Goal: Task Accomplishment & Management: Manage account settings

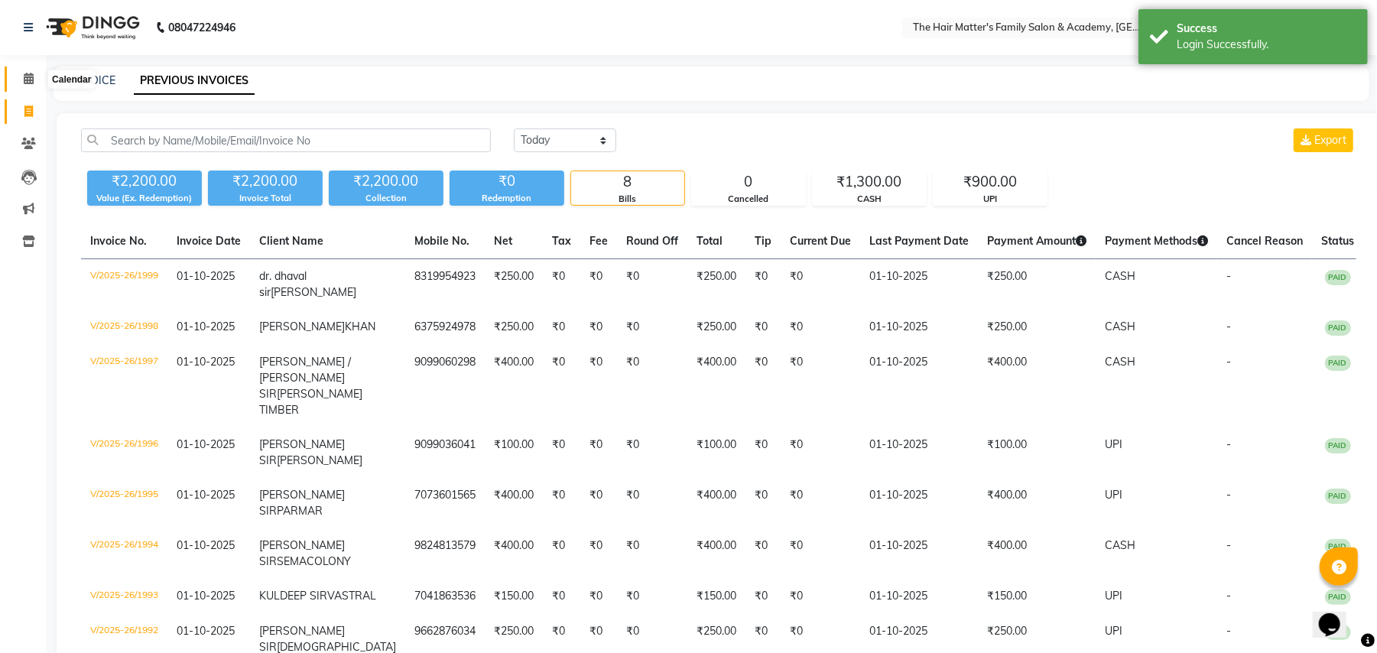
click at [24, 83] on icon at bounding box center [29, 78] width 10 height 11
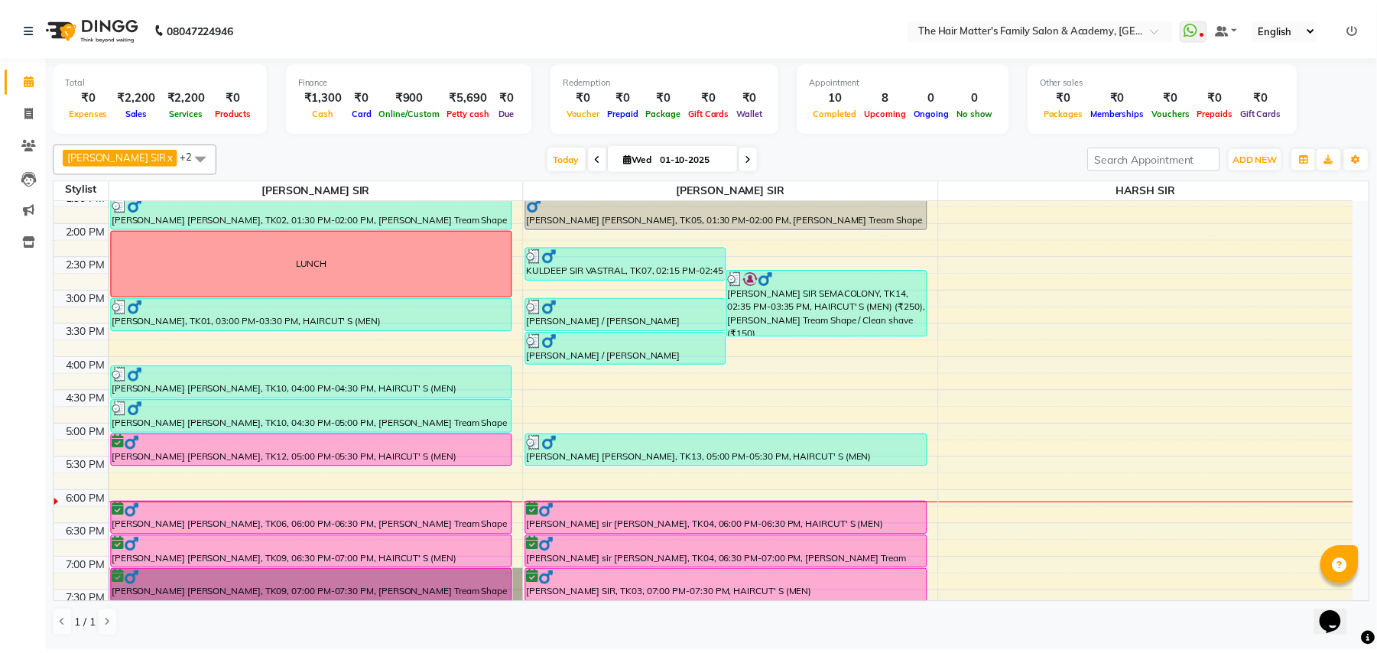
scroll to position [482, 0]
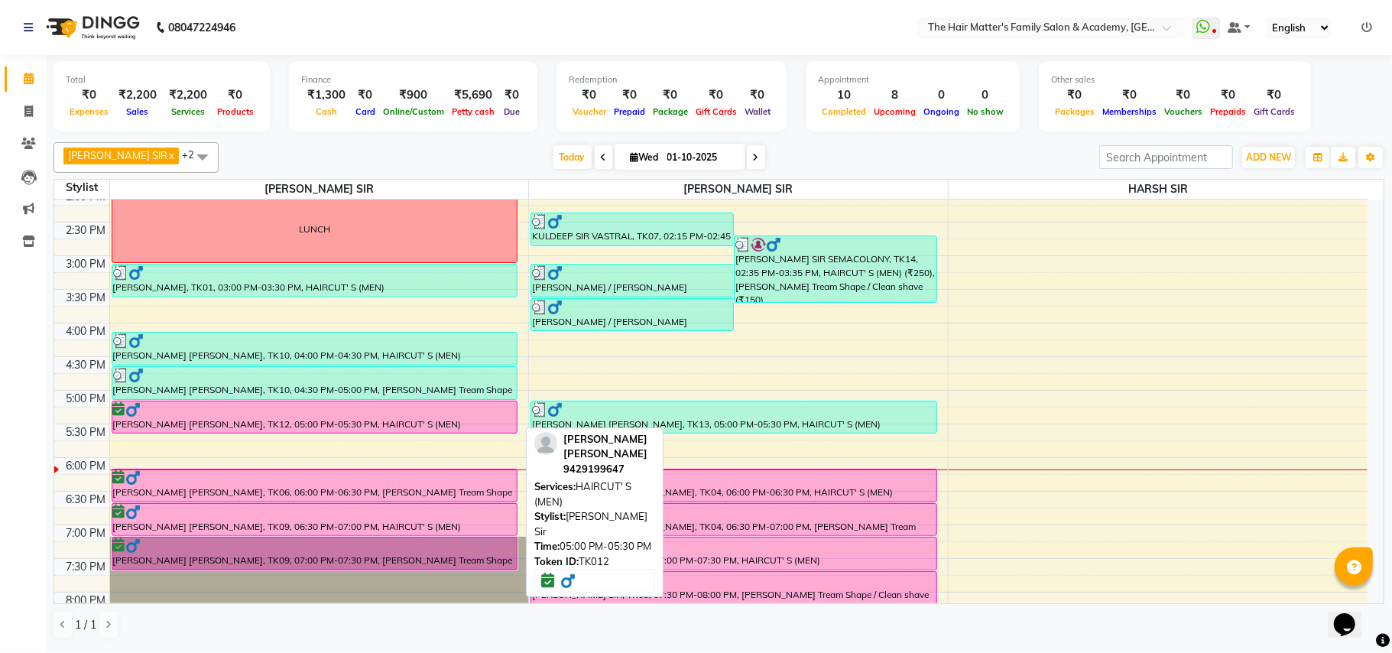
click at [486, 417] on div at bounding box center [315, 409] width 404 height 15
select select "6"
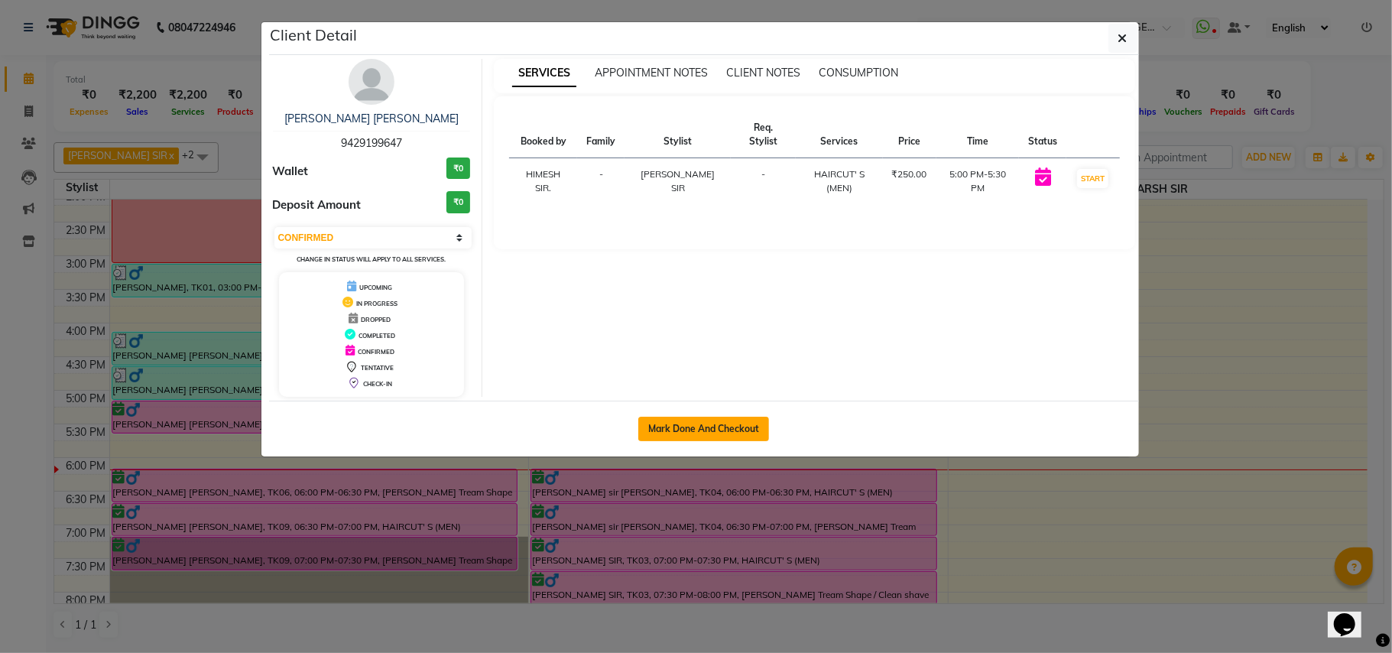
click at [738, 425] on button "Mark Done And Checkout" at bounding box center [703, 429] width 131 height 24
select select "service"
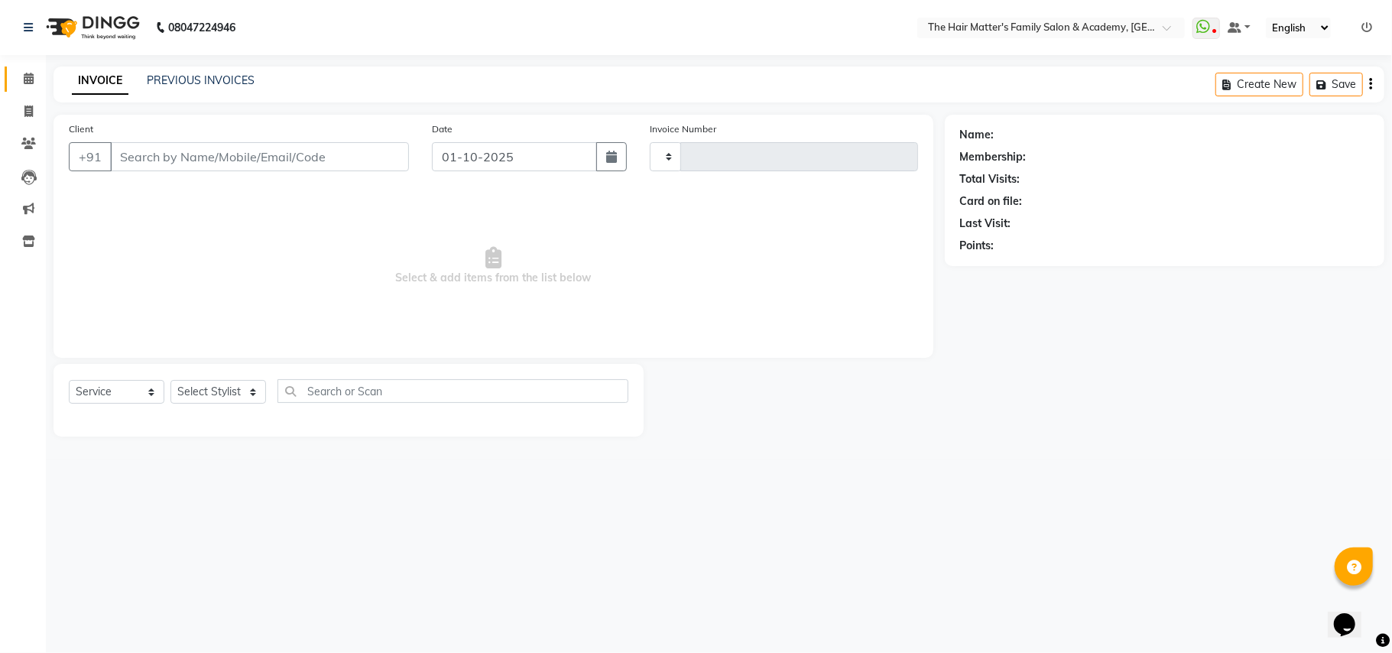
type input "2000"
select select "5980"
type input "9429199647"
select select "42572"
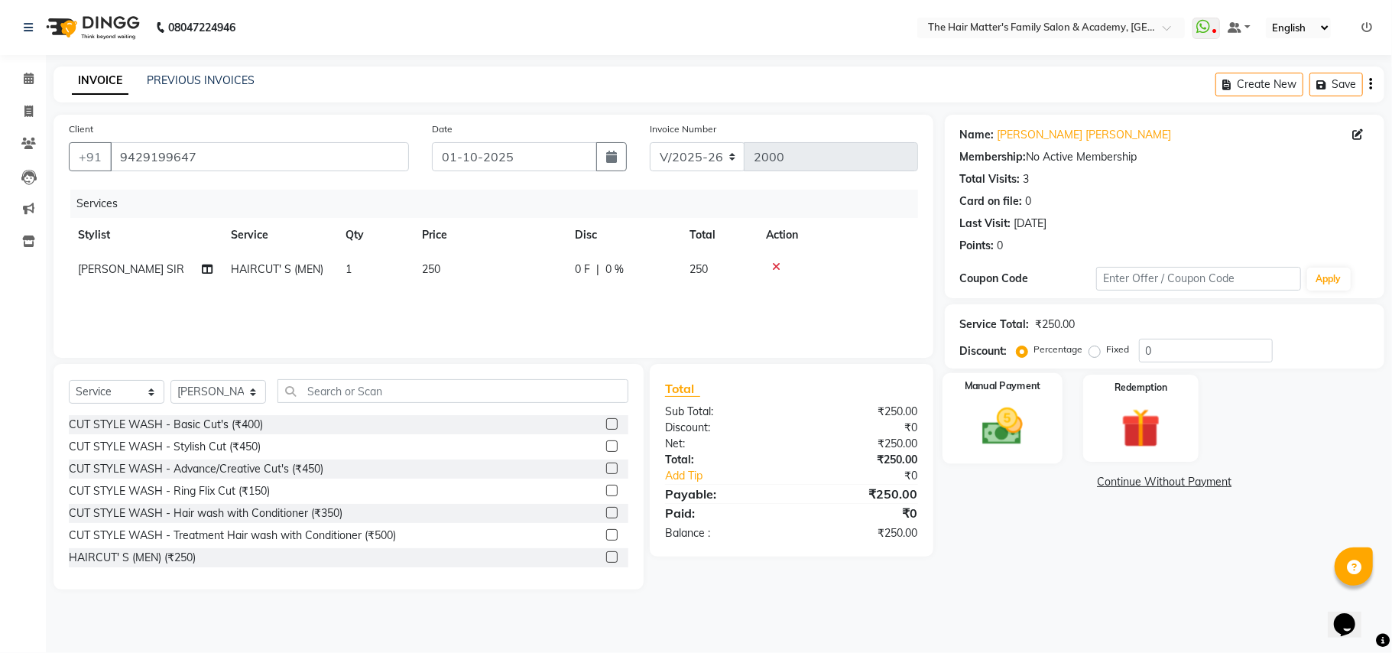
click at [1009, 417] on img at bounding box center [1002, 426] width 67 height 47
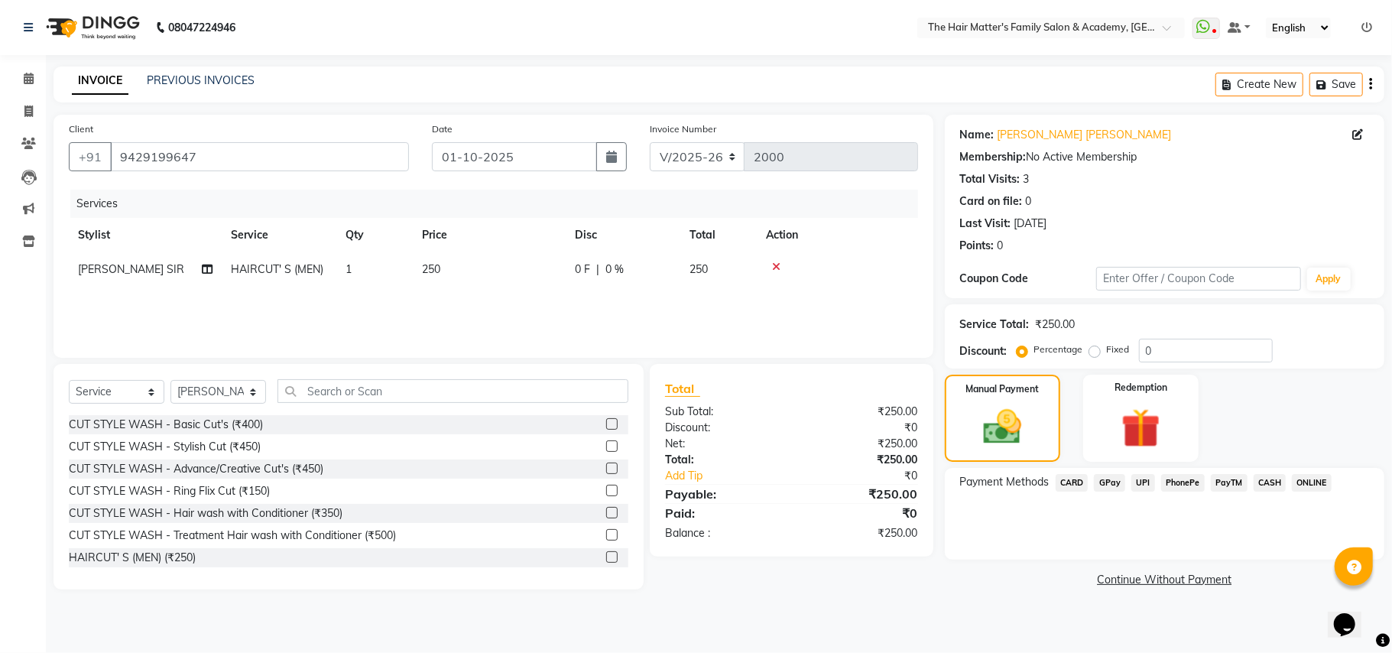
click at [1138, 483] on span "UPI" at bounding box center [1144, 483] width 24 height 18
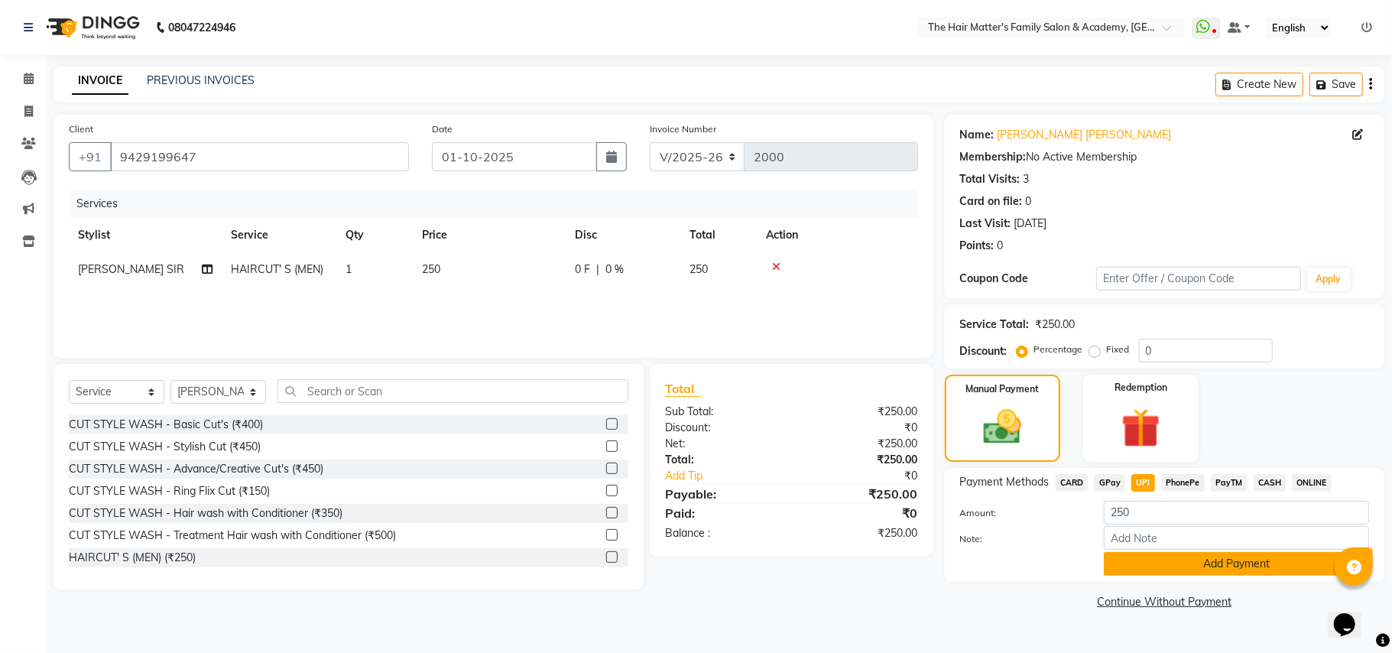
click at [1200, 575] on button "Add Payment" at bounding box center [1236, 564] width 265 height 24
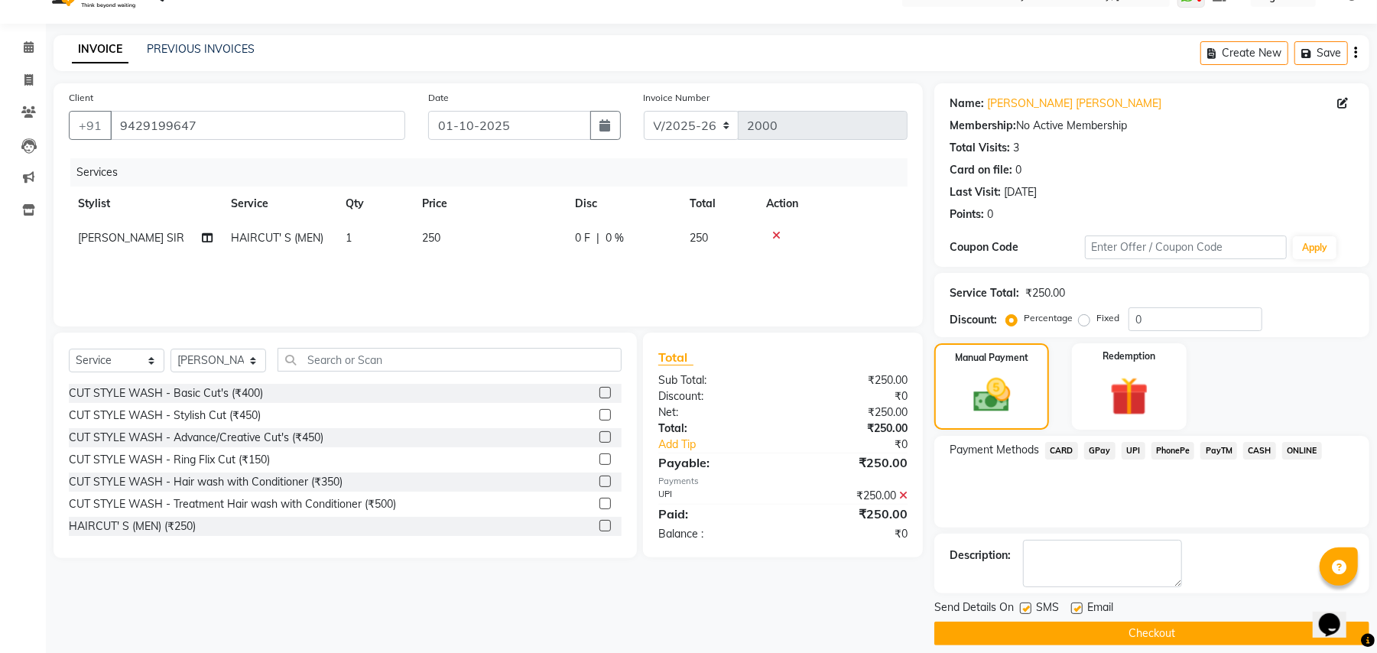
scroll to position [47, 0]
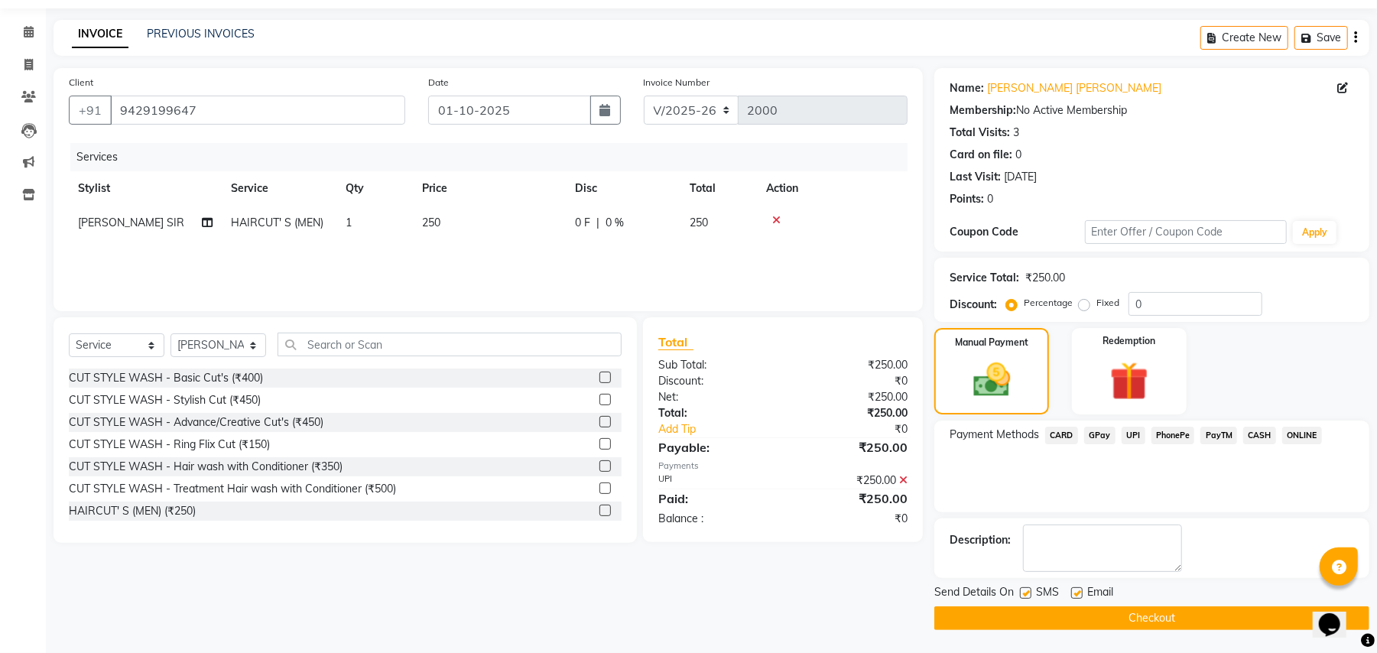
click at [1209, 606] on button "Checkout" at bounding box center [1151, 618] width 435 height 24
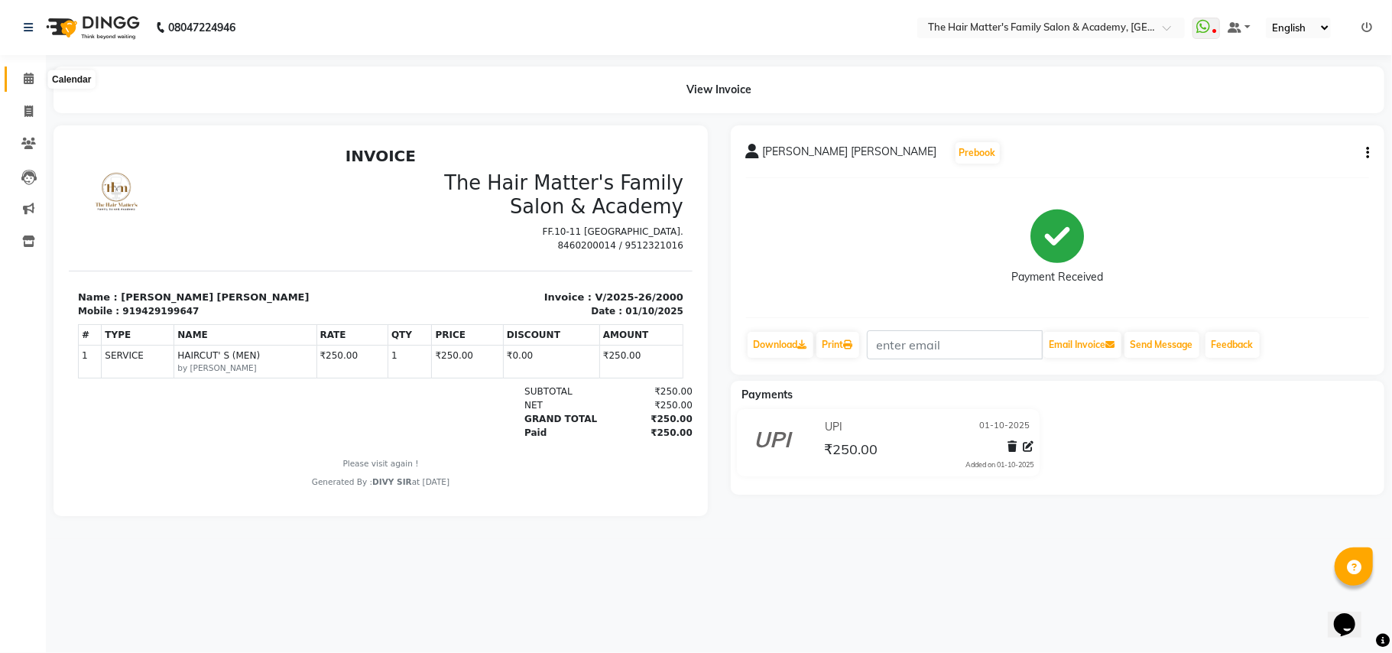
click at [24, 78] on icon at bounding box center [29, 78] width 10 height 11
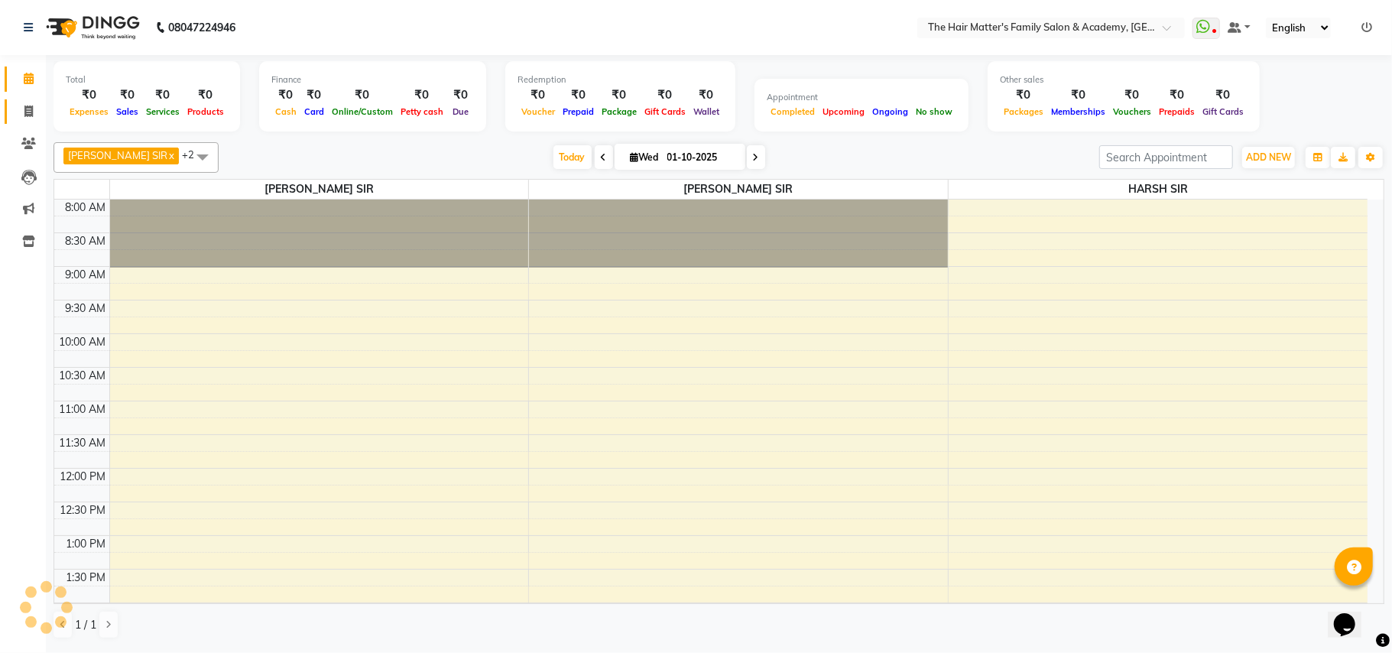
click at [31, 106] on icon at bounding box center [28, 111] width 8 height 11
select select "service"
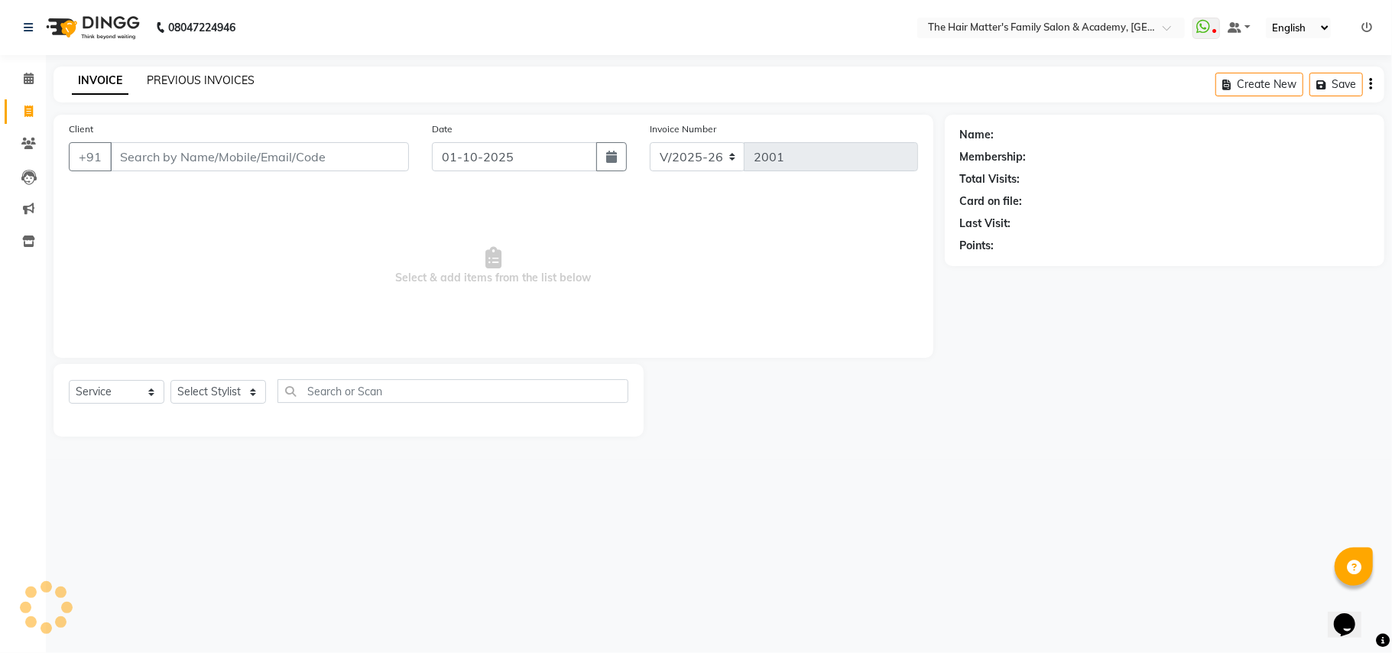
click at [161, 81] on link "PREVIOUS INVOICES" at bounding box center [201, 80] width 108 height 14
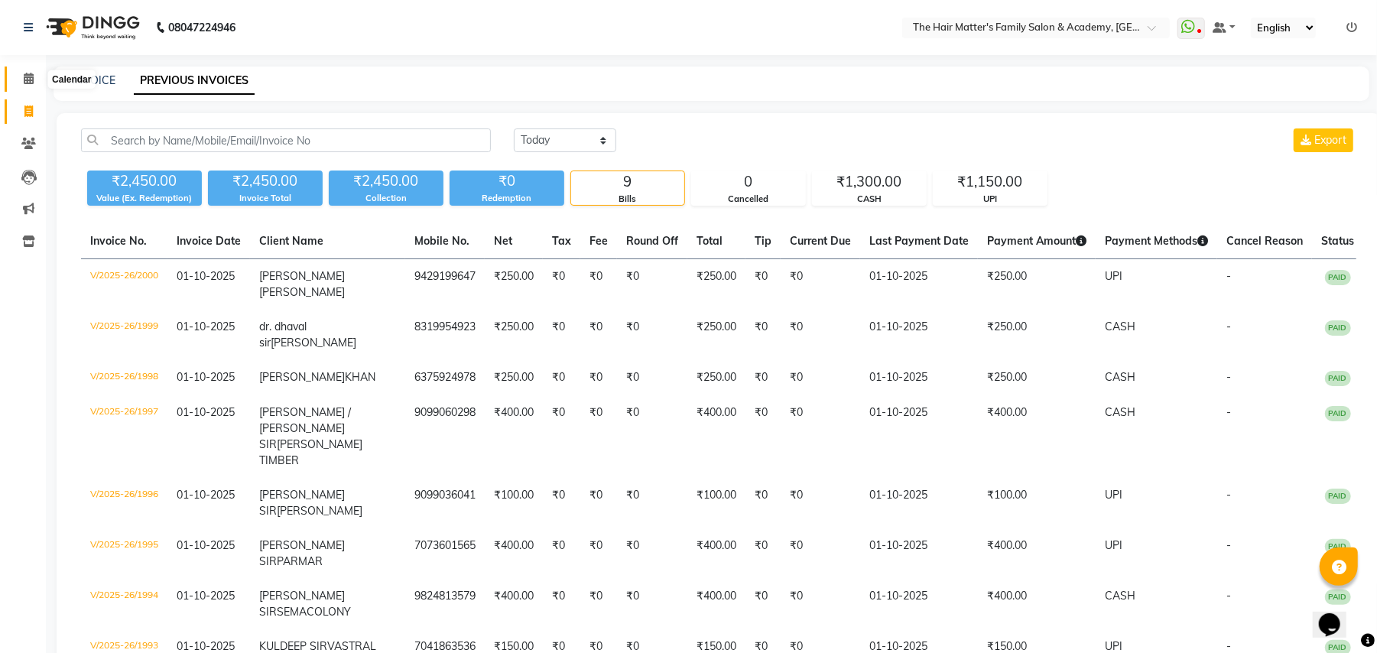
click at [18, 74] on span at bounding box center [28, 79] width 27 height 18
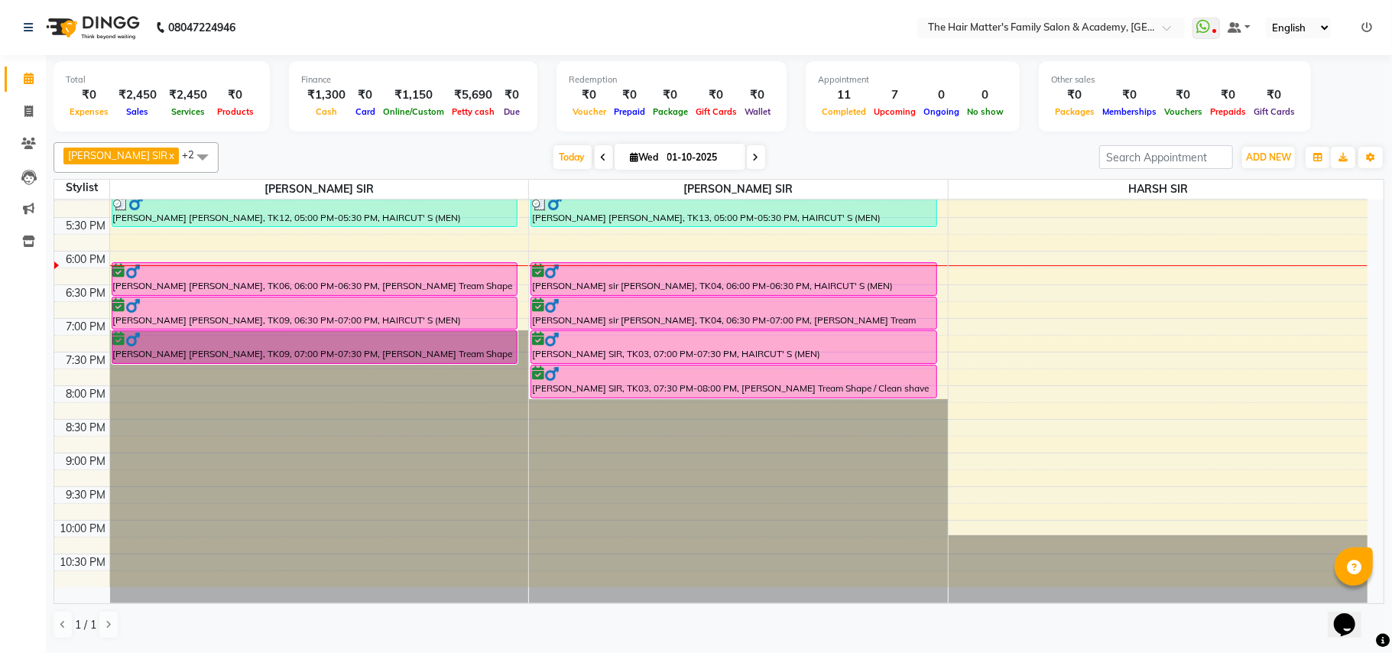
scroll to position [349, 0]
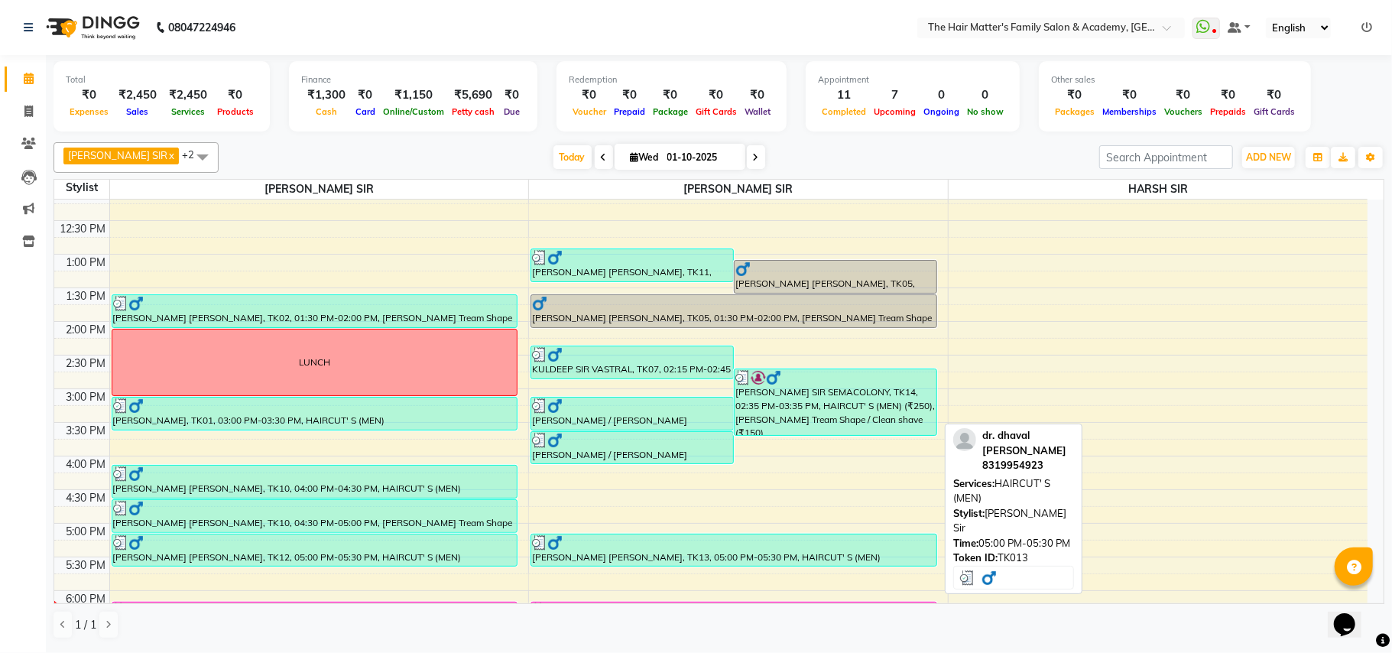
click at [823, 557] on div "[PERSON_NAME] [PERSON_NAME], TK13, 05:00 PM-05:30 PM, HAIRCUT' S (MEN)" at bounding box center [733, 549] width 405 height 31
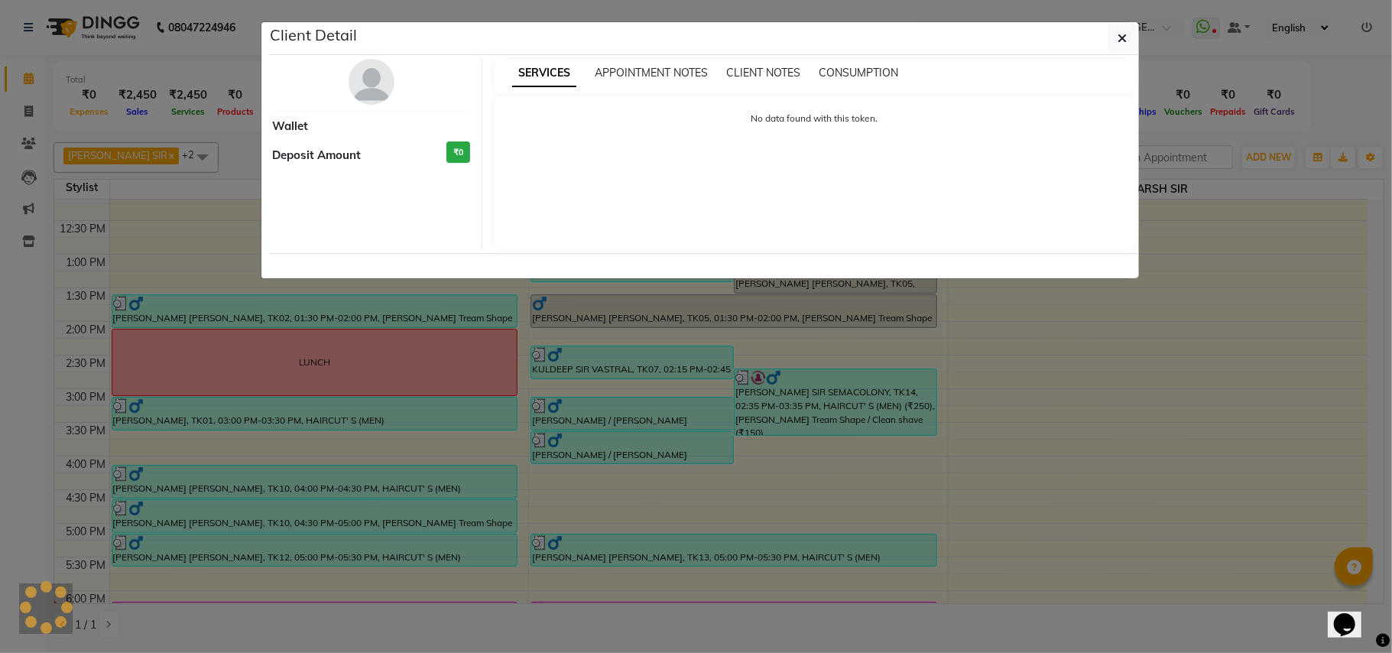
select select "3"
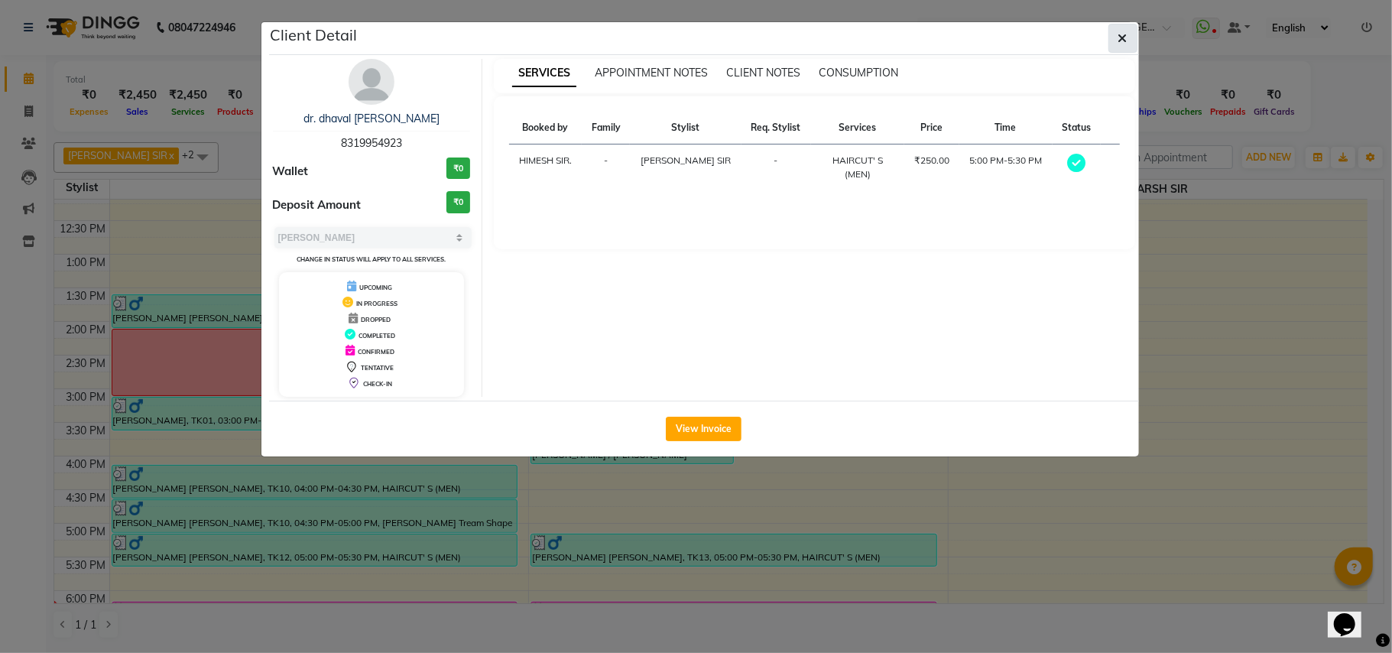
click at [1109, 34] on button "button" at bounding box center [1123, 38] width 29 height 29
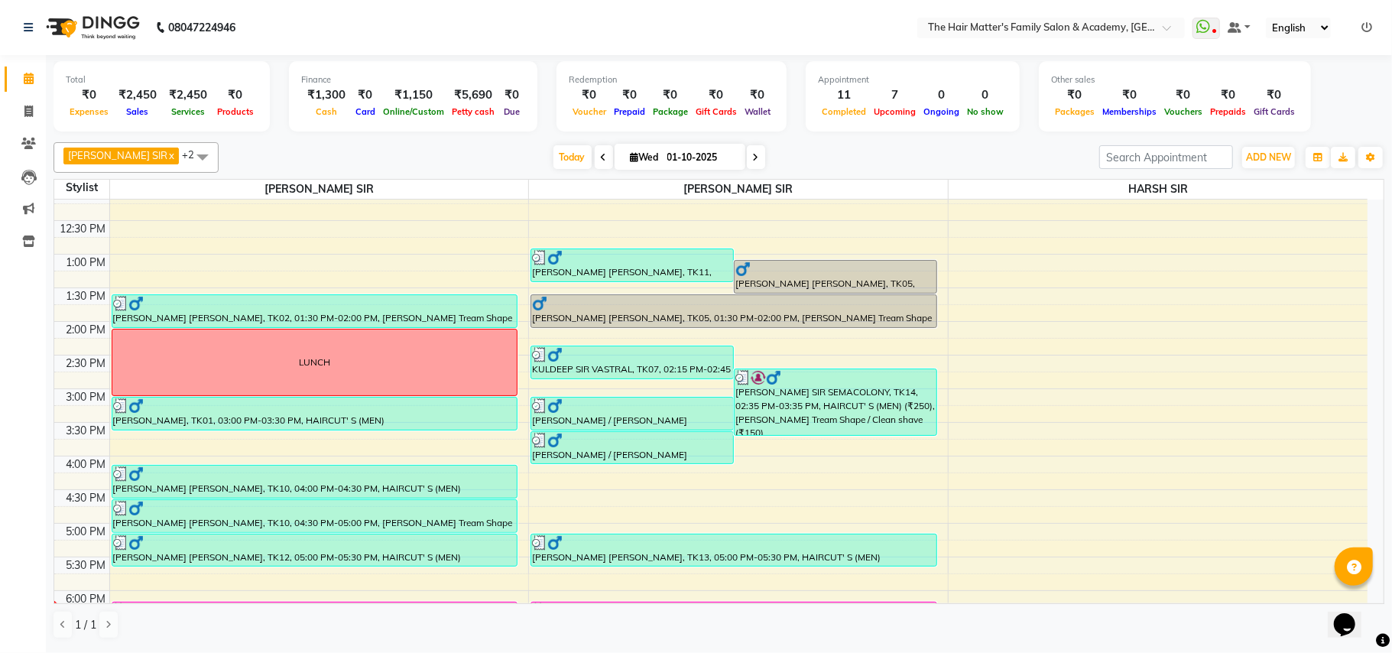
scroll to position [688, 0]
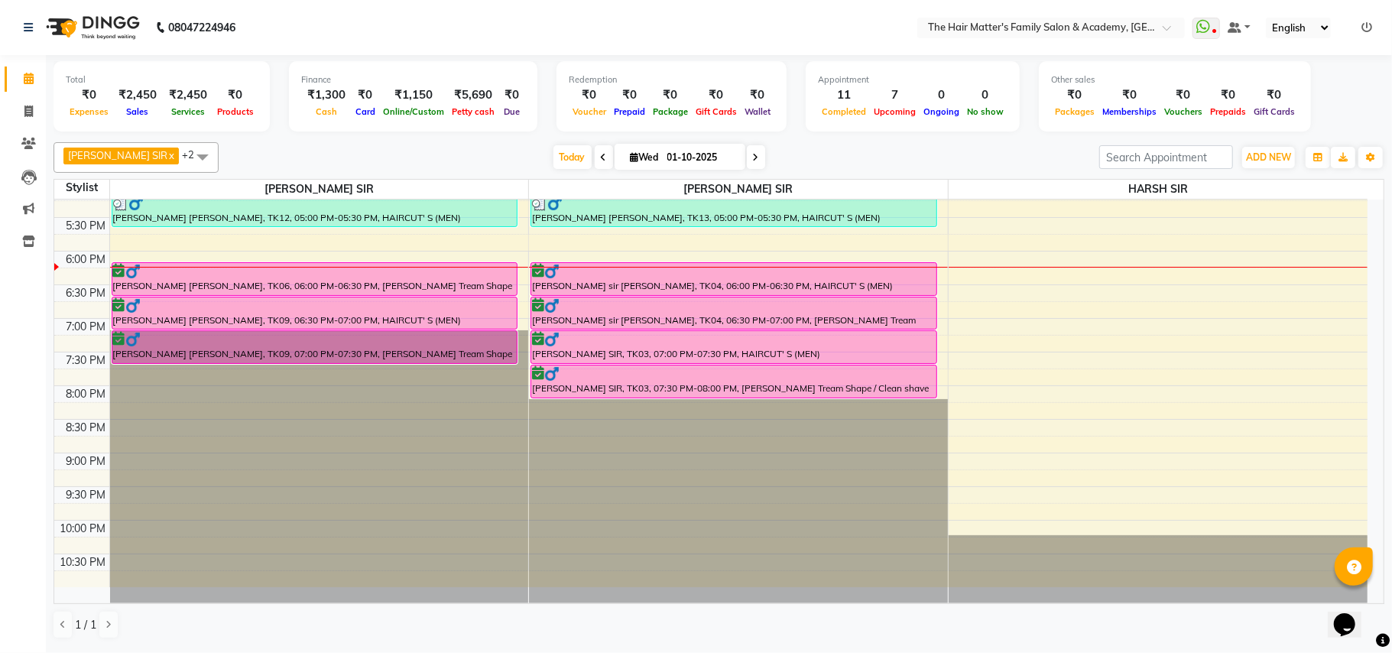
click at [697, 159] on input "01-10-2025" at bounding box center [701, 157] width 76 height 23
select select "10"
select select "2025"
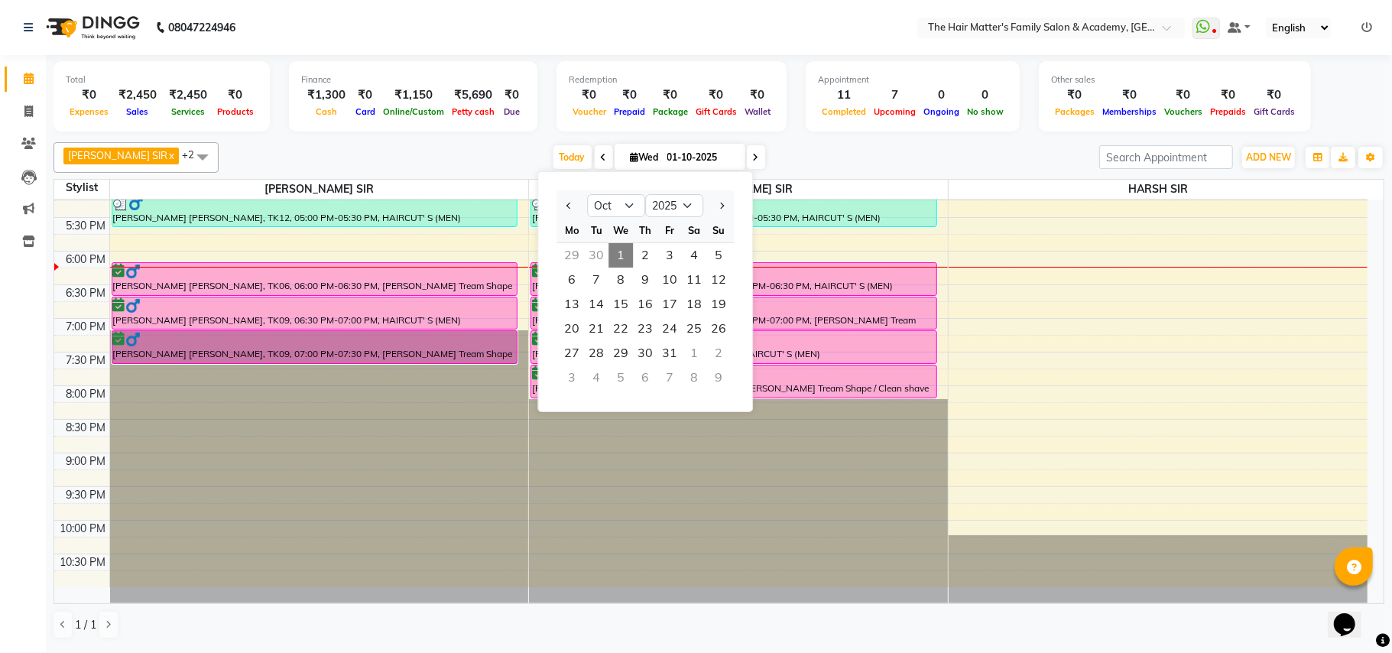
click at [625, 251] on span "1" at bounding box center [621, 255] width 24 height 24
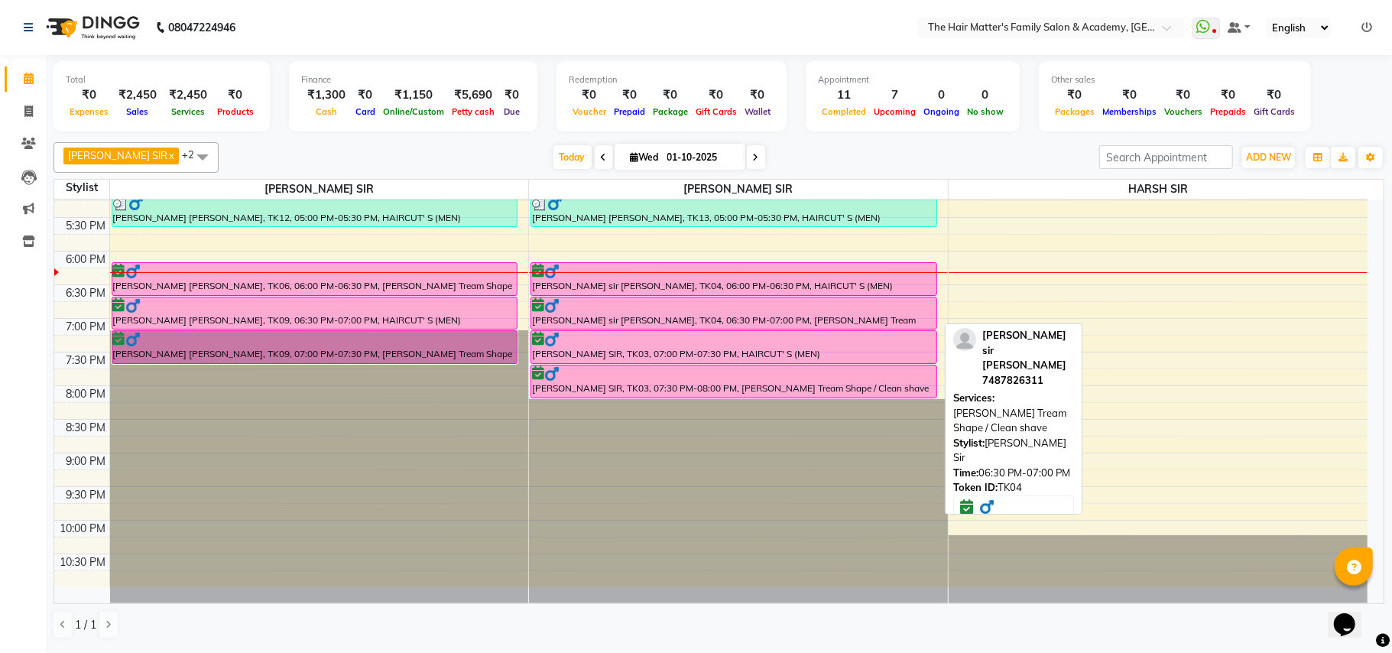
click at [664, 292] on div at bounding box center [733, 295] width 405 height 6
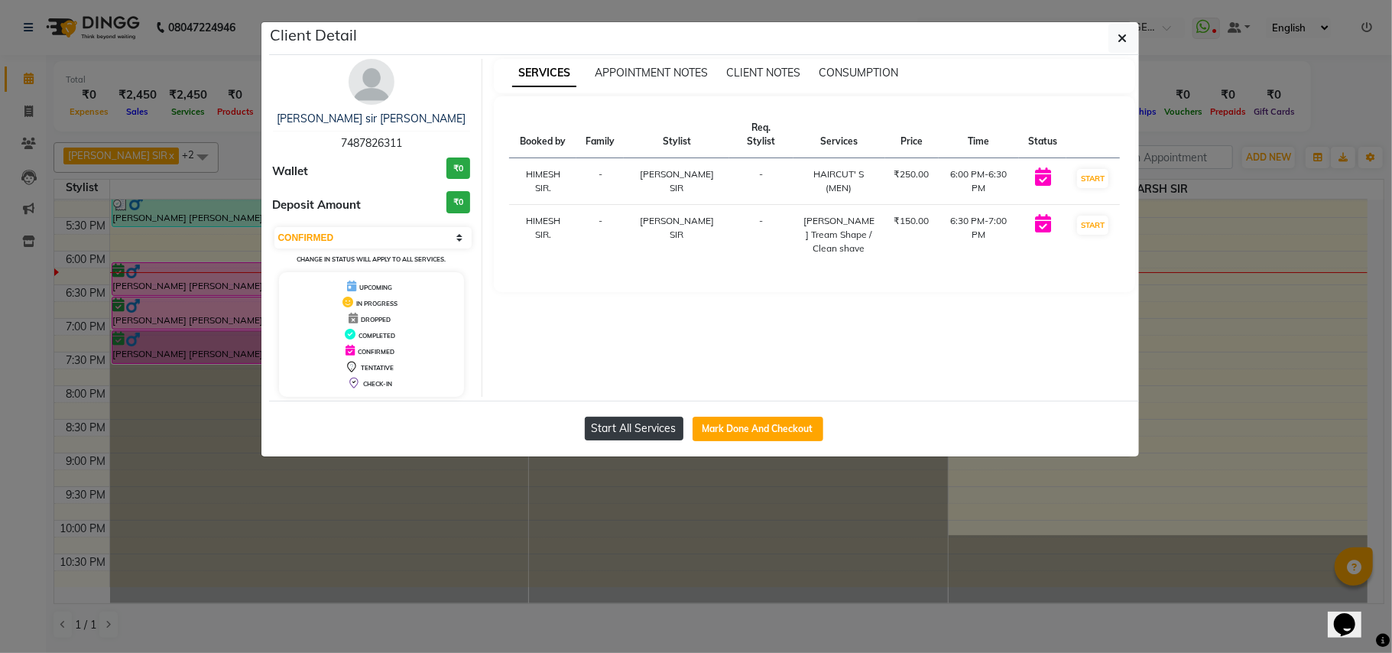
click at [649, 429] on button "Start All Services" at bounding box center [634, 429] width 99 height 24
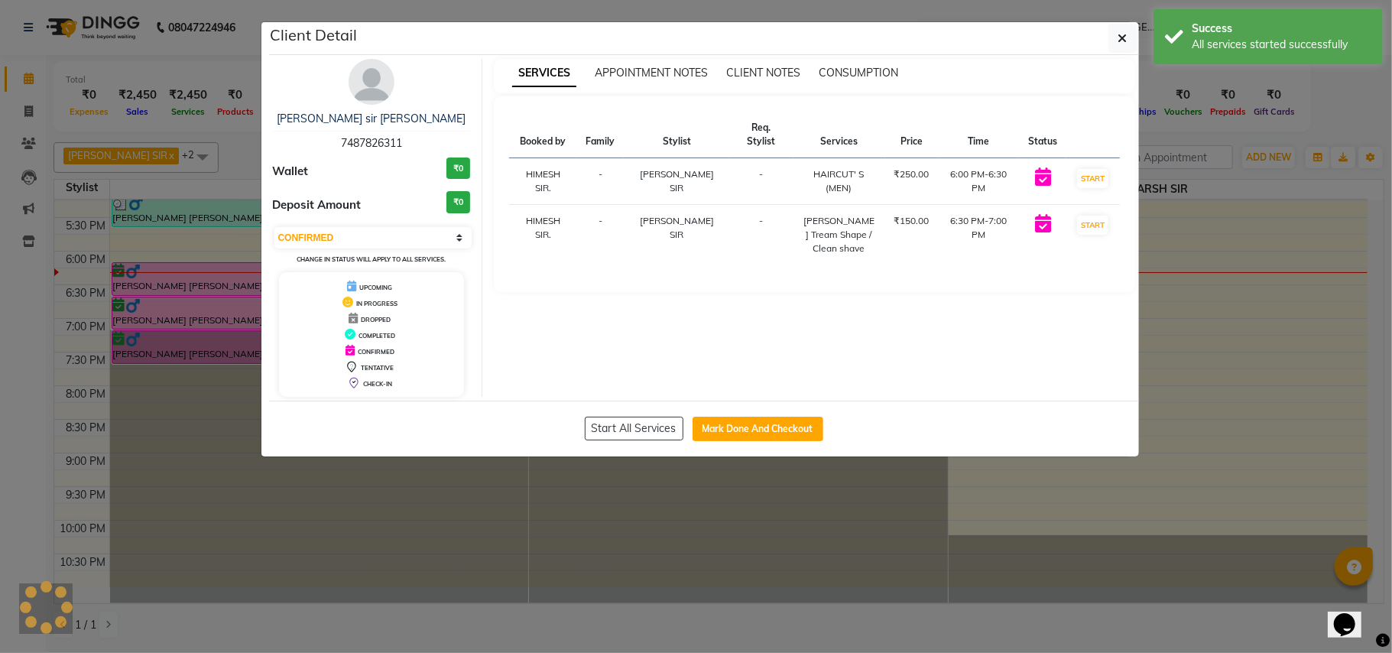
select select "1"
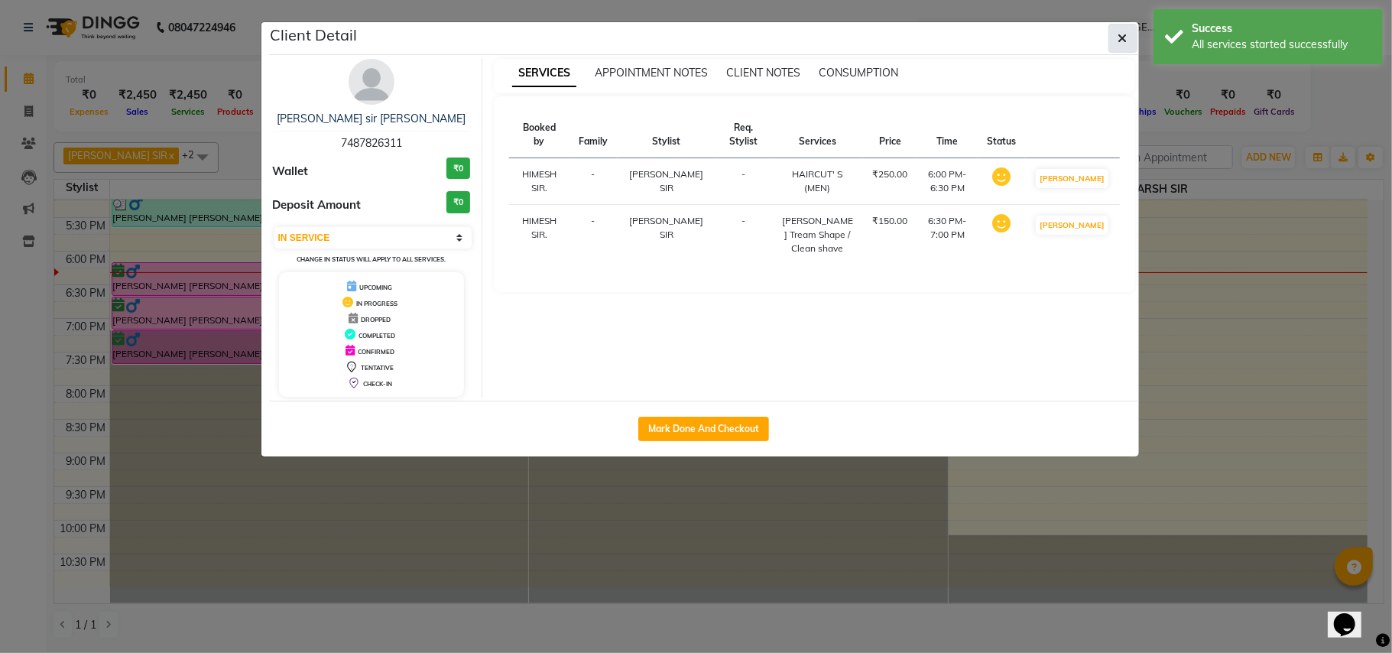
click at [1114, 37] on button "button" at bounding box center [1123, 38] width 29 height 29
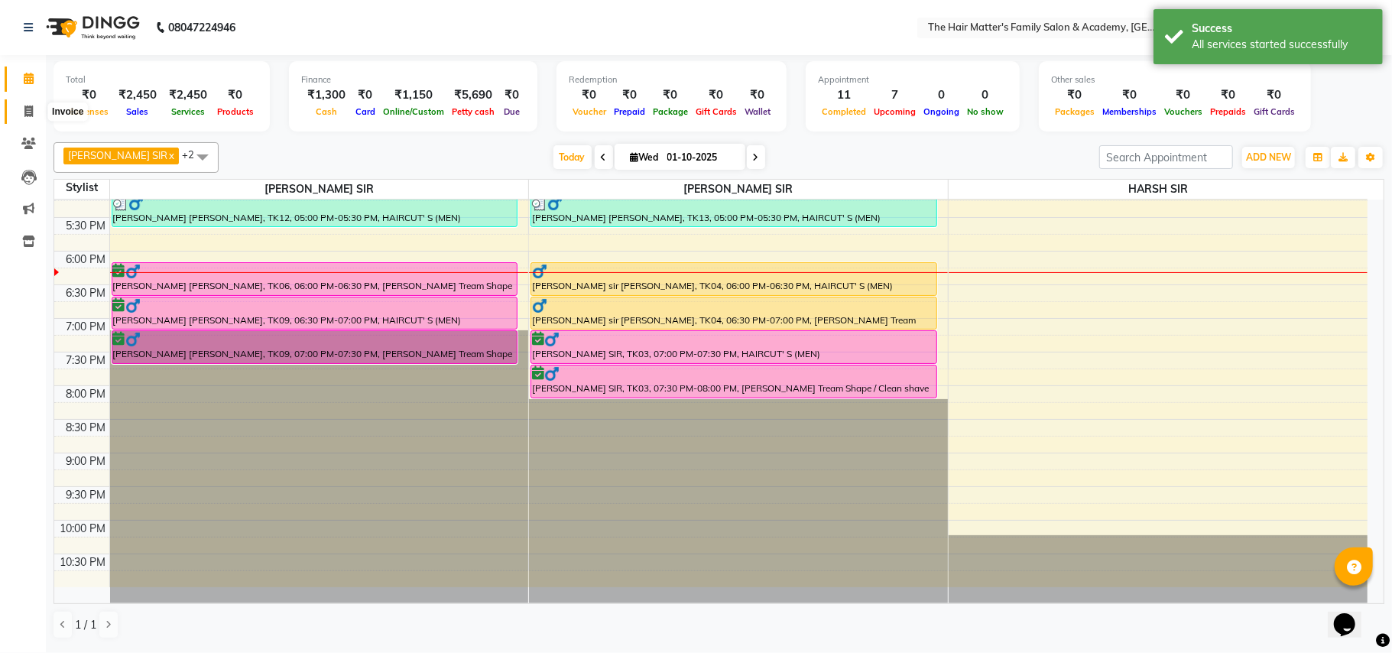
click at [24, 115] on icon at bounding box center [28, 111] width 8 height 11
select select "service"
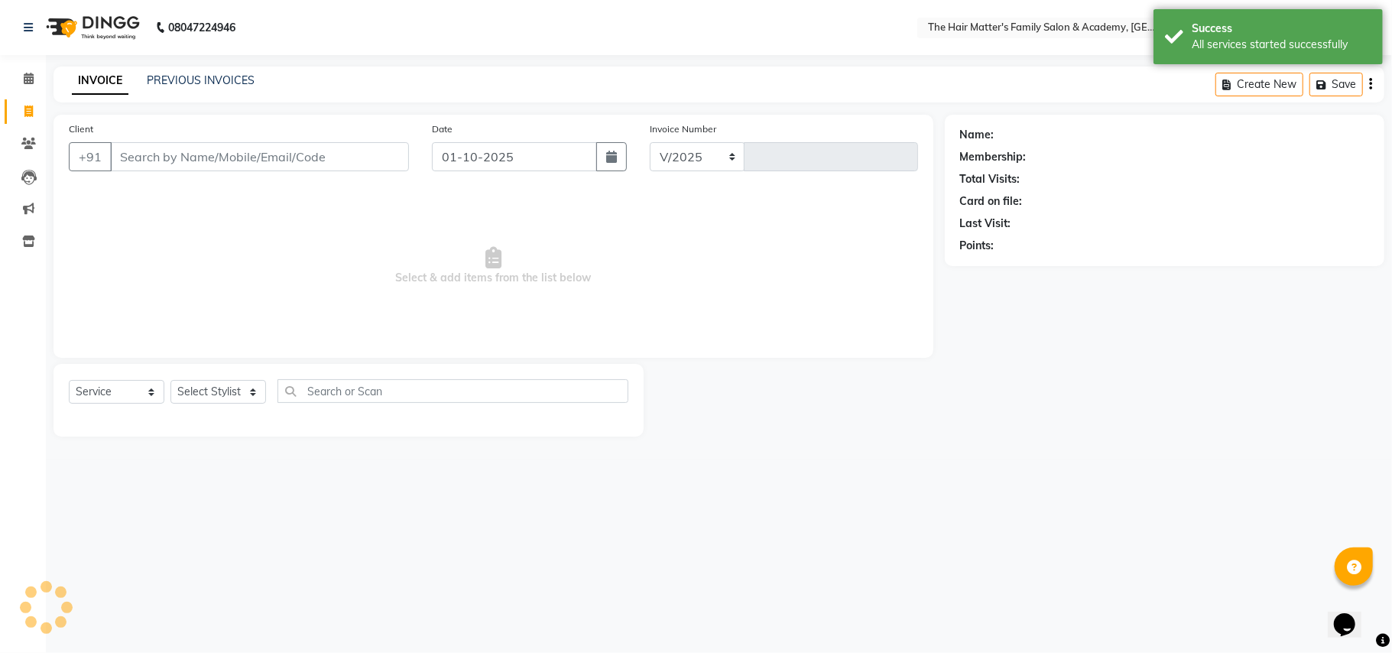
select select "5980"
type input "2001"
click at [205, 161] on input "Client" at bounding box center [259, 156] width 299 height 29
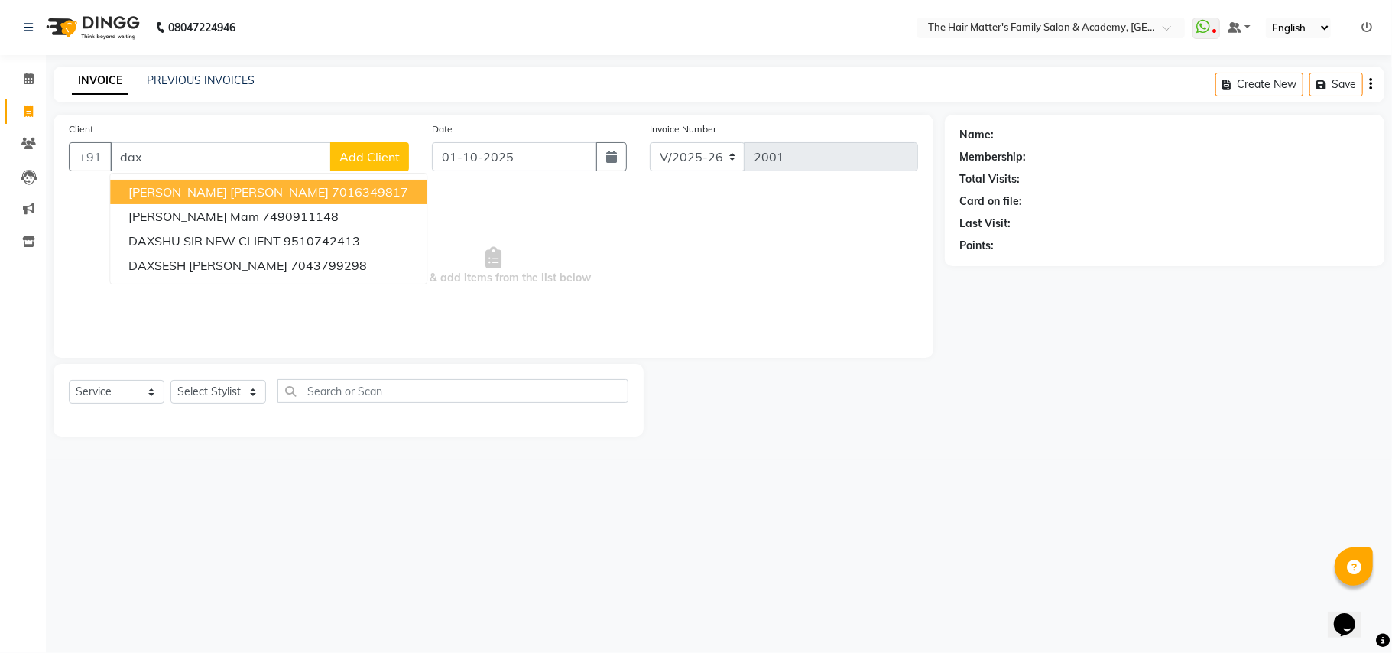
click at [245, 165] on input "dax" at bounding box center [220, 156] width 221 height 29
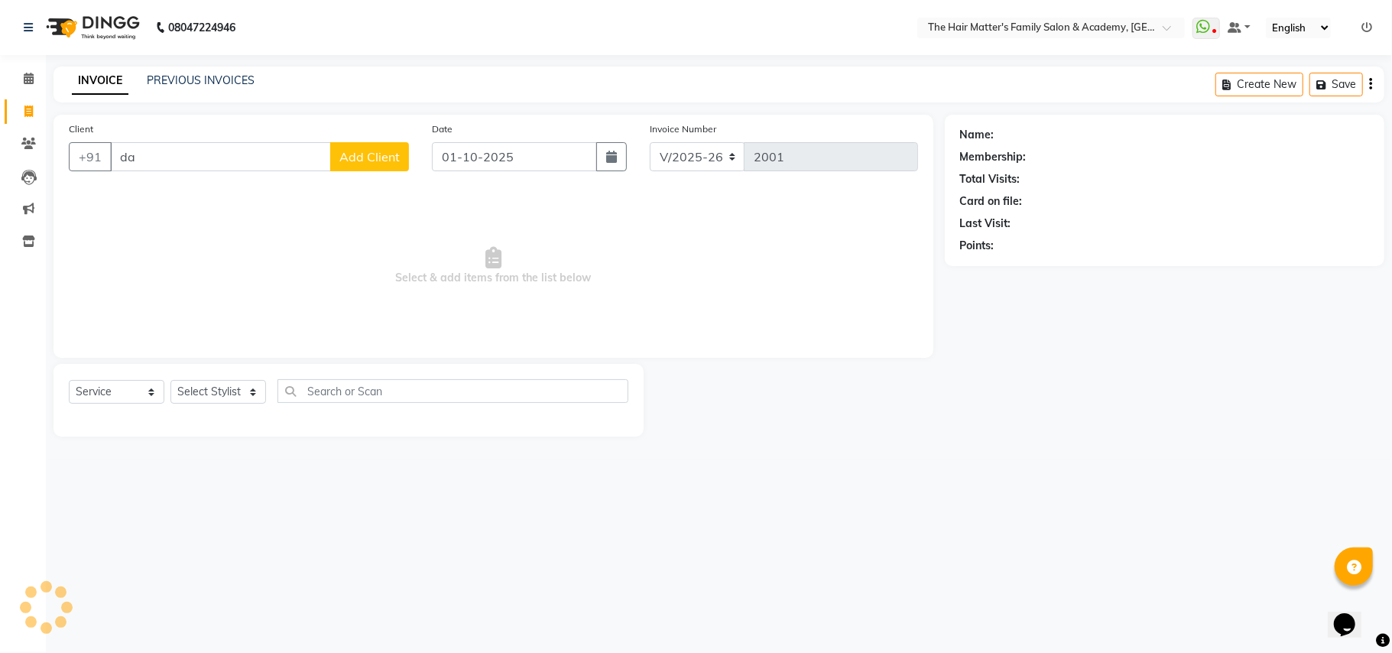
type input "d"
click at [26, 70] on span at bounding box center [28, 79] width 27 height 18
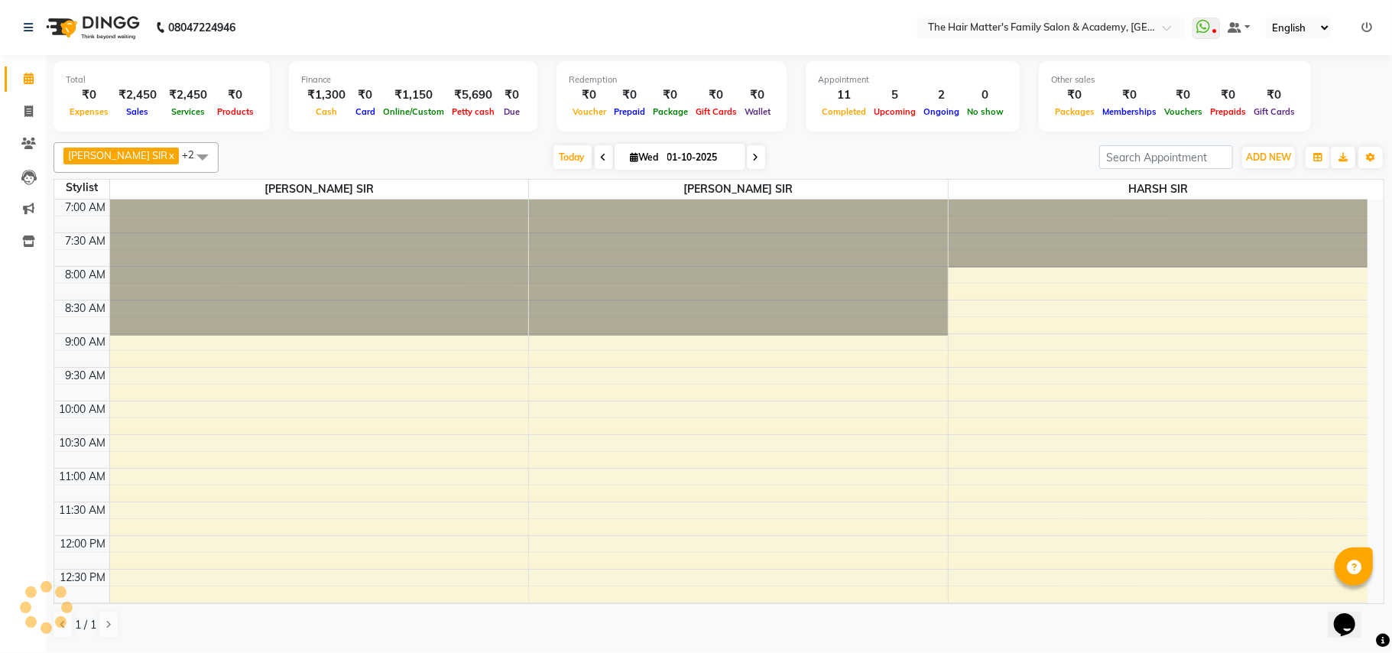
click at [707, 160] on input "01-10-2025" at bounding box center [701, 157] width 76 height 23
select select "10"
select select "2025"
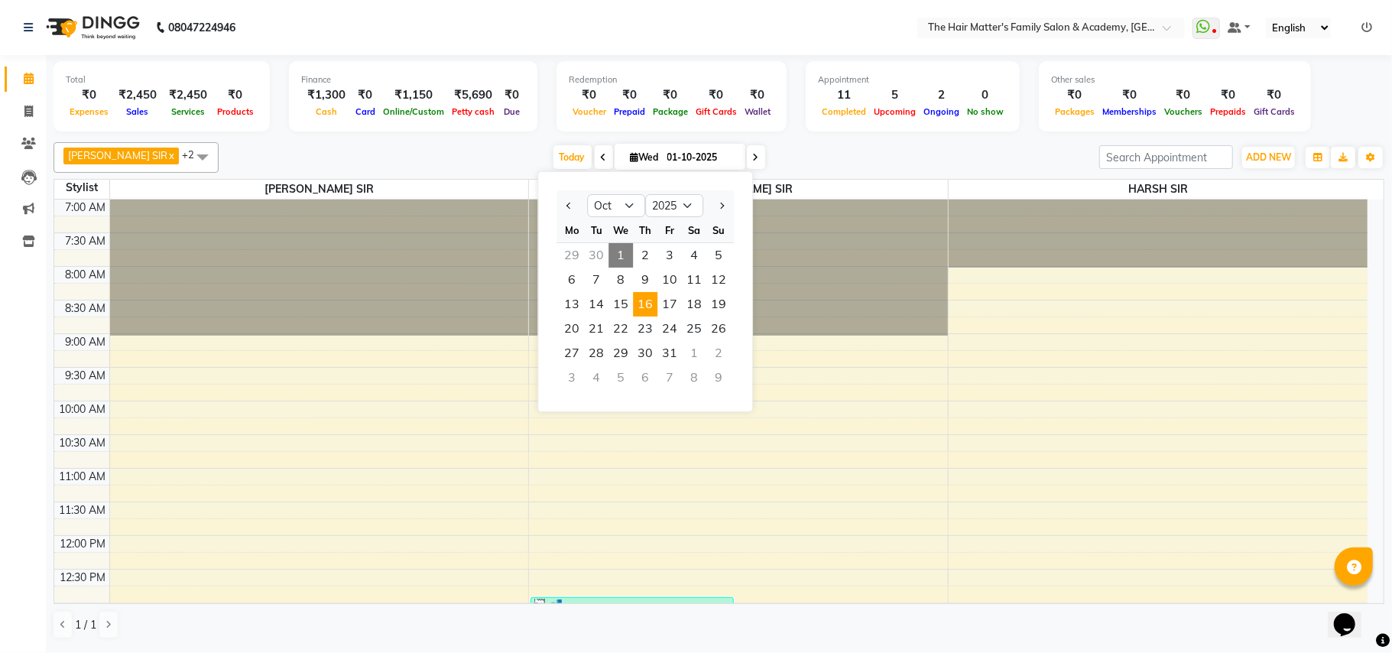
click at [642, 304] on span "16" at bounding box center [645, 304] width 24 height 24
type input "[DATE]"
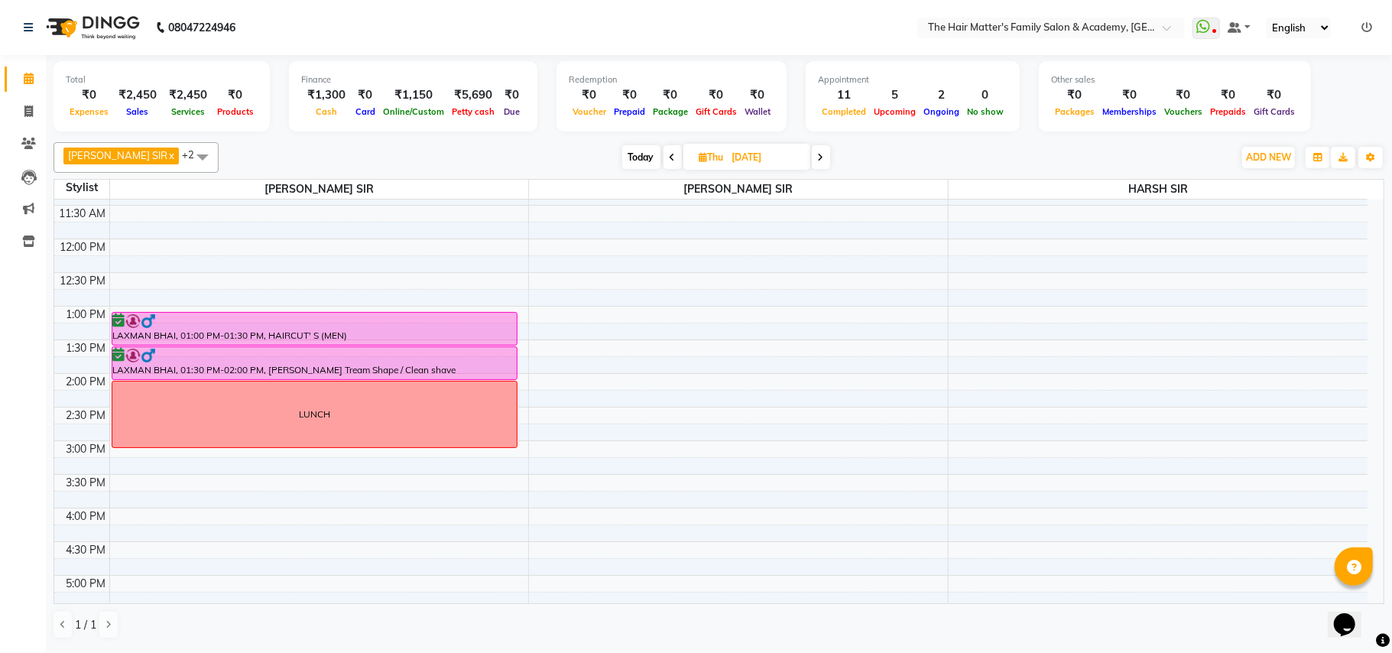
scroll to position [339, 0]
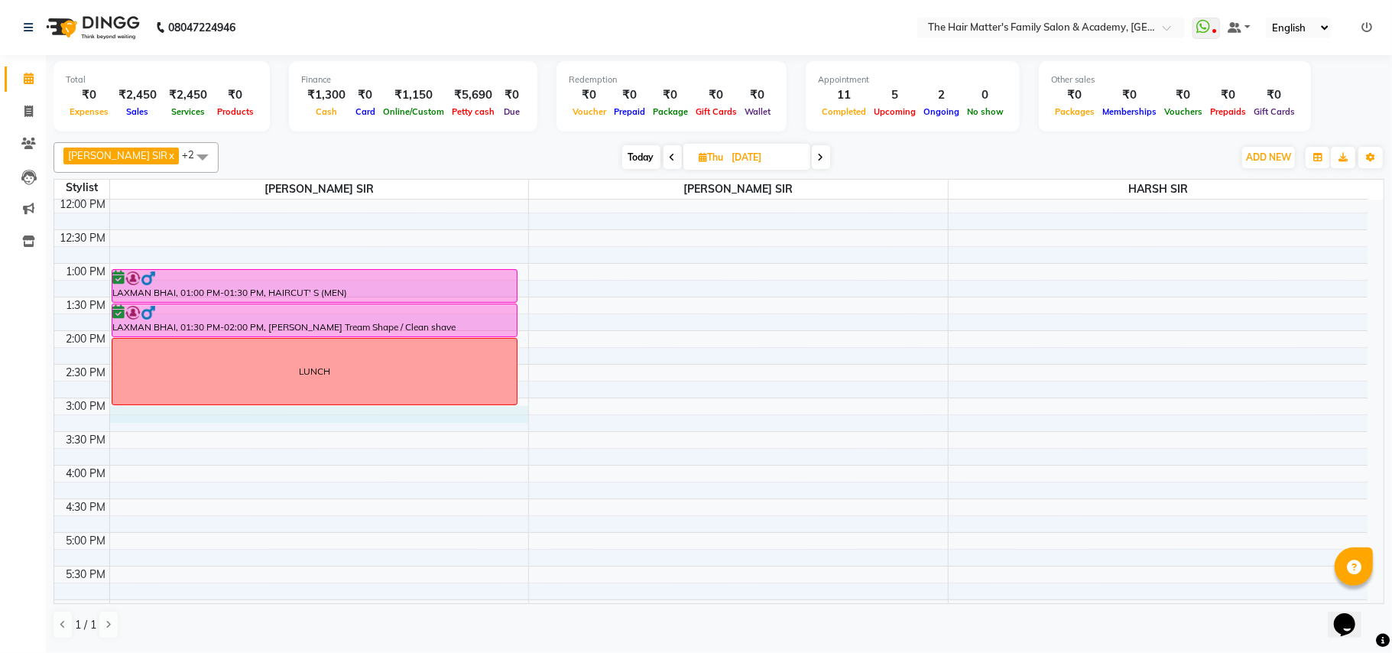
click at [138, 408] on div "7:00 AM 7:30 AM 8:00 AM 8:30 AM 9:00 AM 9:30 AM 10:00 AM 10:30 AM 11:00 AM 11:3…" at bounding box center [710, 398] width 1313 height 1076
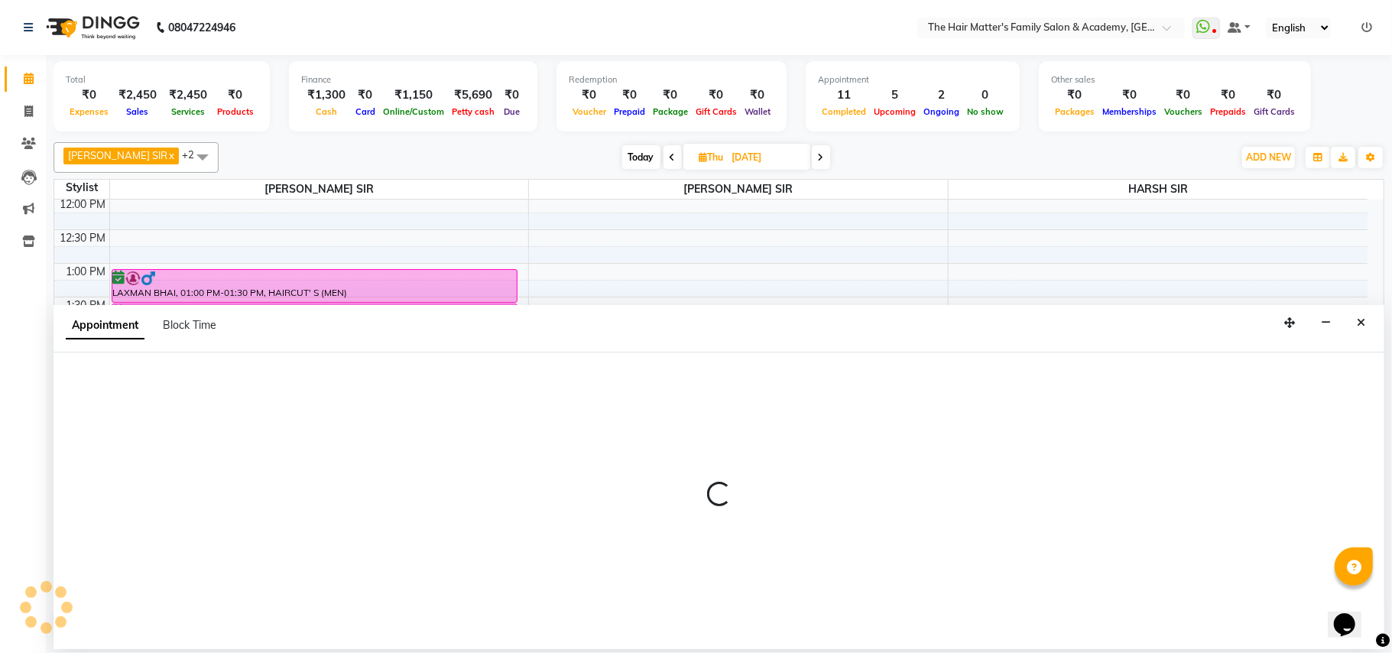
select select "42572"
select select "tentative"
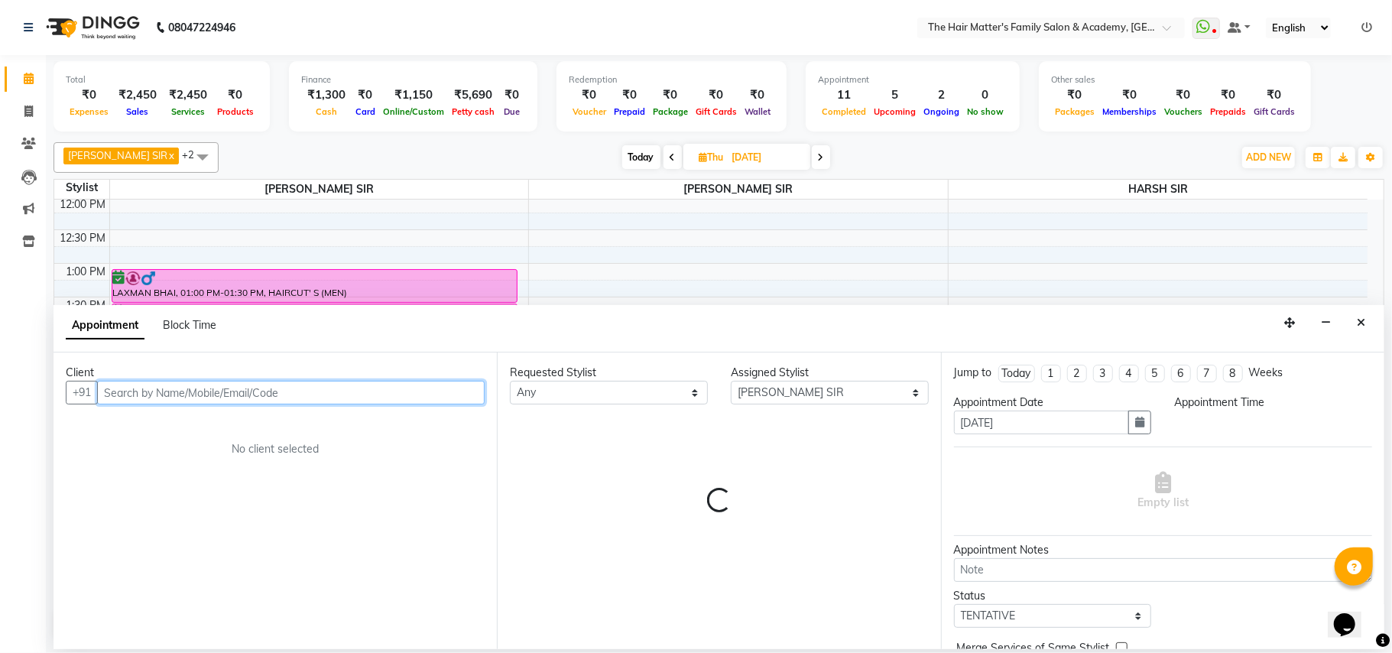
select select "900"
click at [193, 395] on input "text" at bounding box center [291, 393] width 388 height 24
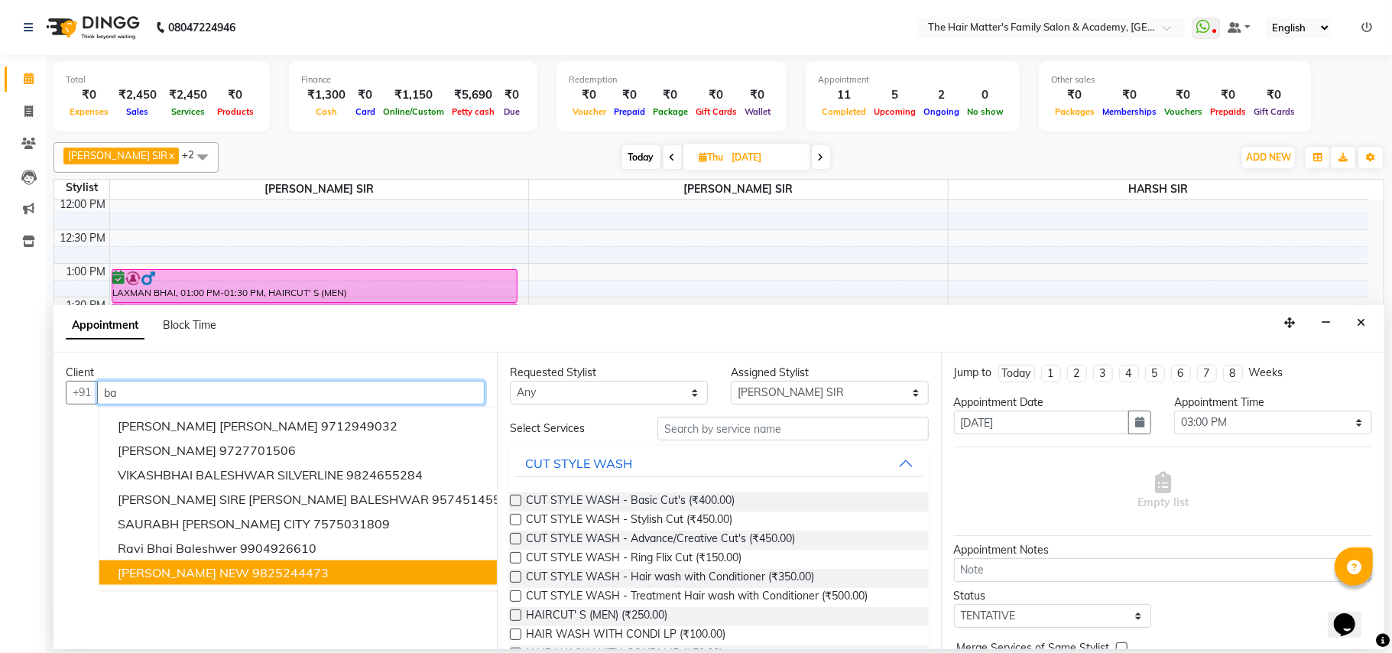
type input "b"
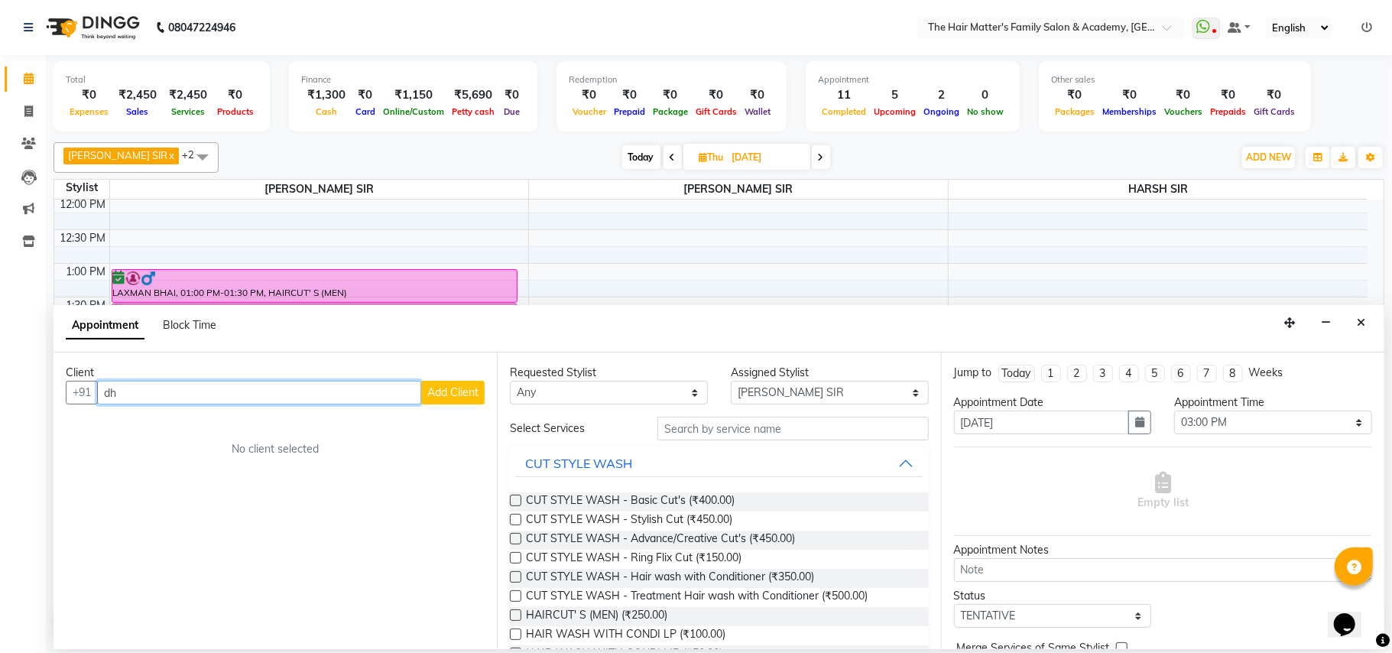
type input "d"
type input "daxash"
click at [1358, 320] on icon "Close" at bounding box center [1361, 322] width 8 height 11
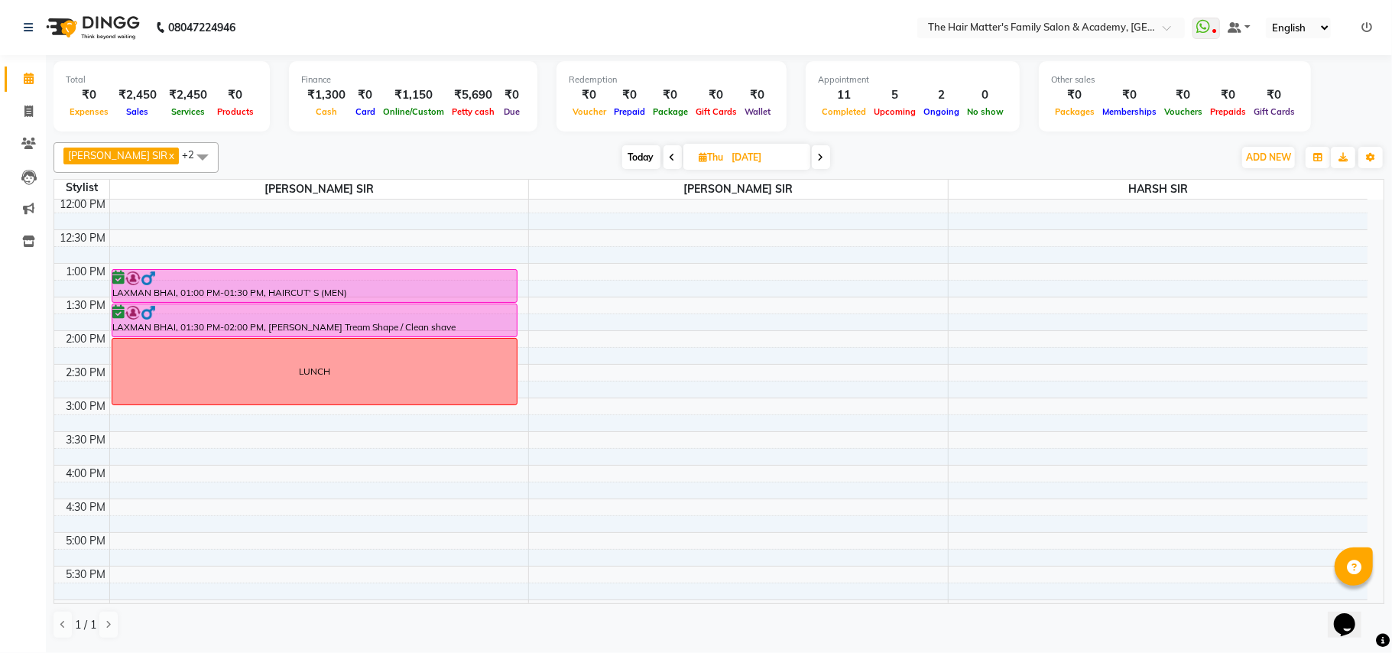
click at [774, 156] on input "[DATE]" at bounding box center [766, 157] width 76 height 23
select select "10"
select select "2025"
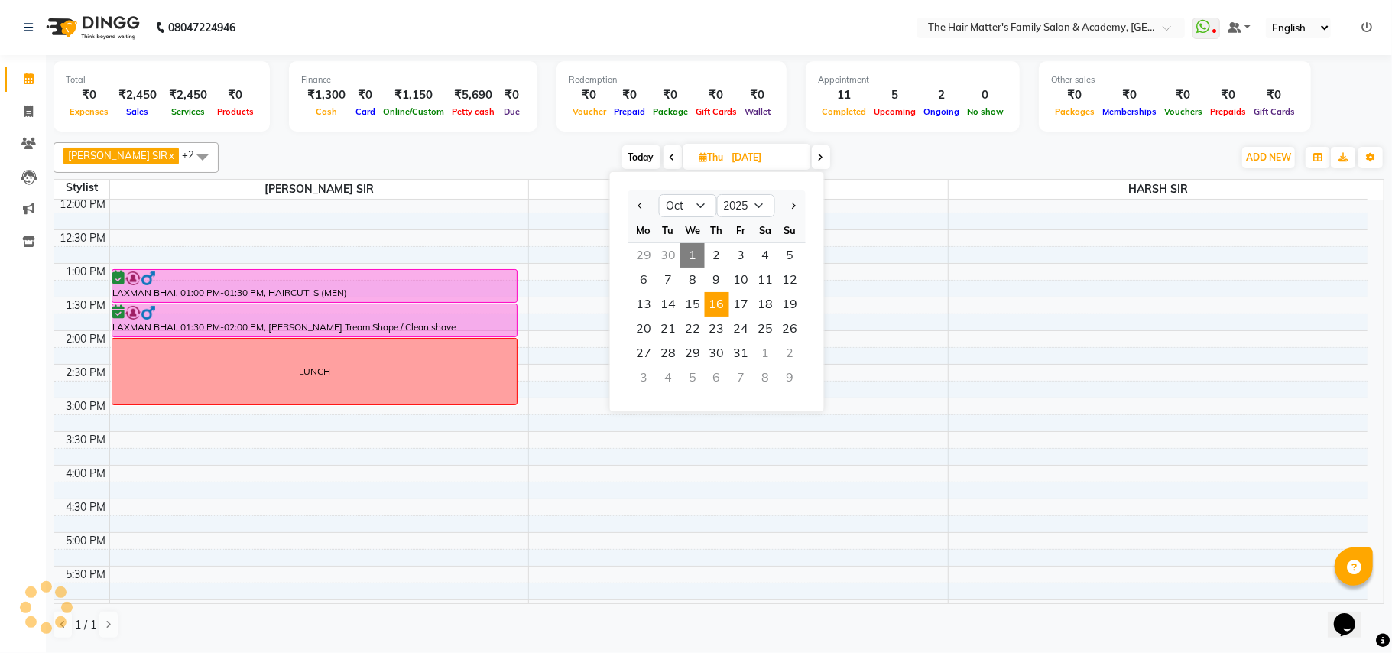
click at [722, 309] on span "16" at bounding box center [717, 304] width 24 height 24
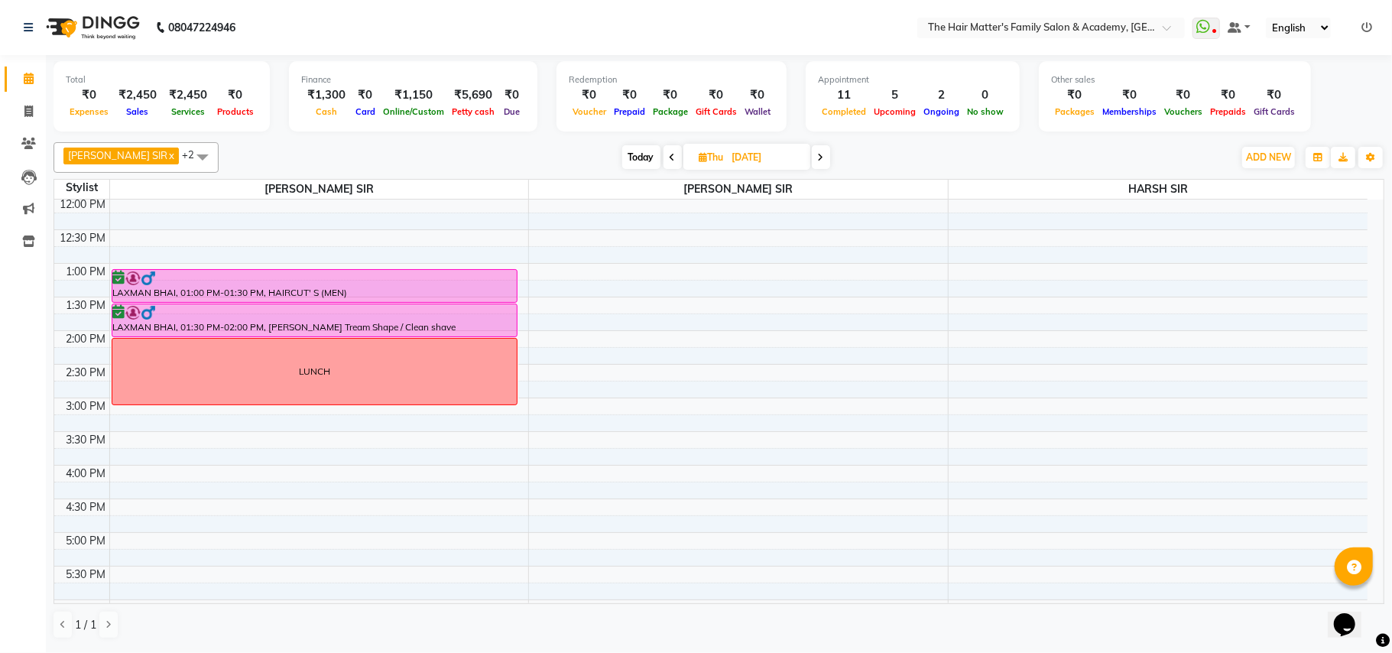
click at [123, 408] on div "7:00 AM 7:30 AM 8:00 AM 8:30 AM 9:00 AM 9:30 AM 10:00 AM 10:30 AM 11:00 AM 11:3…" at bounding box center [710, 398] width 1313 height 1076
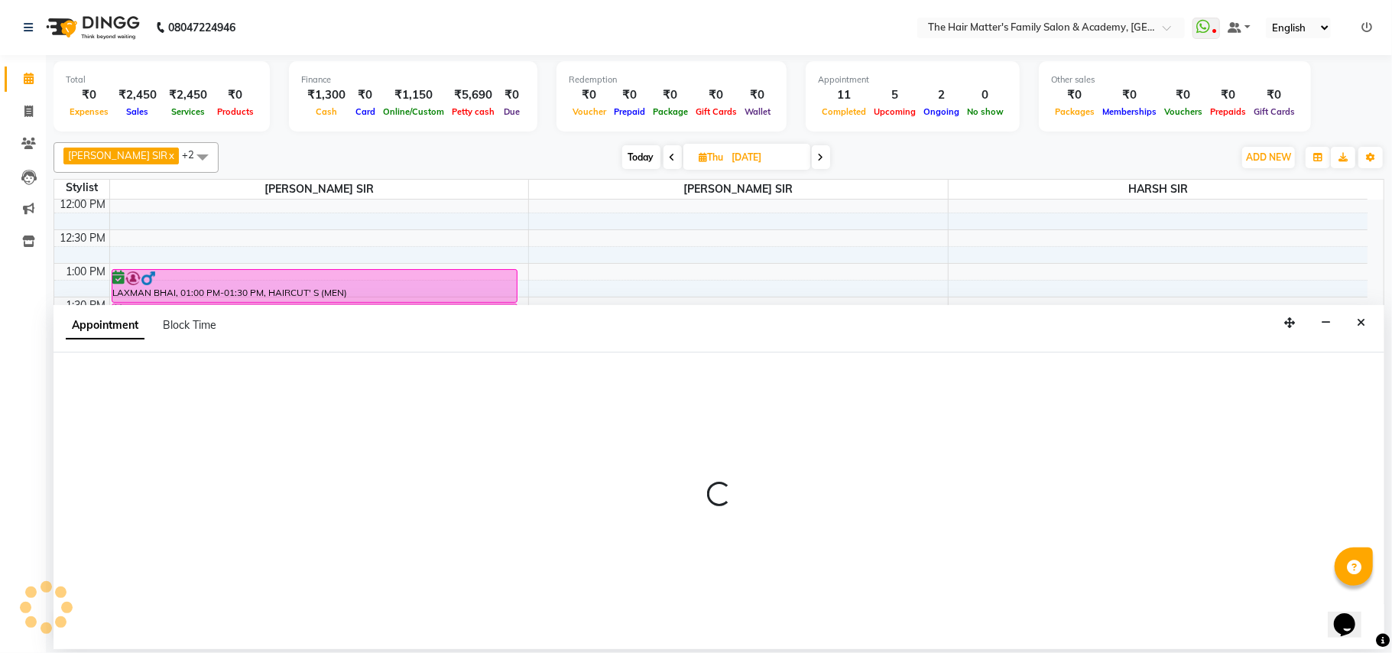
select select "42572"
select select "900"
select select "tentative"
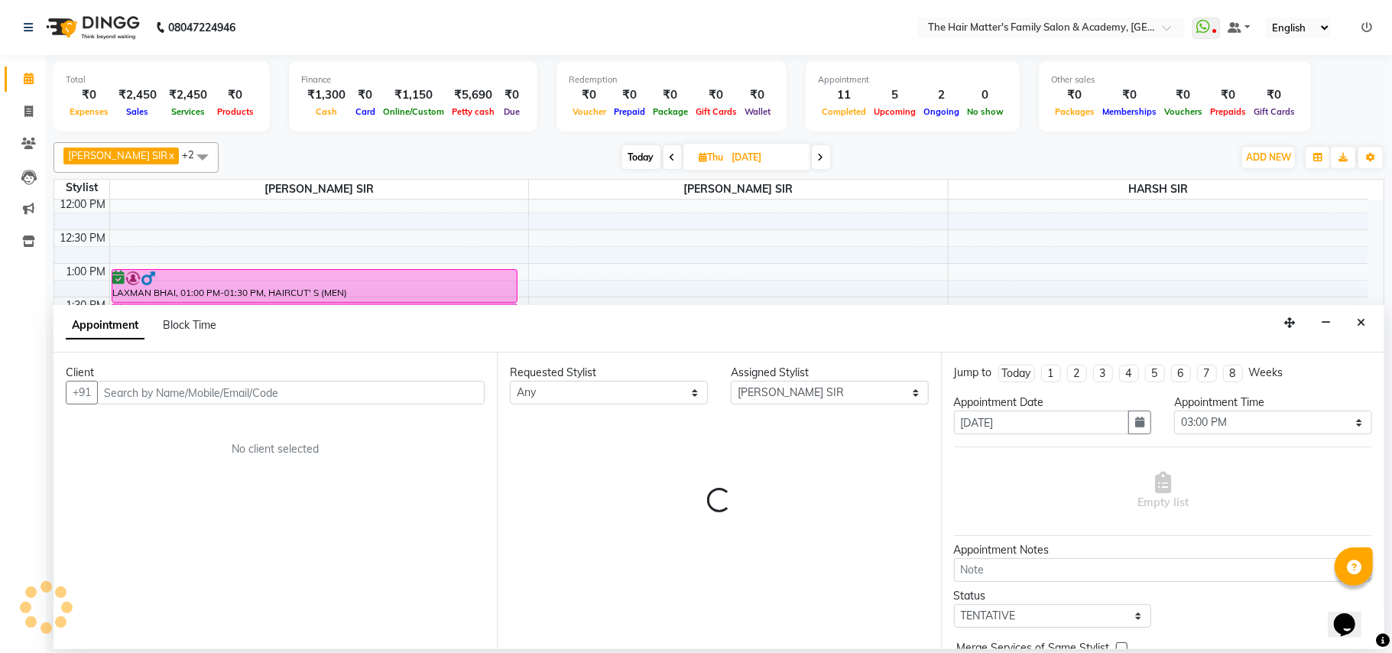
click at [118, 388] on input "text" at bounding box center [291, 393] width 388 height 24
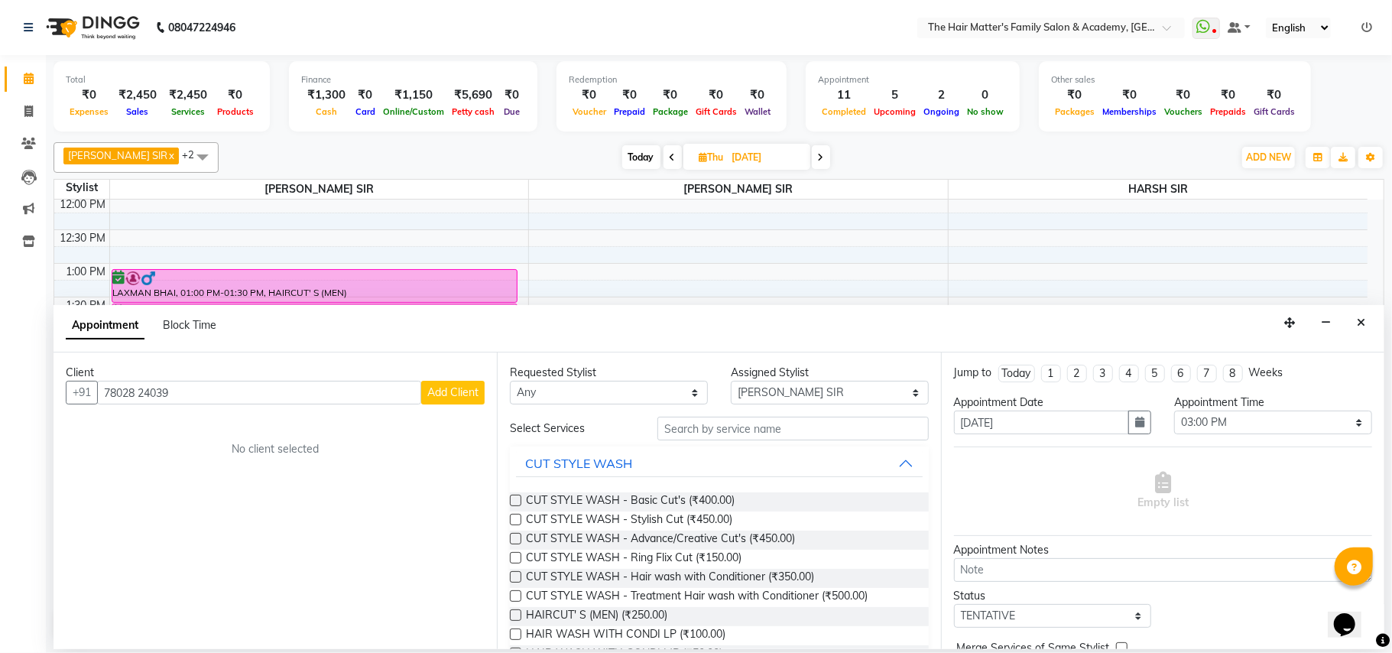
click at [138, 398] on input "78028 24039" at bounding box center [259, 393] width 324 height 24
click at [139, 393] on input "78028 24039" at bounding box center [259, 393] width 324 height 24
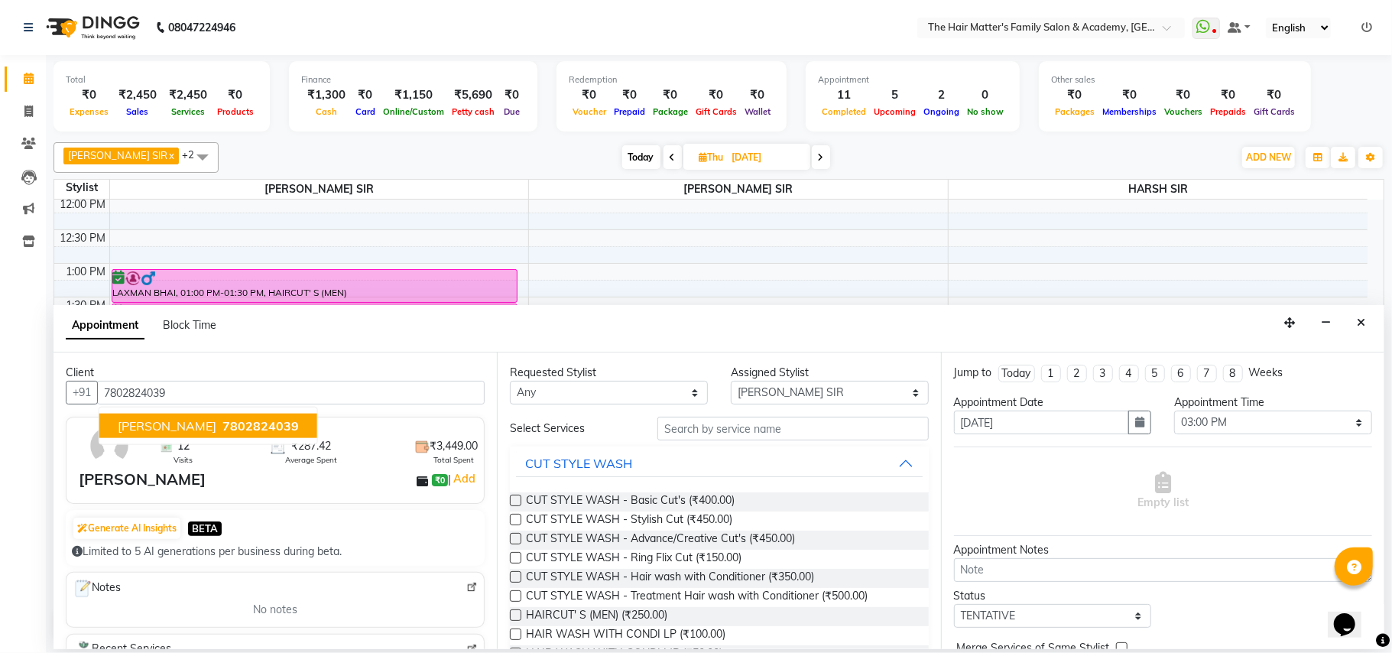
click at [173, 425] on span "[PERSON_NAME]" at bounding box center [167, 425] width 99 height 15
type input "7802824039"
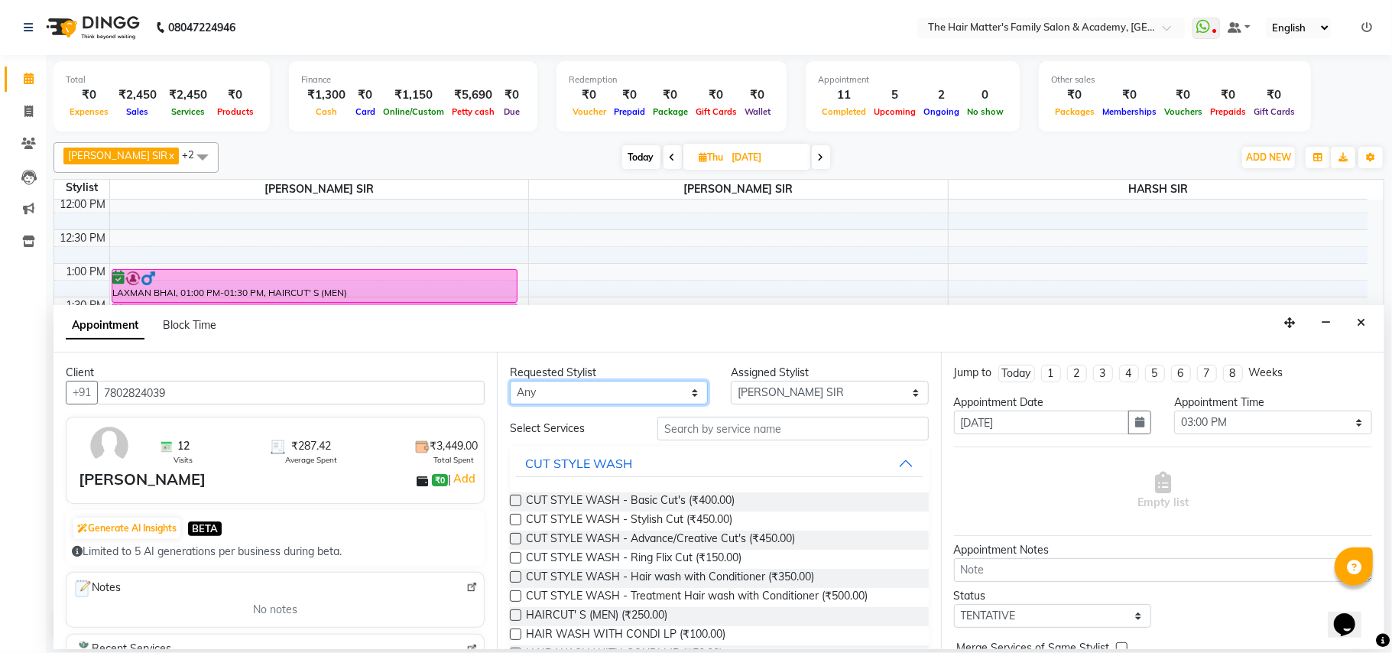
click at [557, 398] on select "Any DIVY [PERSON_NAME] SIR HIMESH [PERSON_NAME] SIR [PERSON_NAME] SIR" at bounding box center [609, 393] width 198 height 24
select select "42572"
click at [510, 382] on select "Any DIVY [PERSON_NAME] SIR HIMESH [PERSON_NAME] SIR [PERSON_NAME] SIR" at bounding box center [609, 393] width 198 height 24
click at [749, 398] on select "Select DIVY [PERSON_NAME] SIR HIMESH [PERSON_NAME] SIR [PERSON_NAME] SIR" at bounding box center [830, 393] width 198 height 24
click at [731, 382] on select "Select DIVY [PERSON_NAME] SIR HIMESH [PERSON_NAME] SIR [PERSON_NAME] SIR" at bounding box center [830, 393] width 198 height 24
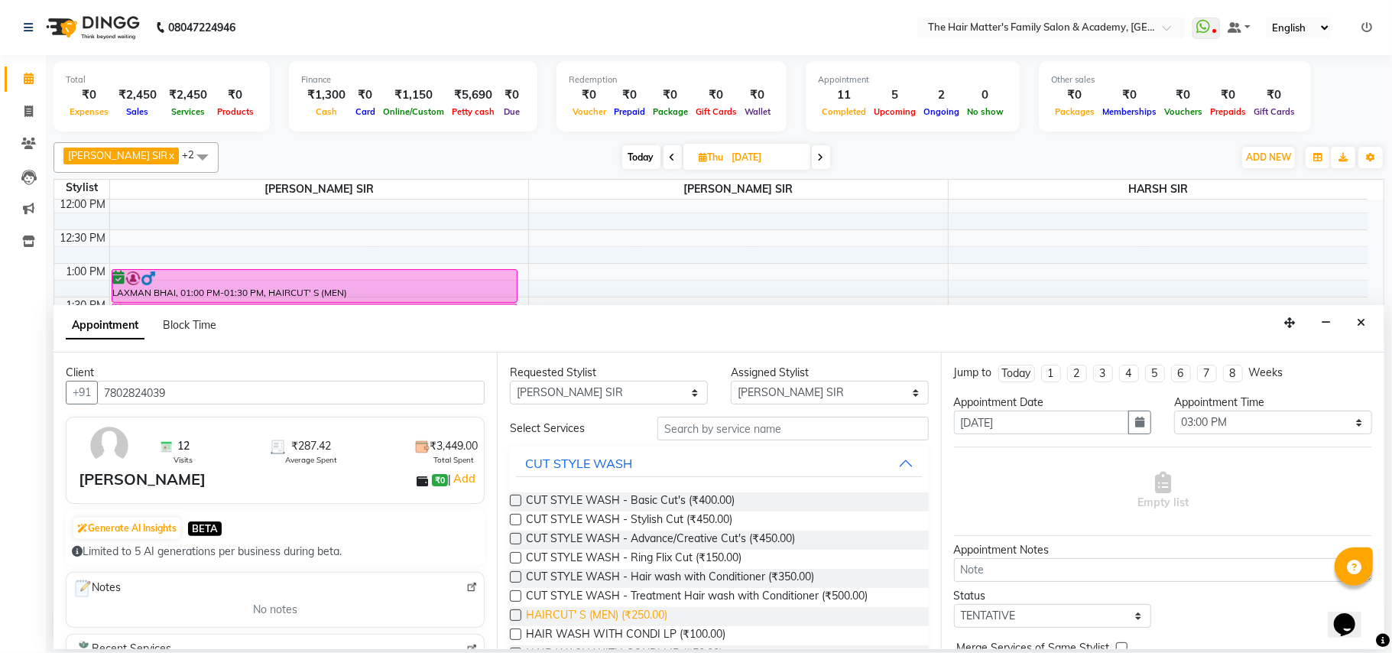
click at [567, 613] on span "HAIRCUT' S (MEN) (₹250.00)" at bounding box center [596, 616] width 141 height 19
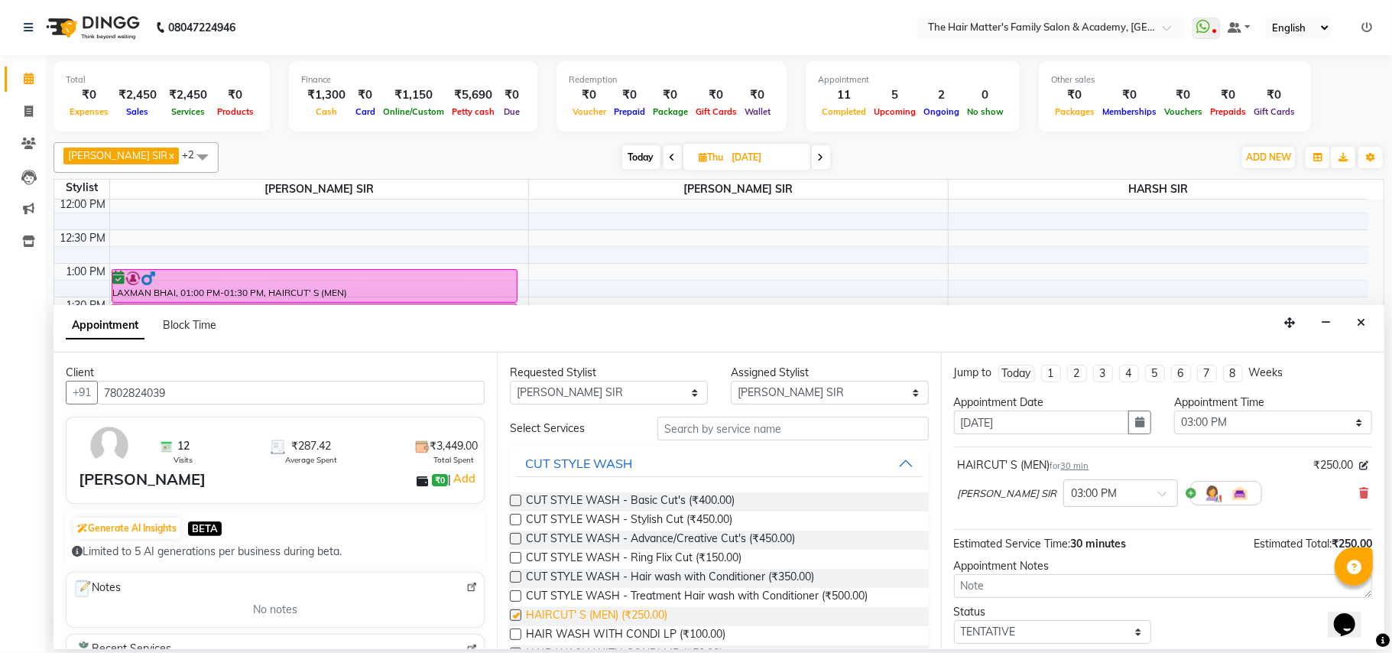
checkbox input "false"
click at [732, 436] on input "text" at bounding box center [793, 429] width 271 height 24
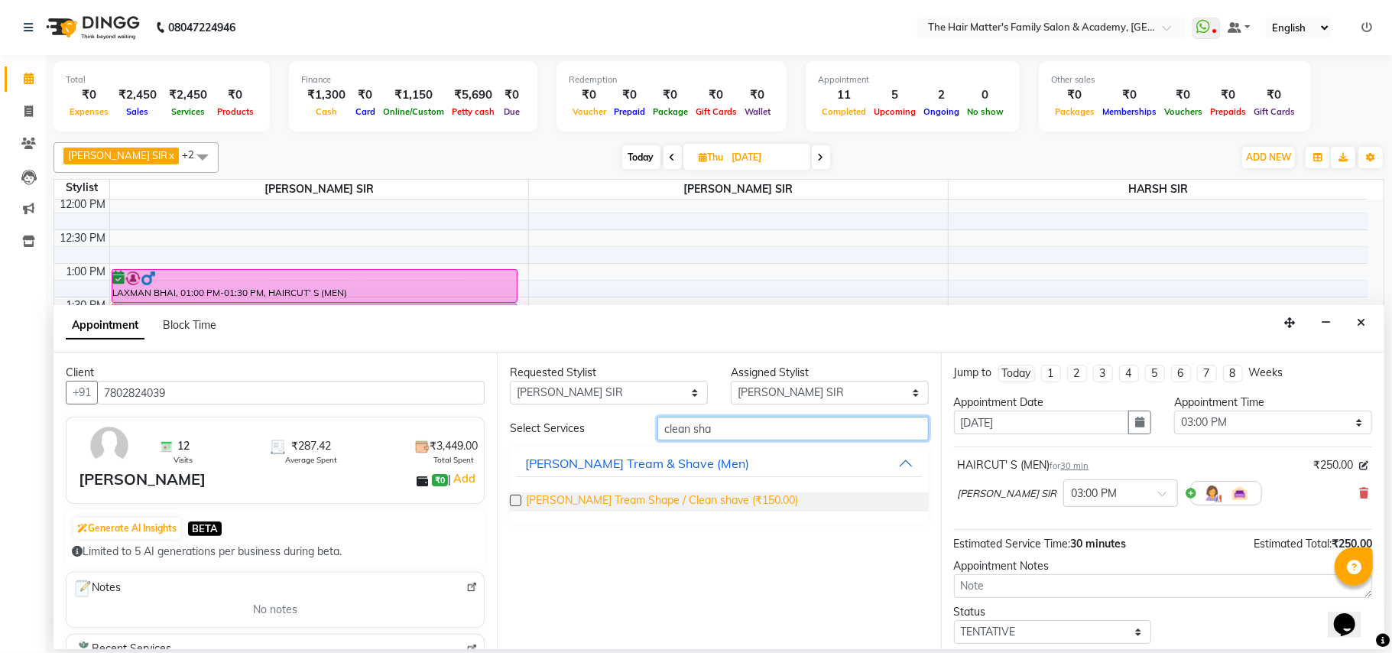
type input "clean sha"
click at [720, 506] on span "[PERSON_NAME] Tream Shape / Clean shave (₹150.00)" at bounding box center [662, 501] width 272 height 19
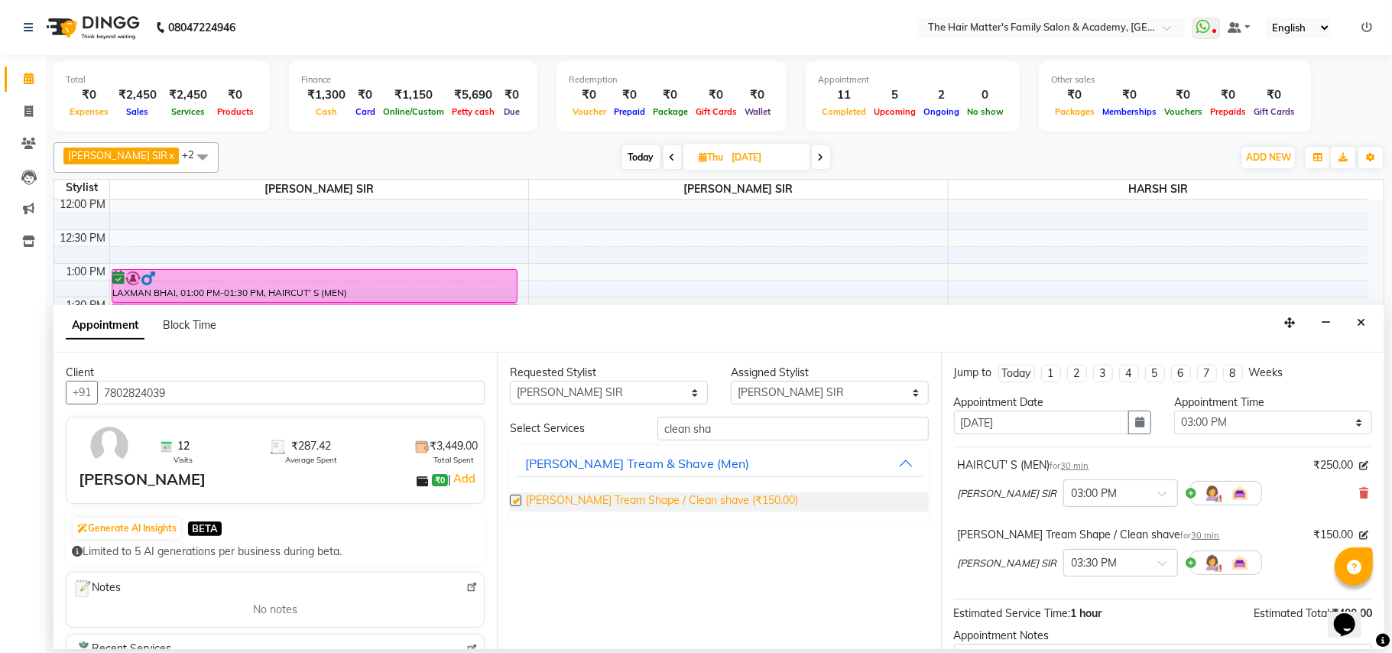
checkbox input "false"
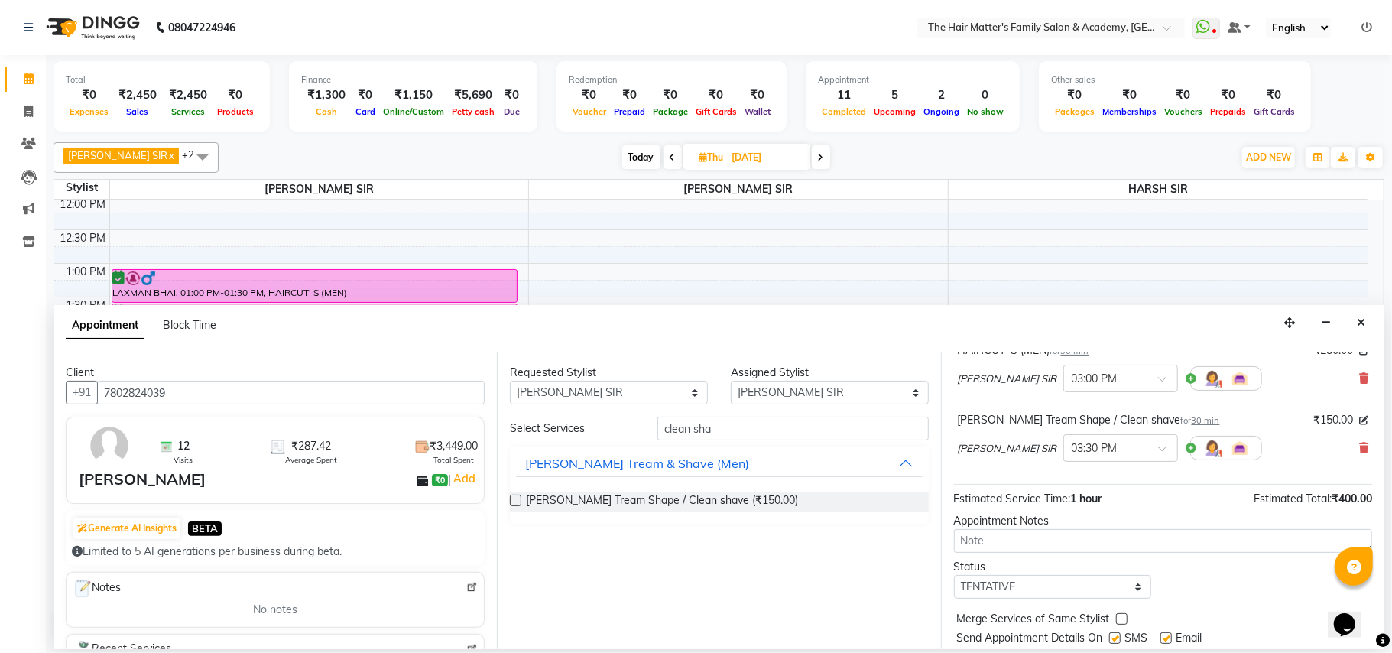
scroll to position [163, 0]
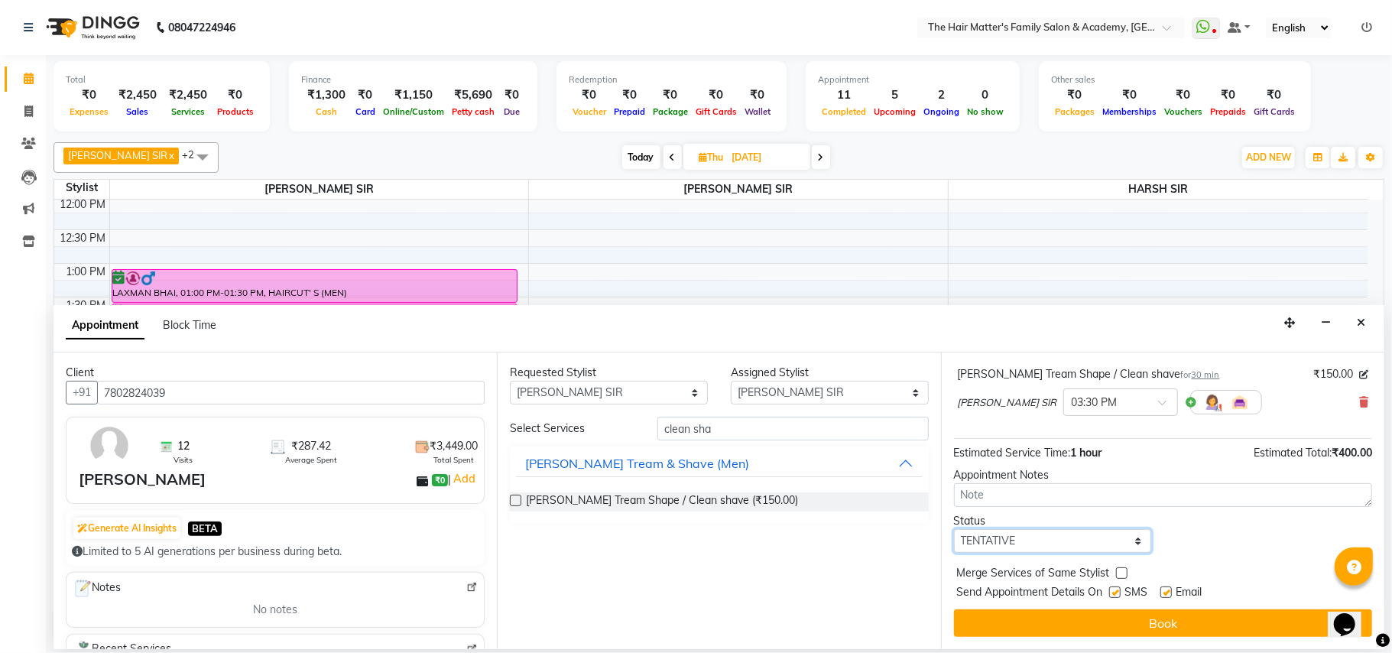
click at [1047, 535] on select "Select TENTATIVE CONFIRM UPCOMING" at bounding box center [1053, 541] width 198 height 24
select select "confirm booking"
click at [954, 530] on select "Select TENTATIVE CONFIRM UPCOMING" at bounding box center [1053, 541] width 198 height 24
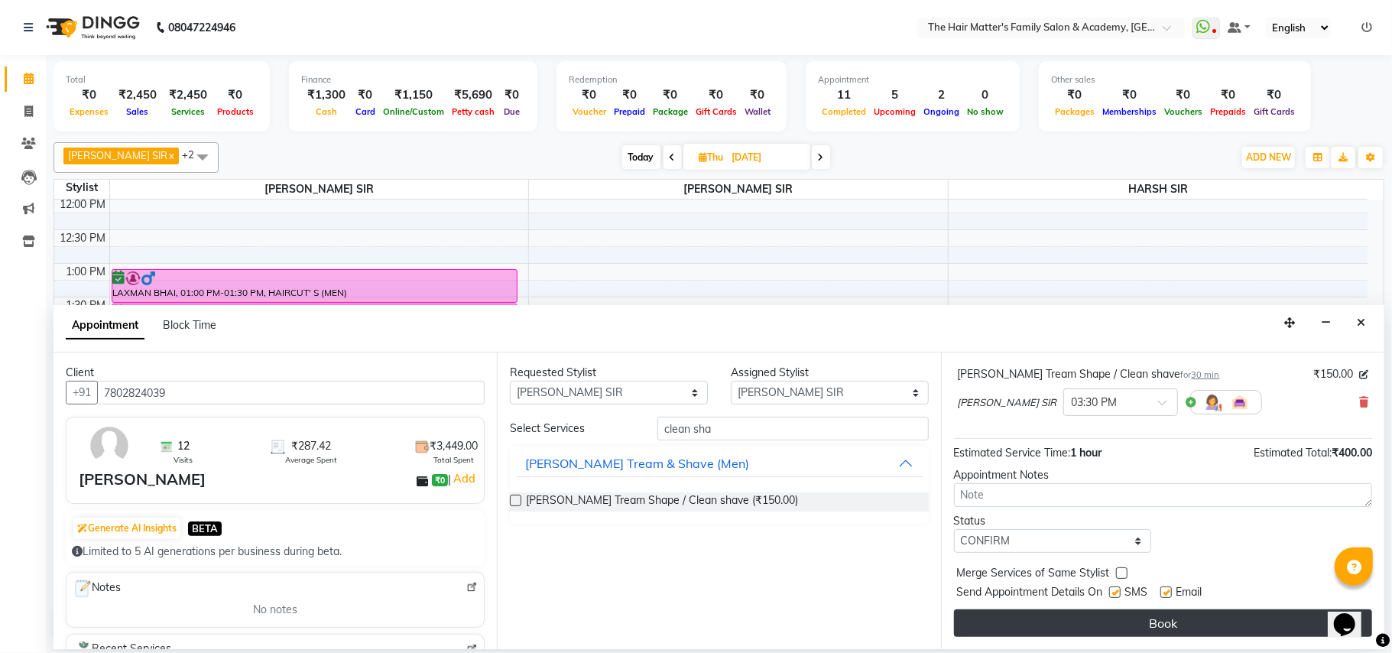
click at [1116, 633] on button "Book" at bounding box center [1163, 623] width 418 height 28
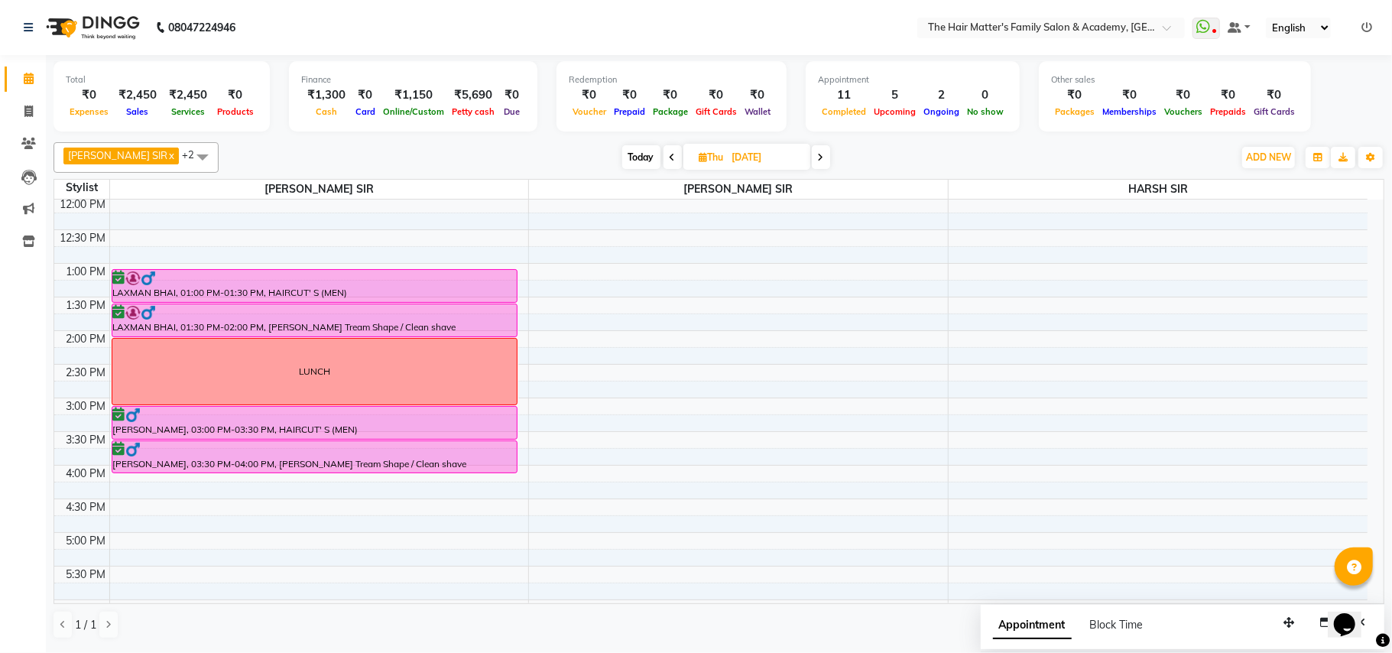
click at [630, 151] on span "Today" at bounding box center [641, 157] width 38 height 24
type input "01-10-2025"
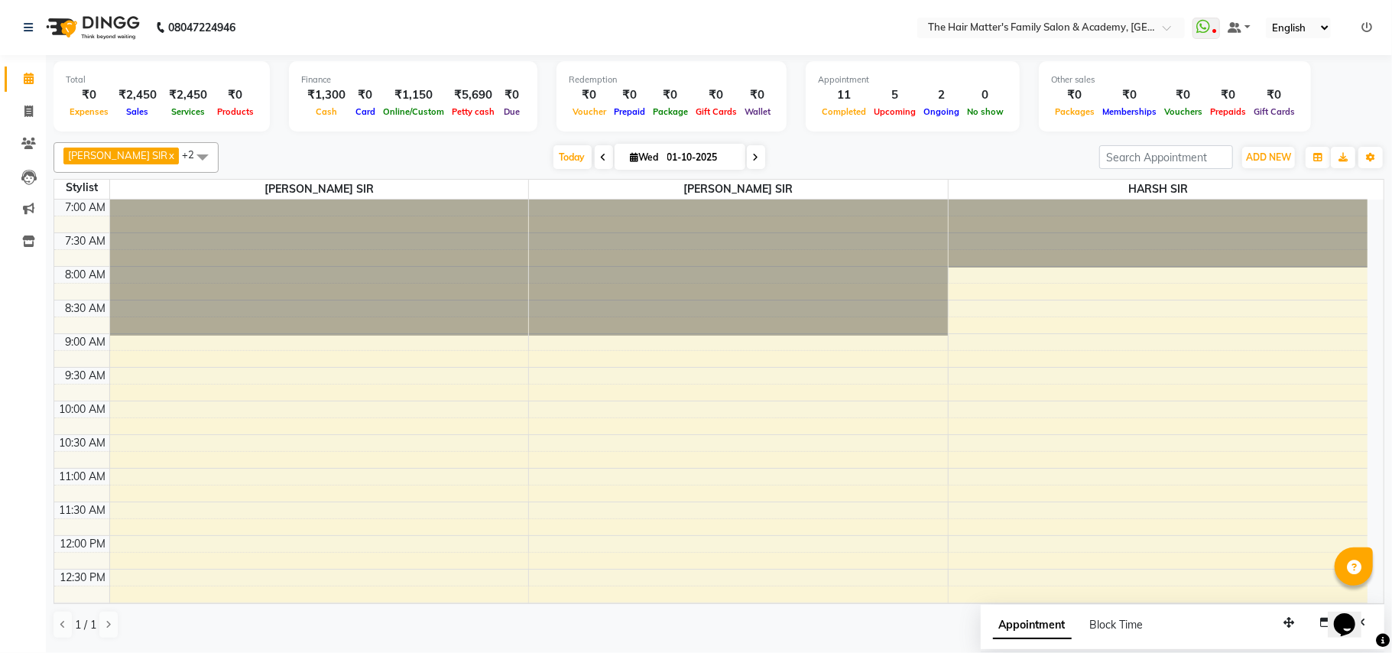
scroll to position [688, 0]
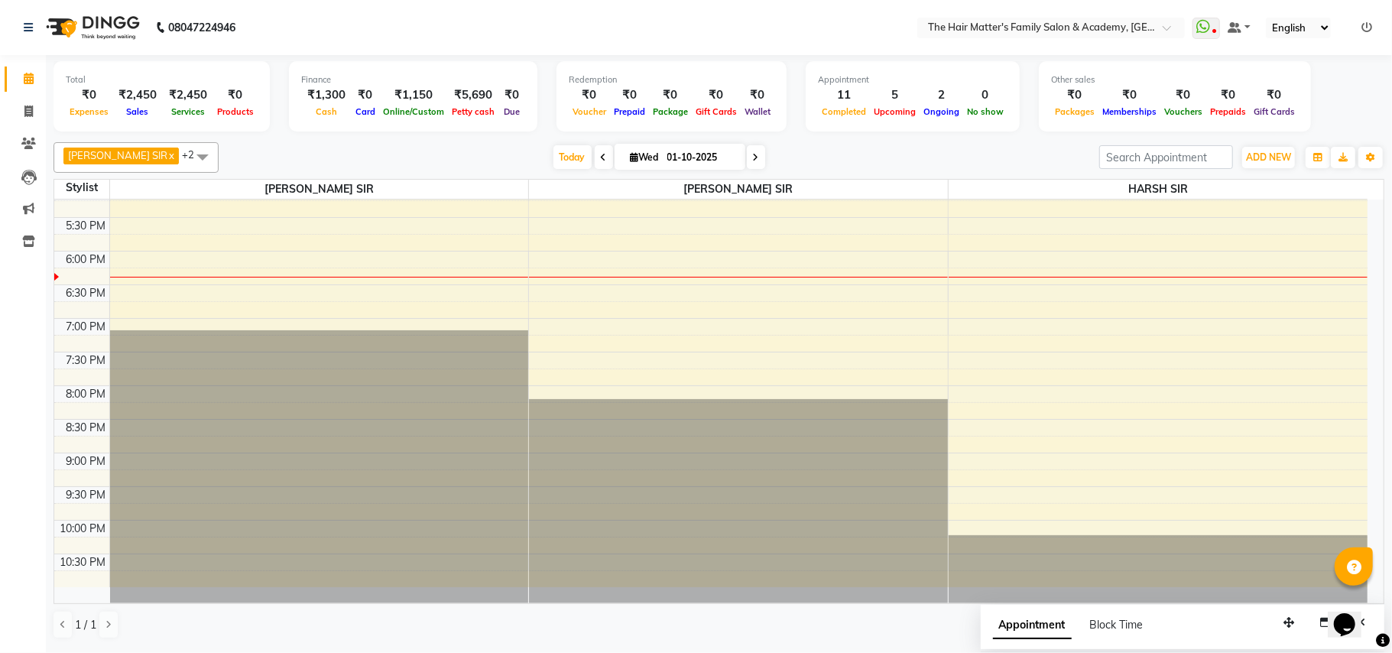
click at [696, 162] on input "01-10-2025" at bounding box center [701, 157] width 76 height 23
select select "10"
select select "2025"
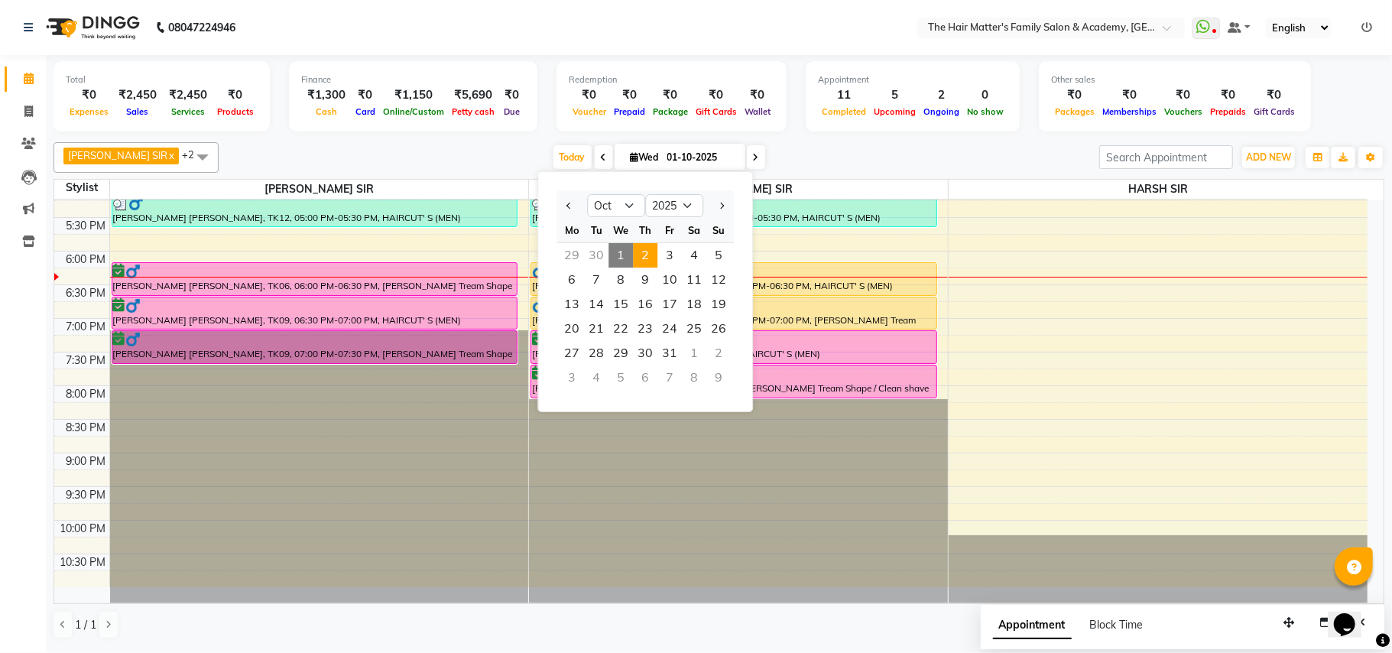
click at [641, 266] on span "2" at bounding box center [645, 255] width 24 height 24
type input "02-10-2025"
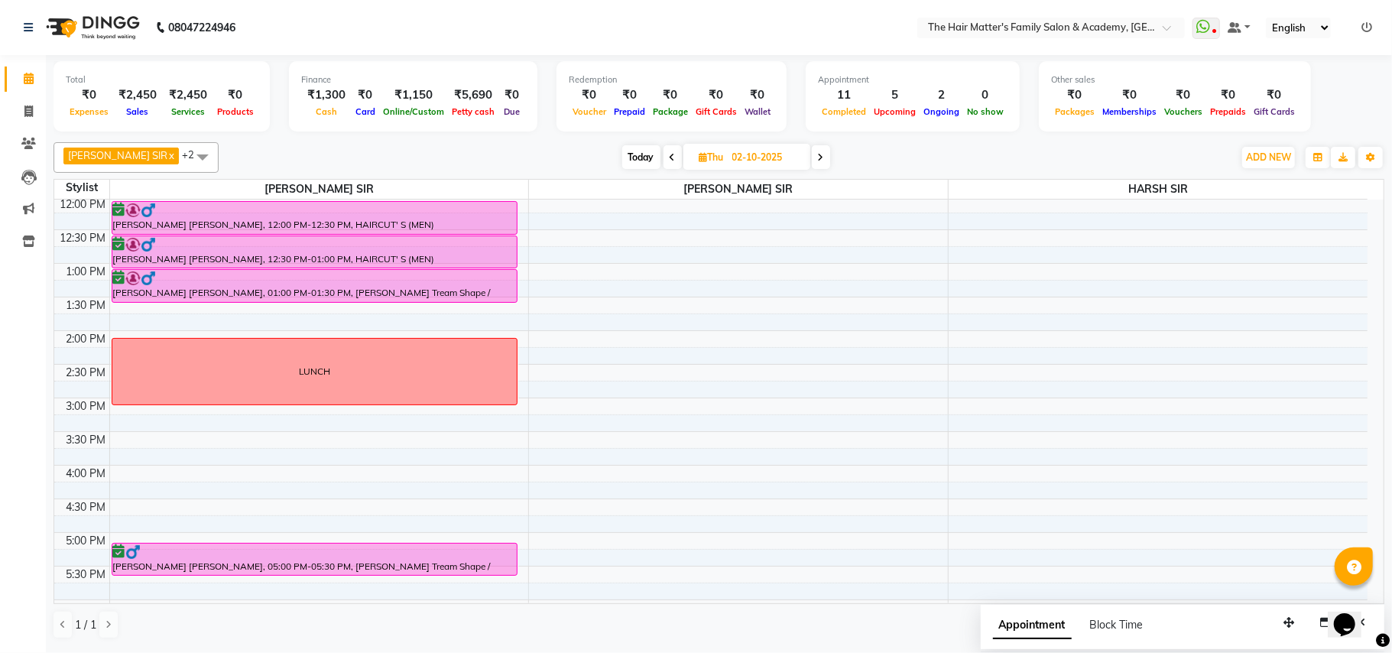
scroll to position [680, 0]
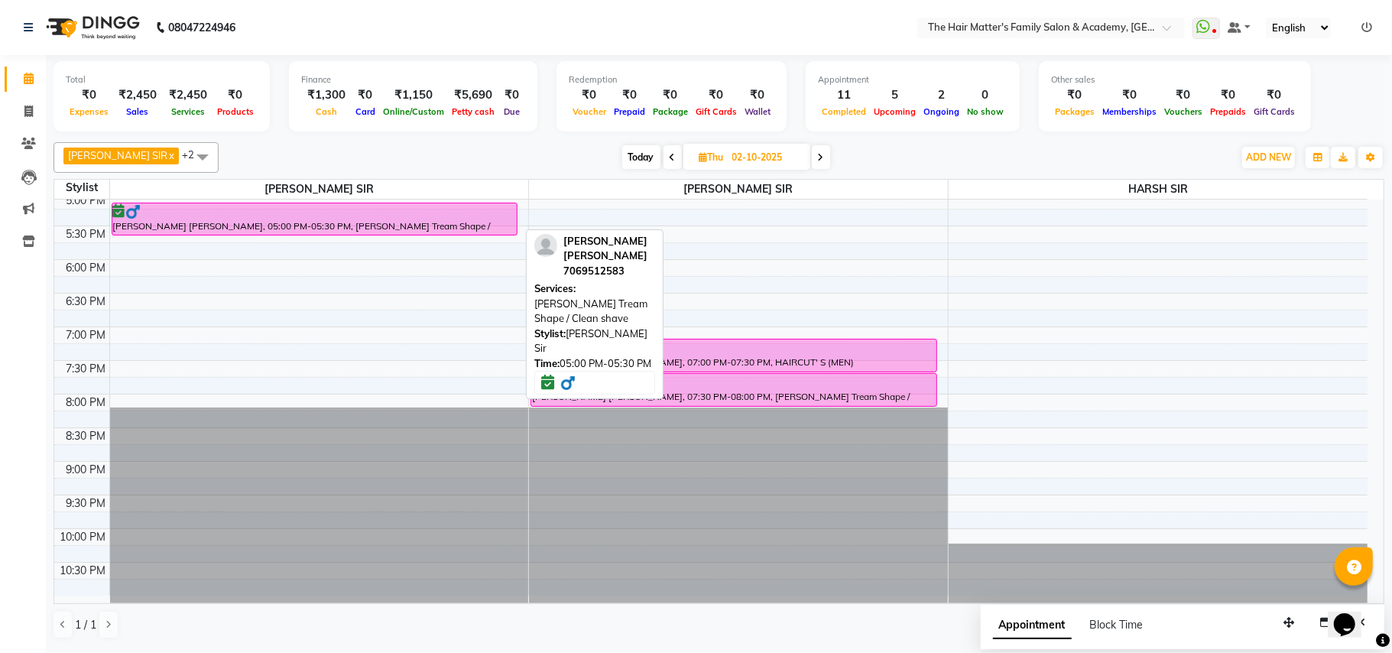
click at [237, 223] on div "[PERSON_NAME] [PERSON_NAME], 05:00 PM-05:30 PM, [PERSON_NAME] Tream Shape / Cle…" at bounding box center [314, 218] width 405 height 31
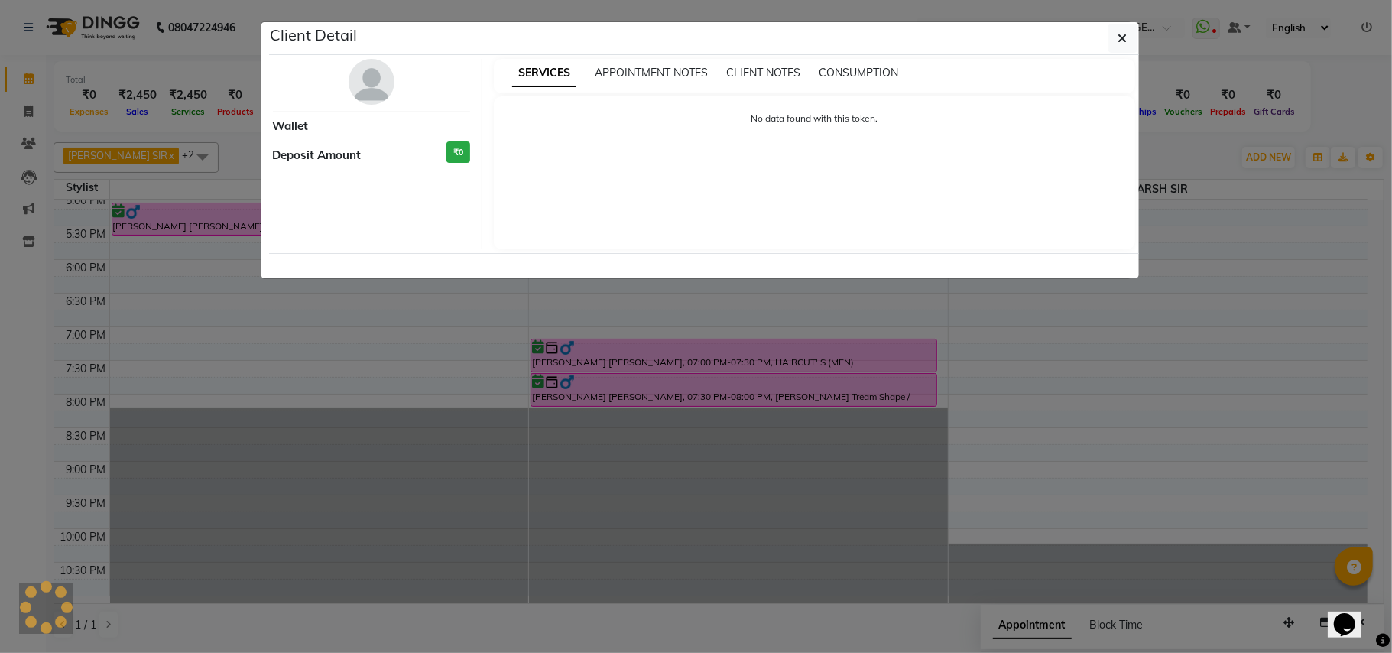
select select "6"
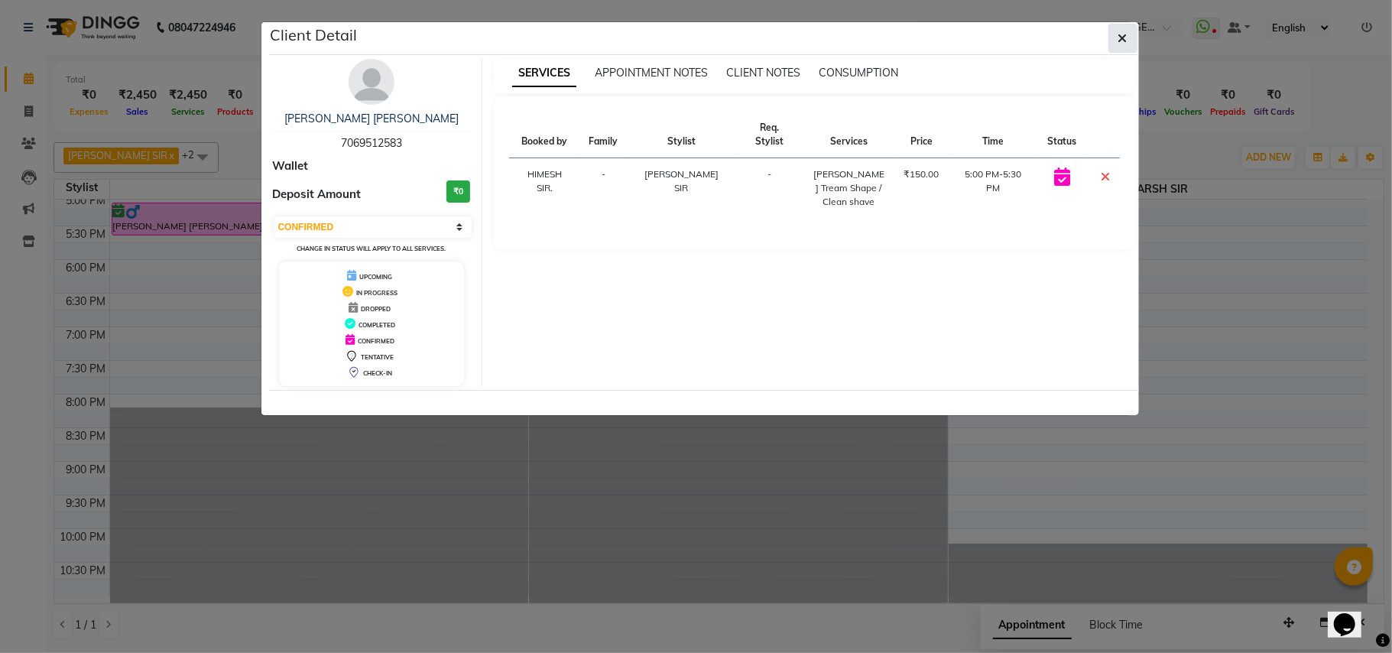
click at [1119, 40] on icon "button" at bounding box center [1123, 38] width 9 height 12
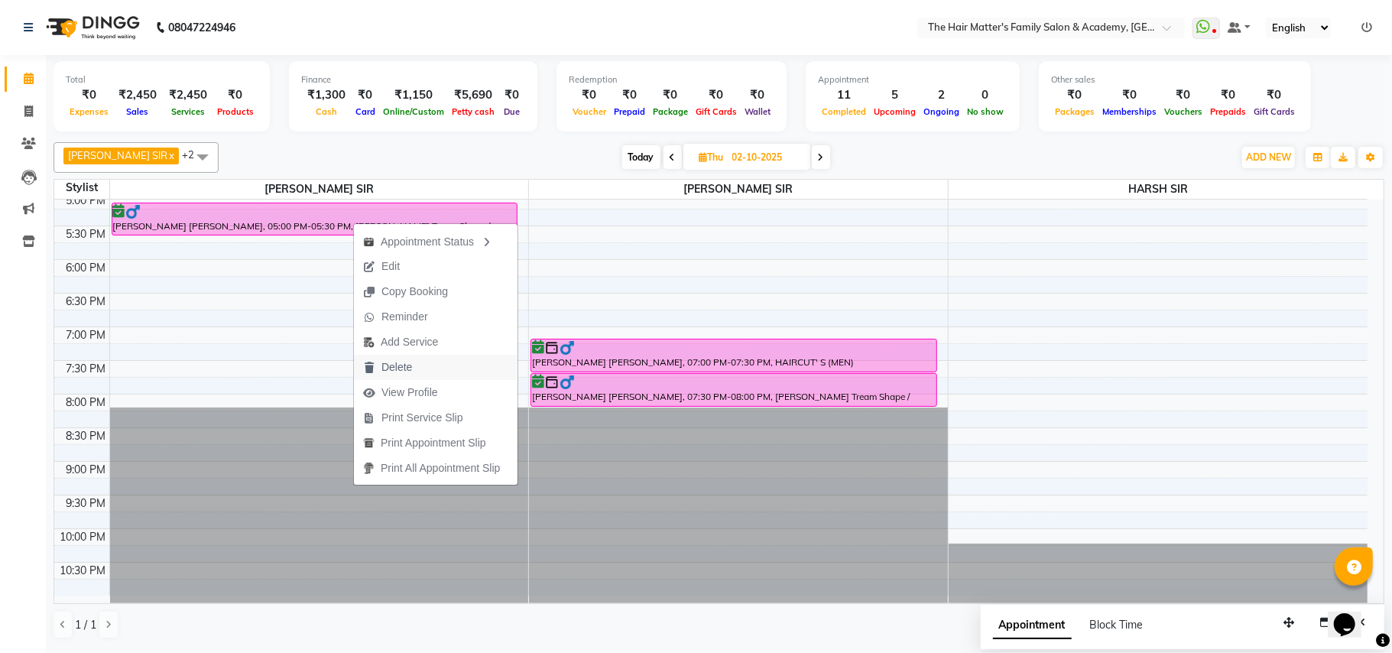
click at [401, 361] on span "Delete" at bounding box center [397, 367] width 31 height 16
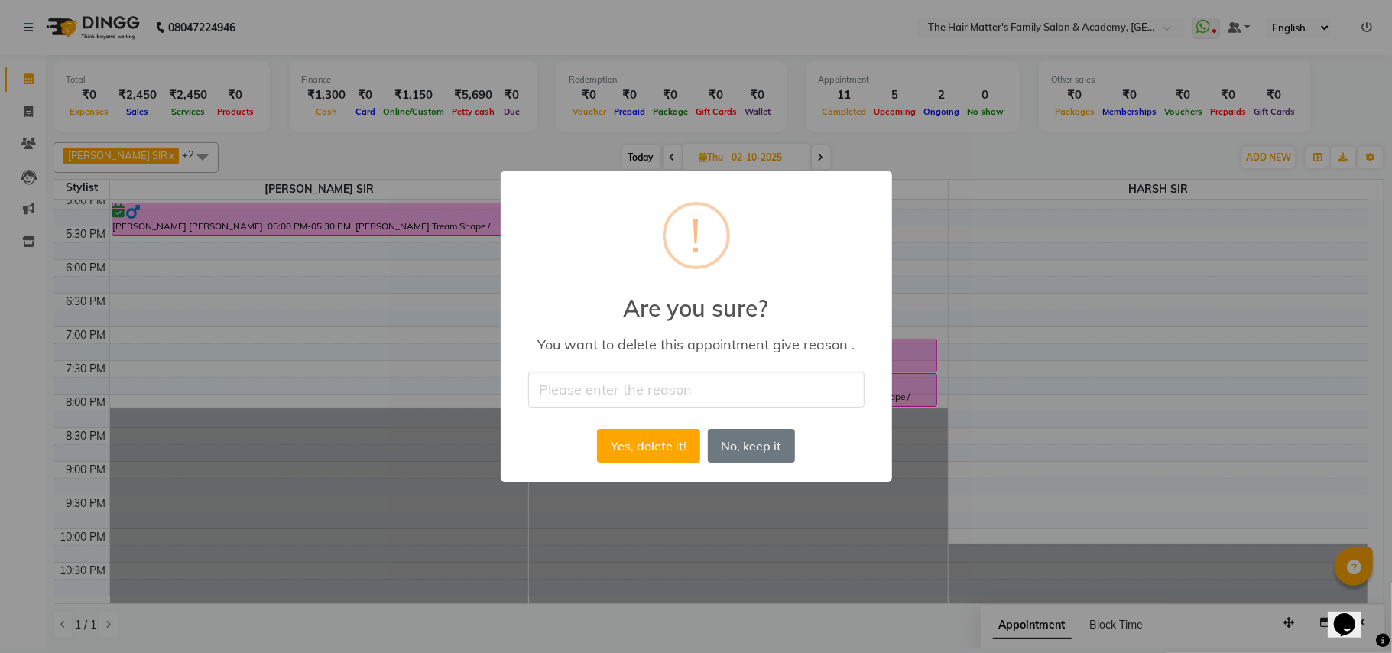
drag, startPoint x: 645, startPoint y: 395, endPoint x: 646, endPoint y: 404, distance: 8.4
click at [645, 395] on input "text" at bounding box center [696, 390] width 336 height 36
type input "CANCEL"
click at [643, 443] on button "Yes, delete it!" at bounding box center [648, 446] width 102 height 34
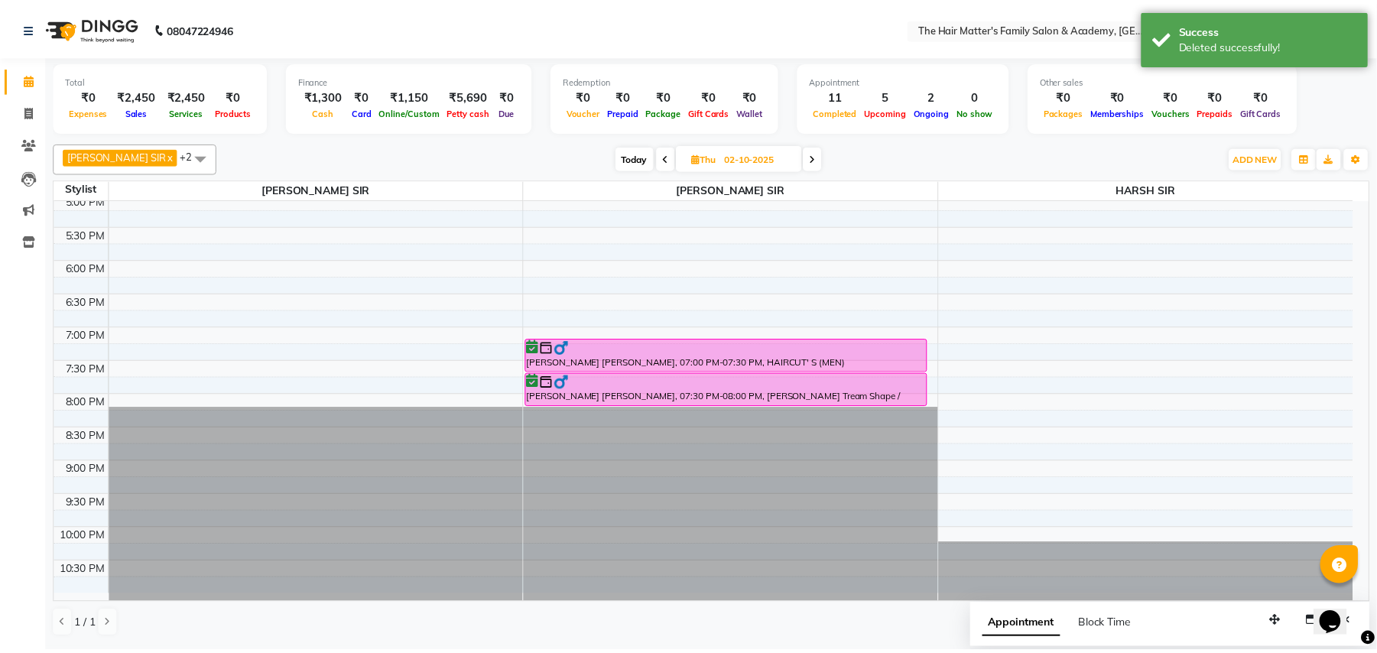
scroll to position [0, 0]
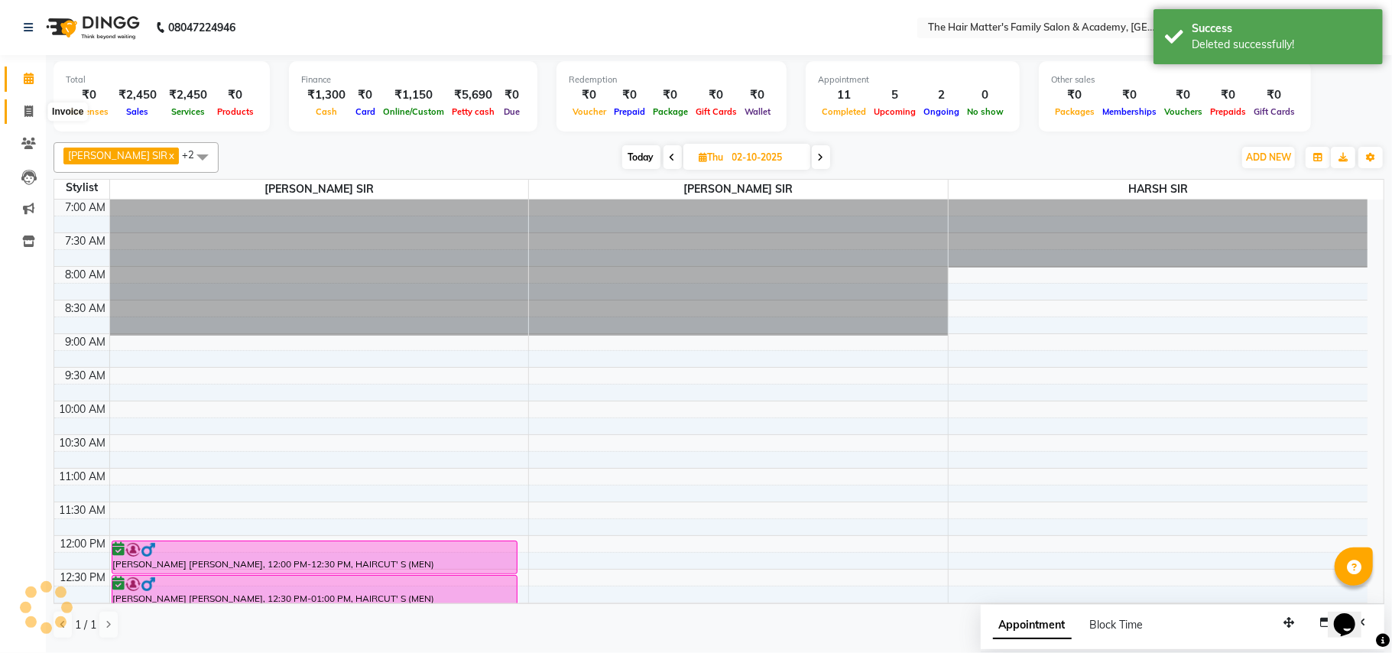
click at [28, 104] on span at bounding box center [28, 112] width 27 height 18
select select "service"
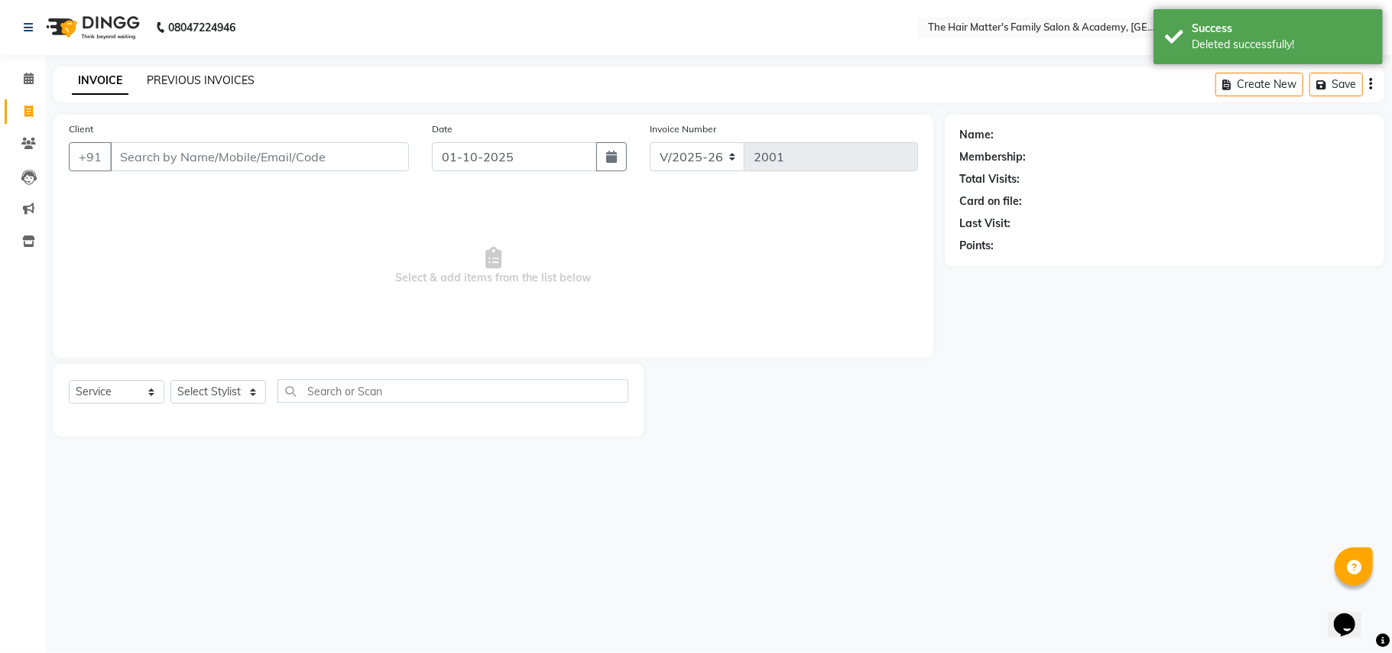
click at [200, 80] on link "PREVIOUS INVOICES" at bounding box center [201, 80] width 108 height 14
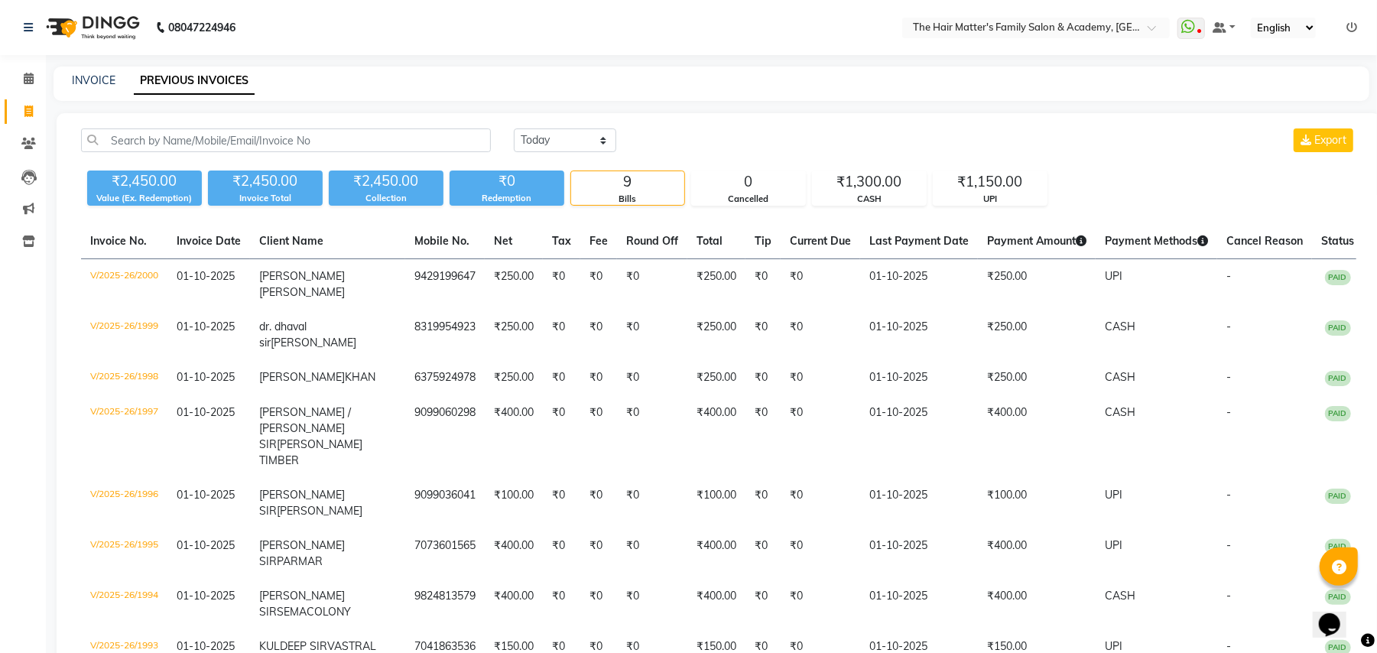
click at [83, 89] on div "INVOICE PREVIOUS INVOICES" at bounding box center [712, 84] width 1316 height 34
click at [87, 76] on link "INVOICE" at bounding box center [94, 80] width 44 height 14
select select "5980"
select select "service"
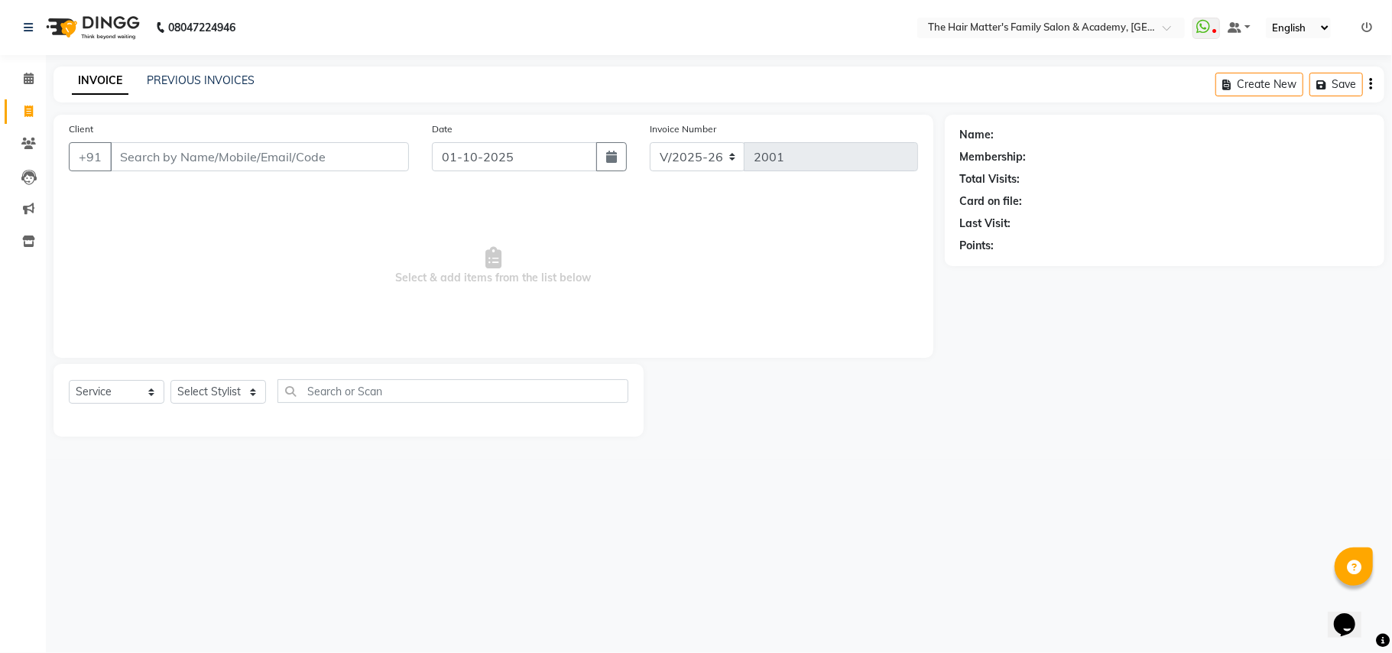
click at [213, 160] on input "Client" at bounding box center [259, 156] width 299 height 29
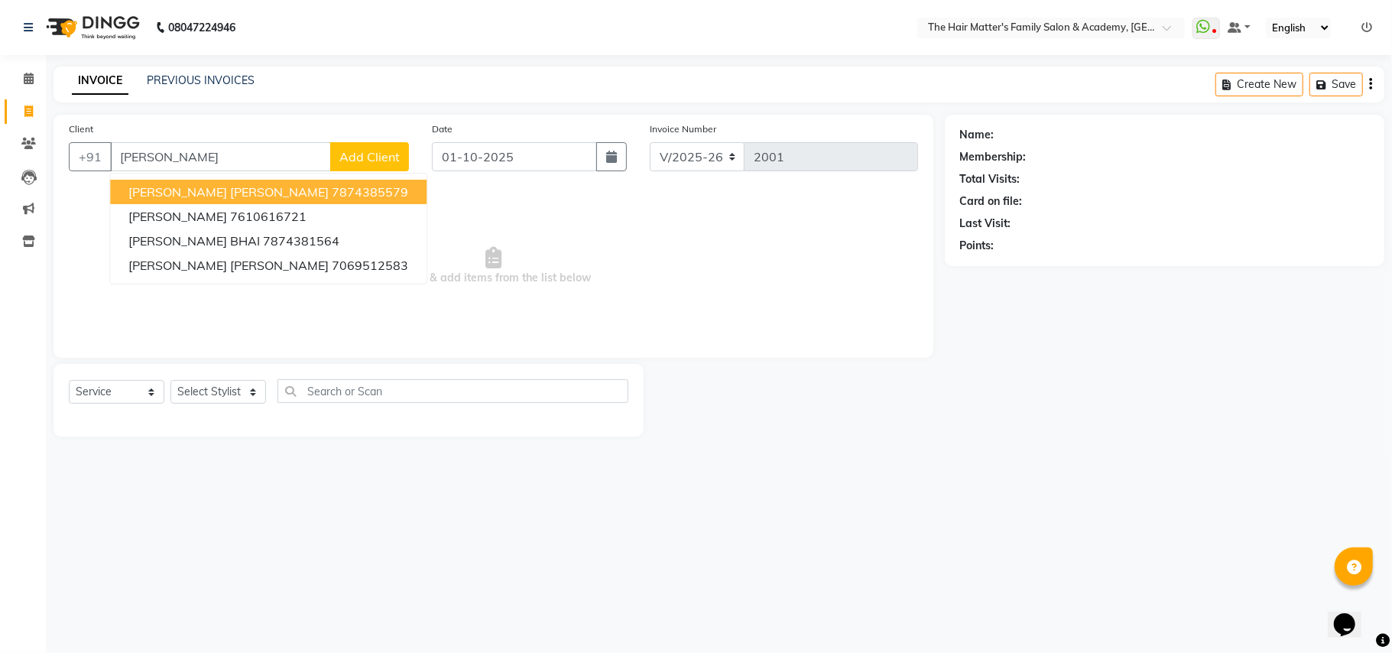
click at [221, 181] on button "[PERSON_NAME] [PERSON_NAME] 7874385579" at bounding box center [268, 192] width 317 height 24
type input "7874385579"
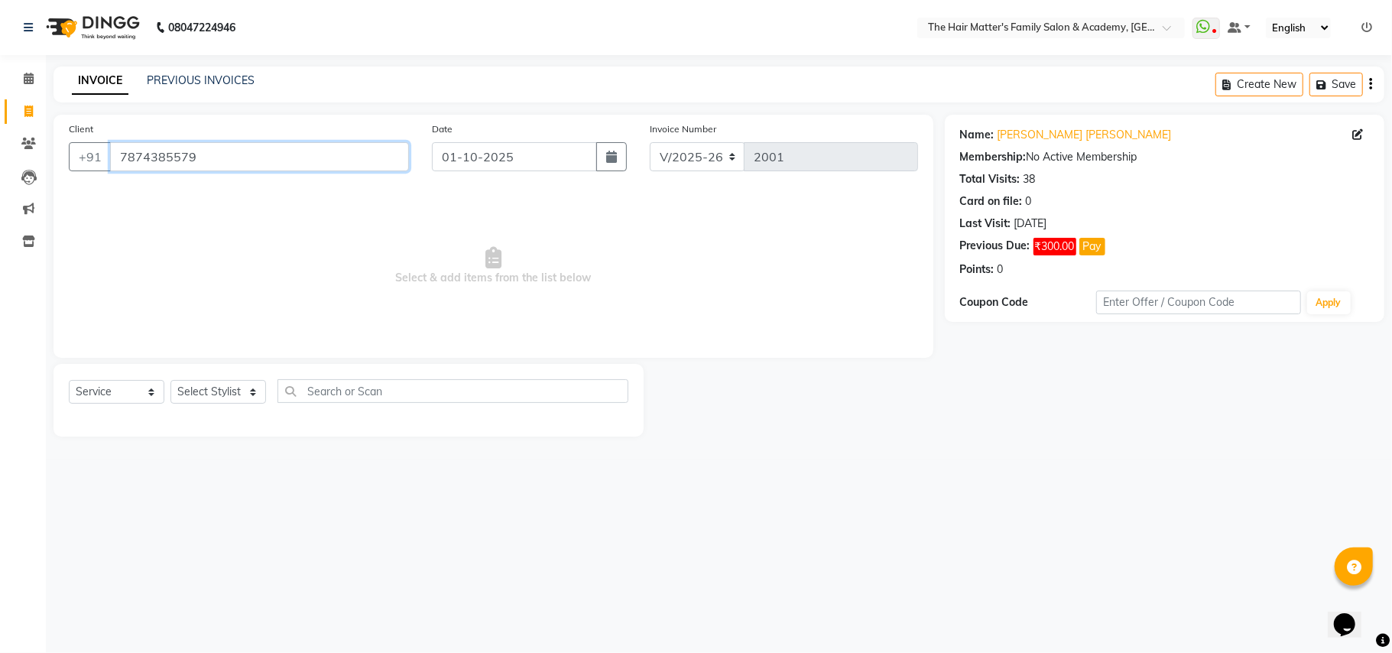
click at [220, 157] on input "7874385579" at bounding box center [259, 156] width 299 height 29
drag, startPoint x: 230, startPoint y: 387, endPoint x: 228, endPoint y: 401, distance: 14.7
click at [230, 387] on select "Select Stylist DIVY SIR HARSH SIR HIMESH SIR. MAYANK SIR [PERSON_NAME] SIR" at bounding box center [218, 392] width 96 height 24
select select "43094"
click at [170, 380] on select "Select Stylist DIVY SIR HARSH SIR HIMESH SIR. MAYANK SIR [PERSON_NAME] SIR" at bounding box center [218, 392] width 96 height 24
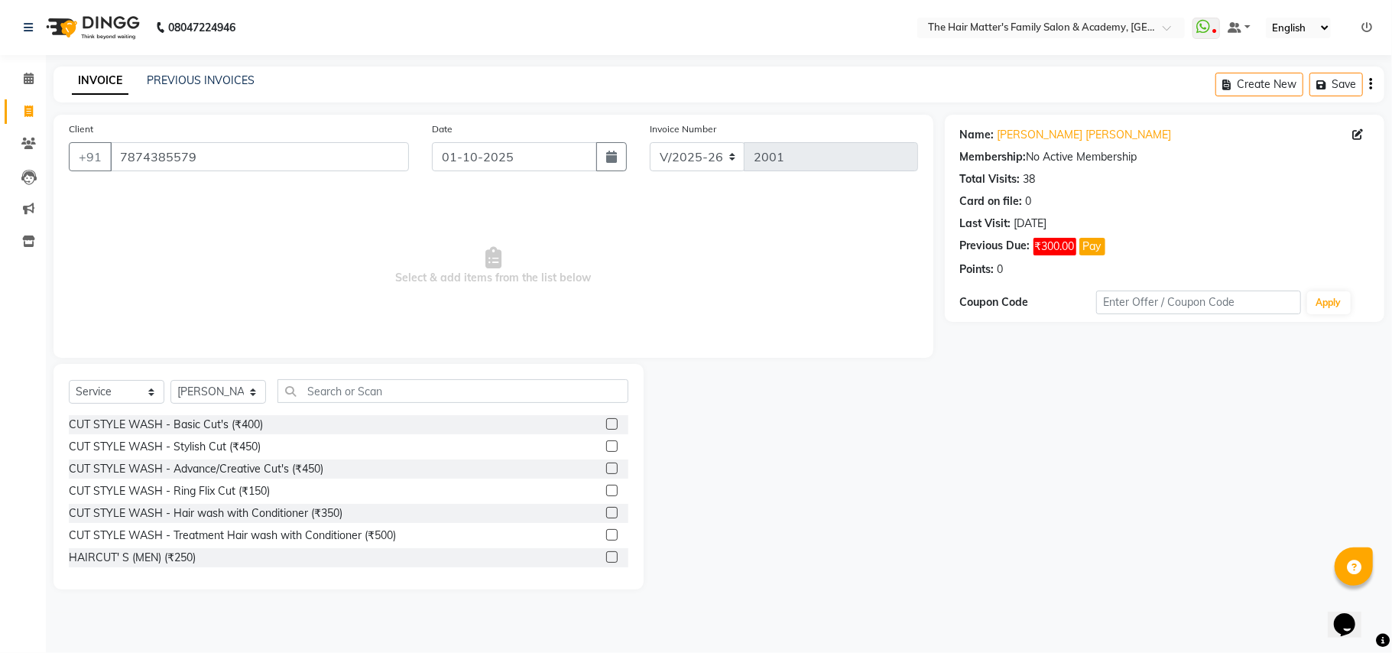
click at [352, 408] on div "Select Service Product Membership Package Voucher Prepaid Gift Card Select Styl…" at bounding box center [349, 397] width 560 height 36
click at [356, 395] on input "text" at bounding box center [453, 391] width 351 height 24
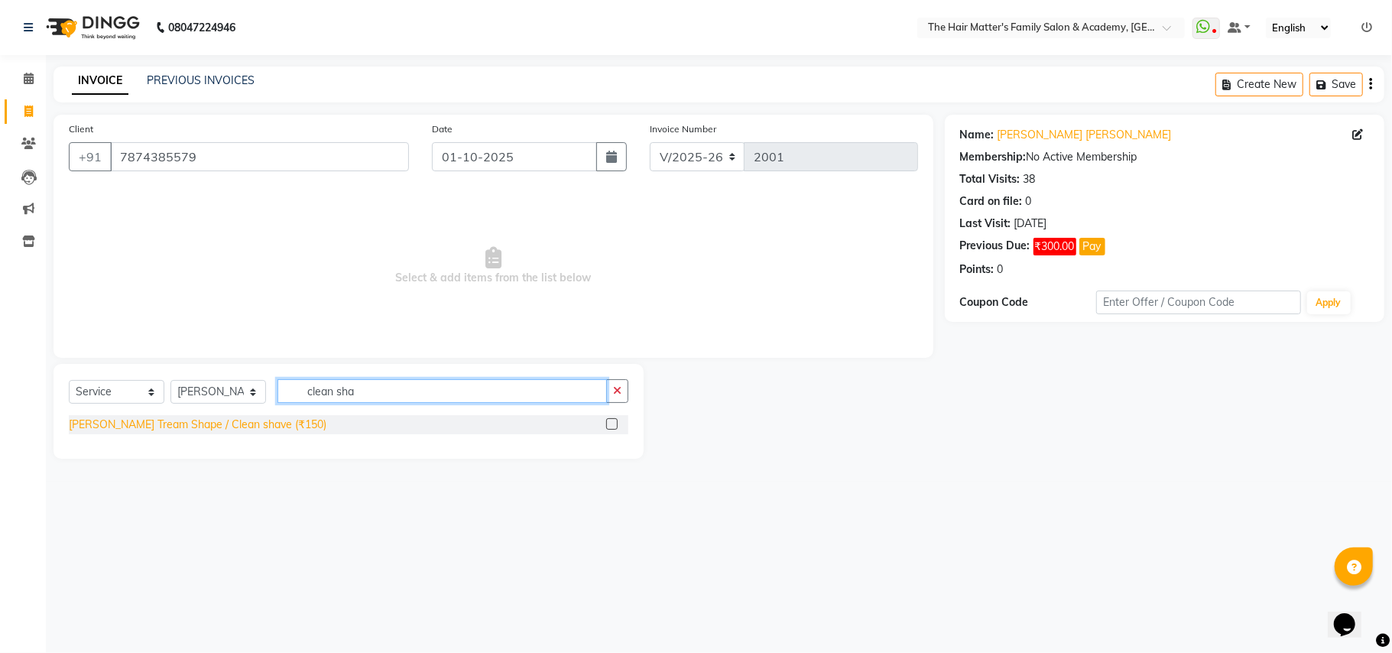
type input "clean sha"
click at [171, 424] on div "[PERSON_NAME] Tream Shape / Clean shave (₹150)" at bounding box center [198, 425] width 258 height 16
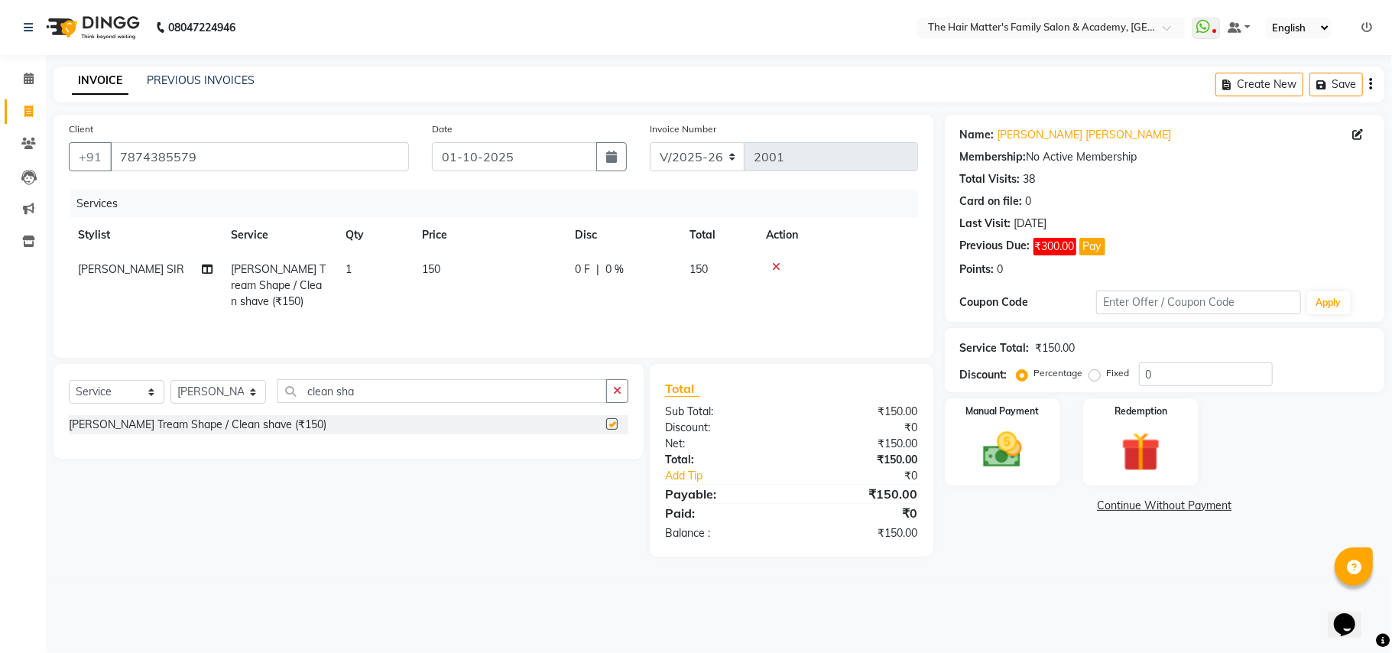
checkbox input "false"
click at [1007, 463] on img at bounding box center [1002, 450] width 67 height 47
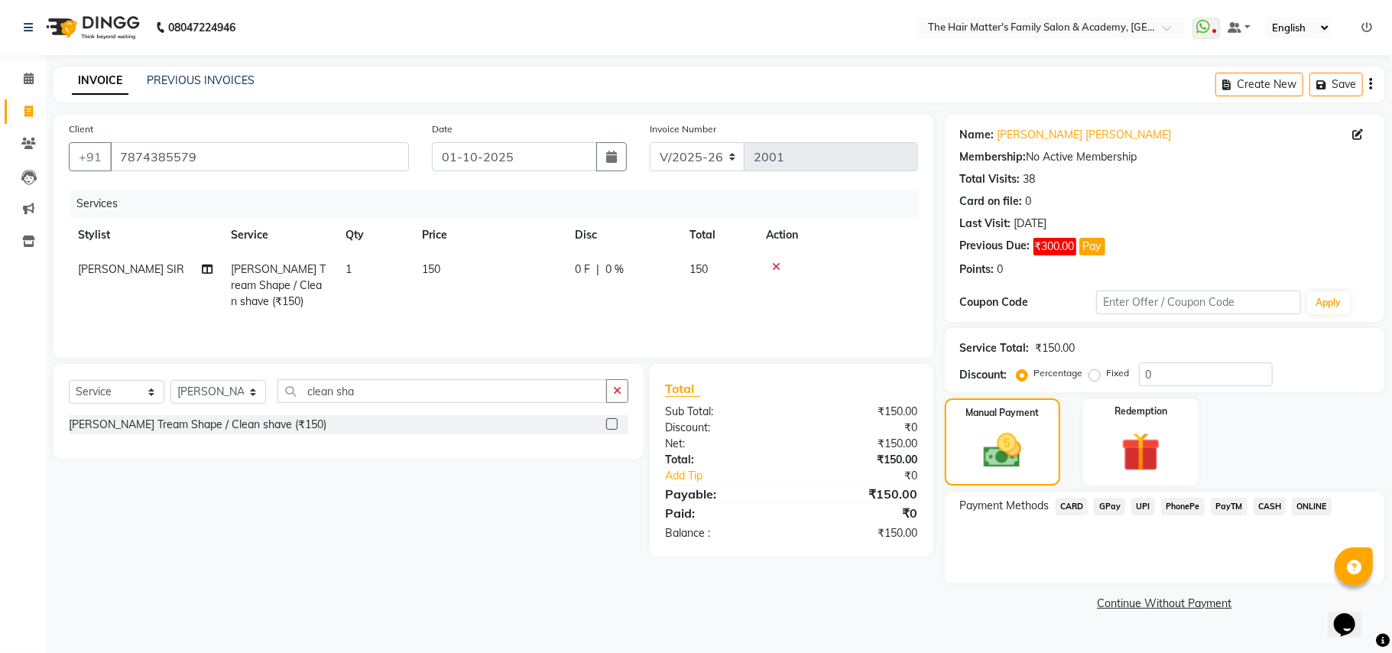
click at [1147, 506] on span "UPI" at bounding box center [1144, 507] width 24 height 18
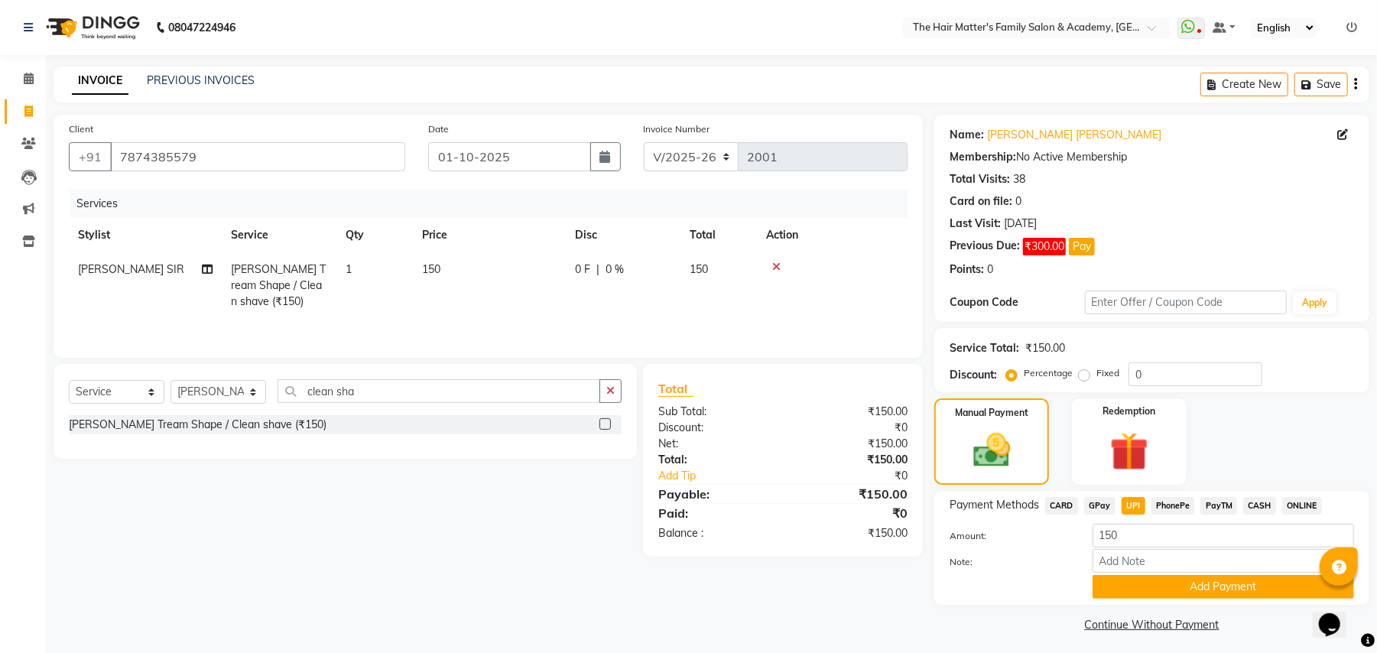
click at [1153, 521] on div "Payment Methods CARD GPay UPI PhonePe PayTM CASH ONLINE Amount: 150 Note: Add P…" at bounding box center [1152, 548] width 404 height 102
click at [1142, 526] on input "150" at bounding box center [1223, 536] width 261 height 24
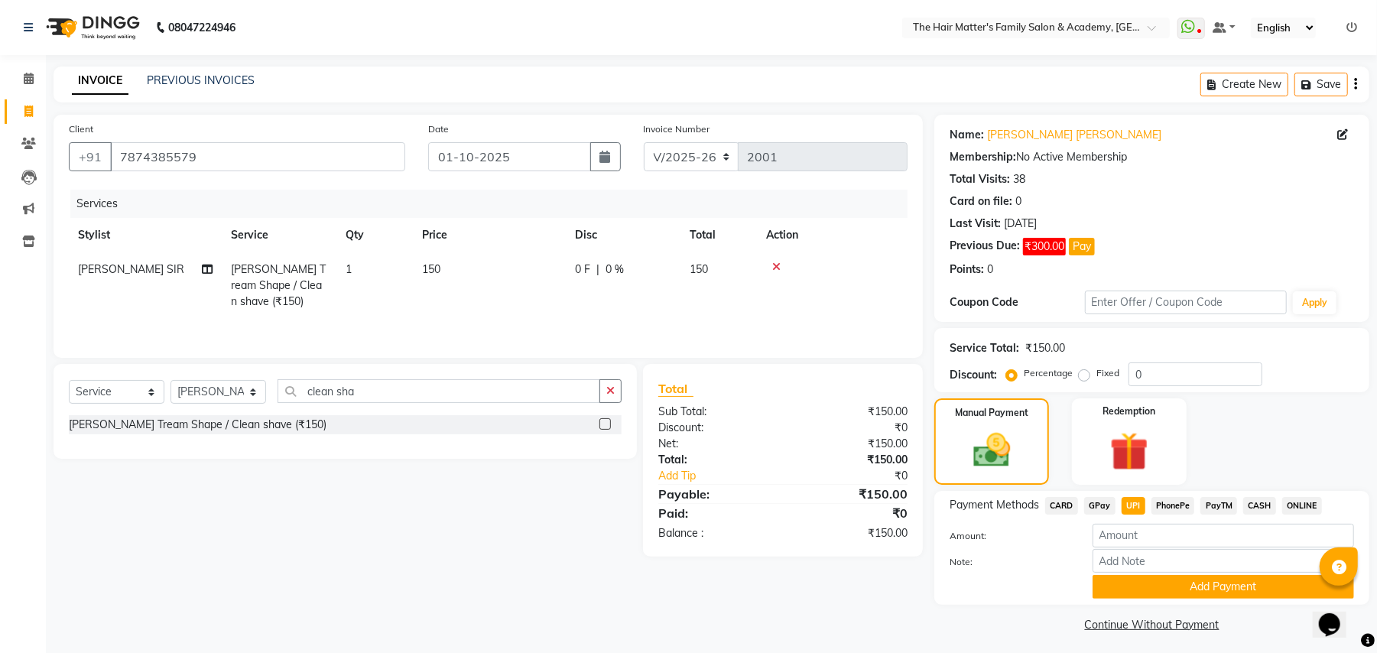
click at [957, 567] on label "Note:" at bounding box center [1009, 562] width 142 height 14
click at [1093, 567] on input "Note:" at bounding box center [1223, 561] width 261 height 24
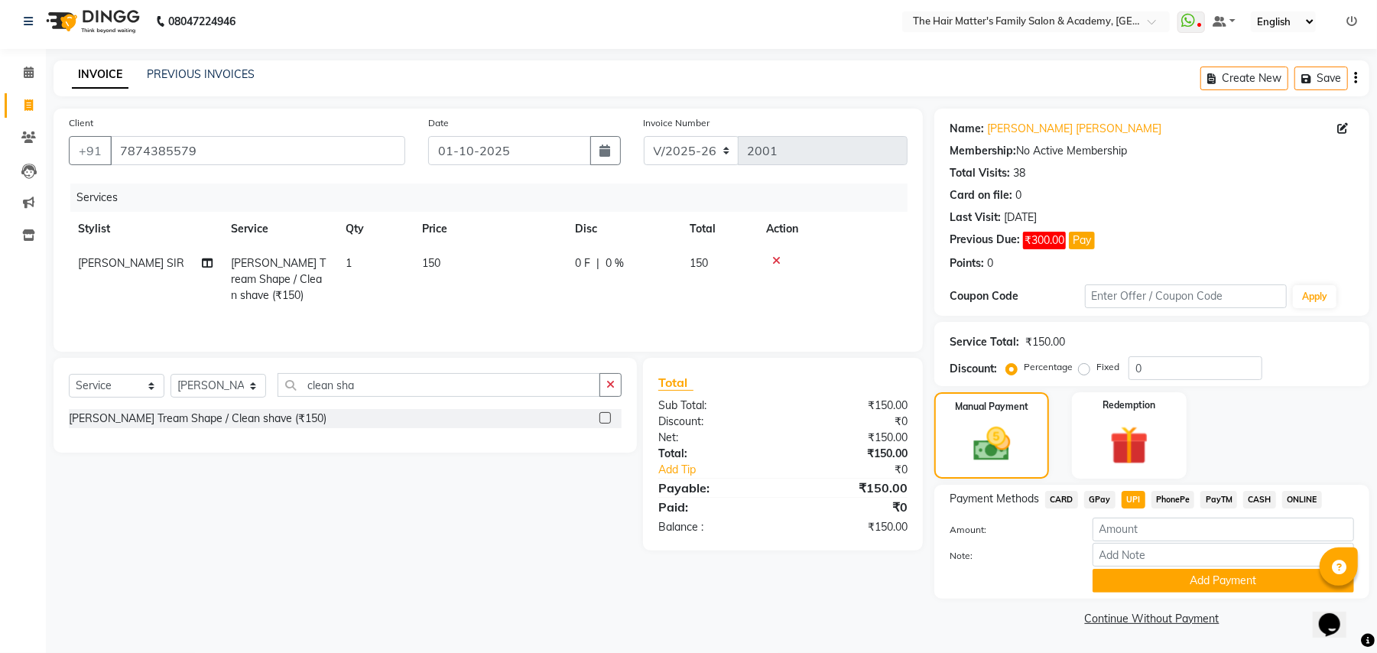
click at [1150, 627] on link "Continue Without Payment" at bounding box center [1151, 619] width 429 height 16
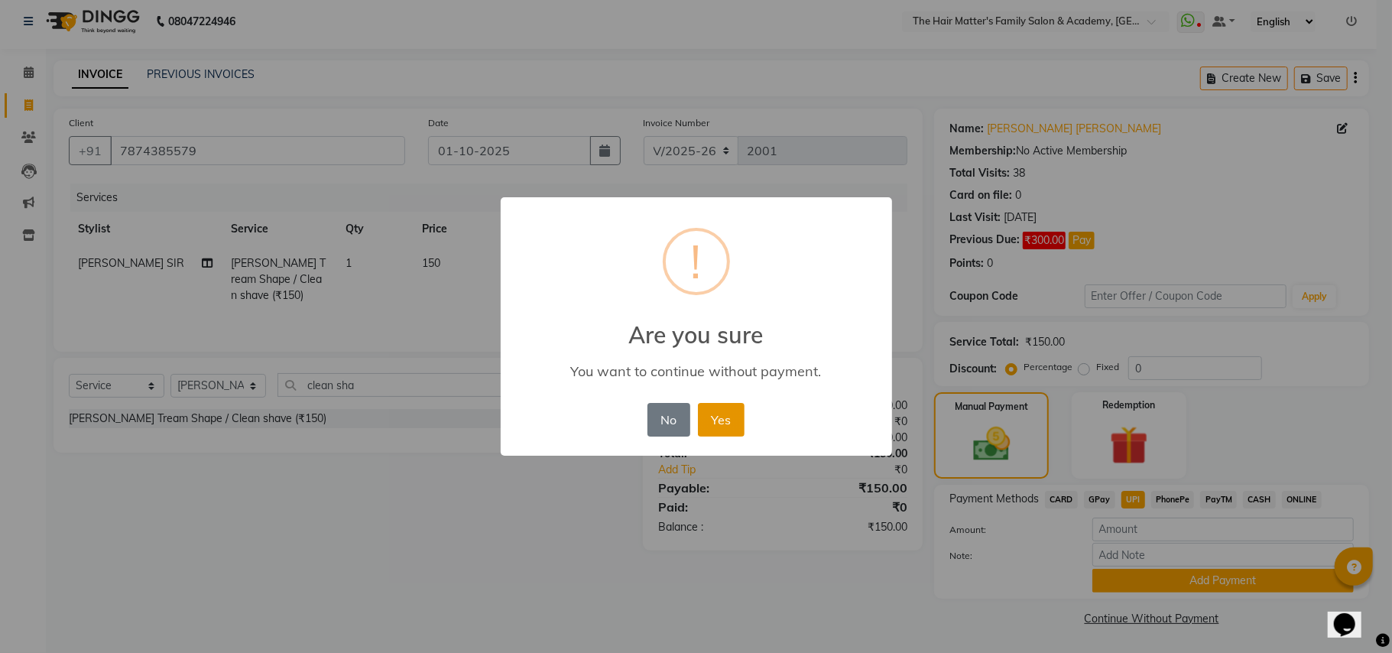
click at [741, 417] on button "Yes" at bounding box center [721, 420] width 47 height 34
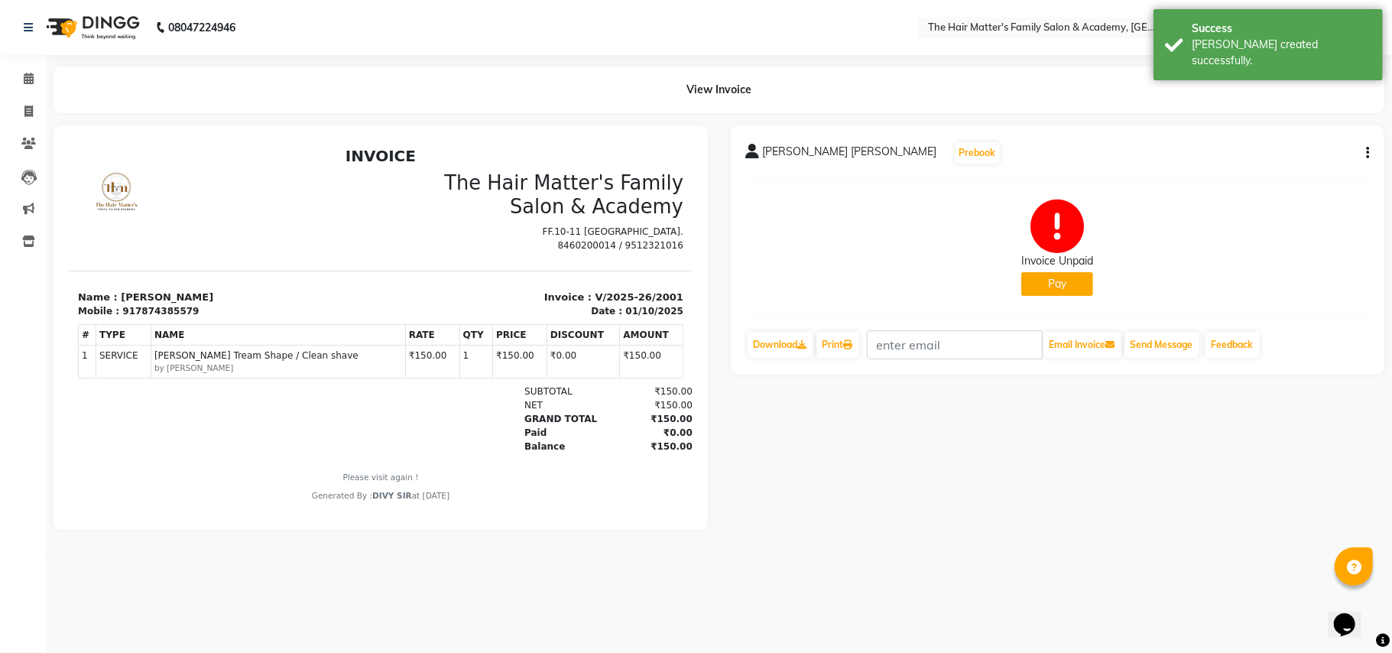
scroll to position [13, 0]
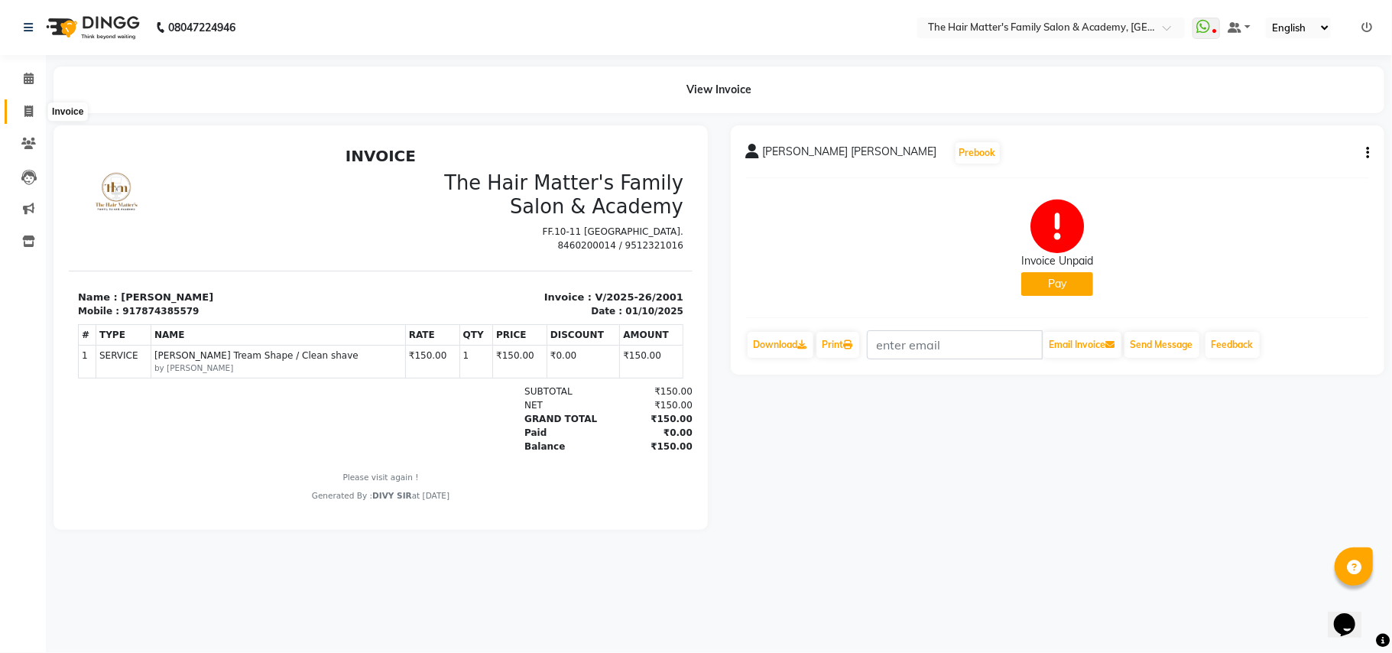
click at [15, 112] on span at bounding box center [28, 112] width 27 height 18
select select "5980"
select select "service"
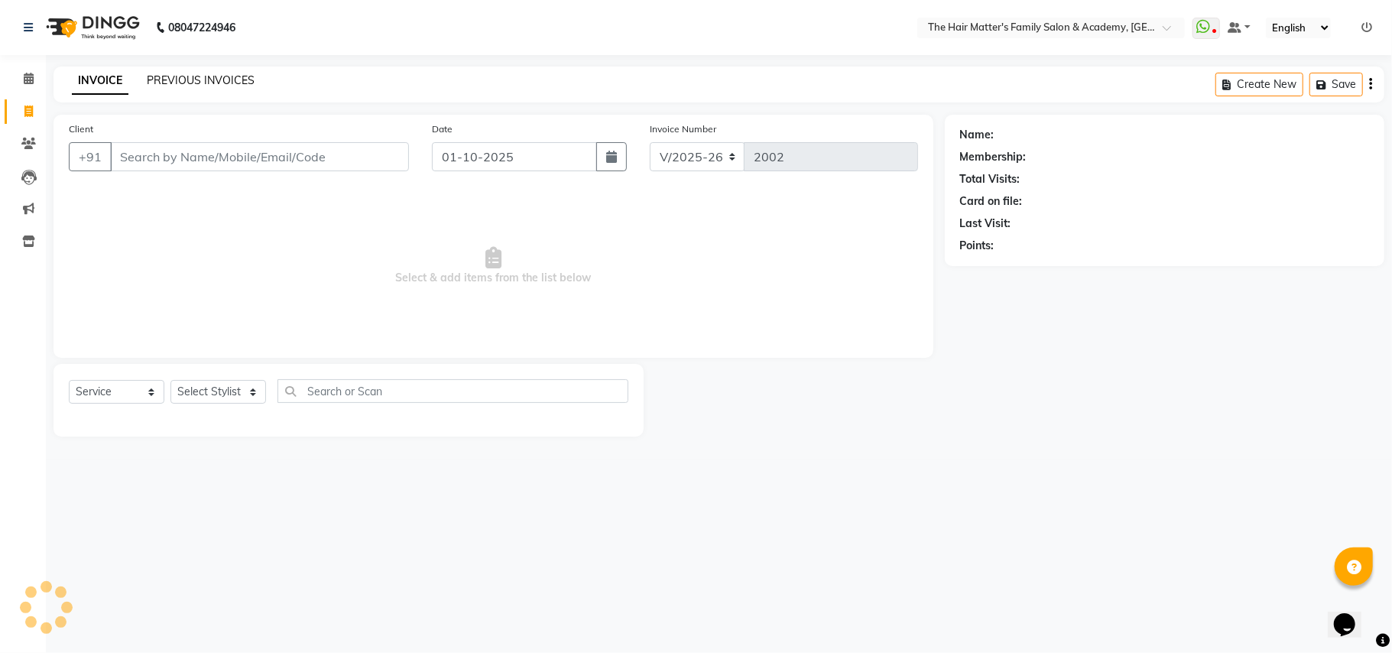
click at [180, 84] on link "PREVIOUS INVOICES" at bounding box center [201, 80] width 108 height 14
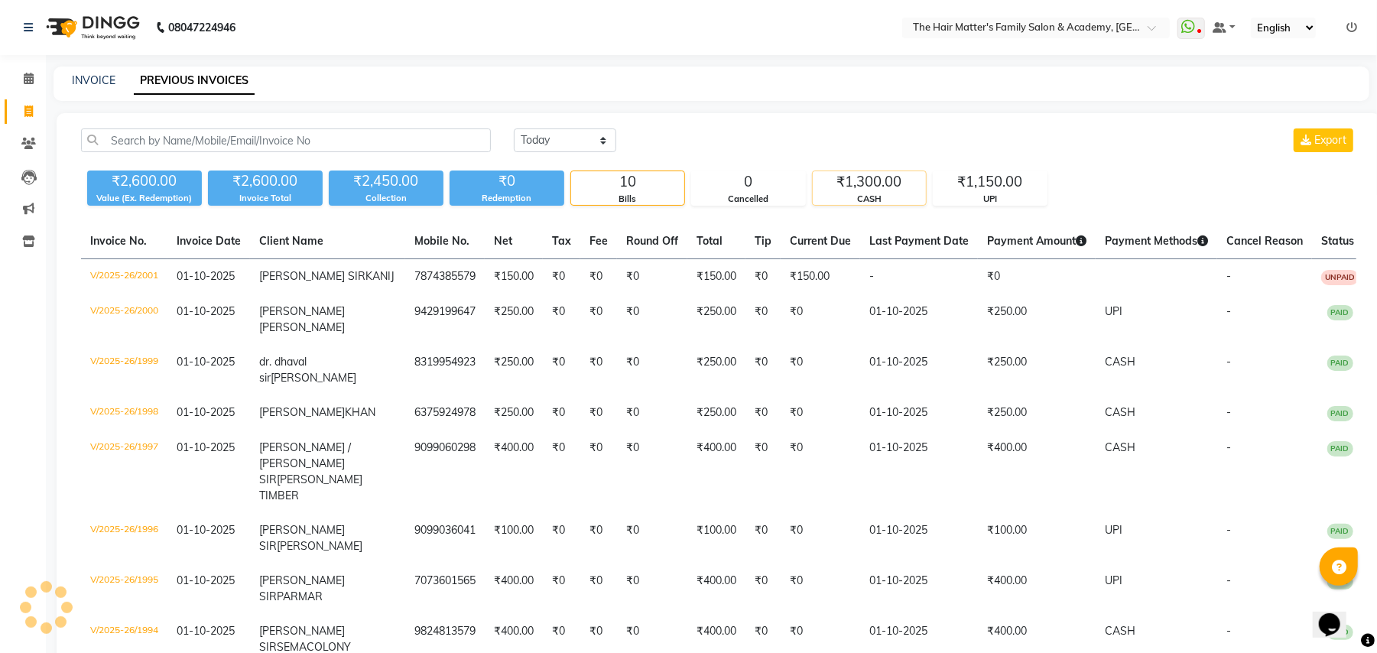
click at [836, 175] on div "₹1,300.00" at bounding box center [869, 181] width 113 height 21
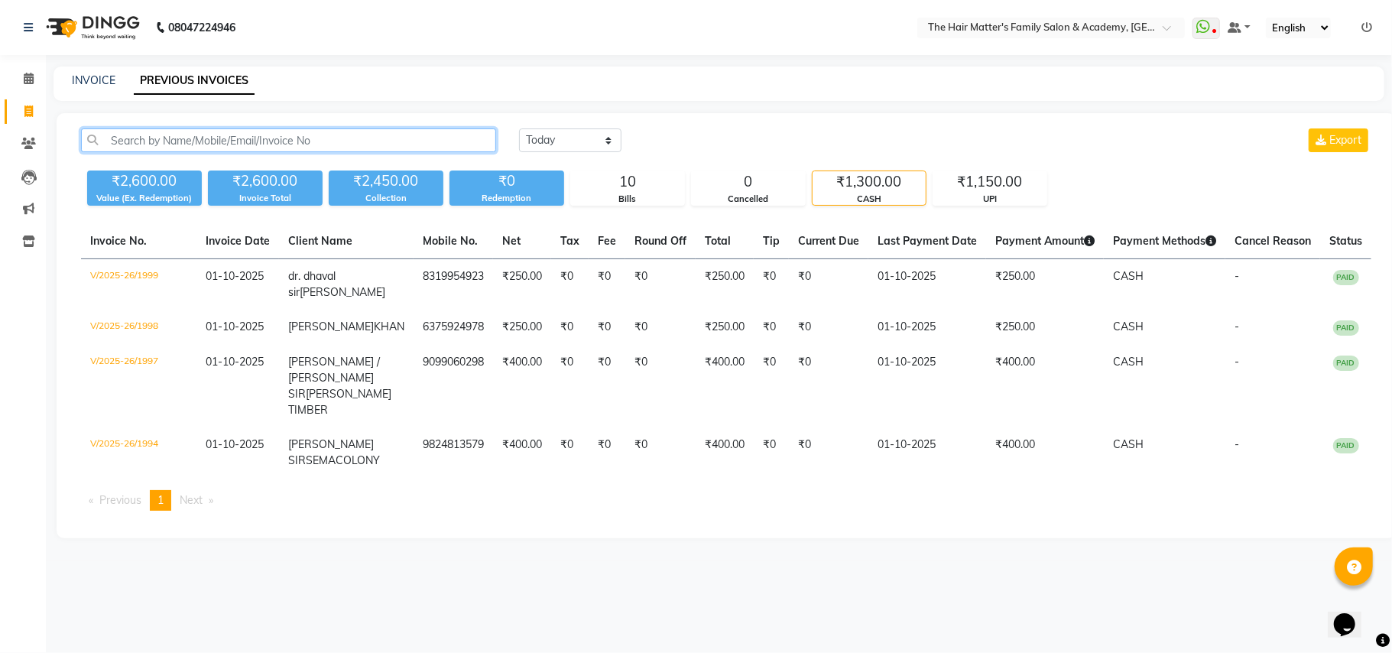
click at [222, 144] on input "text" at bounding box center [288, 140] width 415 height 24
click at [1206, 34] on icon at bounding box center [1204, 26] width 14 height 15
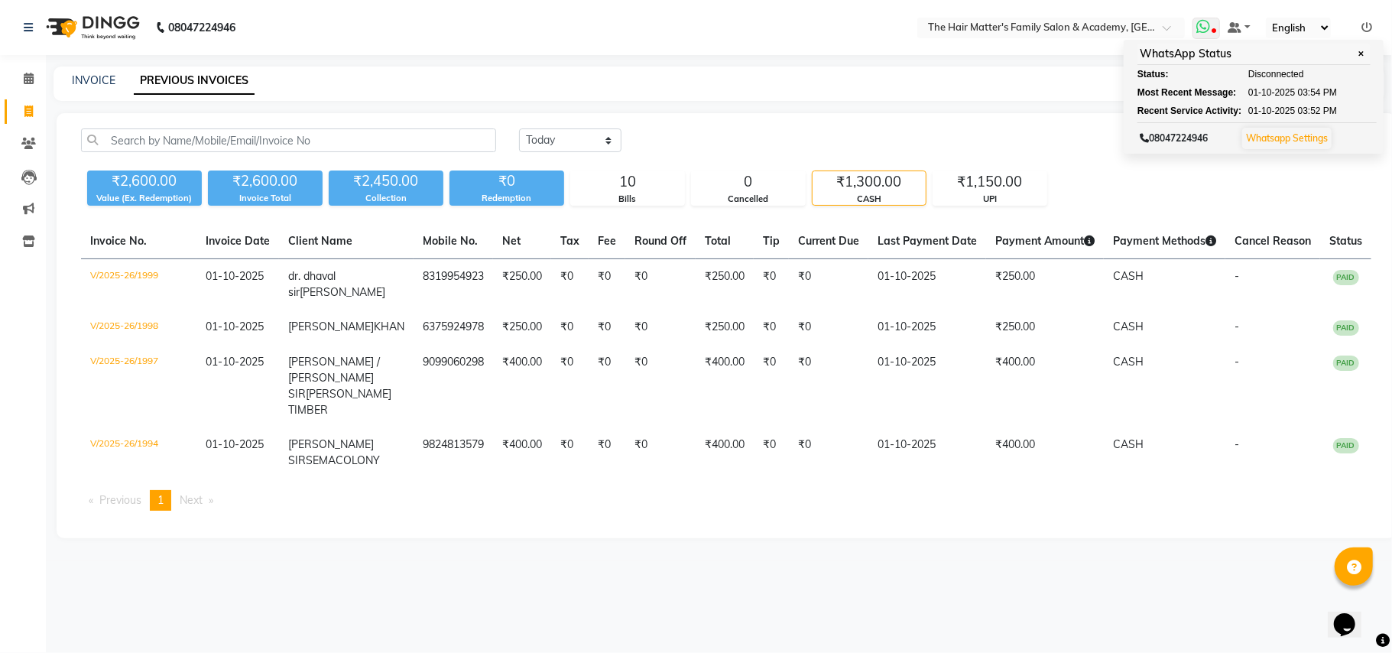
click at [1206, 34] on icon at bounding box center [1204, 26] width 14 height 15
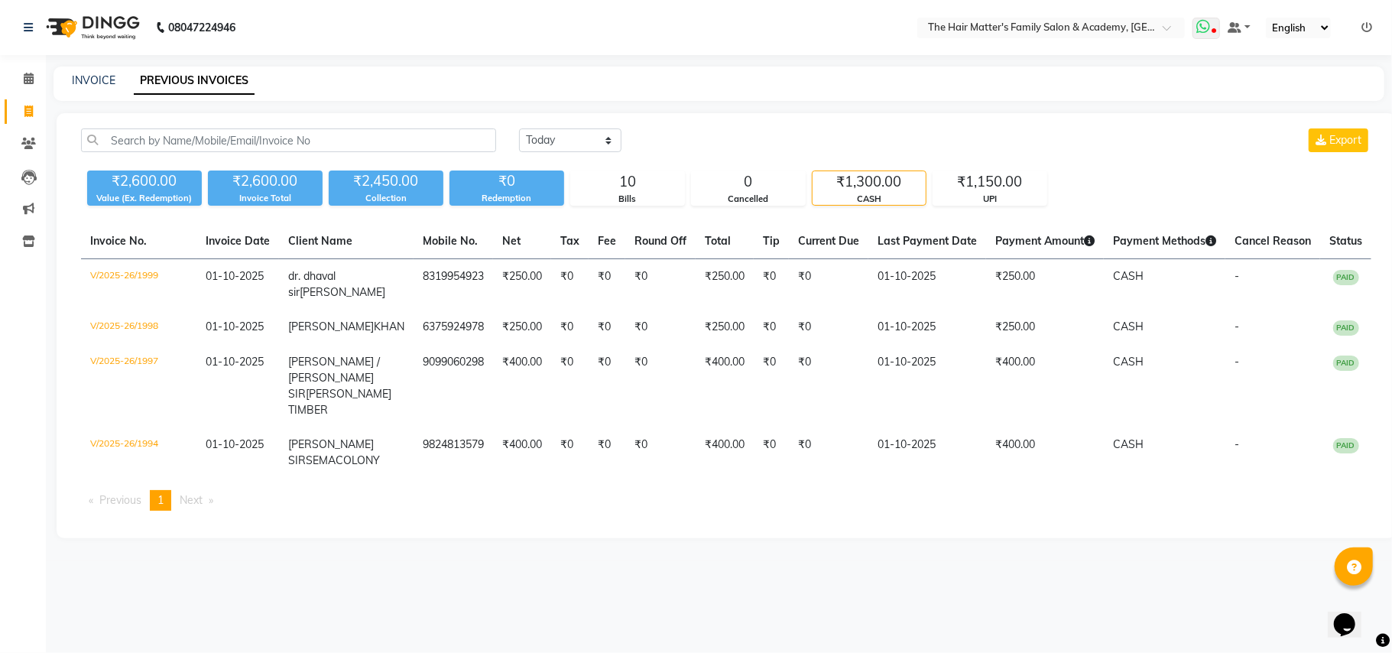
click at [1206, 34] on icon at bounding box center [1204, 26] width 14 height 15
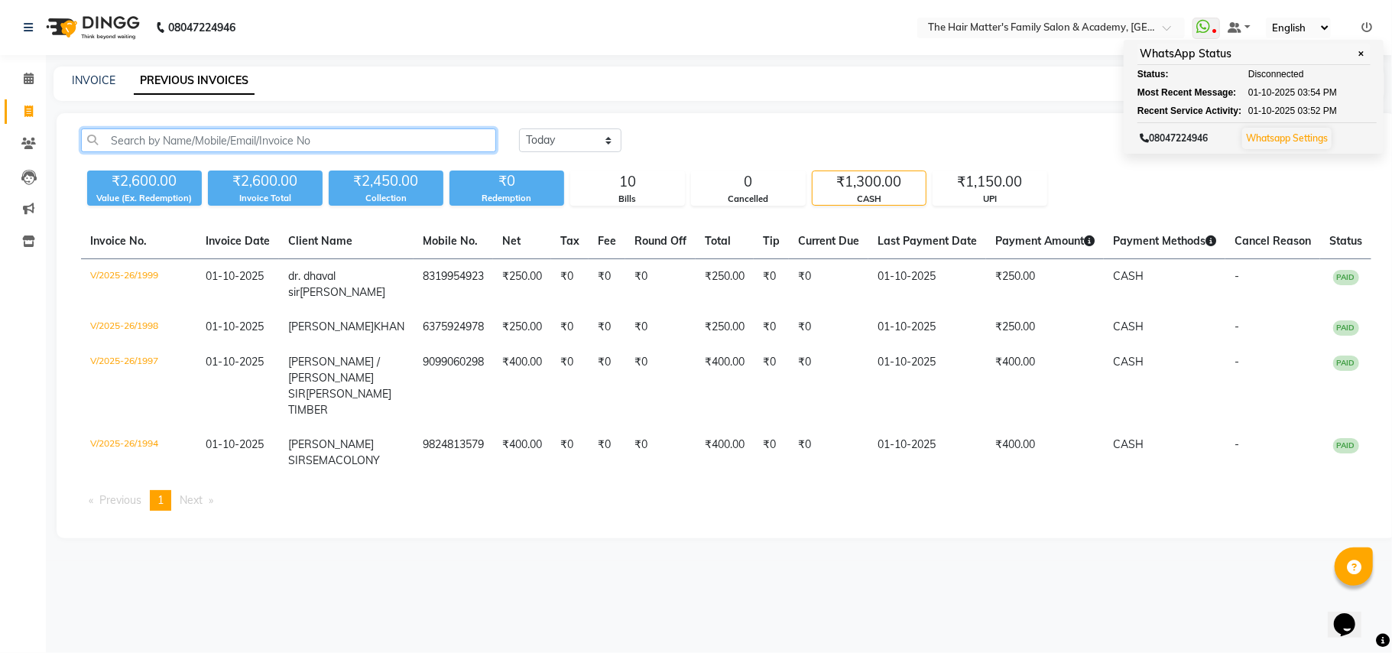
click at [114, 135] on input "text" at bounding box center [288, 140] width 415 height 24
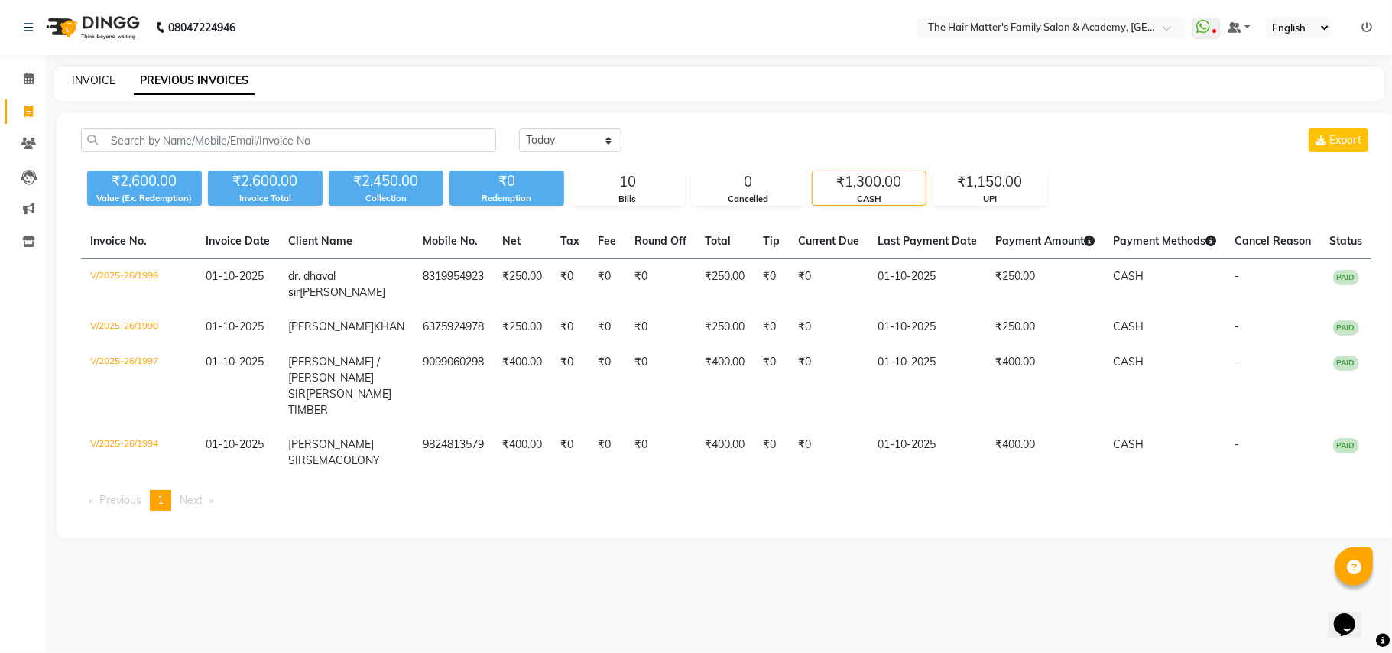
click at [93, 83] on link "INVOICE" at bounding box center [94, 80] width 44 height 14
select select "5980"
select select "service"
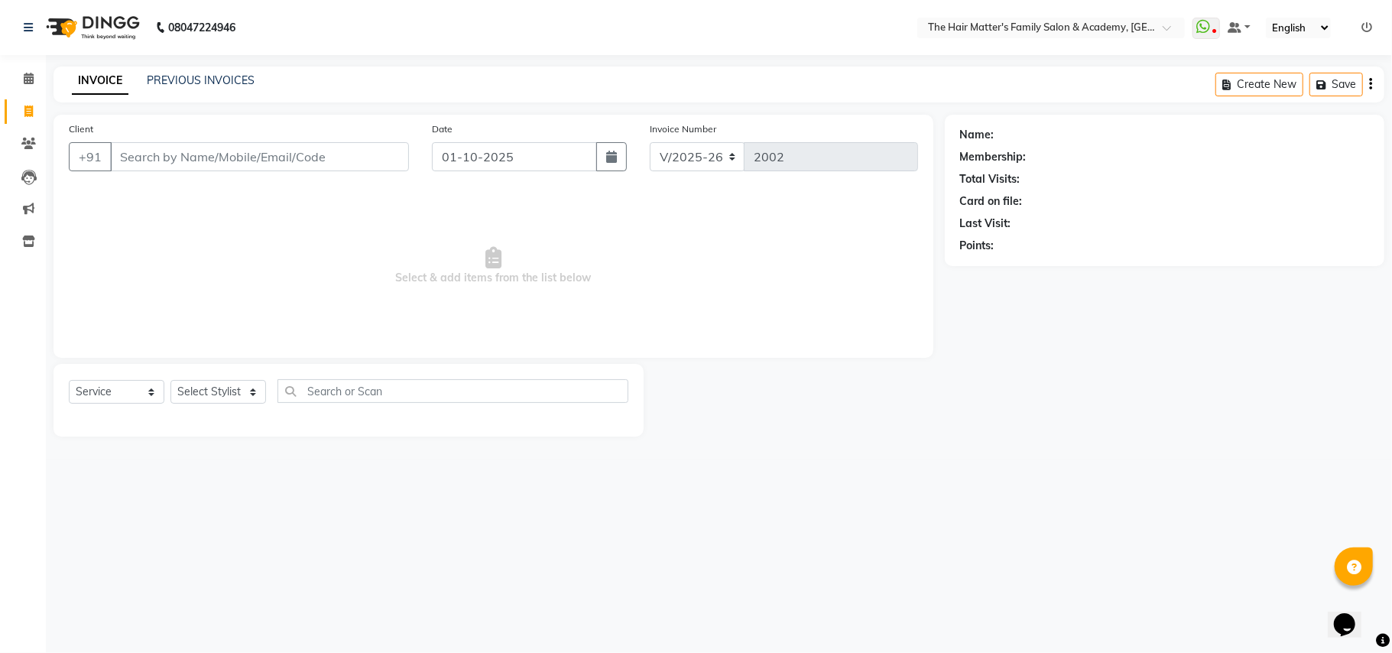
click at [242, 171] on div "+91" at bounding box center [239, 156] width 340 height 29
click at [246, 163] on input "Client" at bounding box center [259, 156] width 299 height 29
click at [157, 166] on input "Client" at bounding box center [259, 156] width 299 height 29
click at [23, 148] on icon at bounding box center [28, 143] width 15 height 11
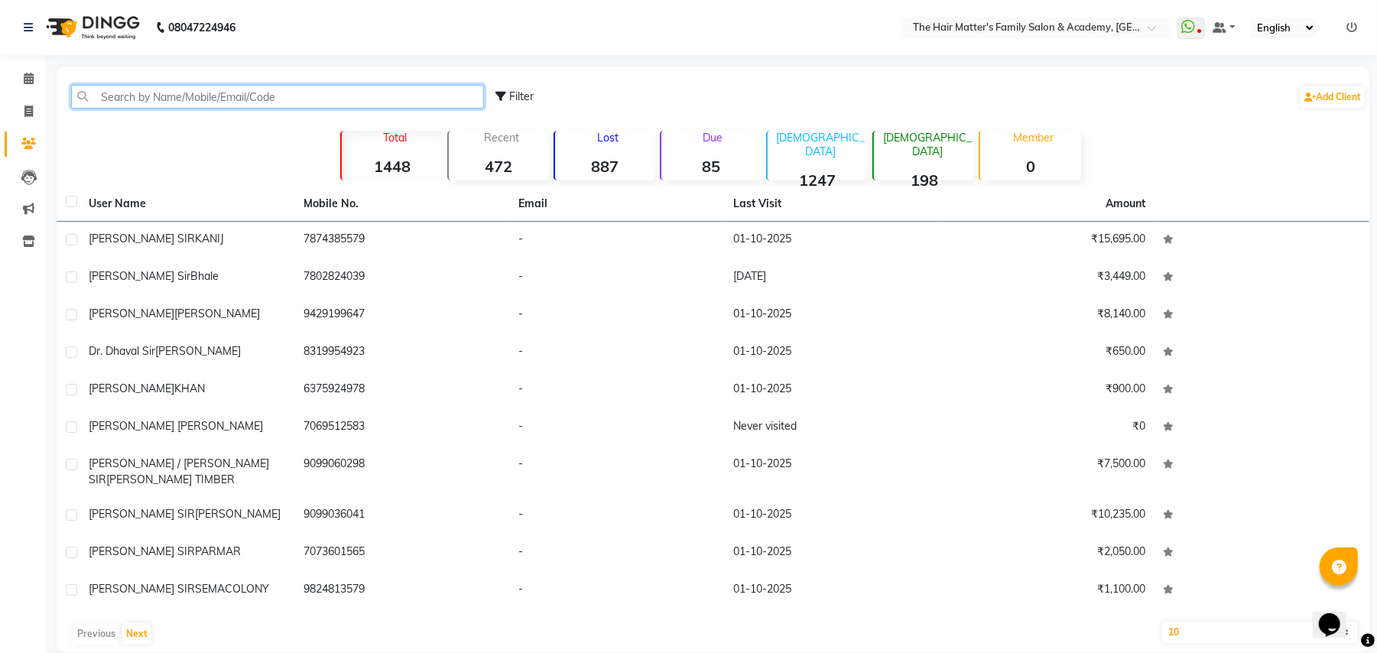
click at [166, 93] on input "text" at bounding box center [277, 97] width 413 height 24
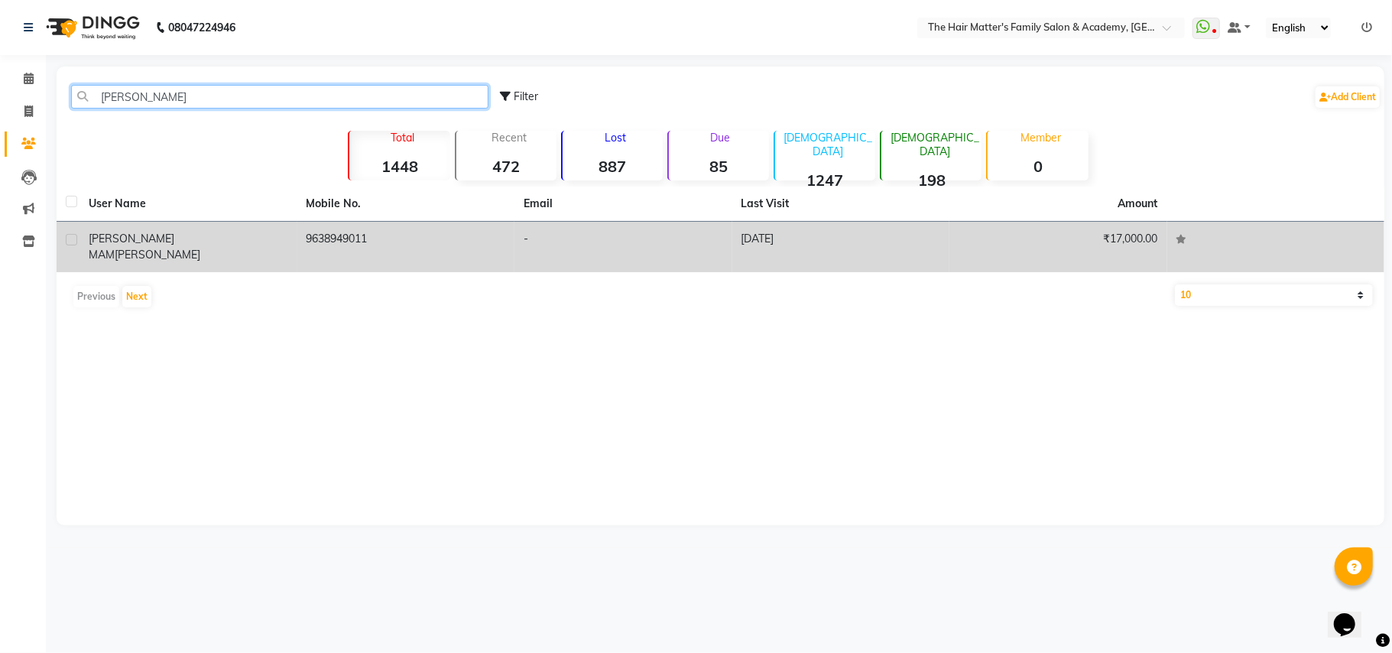
type input "[PERSON_NAME]"
click at [275, 224] on td "[PERSON_NAME] MAM [PERSON_NAME]" at bounding box center [189, 247] width 218 height 50
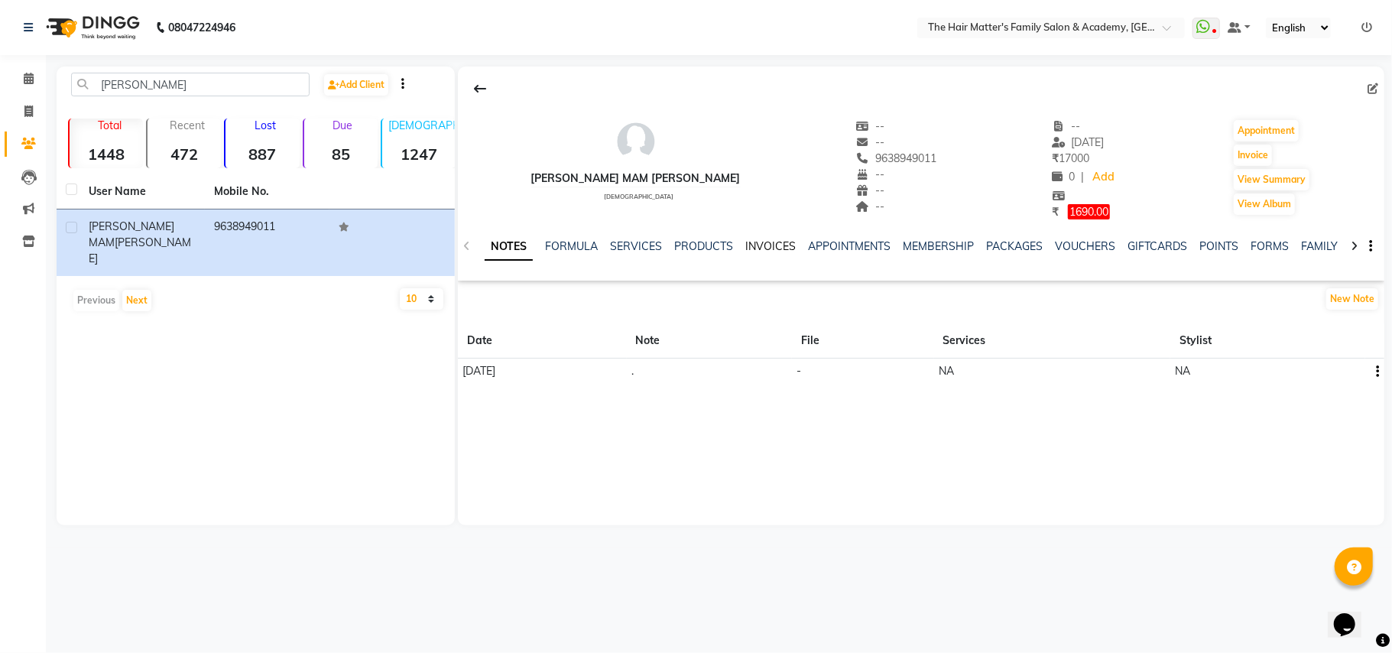
click at [784, 248] on link "INVOICES" at bounding box center [770, 246] width 50 height 14
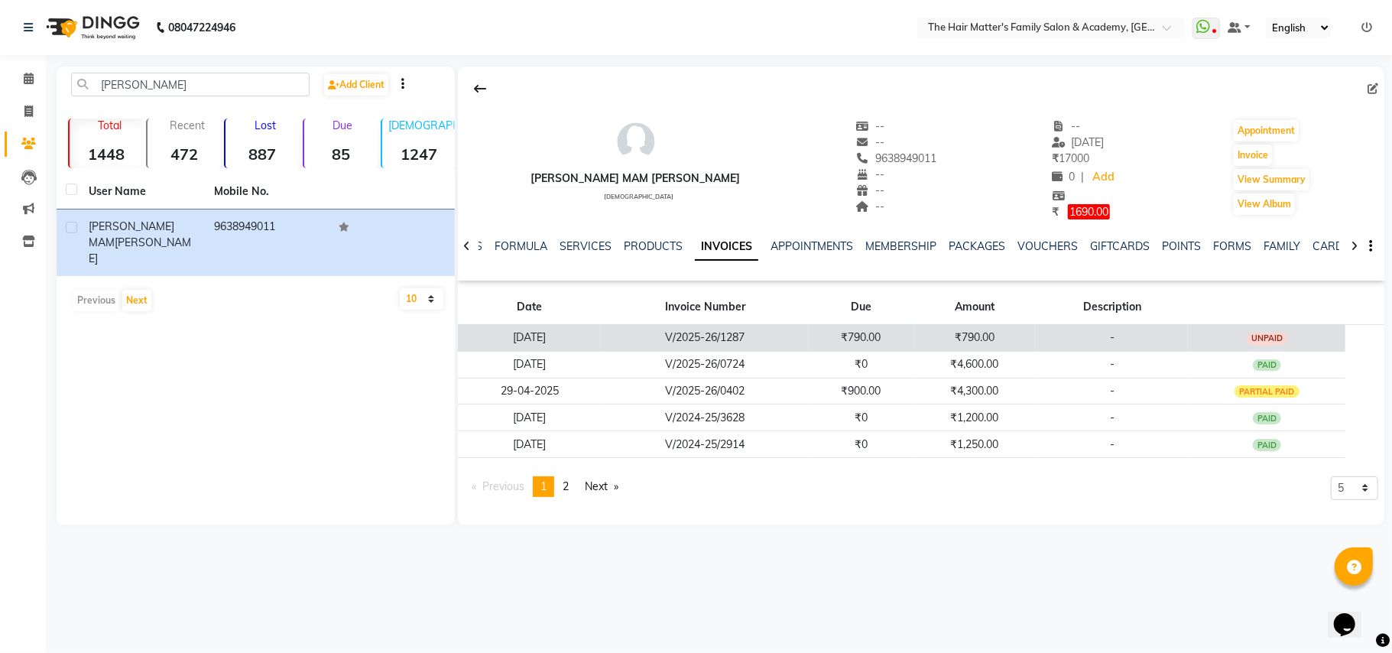
click at [905, 328] on td "₹790.00" at bounding box center [861, 337] width 105 height 27
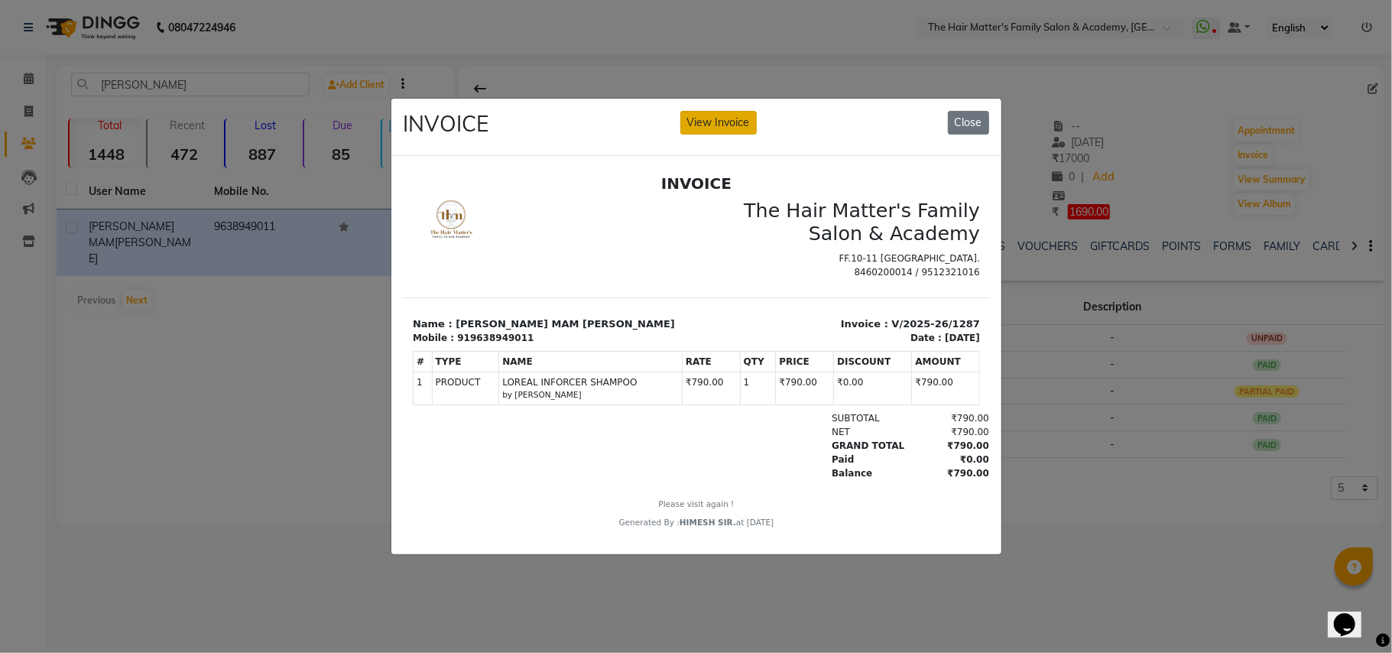
click at [722, 111] on button "View Invoice" at bounding box center [718, 123] width 76 height 24
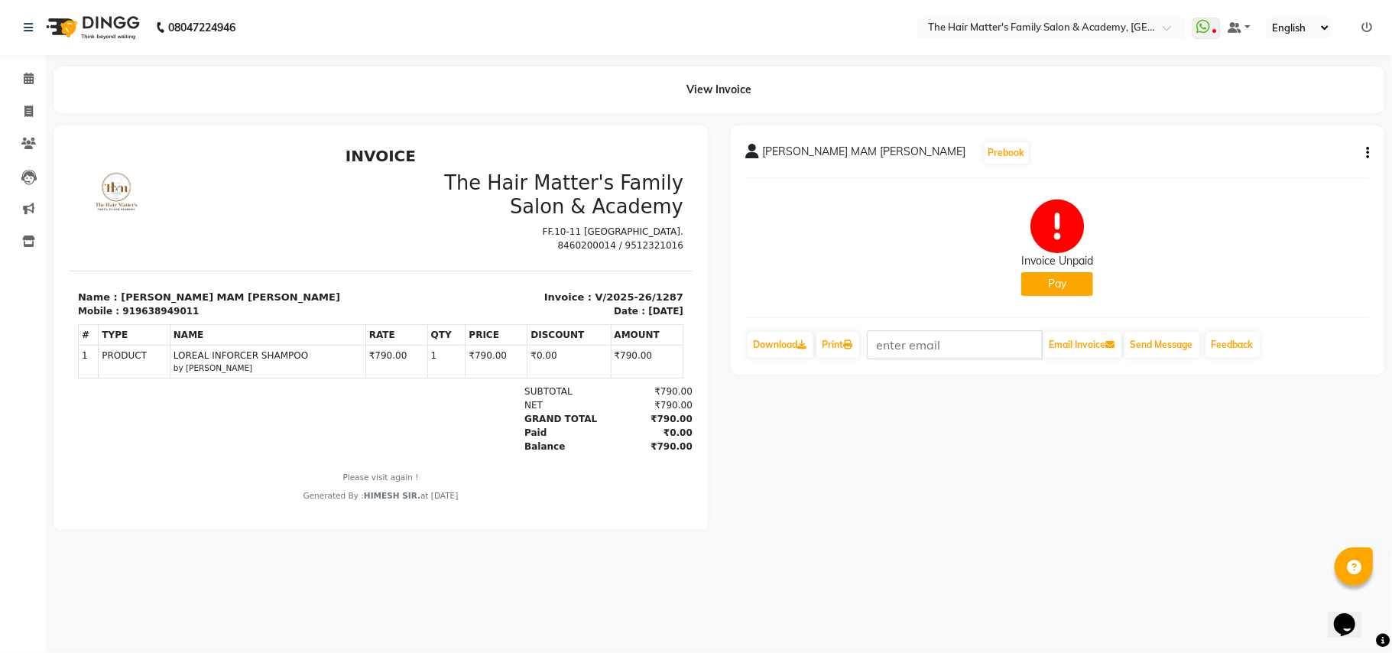
click at [1367, 154] on icon "button" at bounding box center [1367, 153] width 3 height 1
click at [1249, 172] on div "Edit Invoice" at bounding box center [1265, 171] width 157 height 19
select select "service"
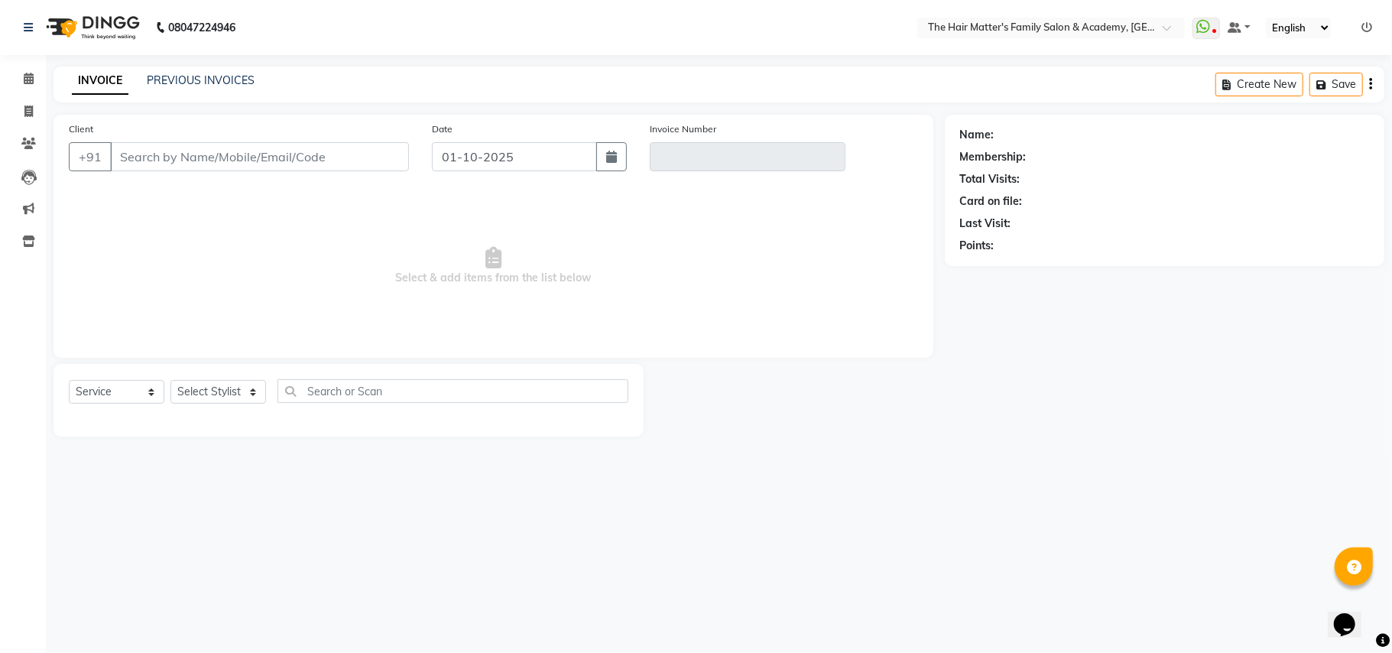
type input "9638949011"
type input "V/2025-26/1287"
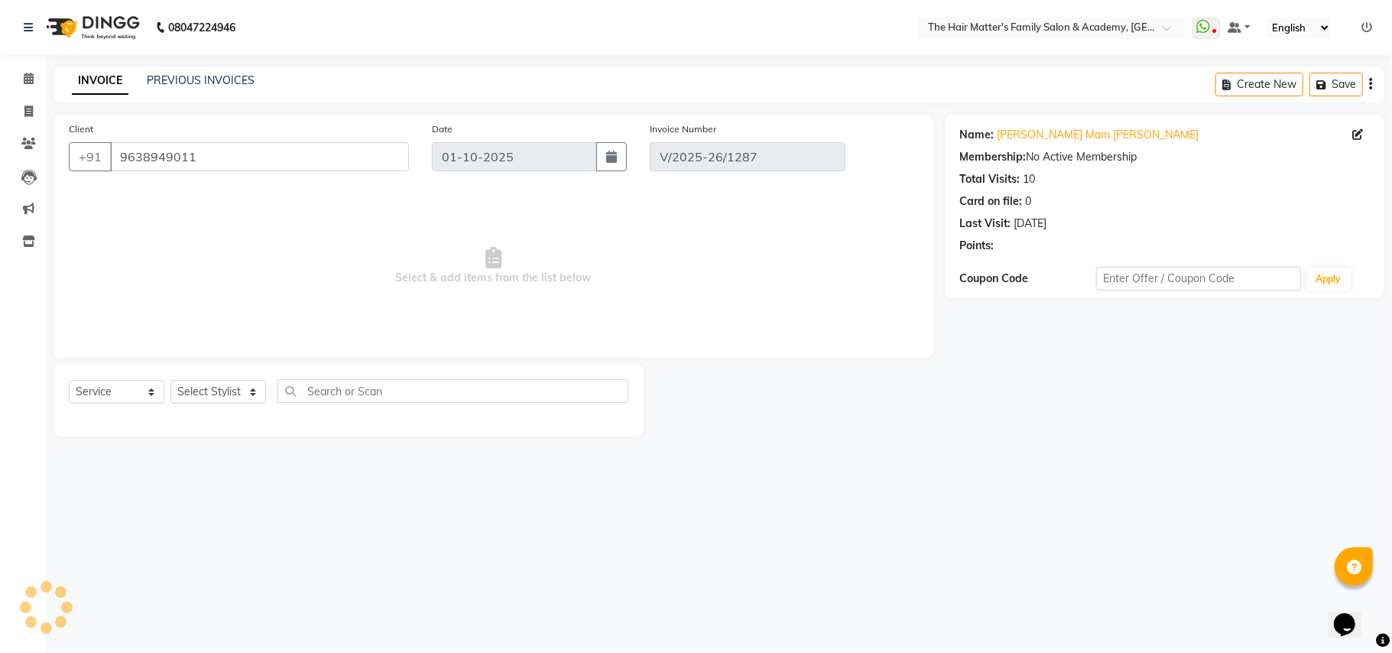
type input "[DATE]"
select select "select"
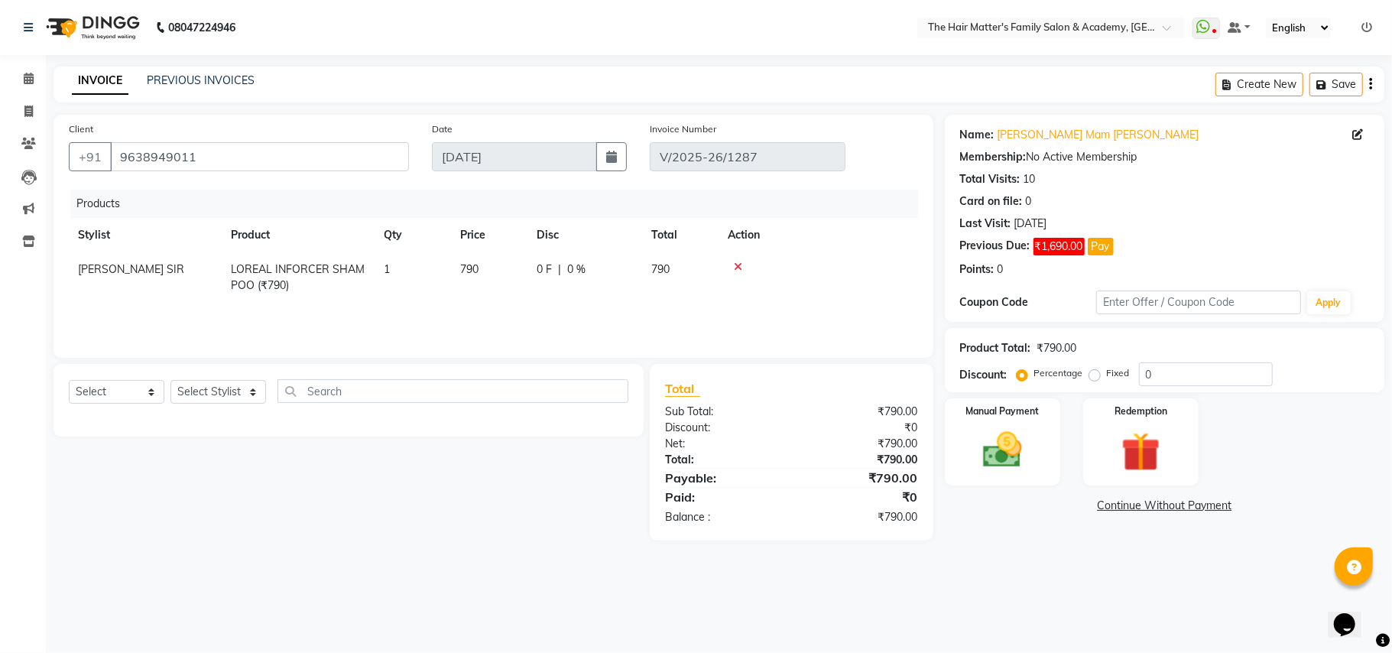
click at [475, 258] on td "790" at bounding box center [489, 277] width 76 height 50
select select "43094"
click at [469, 275] on input "790" at bounding box center [489, 273] width 58 height 24
click at [511, 271] on input "790" at bounding box center [489, 273] width 58 height 24
click at [511, 270] on input "790" at bounding box center [489, 273] width 58 height 24
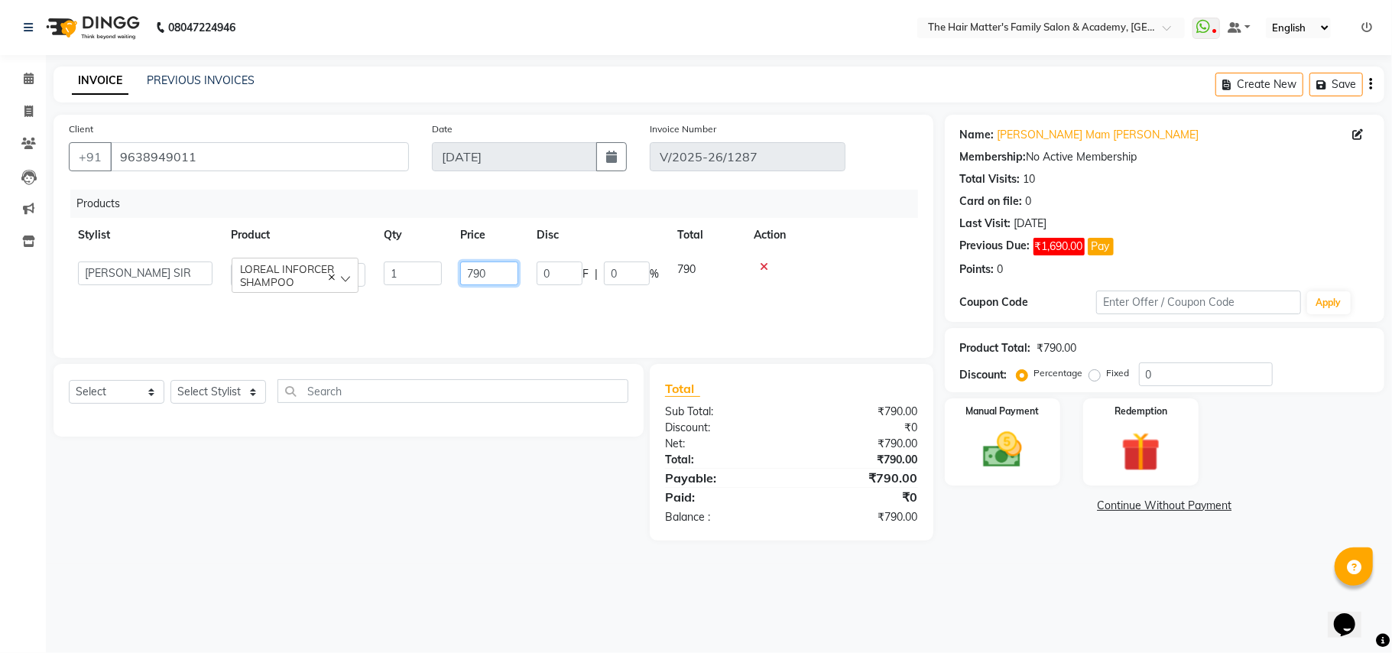
click at [511, 270] on input "790" at bounding box center [489, 273] width 58 height 24
type input "800"
click at [498, 242] on th "Price" at bounding box center [489, 235] width 76 height 34
click at [998, 457] on img at bounding box center [1002, 450] width 67 height 47
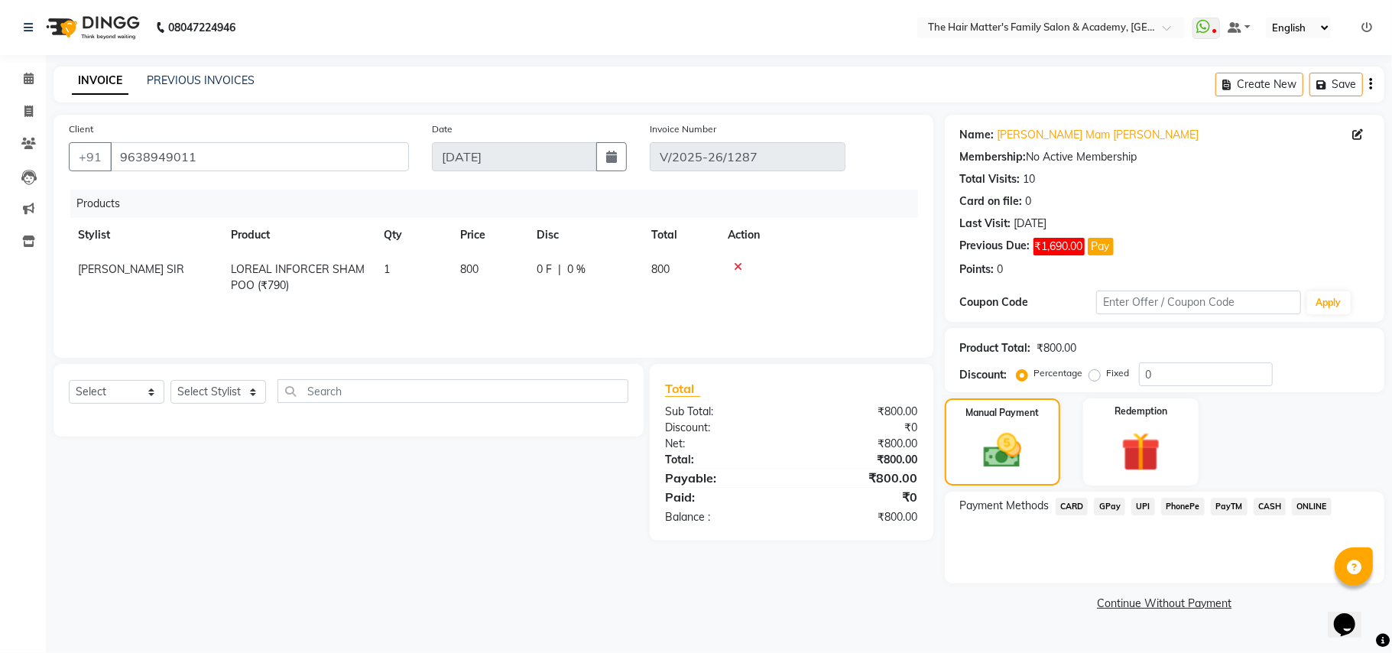
click at [1175, 607] on link "Continue Without Payment" at bounding box center [1164, 604] width 433 height 16
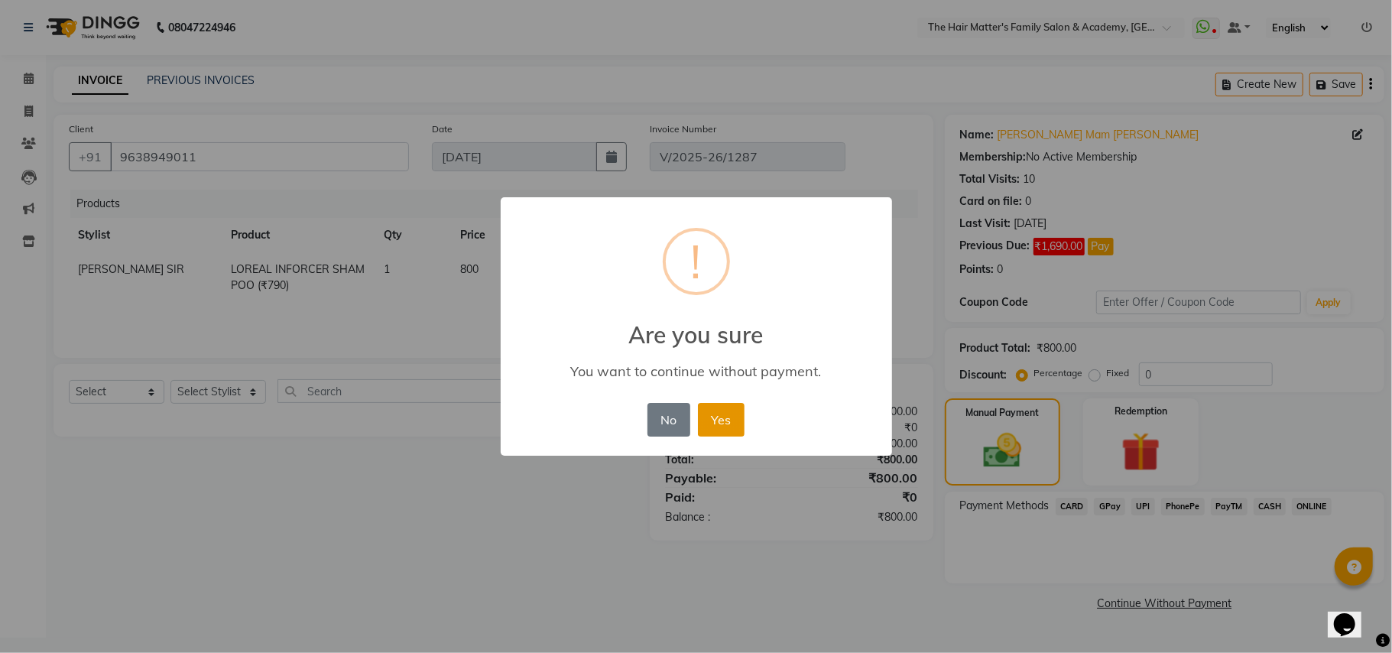
click at [726, 417] on button "Yes" at bounding box center [721, 420] width 47 height 34
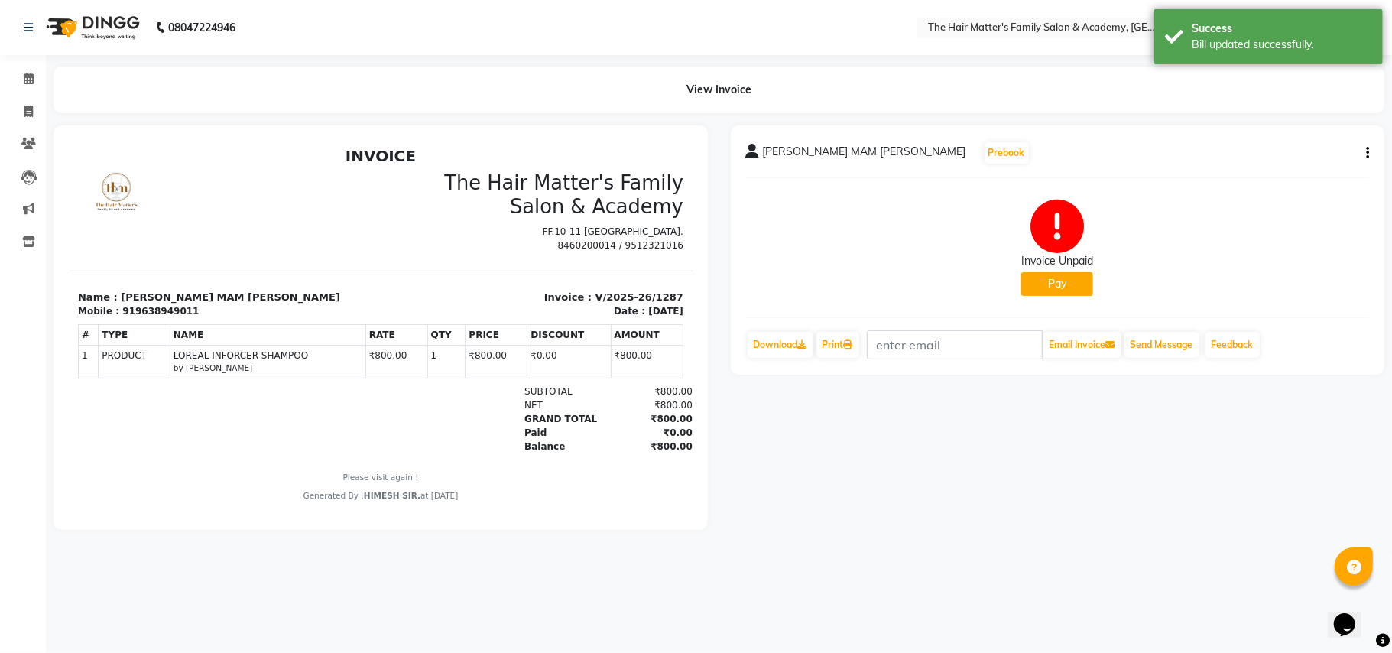
scroll to position [13, 0]
select select "service"
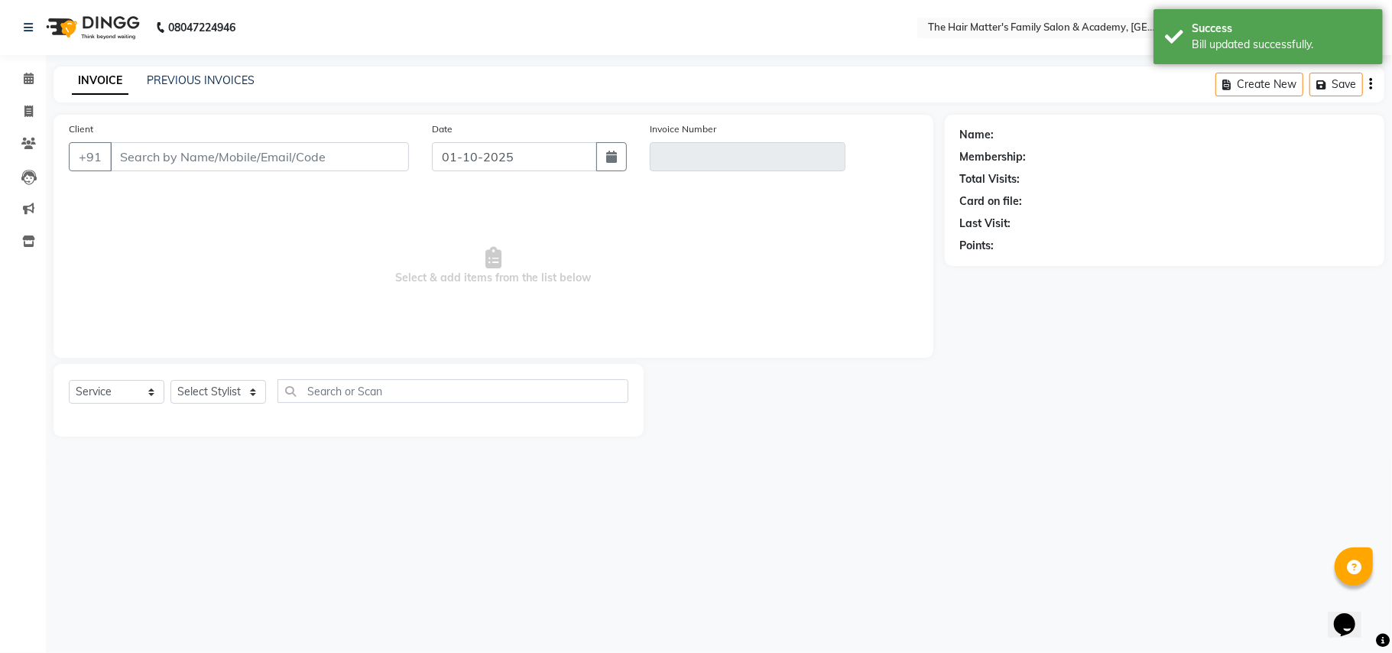
type input "9638949011"
type input "V/2025-26/1287"
click at [18, 132] on link "Clients" at bounding box center [23, 144] width 37 height 25
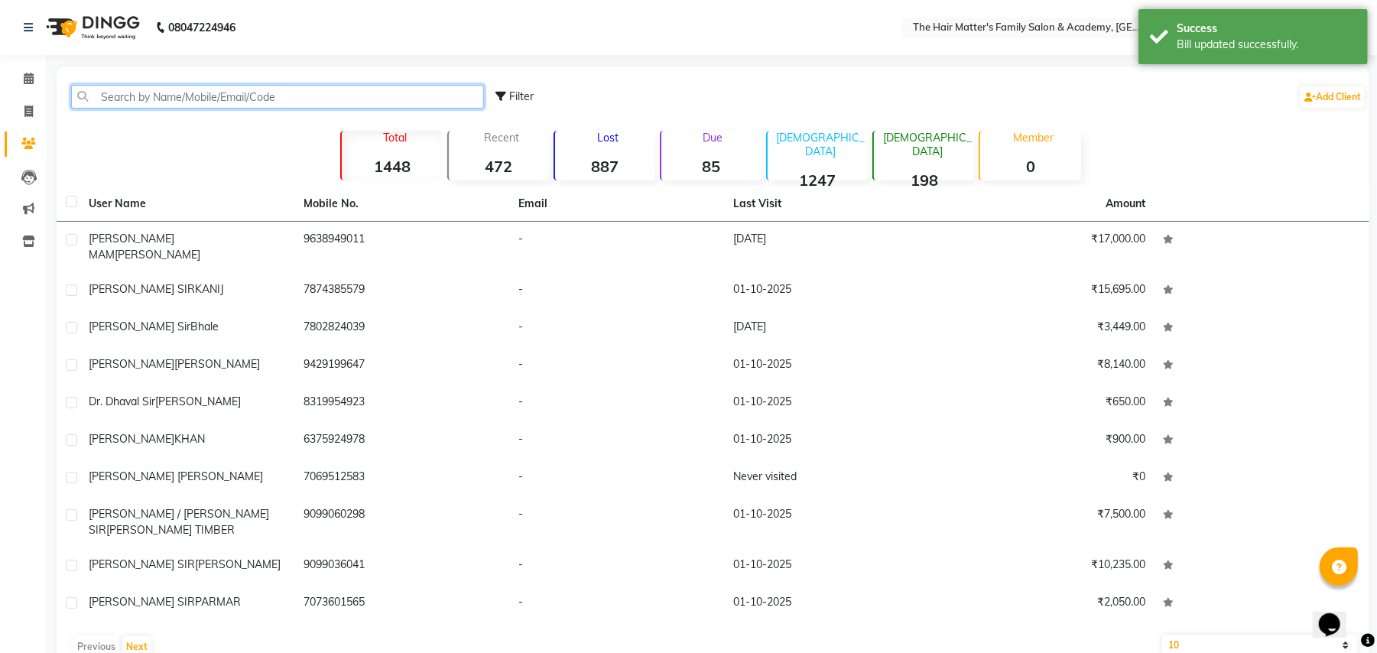
click at [156, 93] on input "text" at bounding box center [277, 97] width 413 height 24
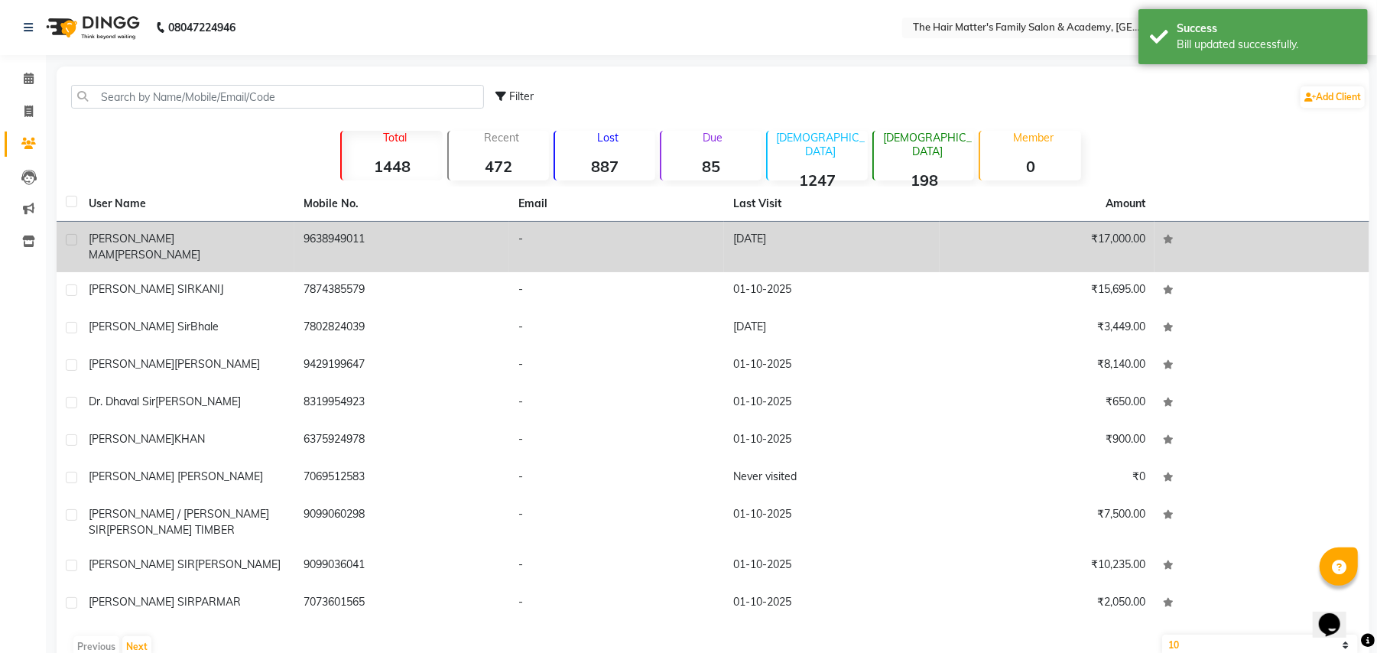
click at [156, 248] on span "[PERSON_NAME]" at bounding box center [158, 255] width 86 height 14
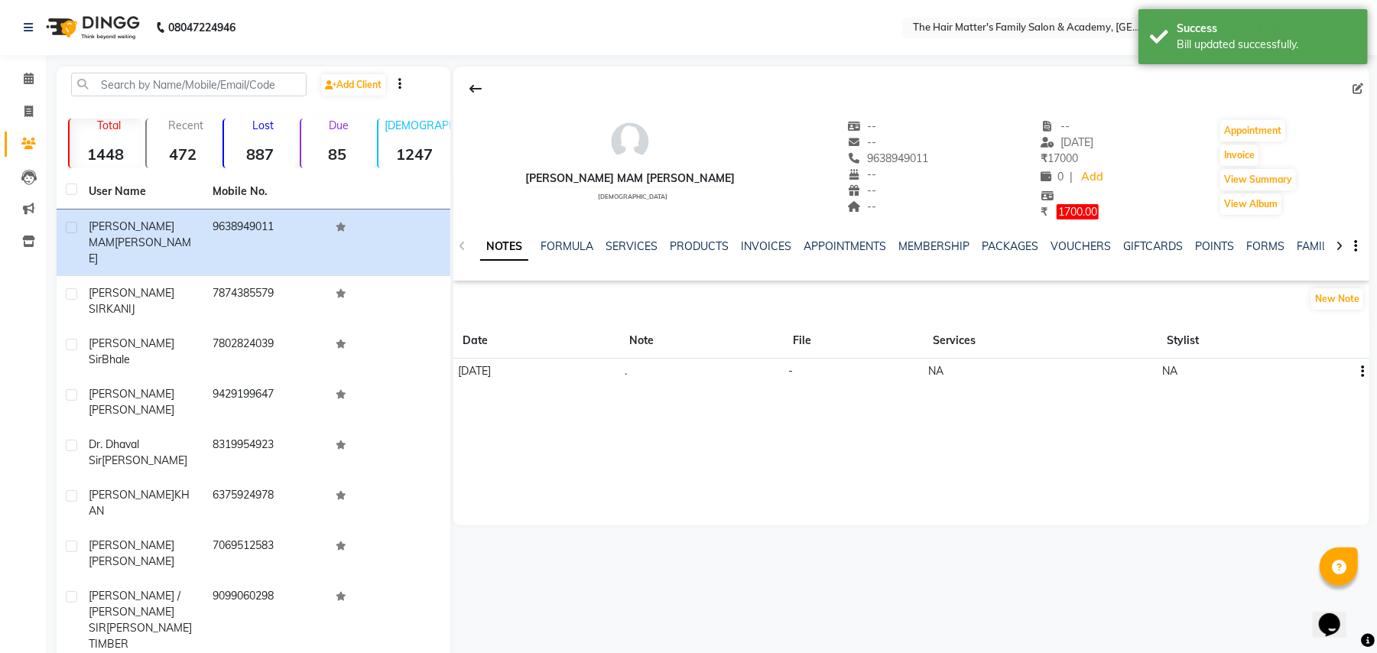
click at [1057, 206] on span "1700.00" at bounding box center [1078, 211] width 42 height 15
select select "1"
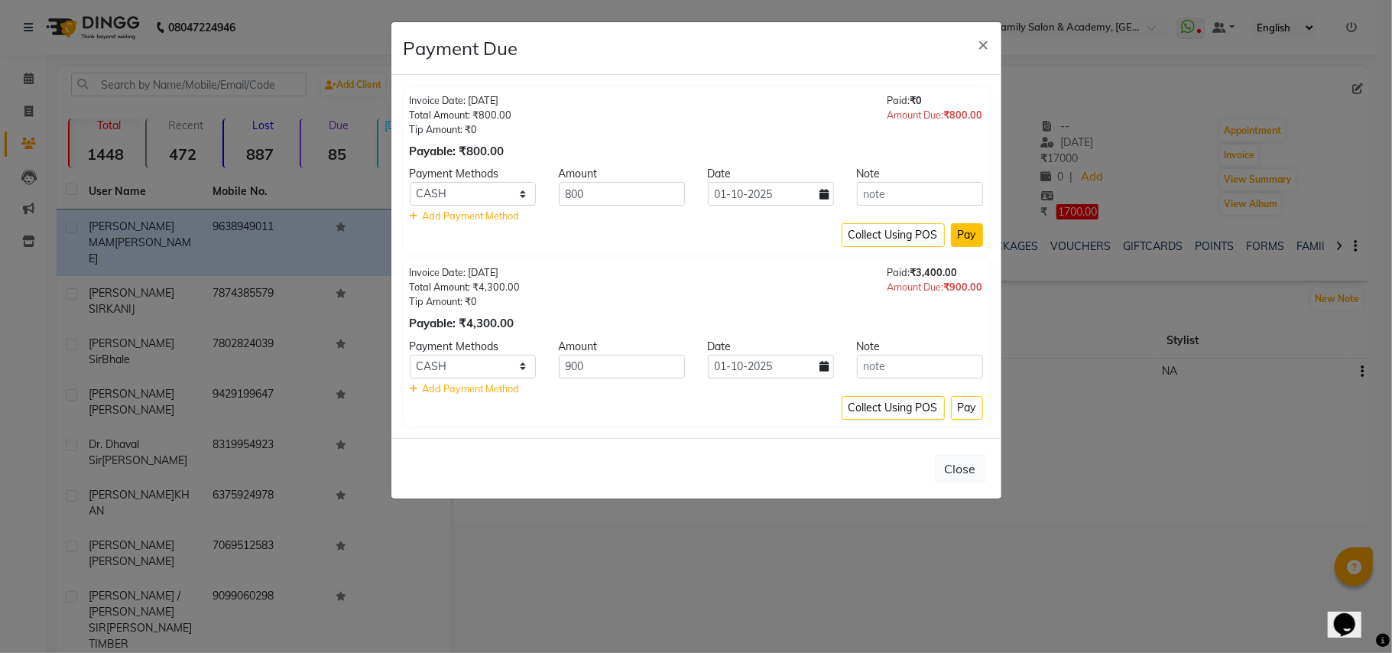
click at [968, 237] on button "Pay" at bounding box center [967, 235] width 32 height 24
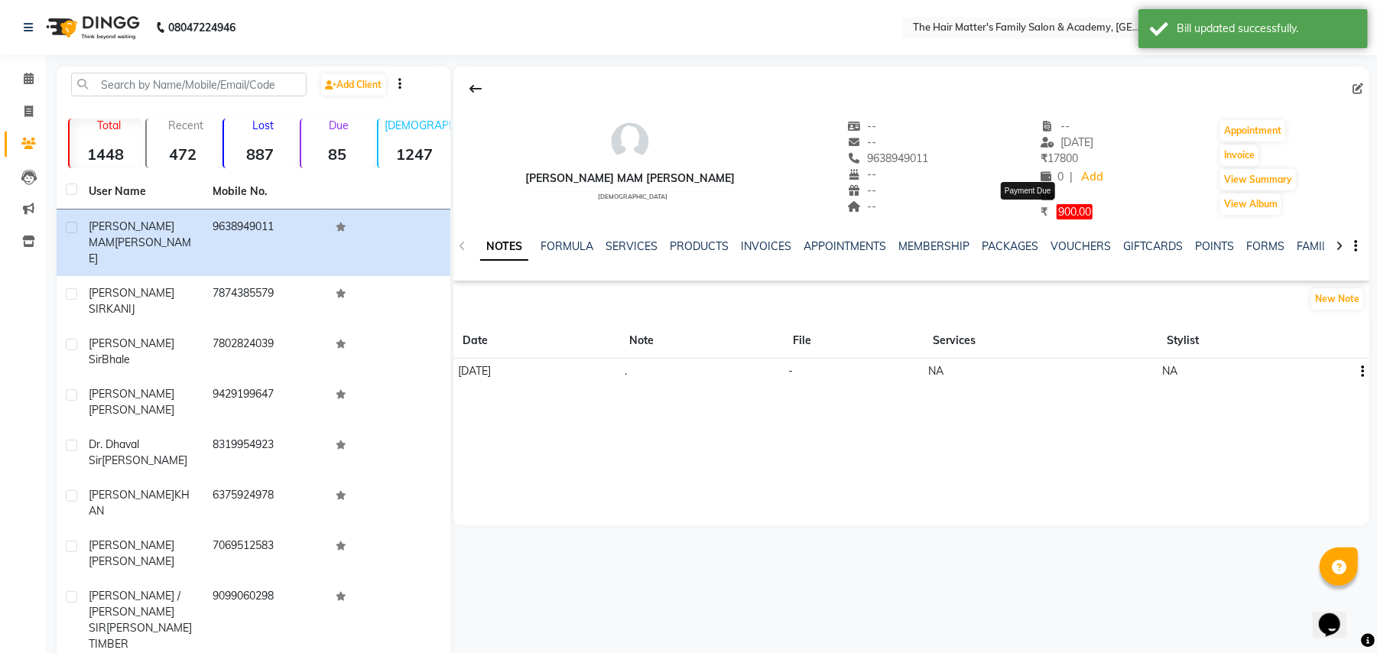
click at [1057, 206] on span "900.00" at bounding box center [1075, 211] width 36 height 15
select select "1"
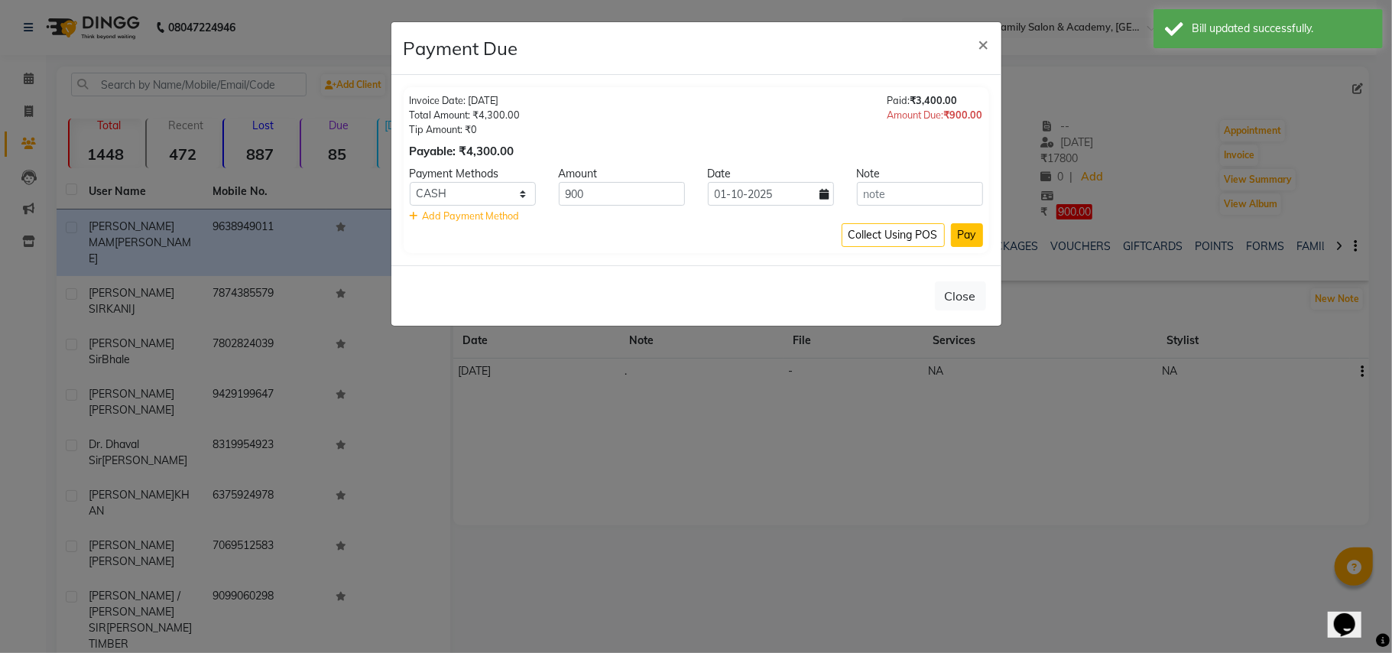
click at [971, 240] on button "Pay" at bounding box center [967, 235] width 32 height 24
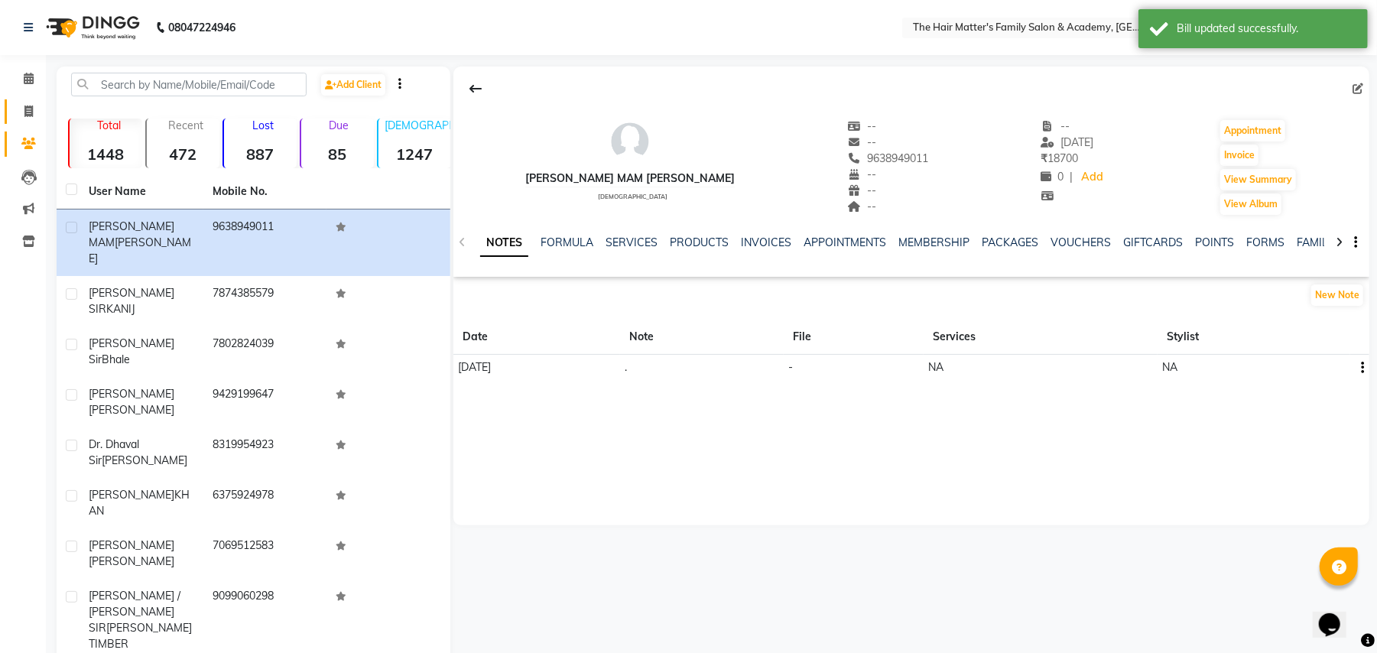
click at [10, 104] on link "Invoice" at bounding box center [23, 111] width 37 height 25
select select "5980"
select select "service"
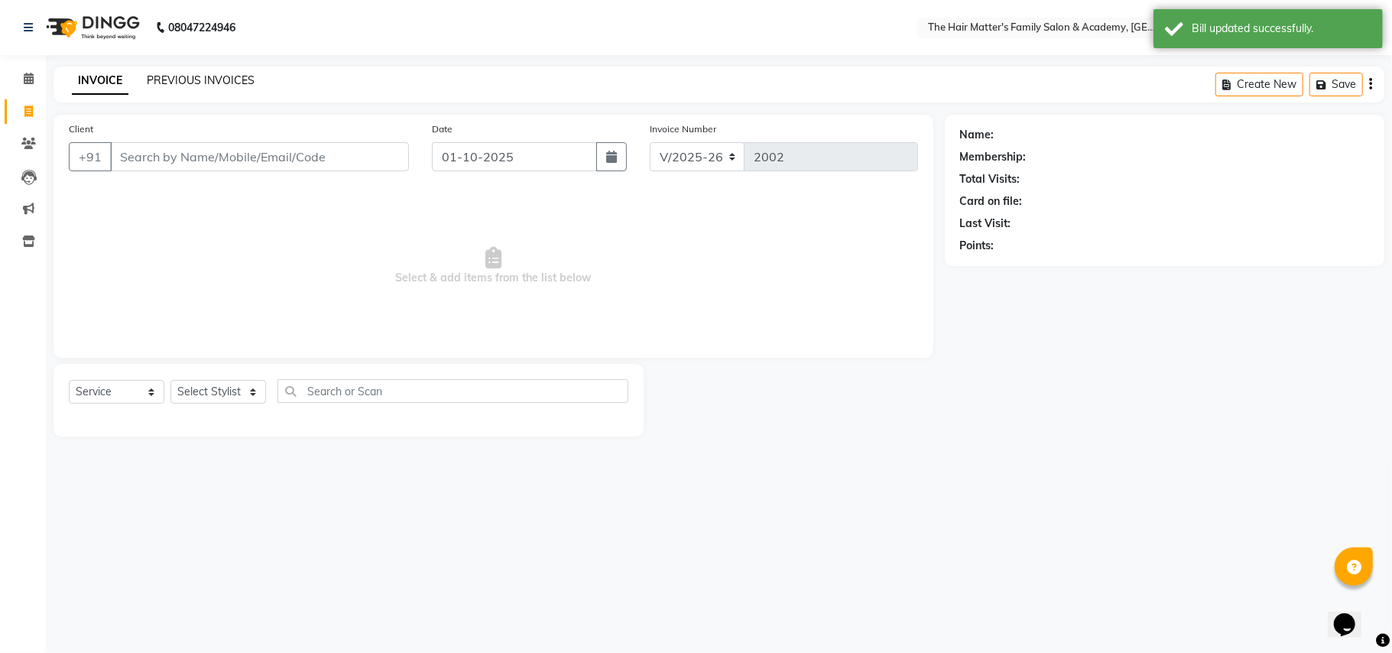
click at [222, 73] on link "PREVIOUS INVOICES" at bounding box center [201, 80] width 108 height 14
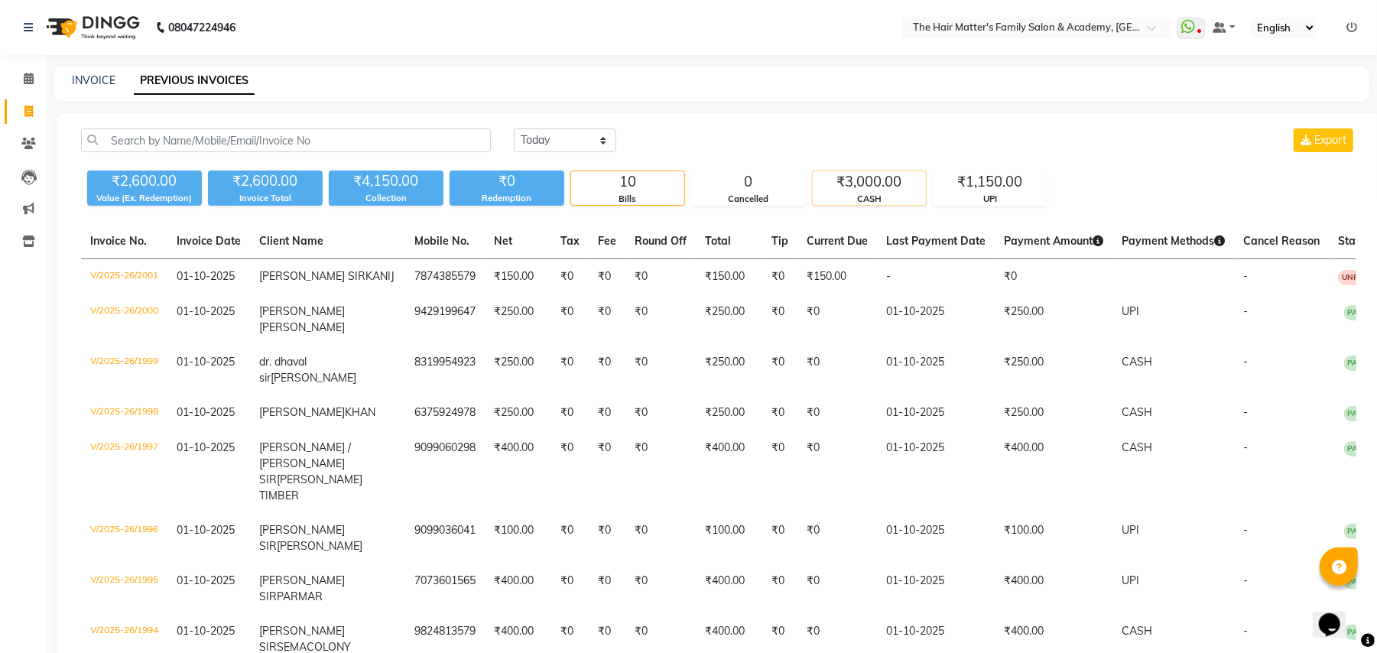
click at [909, 187] on div "₹3,000.00" at bounding box center [869, 181] width 113 height 21
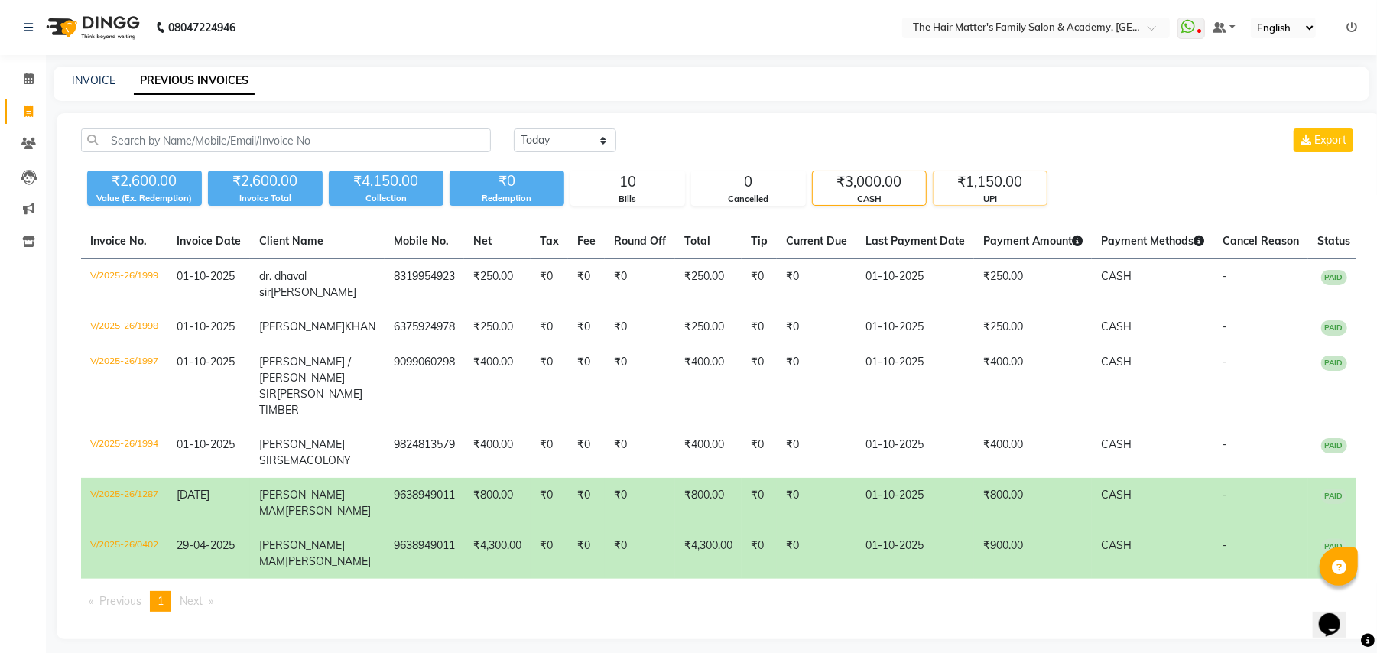
click at [995, 187] on div "₹1,150.00" at bounding box center [990, 181] width 113 height 21
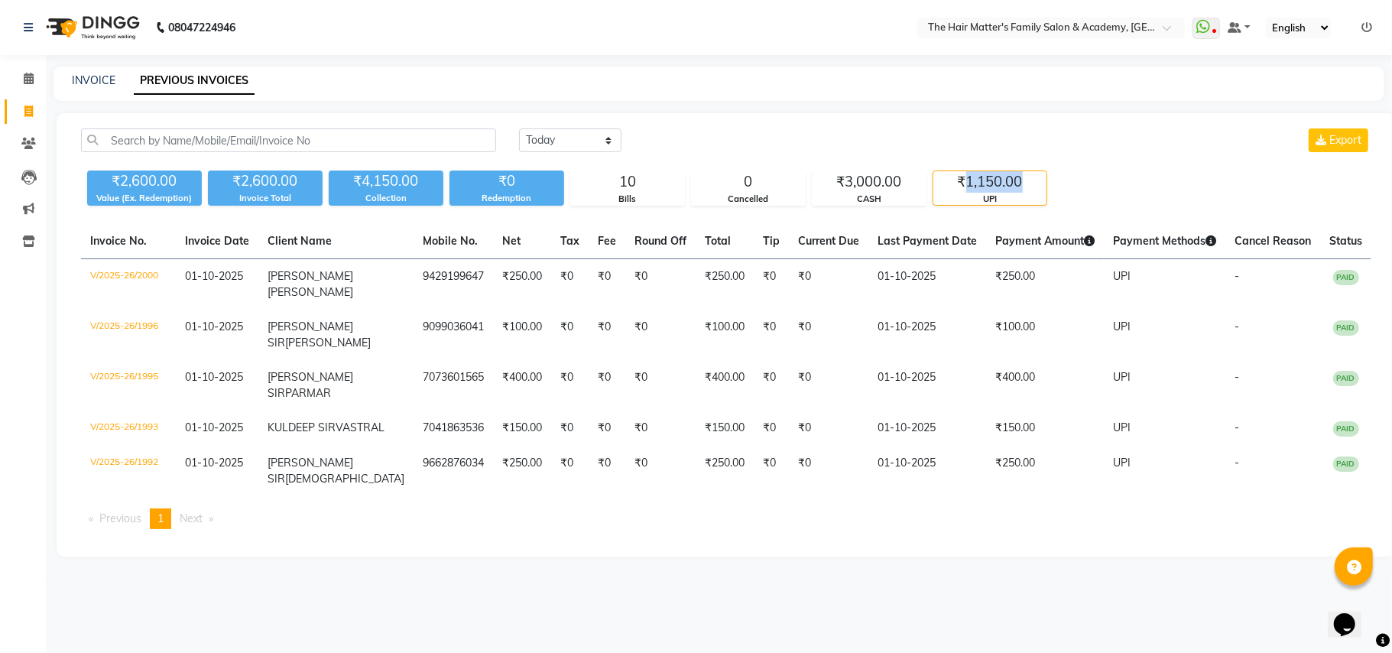
click at [995, 187] on div "₹1,150.00" at bounding box center [990, 181] width 113 height 21
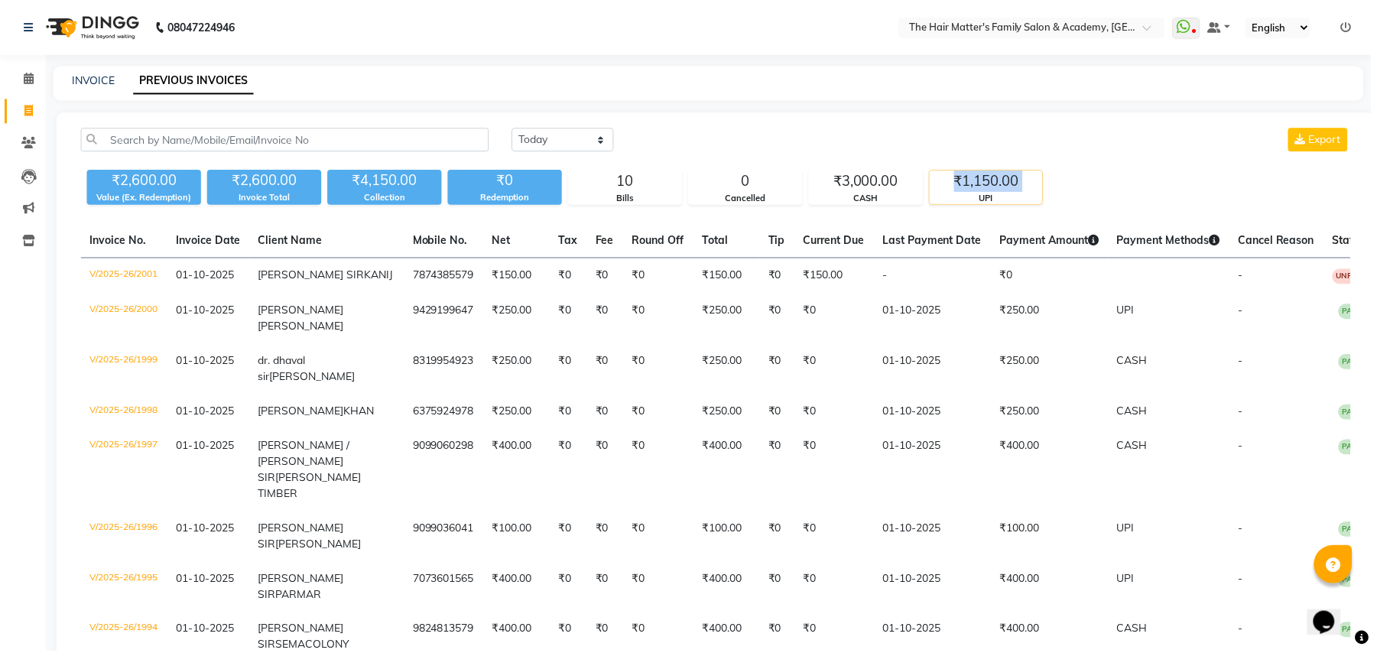
click at [995, 187] on div "₹1,150.00" at bounding box center [990, 181] width 113 height 21
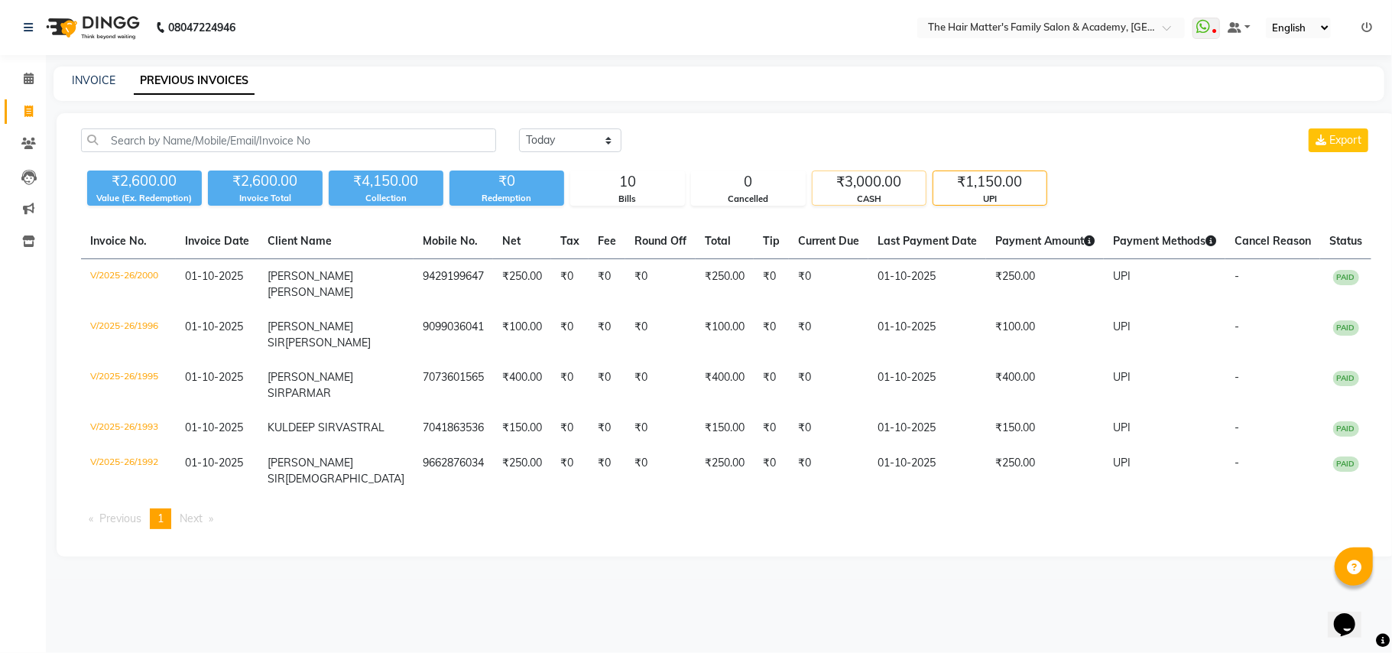
click at [866, 205] on div "CASH" at bounding box center [869, 199] width 113 height 13
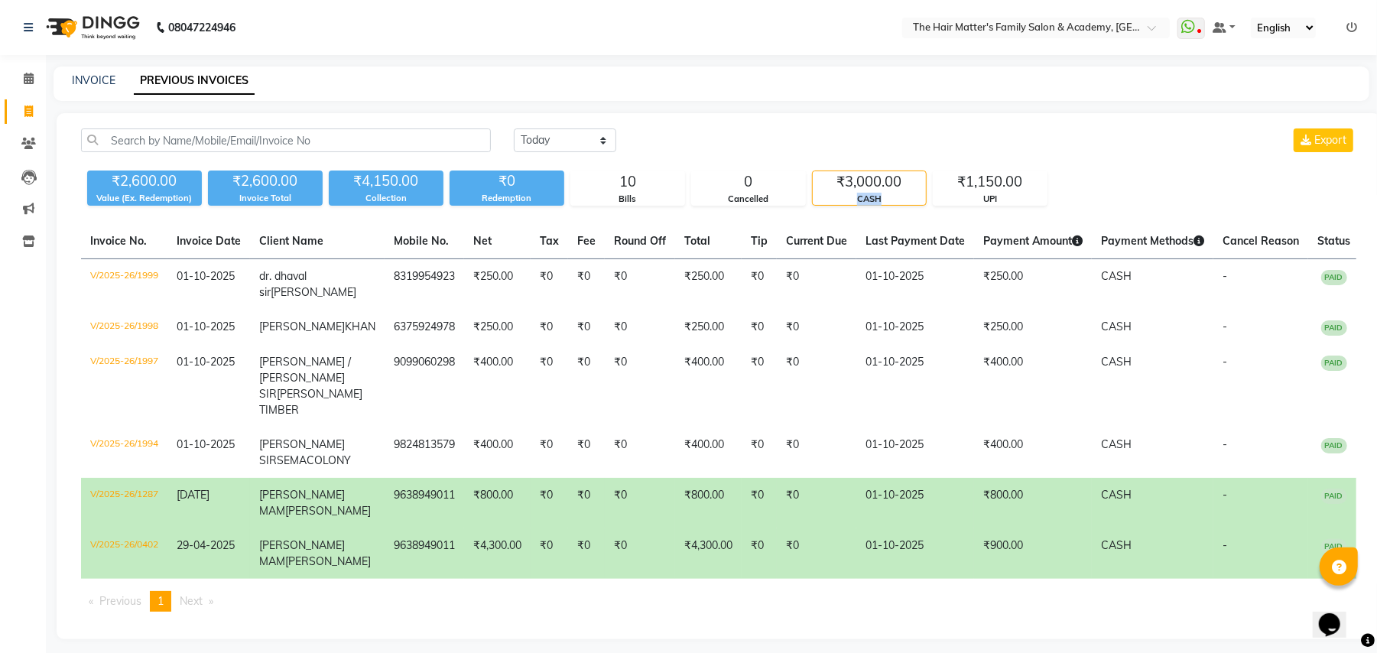
click at [866, 205] on div "CASH" at bounding box center [869, 199] width 113 height 13
click at [866, 187] on div "₹3,000.00" at bounding box center [869, 181] width 113 height 21
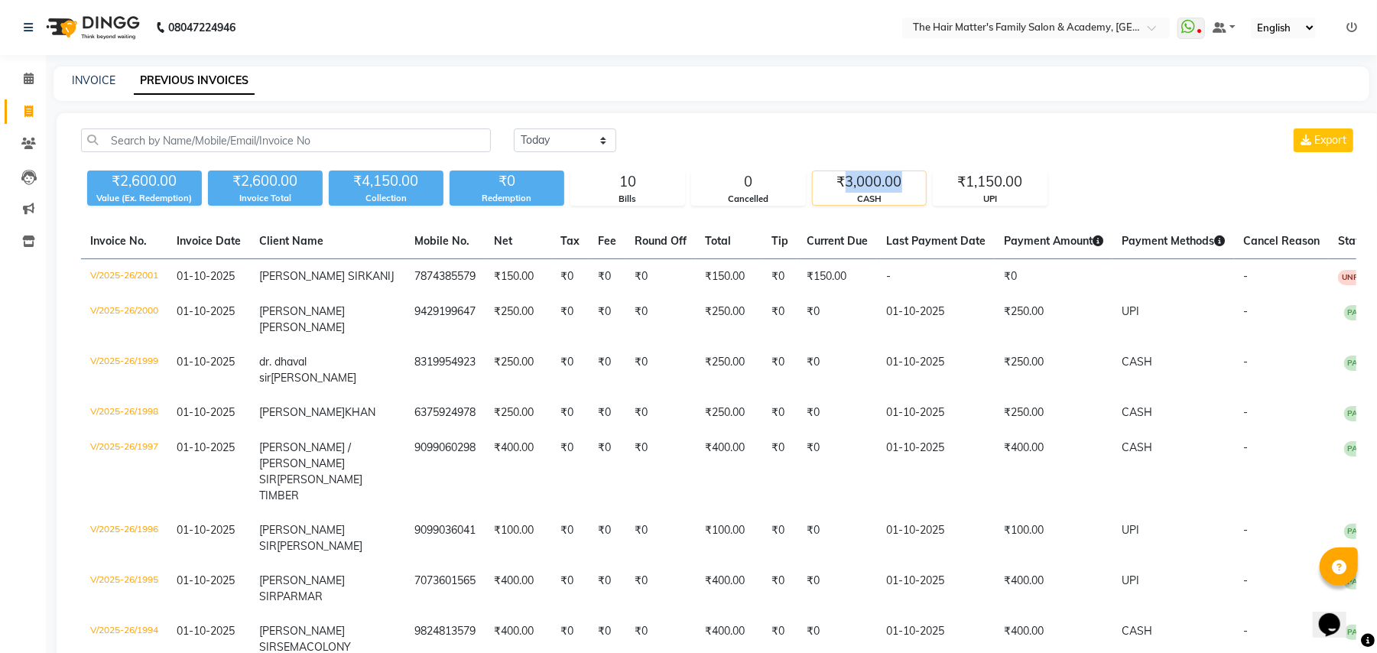
click at [866, 187] on div "₹3,000.00" at bounding box center [869, 181] width 113 height 21
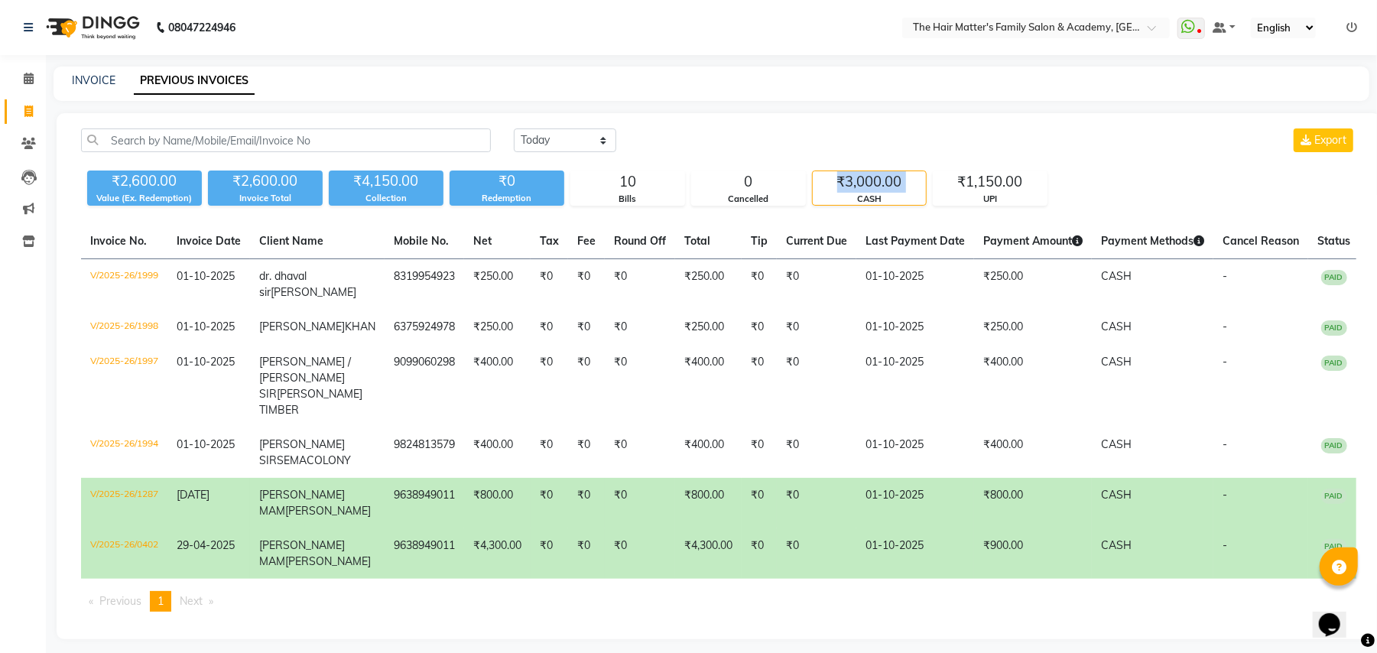
click at [866, 187] on div "₹3,000.00" at bounding box center [869, 181] width 113 height 21
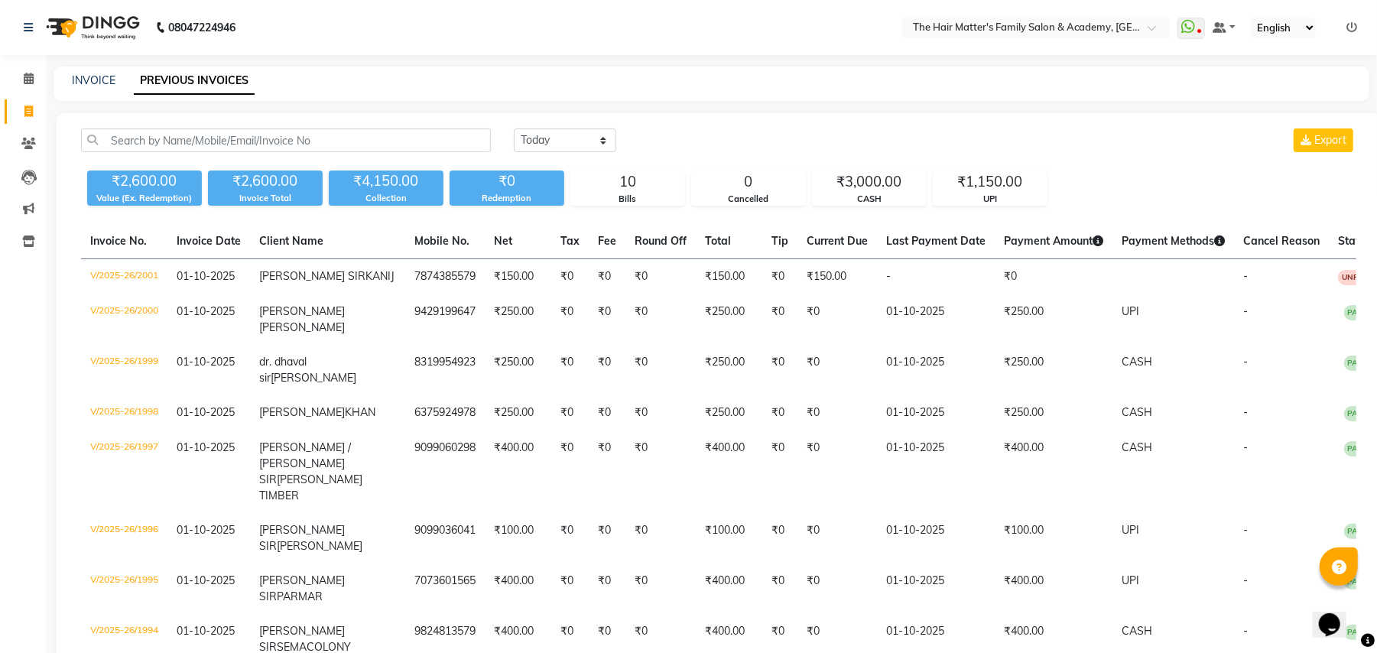
click at [969, 166] on div "₹2,600.00 Value (Ex. Redemption) ₹2,600.00 Invoice Total ₹4,150.00 Collection ₹…" at bounding box center [718, 184] width 1275 height 41
click at [989, 167] on div "₹2,600.00 Value (Ex. Redemption) ₹2,600.00 Invoice Total ₹4,150.00 Collection ₹…" at bounding box center [718, 184] width 1275 height 41
click at [985, 176] on div "₹1,150.00" at bounding box center [990, 181] width 113 height 21
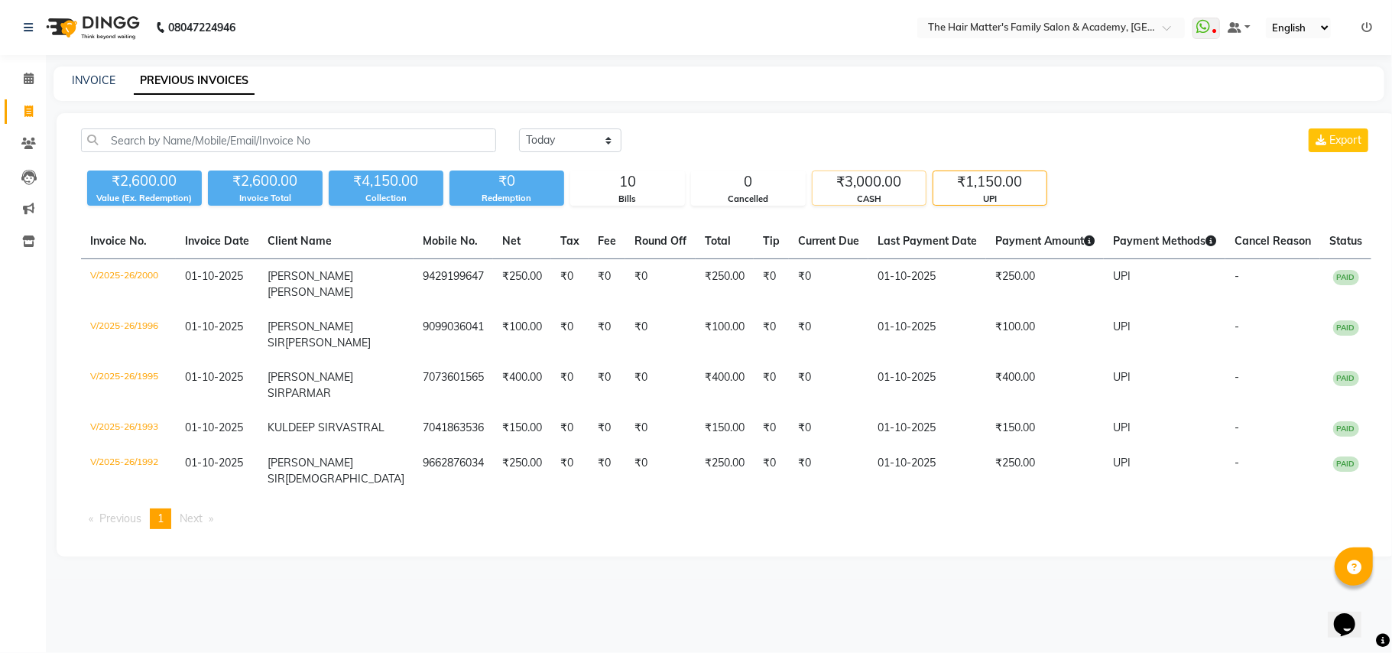
click at [891, 191] on div "₹3,000.00" at bounding box center [869, 181] width 113 height 21
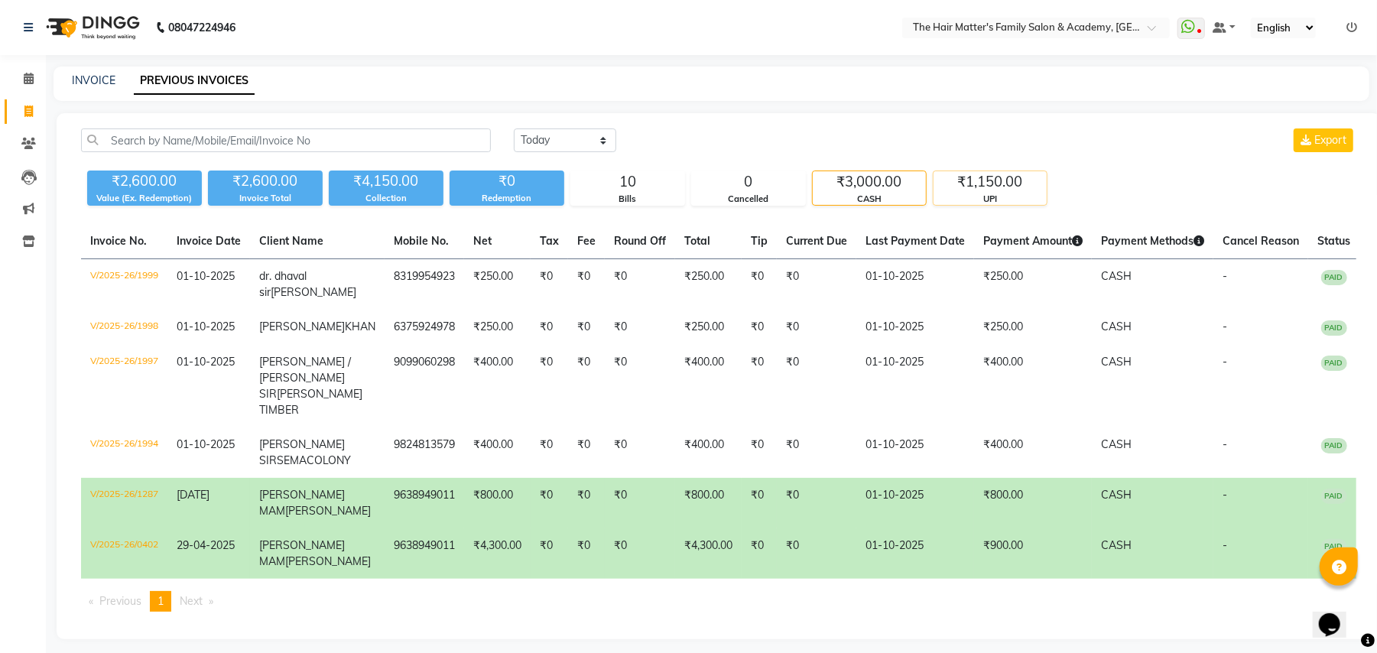
drag, startPoint x: 896, startPoint y: 196, endPoint x: 971, endPoint y: 190, distance: 75.2
click at [896, 197] on div "CASH" at bounding box center [869, 199] width 113 height 13
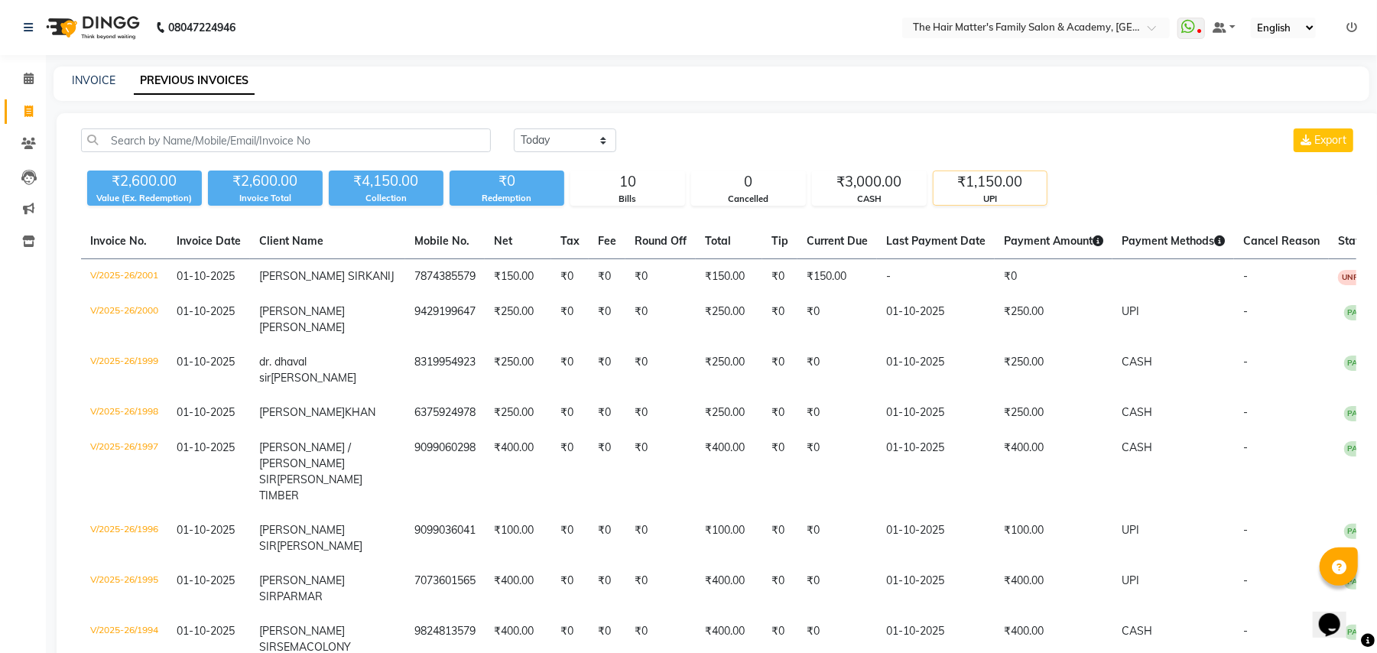
click at [973, 190] on div "₹1,150.00" at bounding box center [990, 181] width 113 height 21
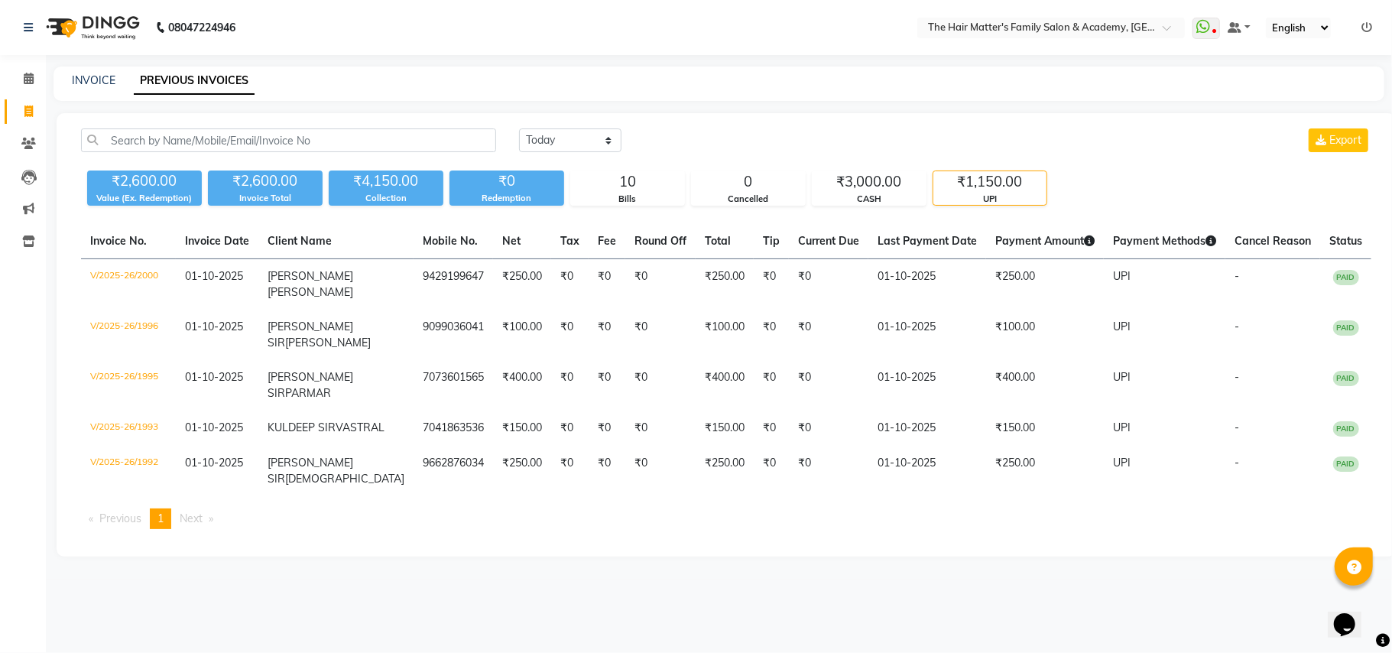
click at [870, 208] on div "[DATE] [DATE] Custom Range Export ₹2,600.00 Value (Ex. Redemption) ₹2,600.00 In…" at bounding box center [726, 334] width 1339 height 443
drag, startPoint x: 722, startPoint y: 194, endPoint x: 598, endPoint y: 226, distance: 128.7
click at [713, 200] on div "Cancelled" at bounding box center [748, 199] width 113 height 13
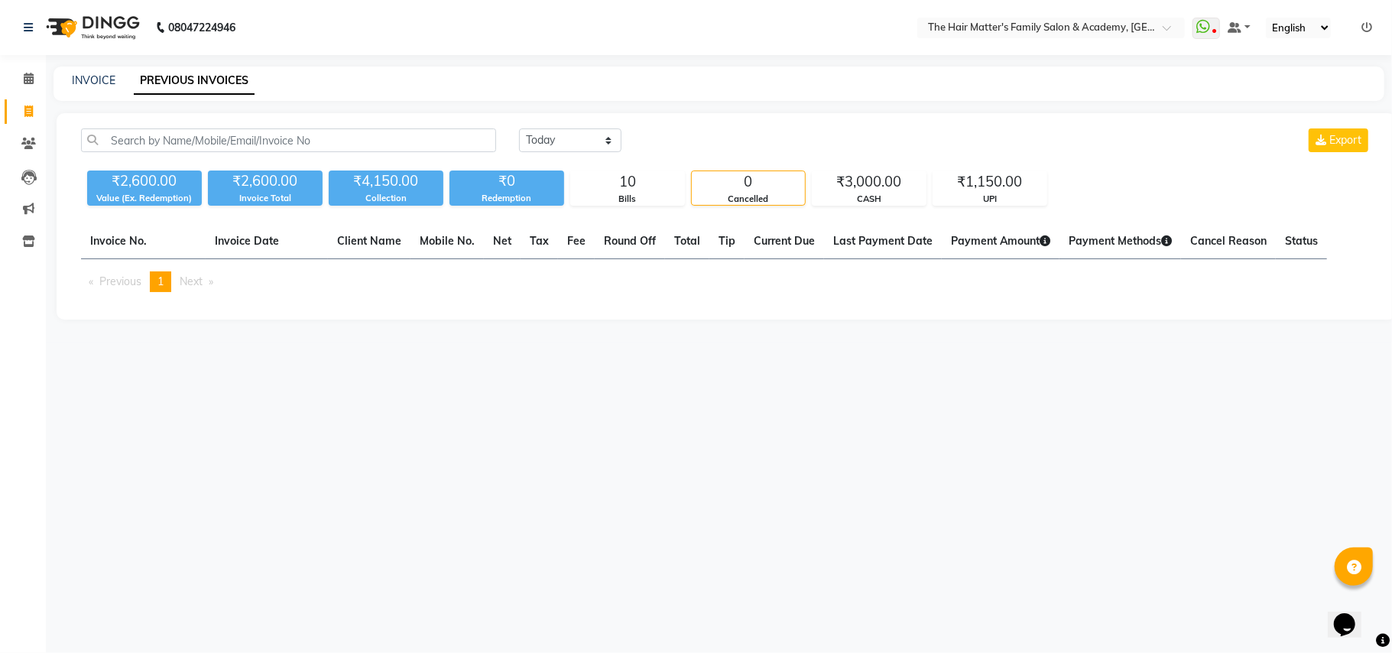
click at [588, 226] on th "Fee" at bounding box center [576, 241] width 37 height 35
click at [604, 188] on div "10" at bounding box center [627, 181] width 113 height 21
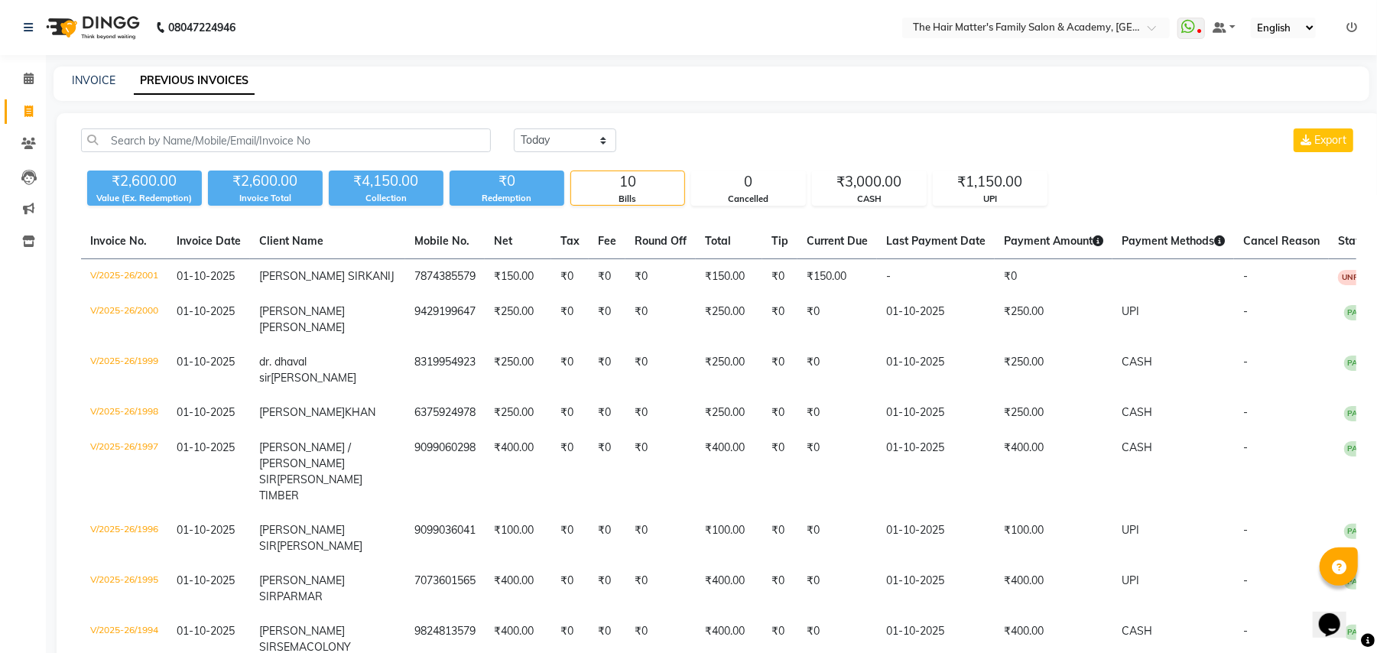
click at [393, 180] on div "₹4,150.00" at bounding box center [386, 180] width 115 height 21
click at [396, 184] on div "₹4,150.00" at bounding box center [386, 180] width 115 height 21
click at [904, 193] on div "CASH" at bounding box center [869, 199] width 113 height 13
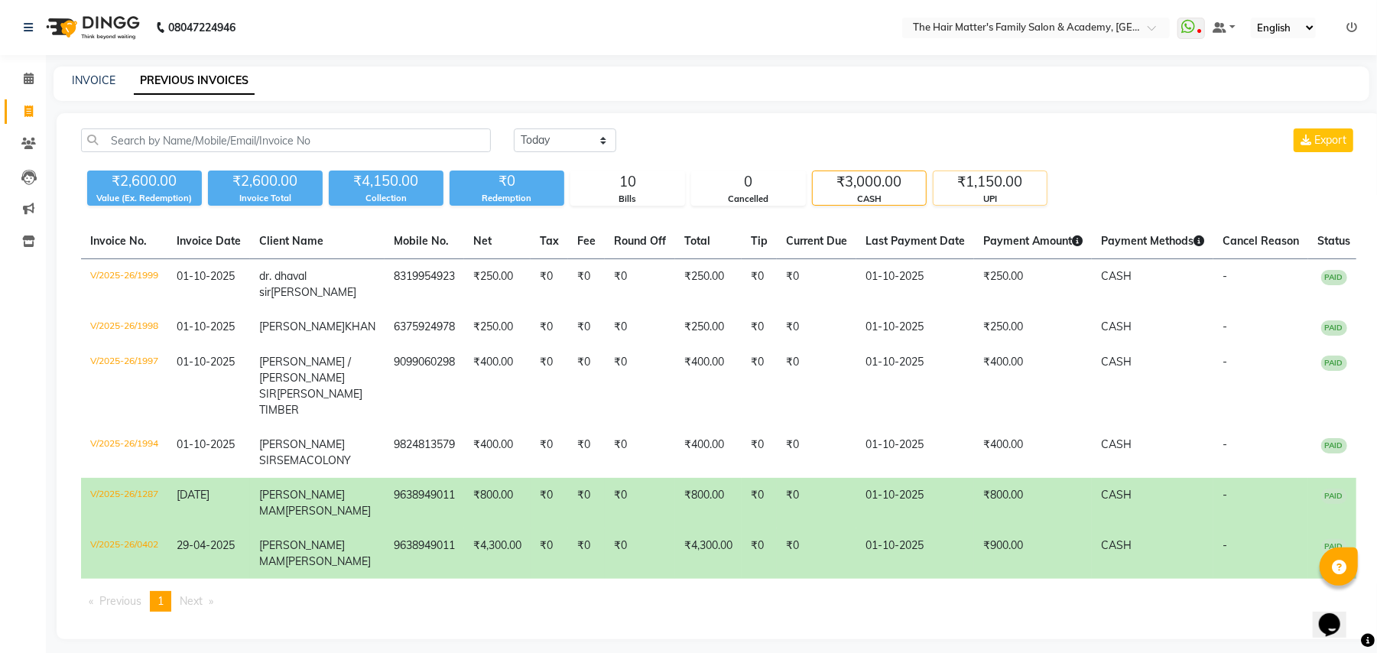
click at [979, 202] on div "UPI" at bounding box center [990, 199] width 113 height 13
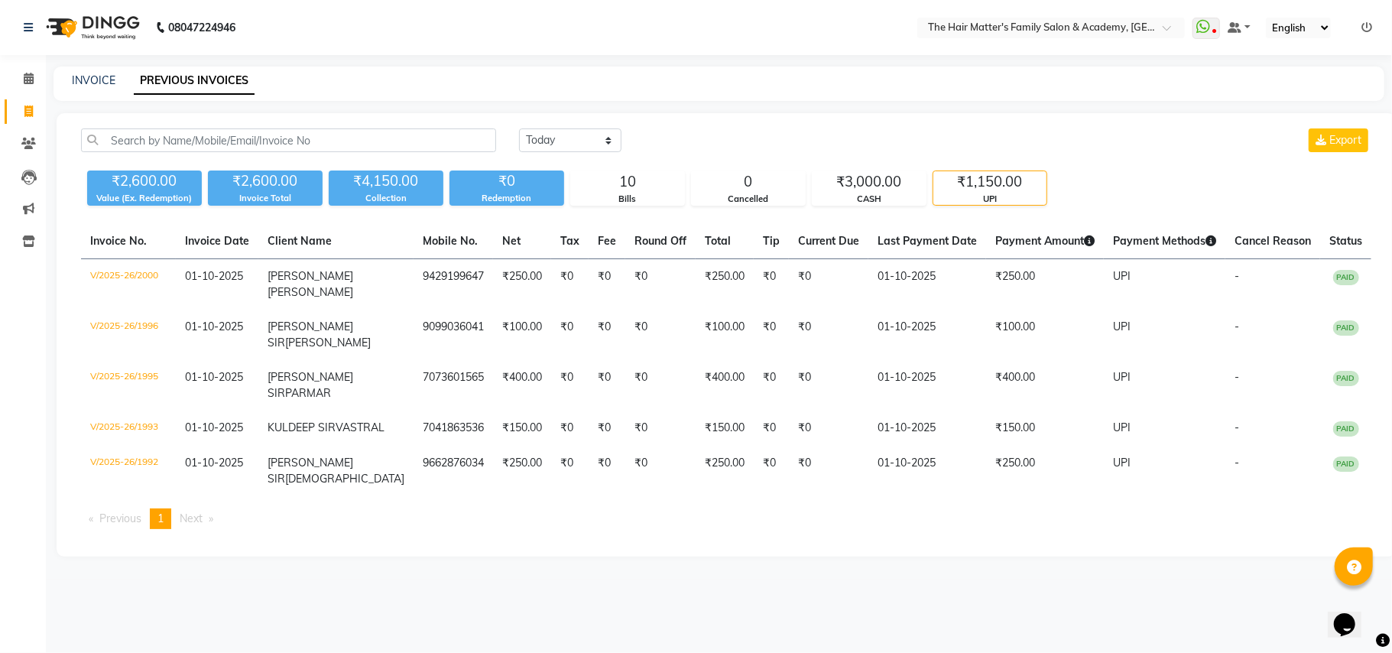
click at [937, 197] on div "UPI" at bounding box center [990, 199] width 113 height 13
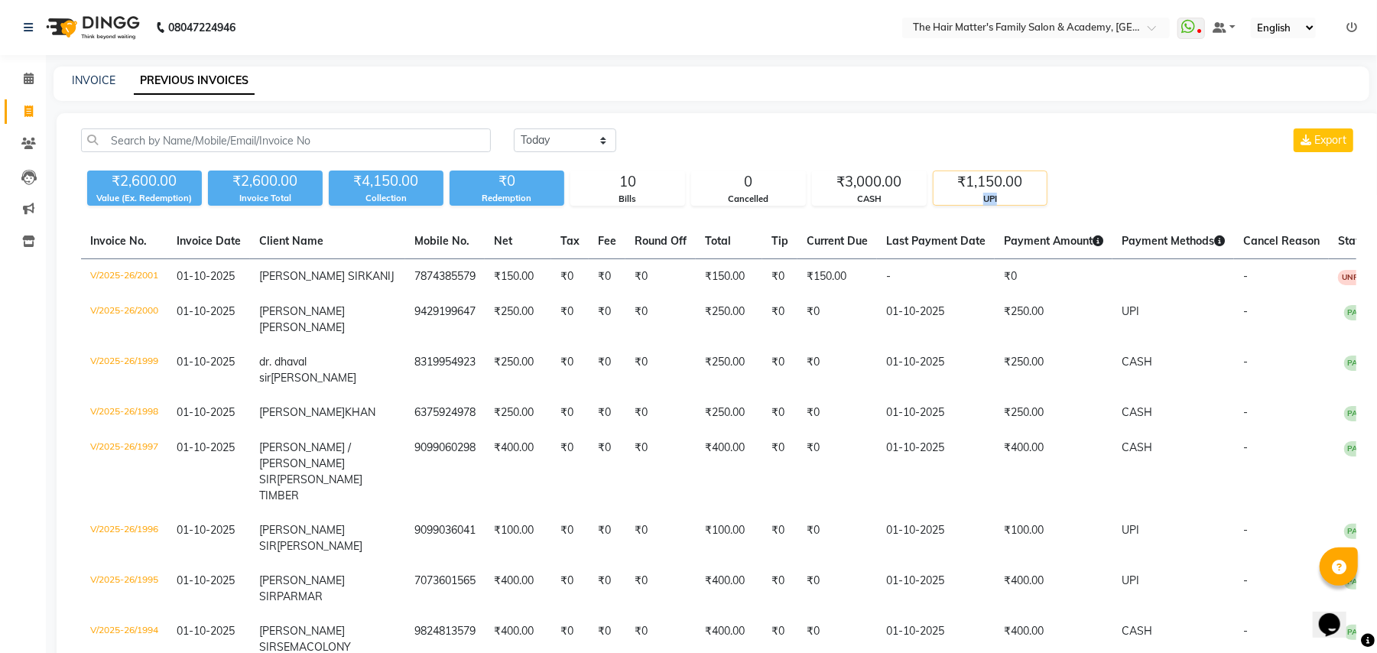
click at [937, 197] on div "UPI" at bounding box center [990, 199] width 113 height 13
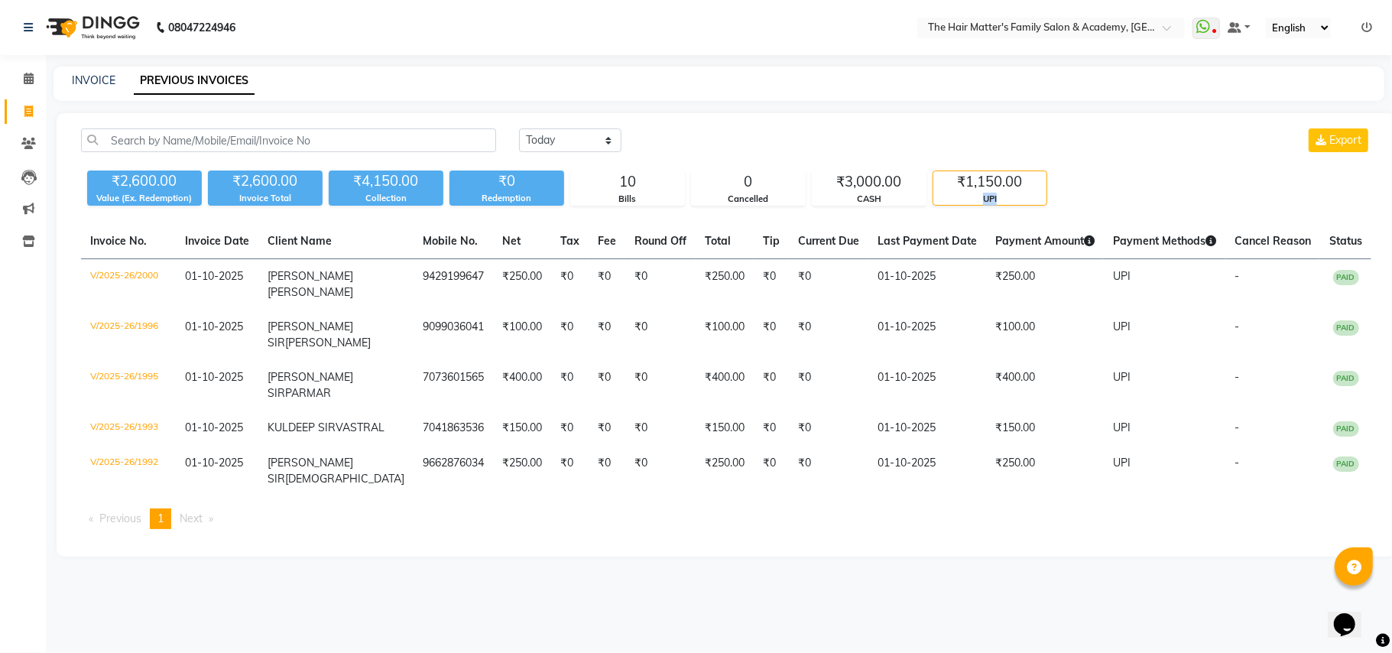
click at [937, 197] on div "UPI" at bounding box center [990, 199] width 113 height 13
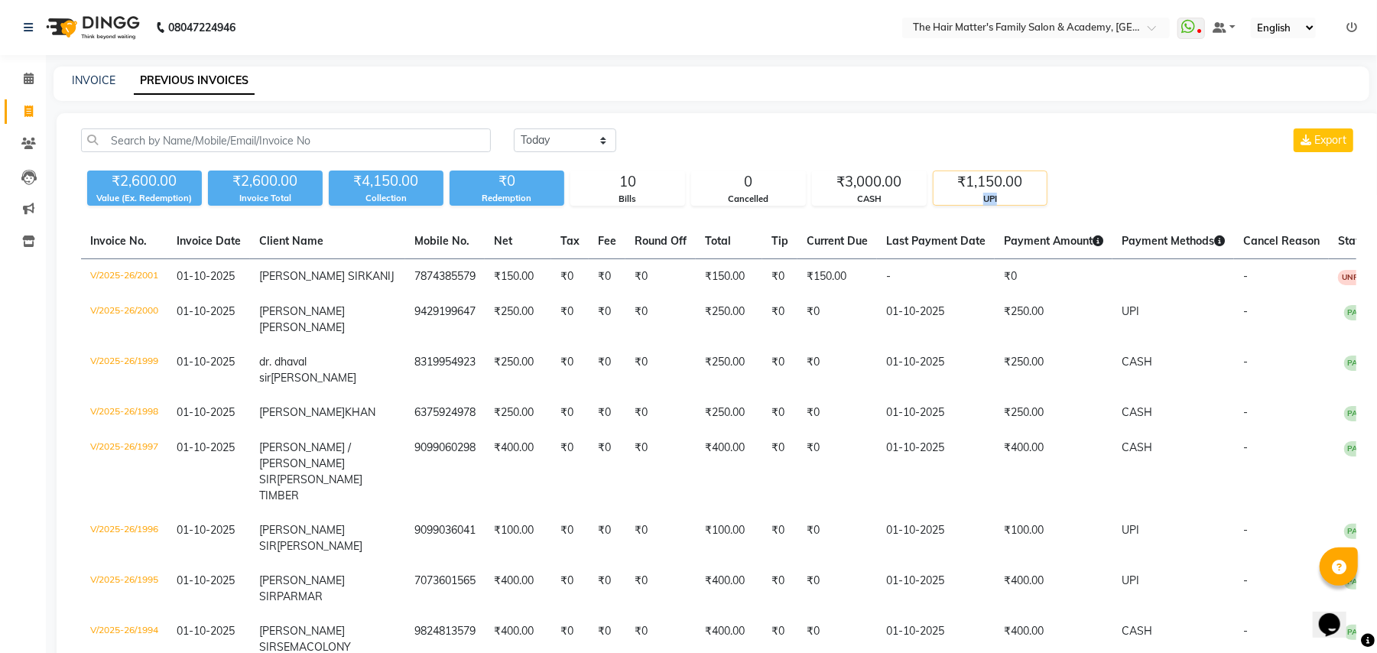
click at [939, 200] on div "UPI" at bounding box center [990, 199] width 113 height 13
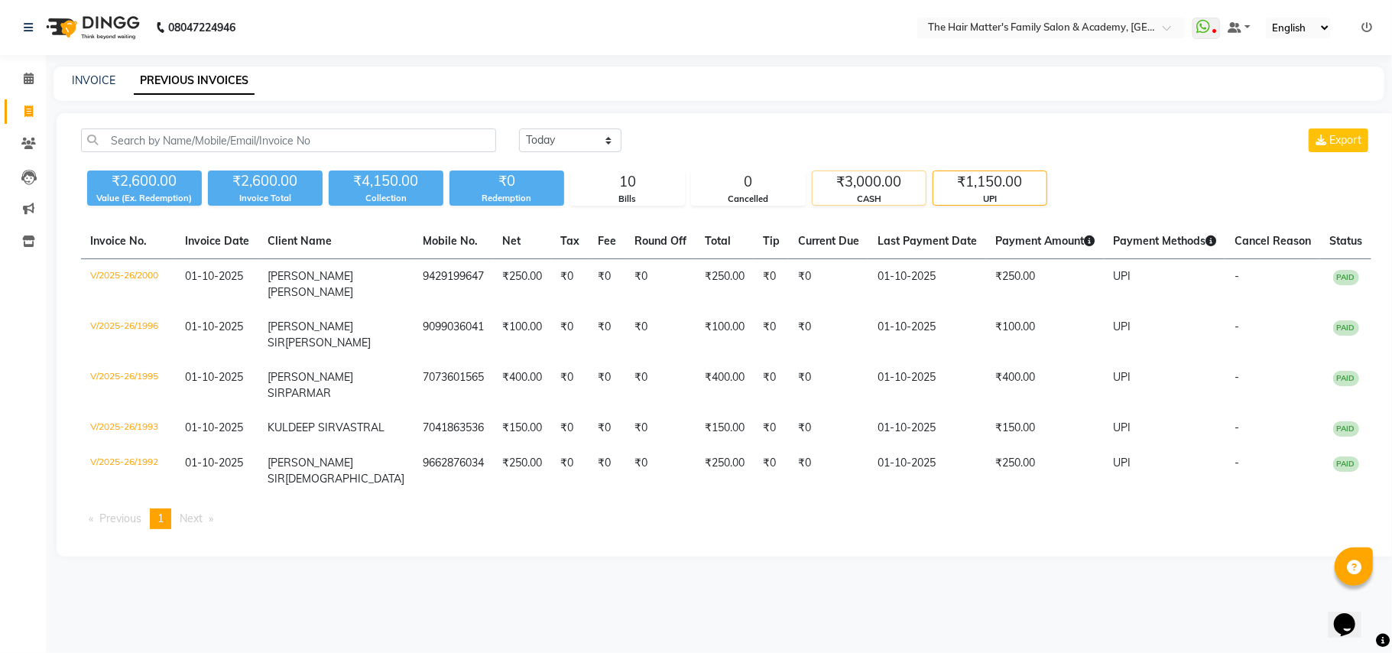
click at [919, 203] on div "CASH" at bounding box center [869, 199] width 113 height 13
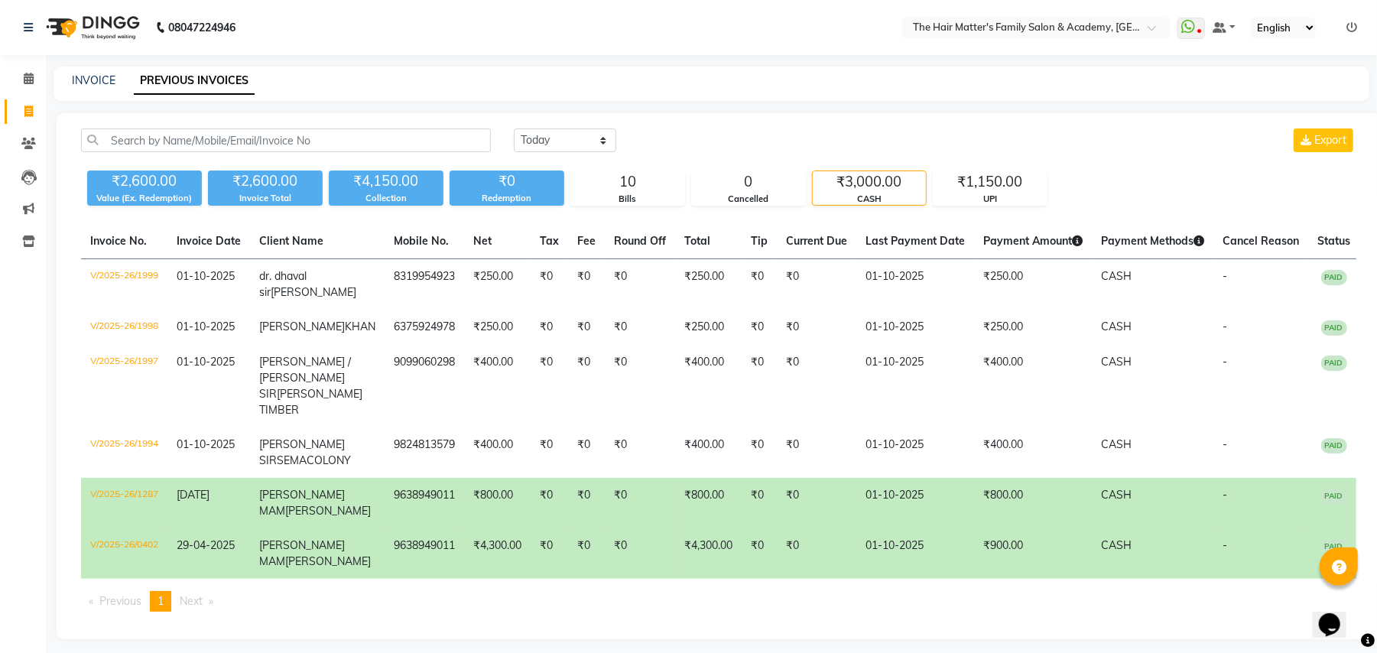
click at [919, 203] on div "CASH" at bounding box center [869, 199] width 113 height 13
click at [988, 200] on div "UPI" at bounding box center [990, 199] width 113 height 13
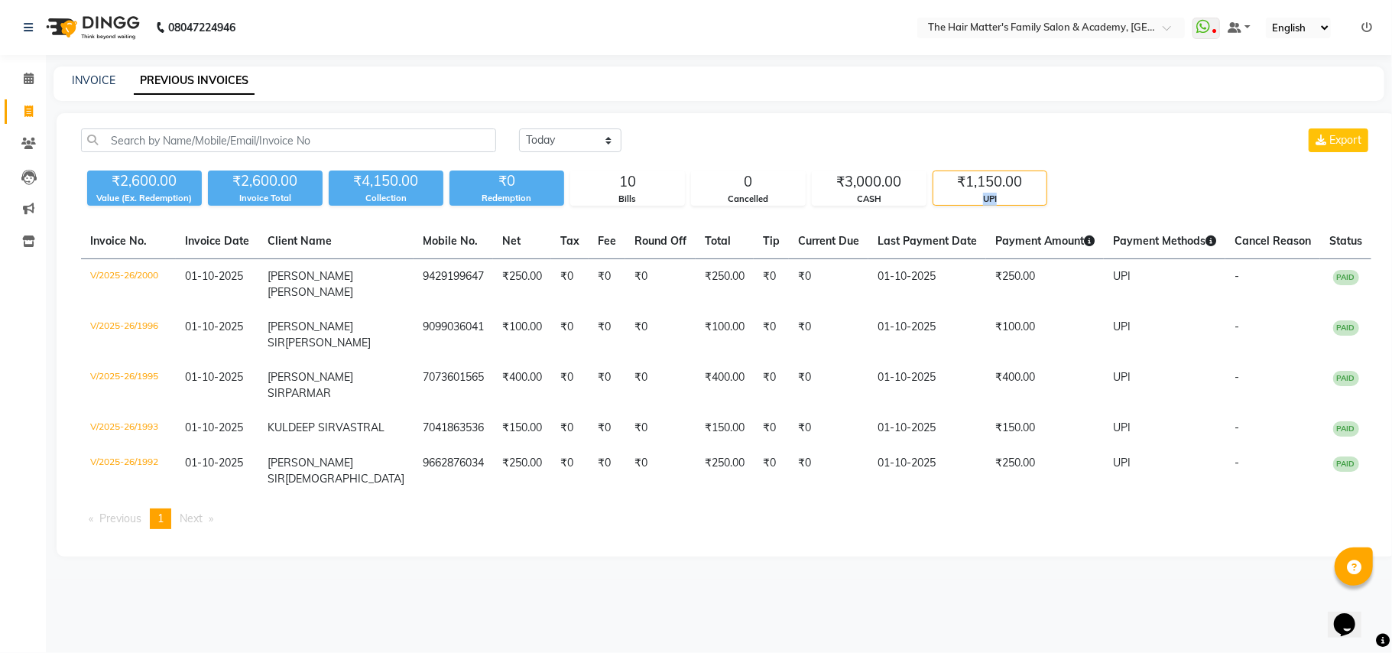
click at [988, 200] on div "UPI" at bounding box center [990, 199] width 113 height 13
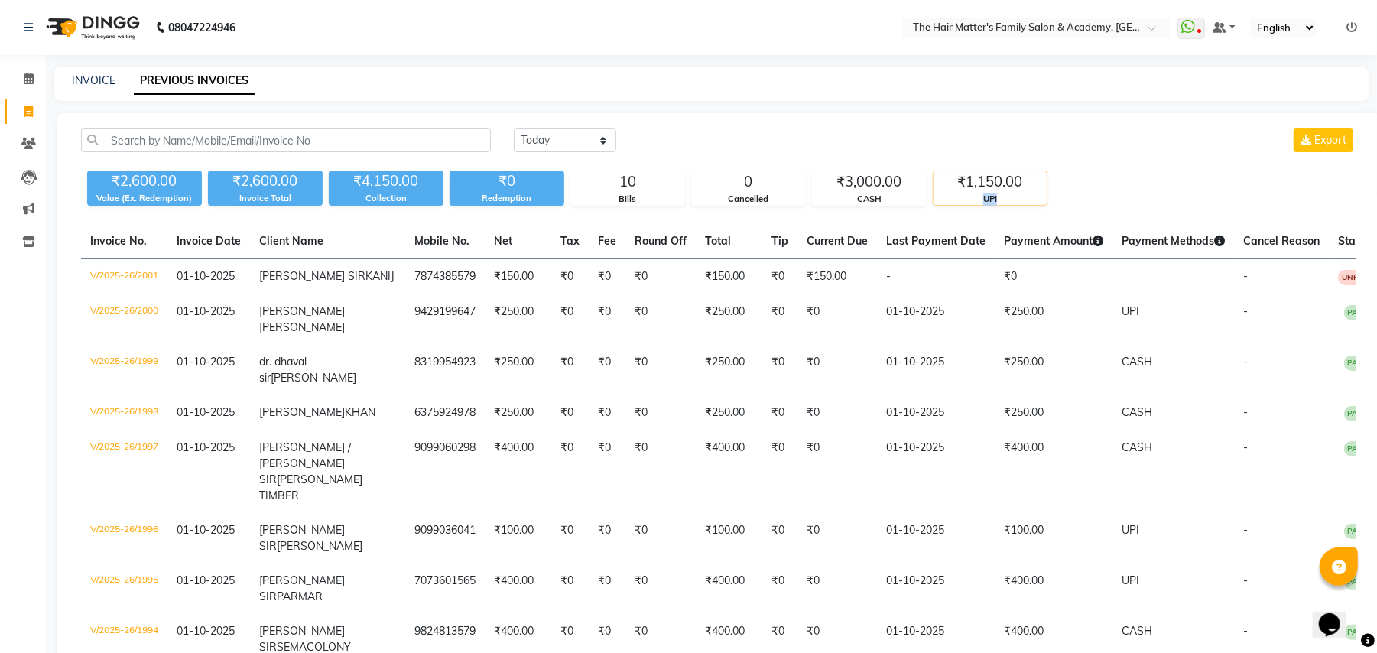
click at [988, 200] on div "UPI" at bounding box center [990, 199] width 113 height 13
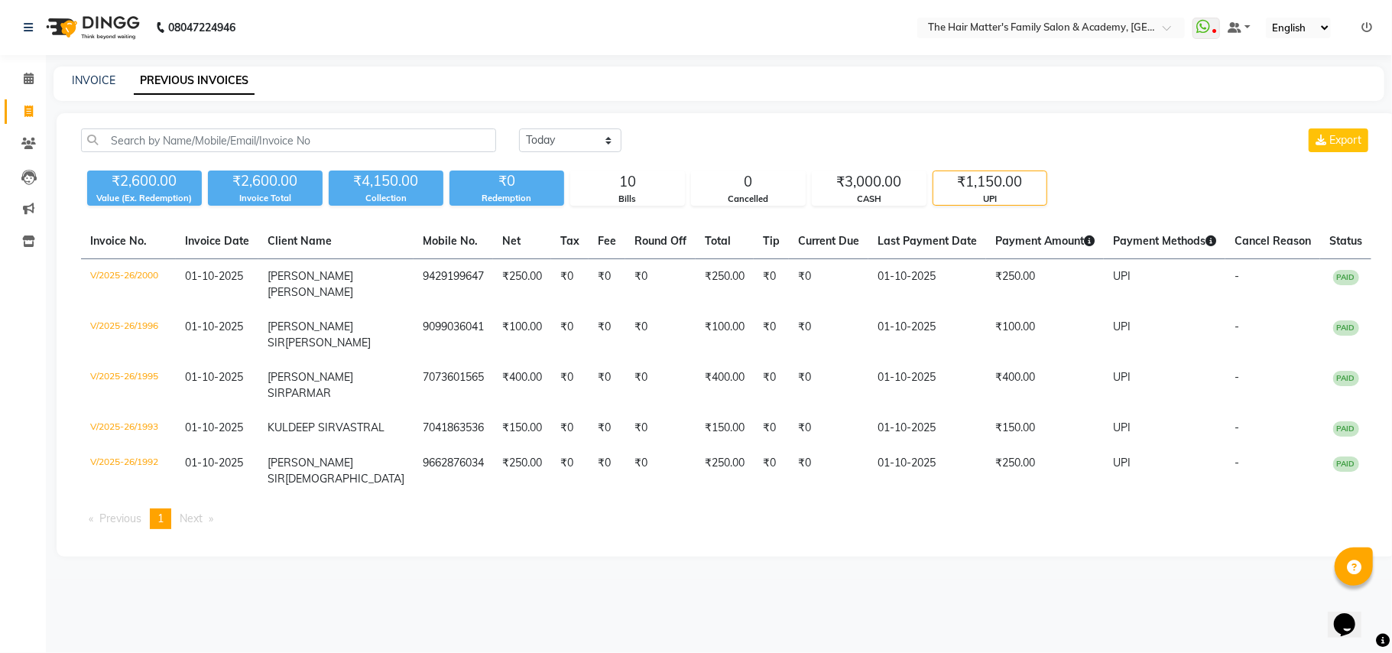
click at [992, 187] on div "₹1,150.00" at bounding box center [990, 181] width 113 height 21
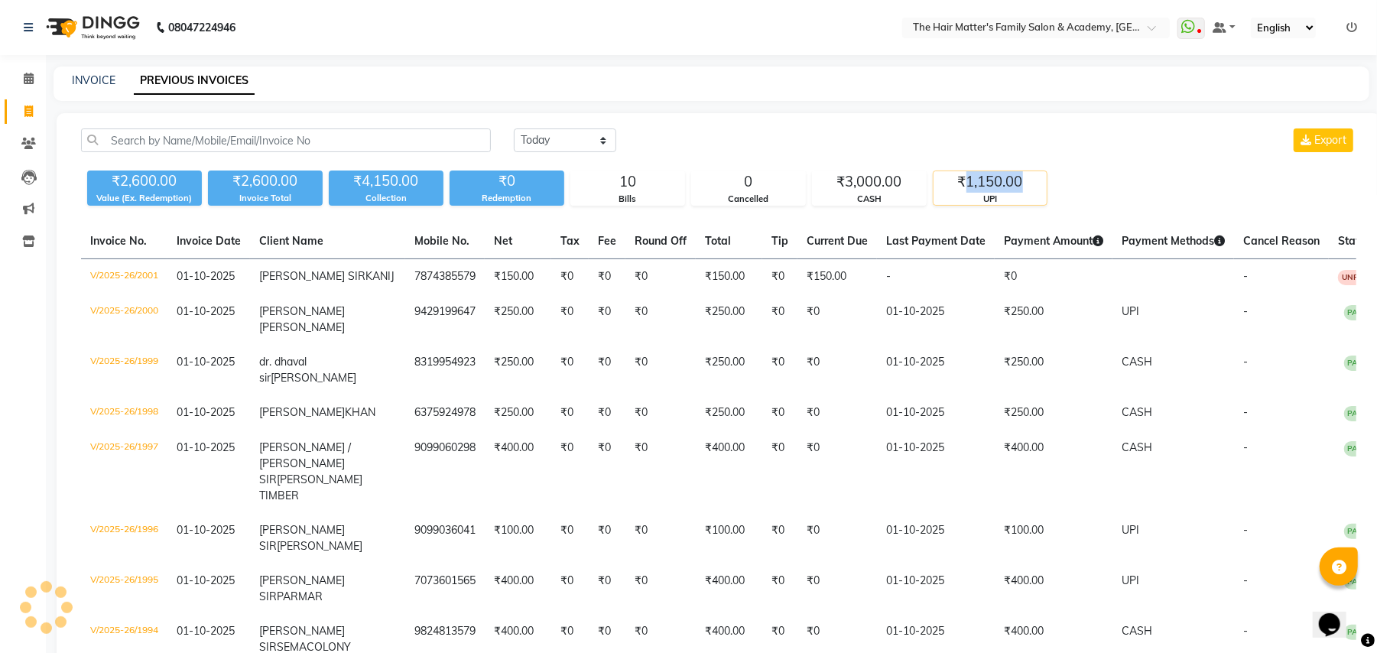
click at [992, 187] on div "₹1,150.00" at bounding box center [990, 181] width 113 height 21
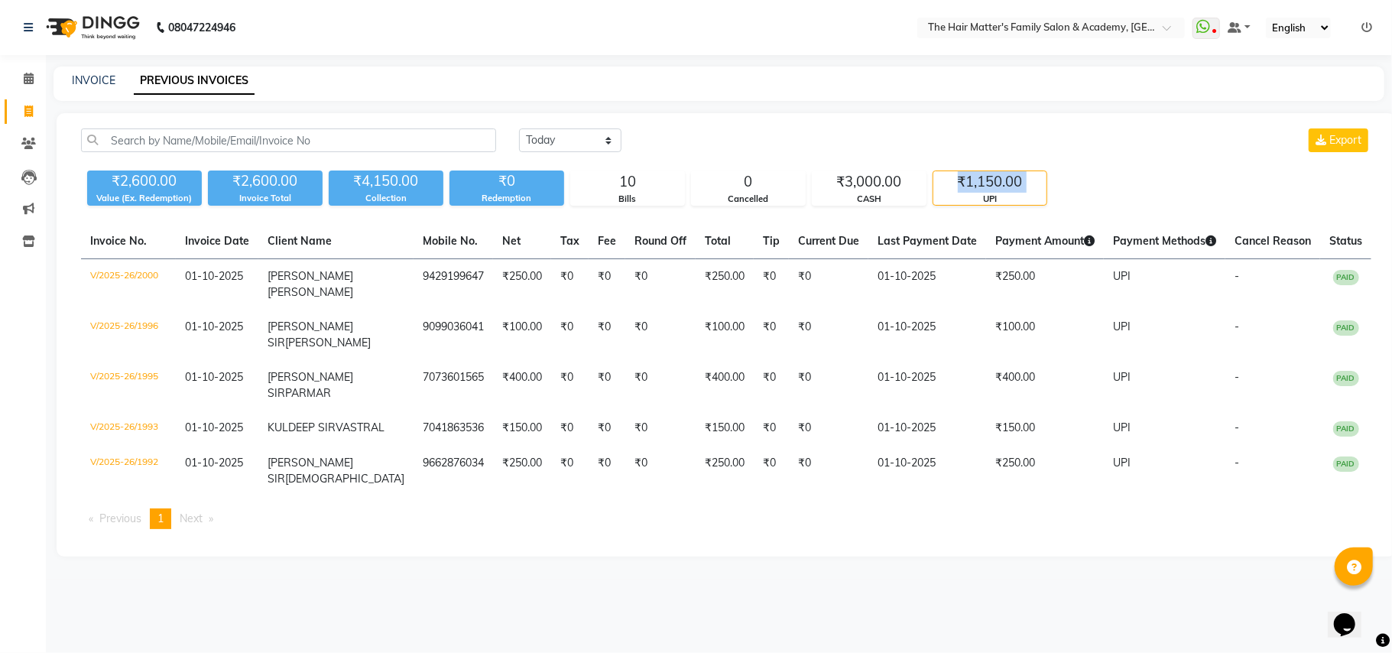
click at [992, 187] on div "₹1,150.00" at bounding box center [990, 181] width 113 height 21
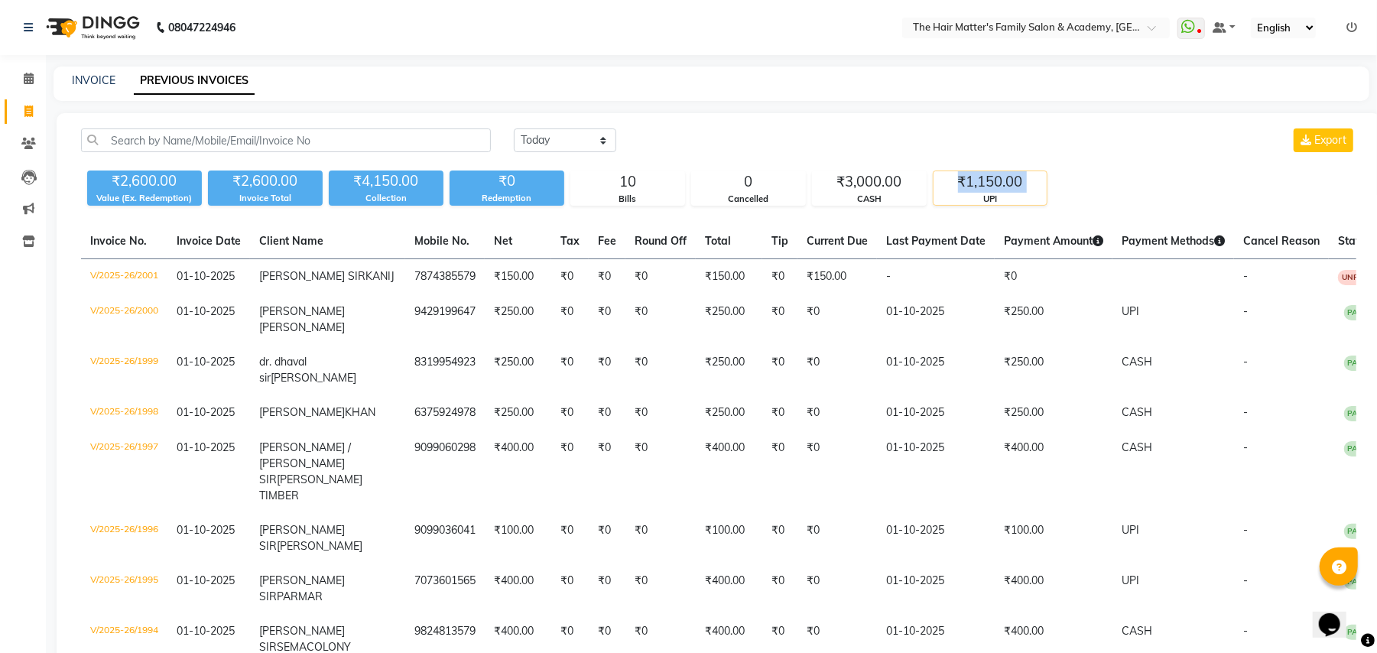
click at [992, 187] on div "₹1,150.00" at bounding box center [990, 181] width 113 height 21
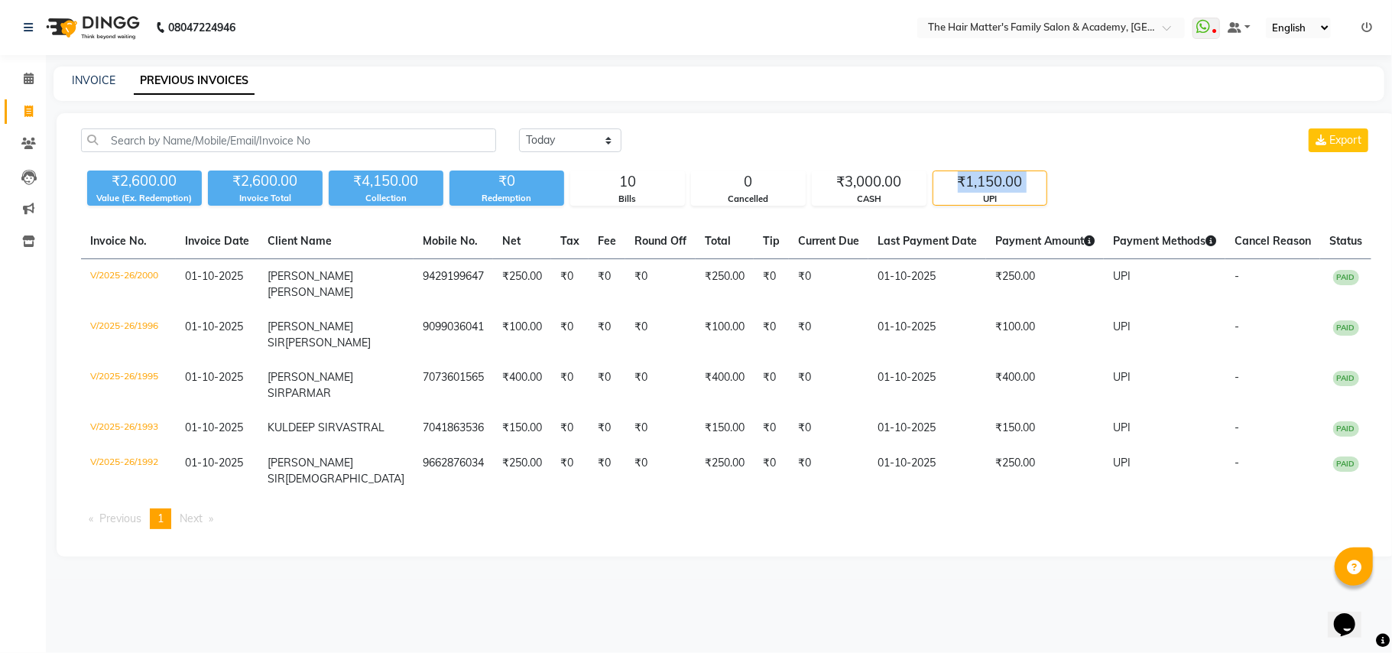
click at [992, 187] on div "₹1,150.00" at bounding box center [990, 181] width 113 height 21
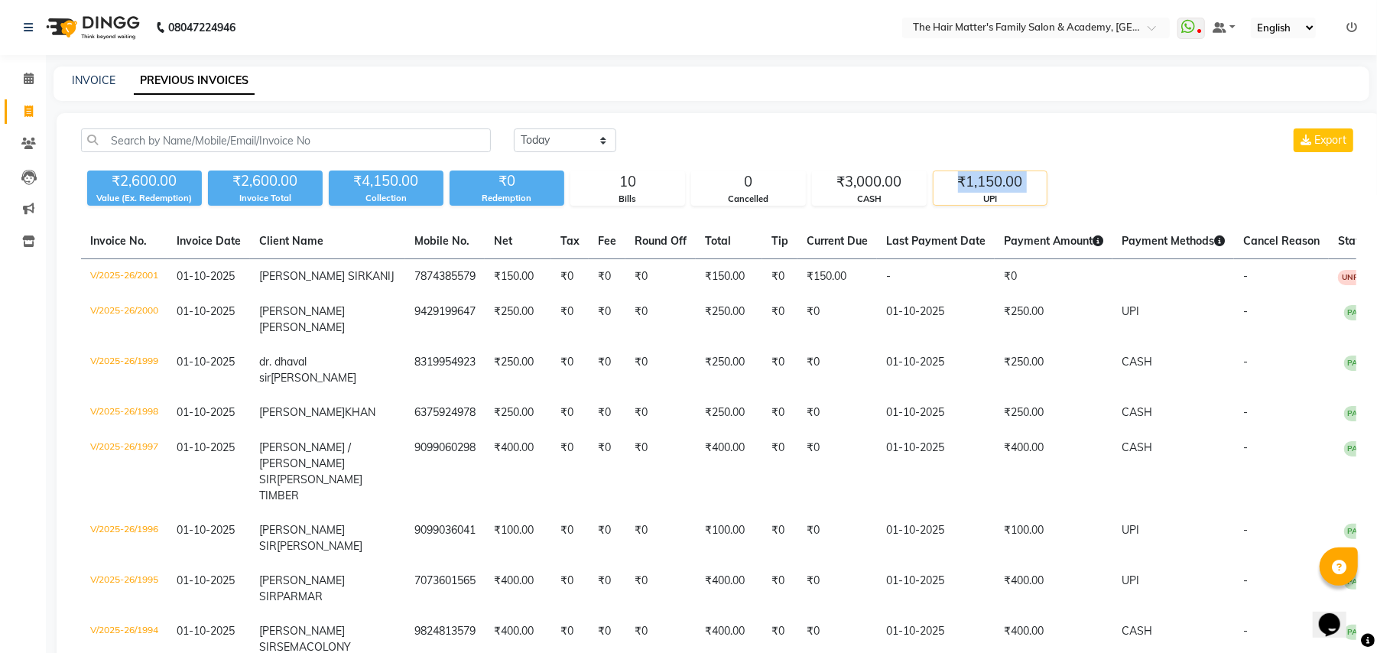
click at [992, 187] on div "₹1,150.00" at bounding box center [990, 181] width 113 height 21
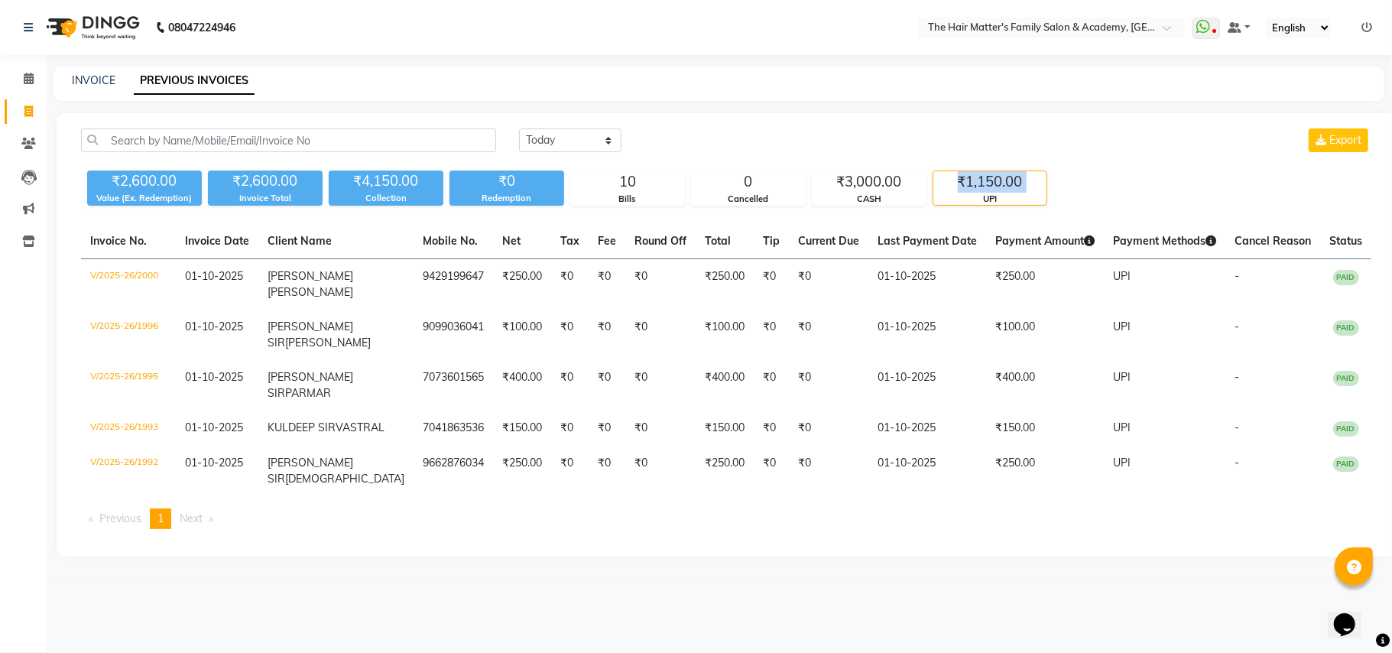
click at [997, 187] on div "₹1,150.00" at bounding box center [990, 181] width 113 height 21
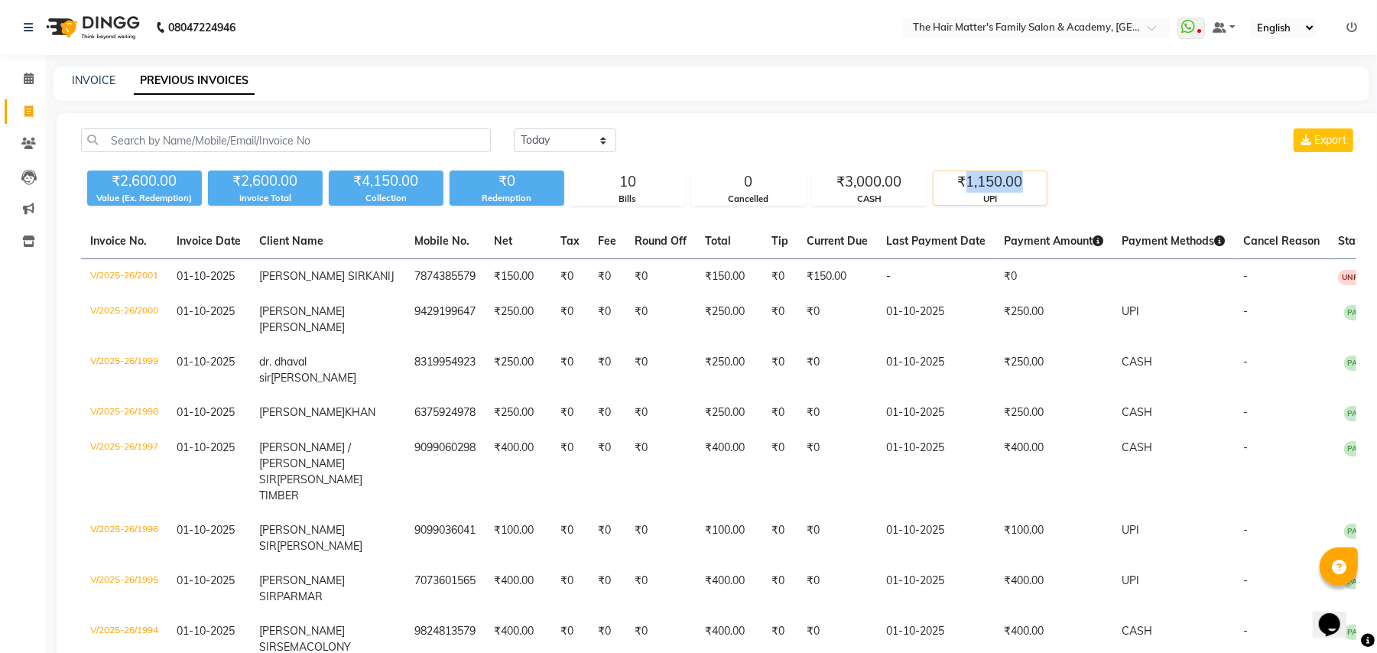
drag, startPoint x: 997, startPoint y: 187, endPoint x: 1008, endPoint y: 191, distance: 11.4
click at [998, 187] on div "₹1,150.00" at bounding box center [990, 181] width 113 height 21
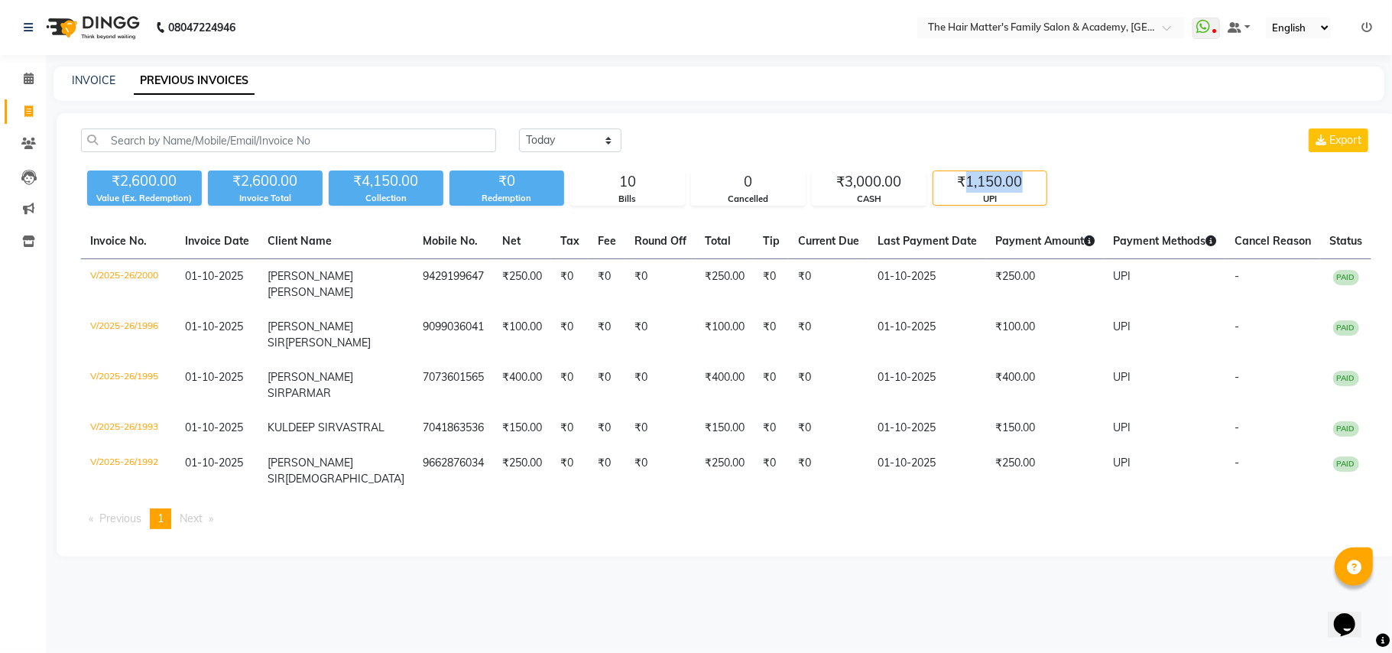
click at [1008, 191] on div "₹1,150.00" at bounding box center [990, 181] width 113 height 21
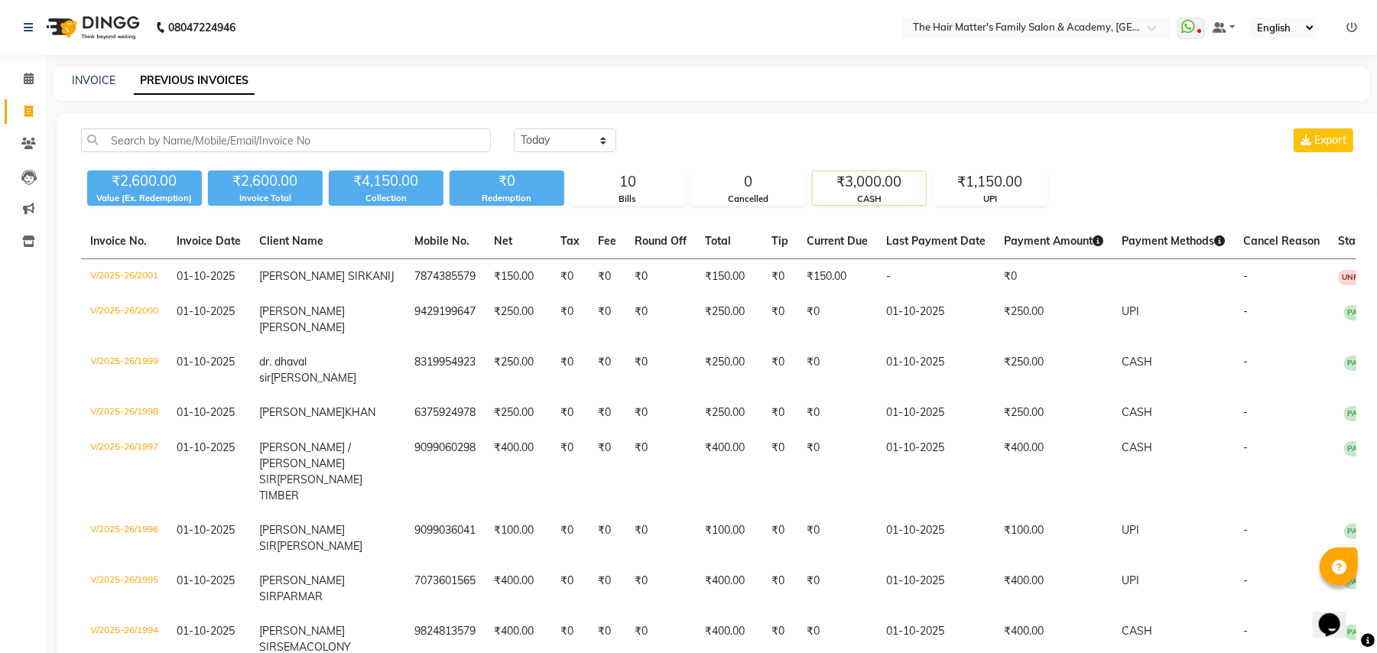
click at [885, 173] on div "₹3,000.00" at bounding box center [869, 181] width 113 height 21
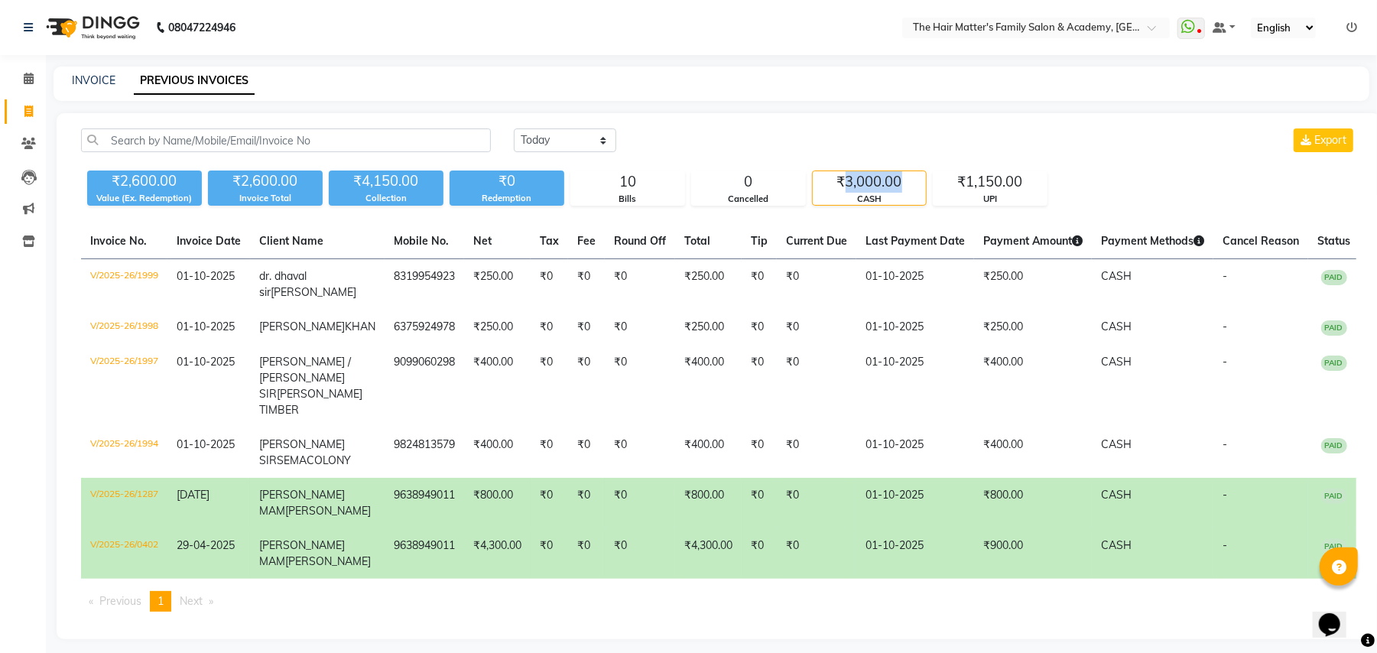
click at [885, 173] on div "₹3,000.00" at bounding box center [869, 181] width 113 height 21
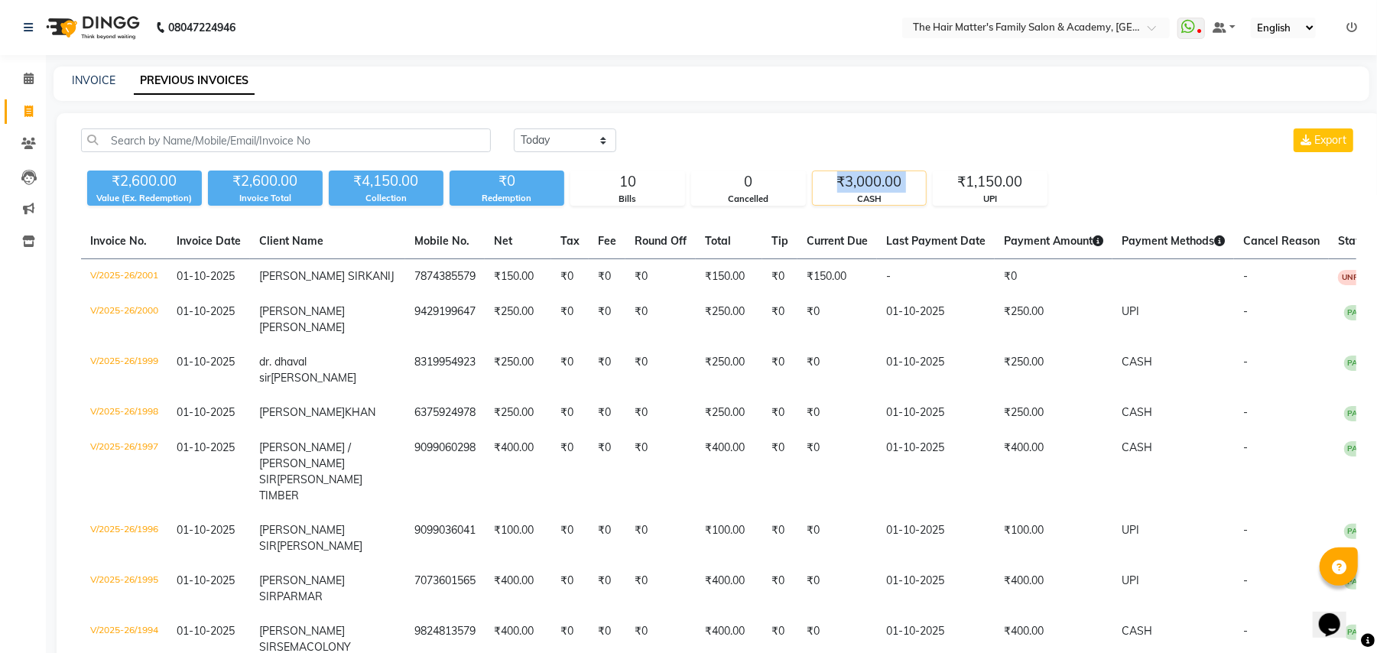
click at [885, 175] on div "₹3,000.00" at bounding box center [869, 181] width 113 height 21
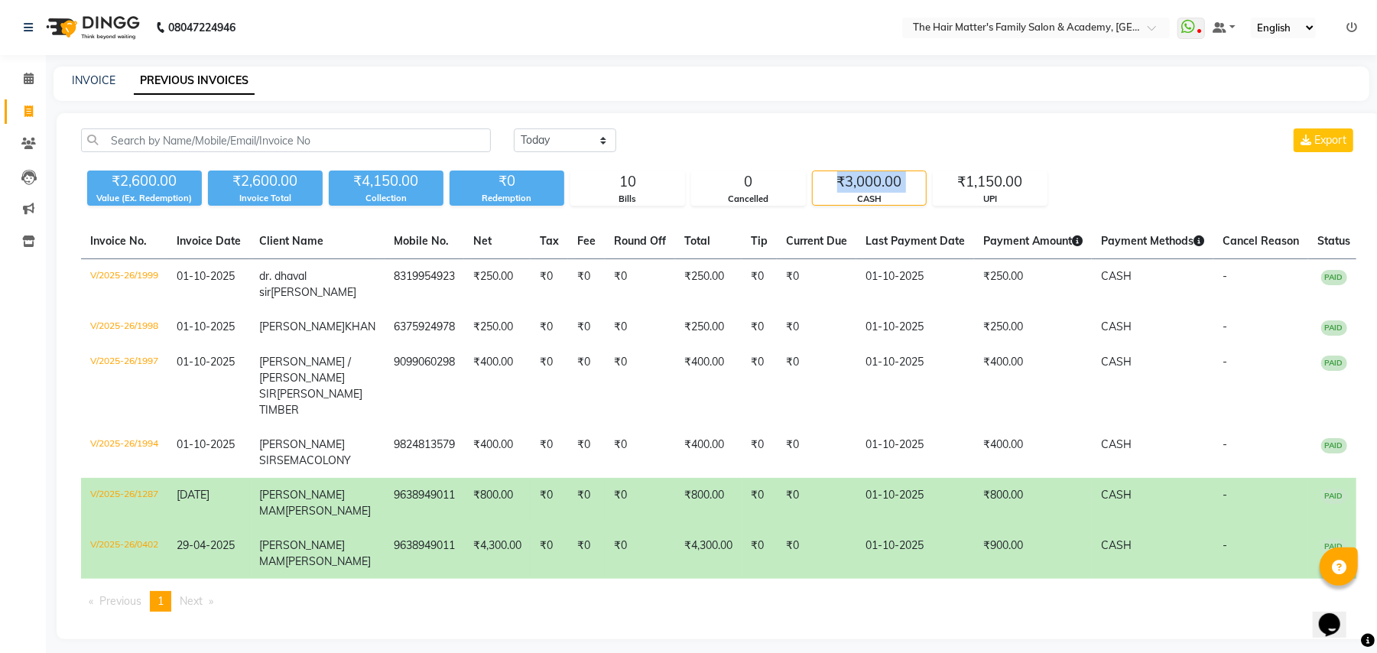
click at [885, 176] on div "₹3,000.00" at bounding box center [869, 181] width 113 height 21
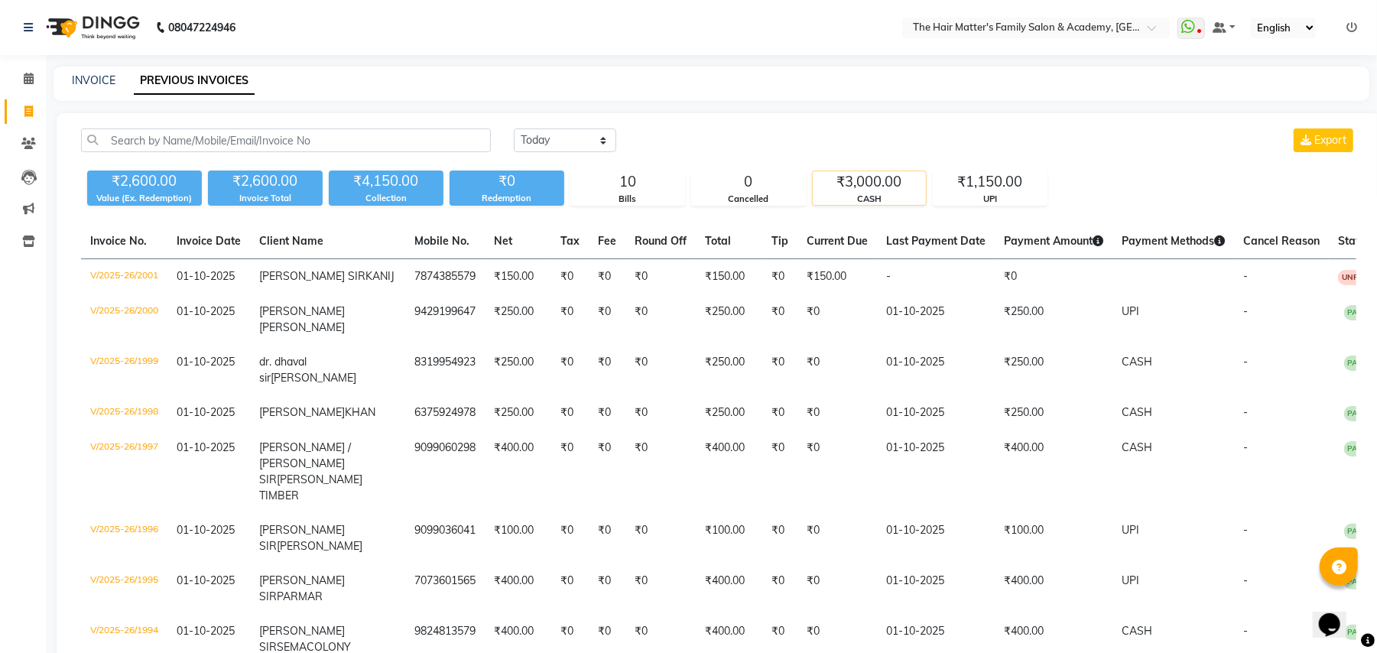
click at [885, 179] on div "₹3,000.00" at bounding box center [869, 181] width 113 height 21
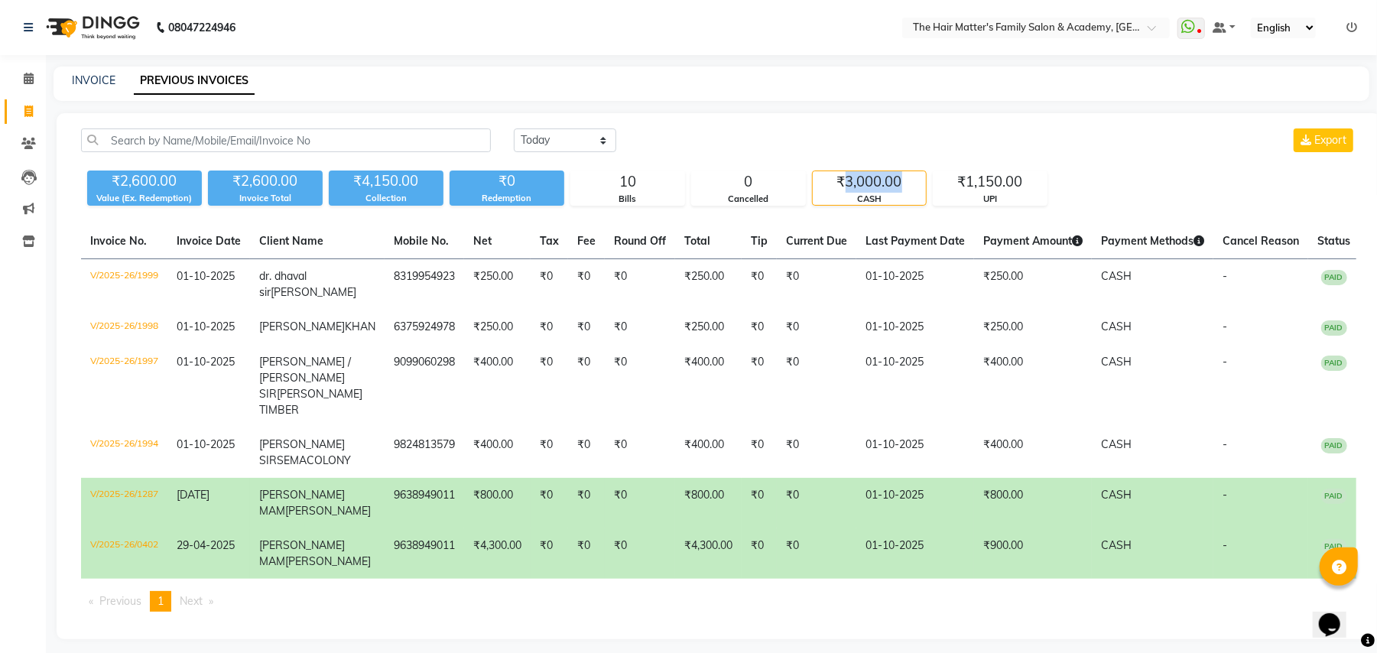
click at [884, 181] on div "₹3,000.00" at bounding box center [869, 181] width 113 height 21
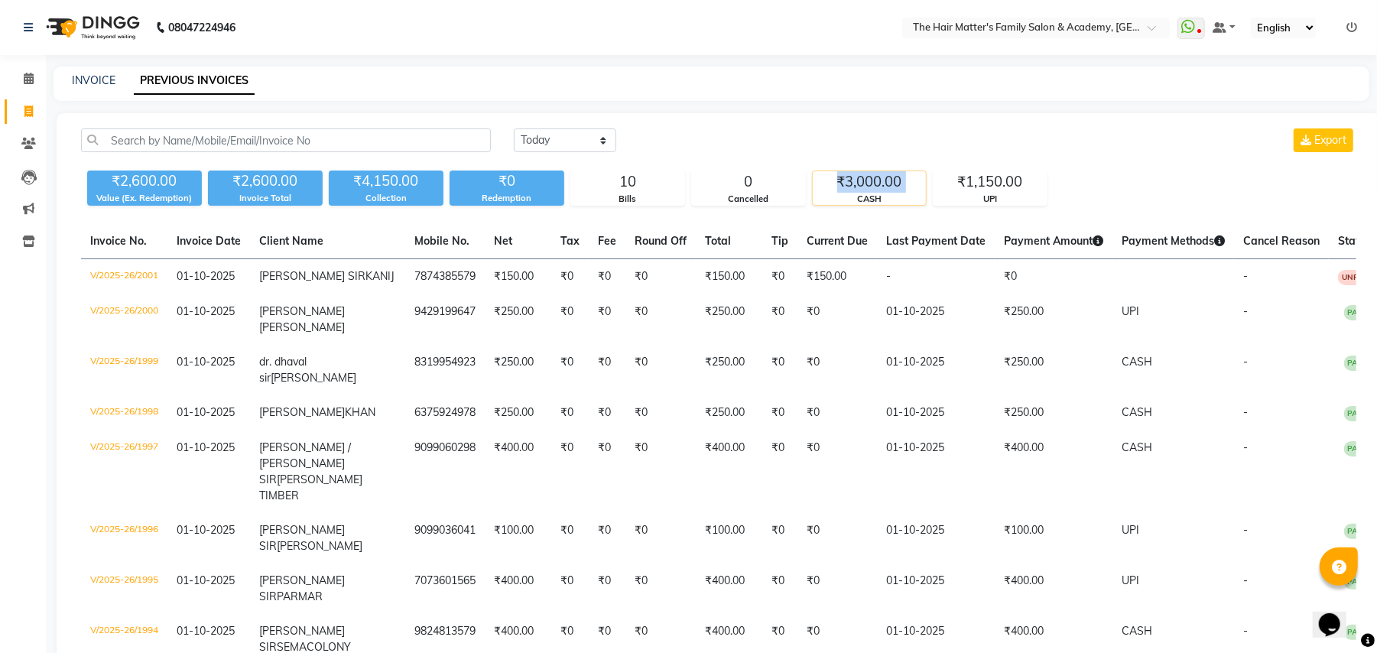
click at [884, 181] on div "₹3,000.00" at bounding box center [869, 181] width 113 height 21
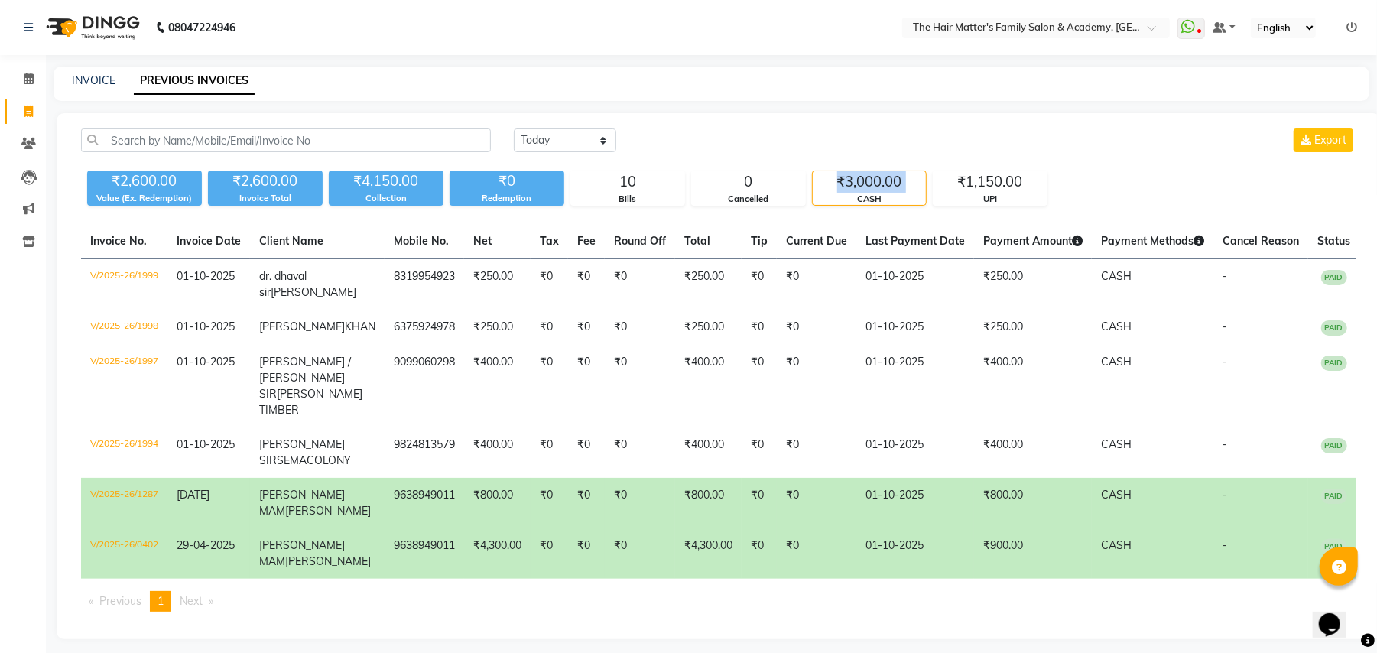
click at [884, 181] on div "₹3,000.00" at bounding box center [869, 181] width 113 height 21
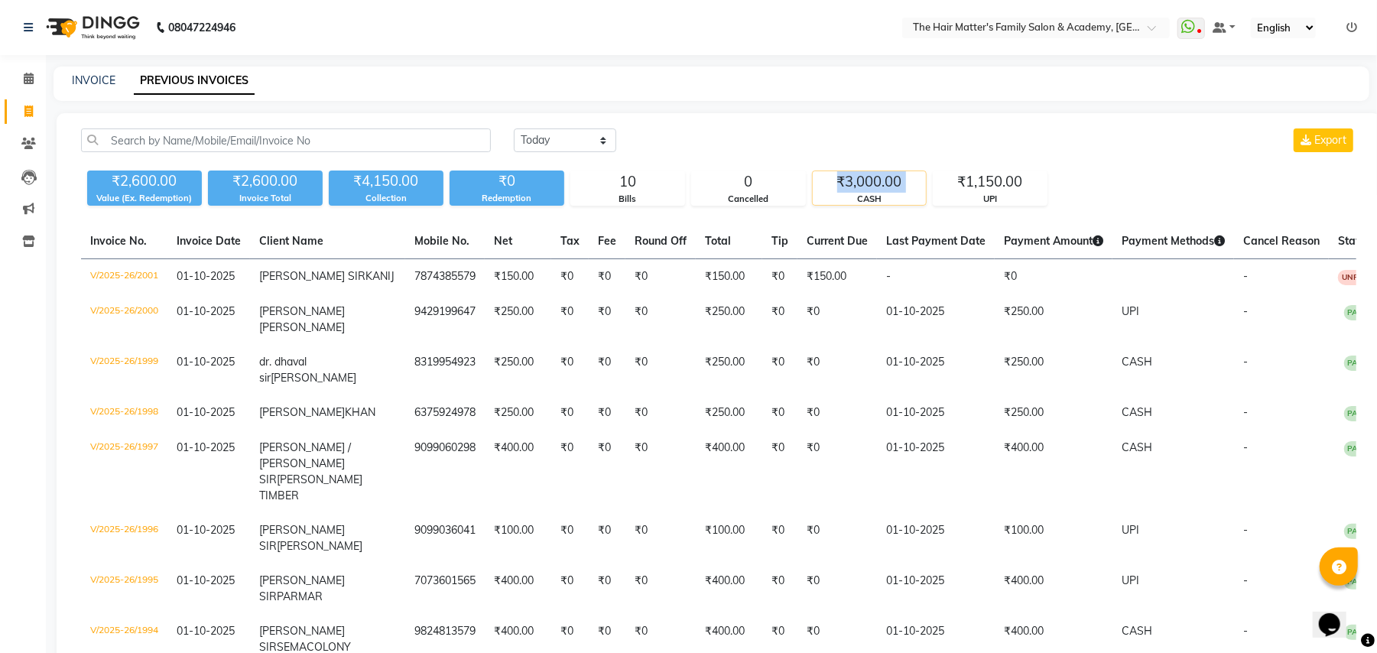
click at [884, 181] on div "₹3,000.00" at bounding box center [869, 181] width 113 height 21
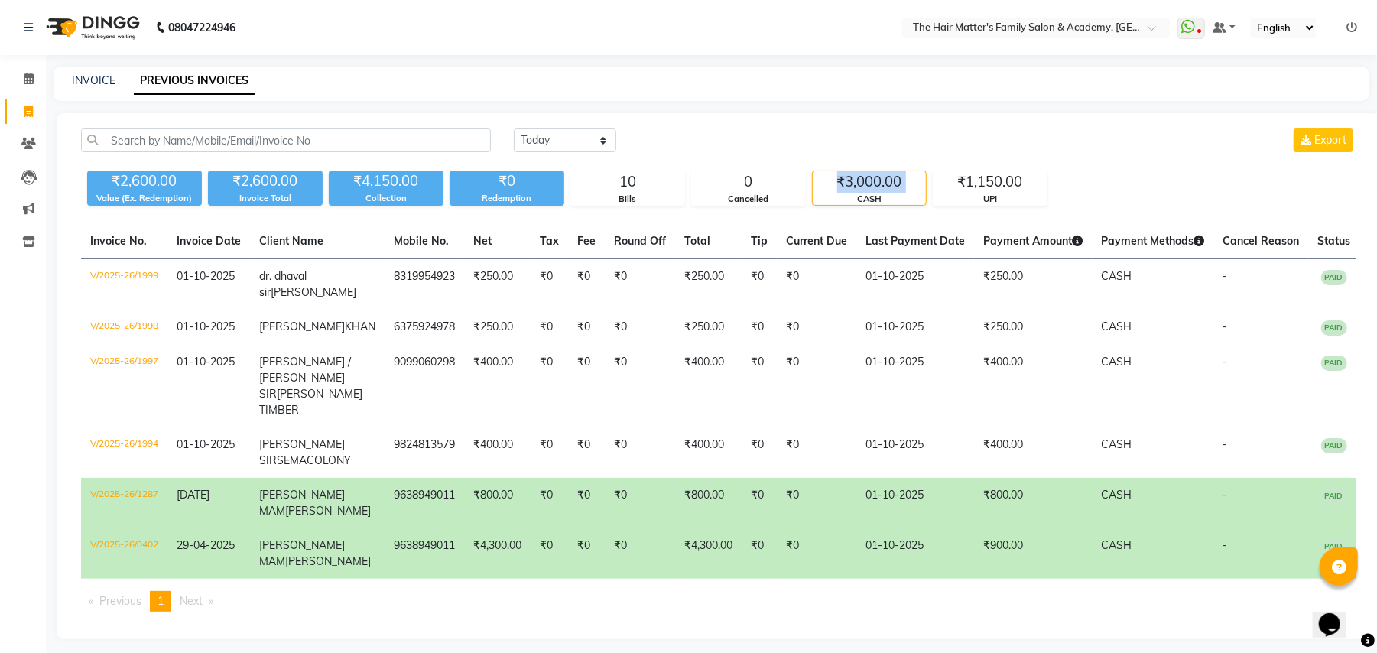
click at [884, 181] on div "₹3,000.00" at bounding box center [869, 181] width 113 height 21
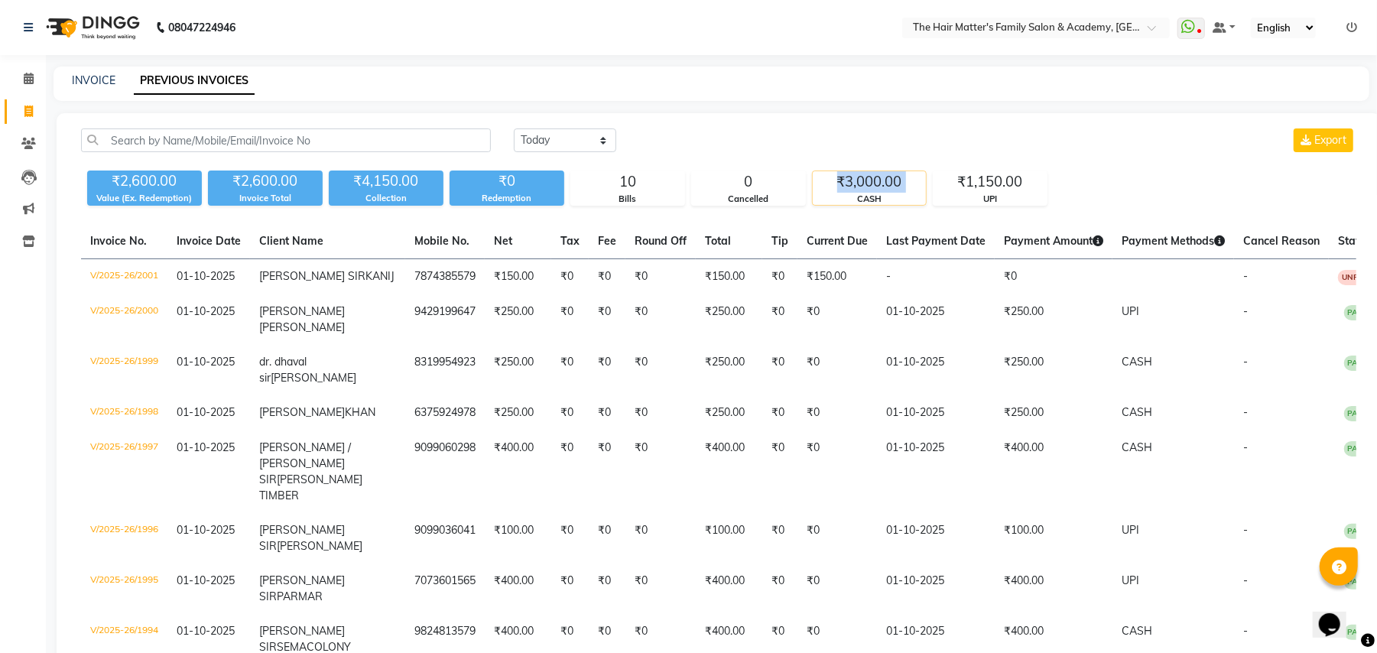
click at [885, 187] on div "₹3,000.00" at bounding box center [869, 181] width 113 height 21
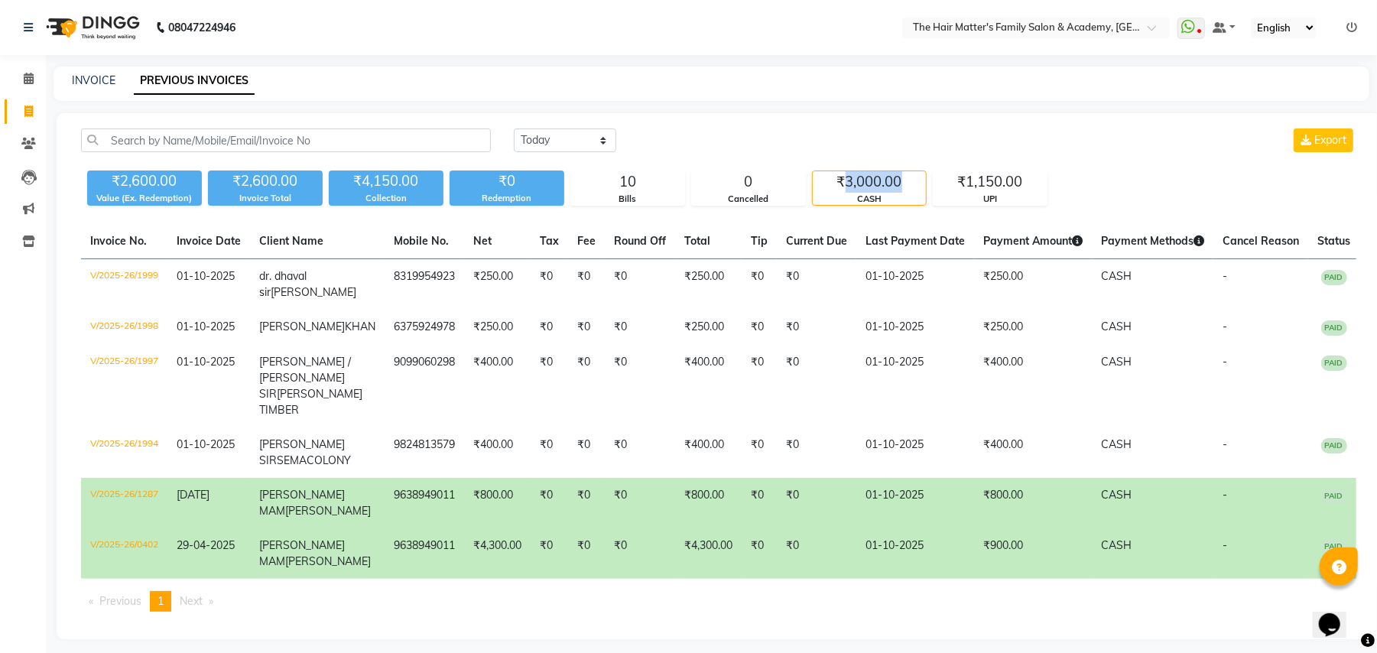
click at [885, 187] on div "₹3,000.00" at bounding box center [869, 181] width 113 height 21
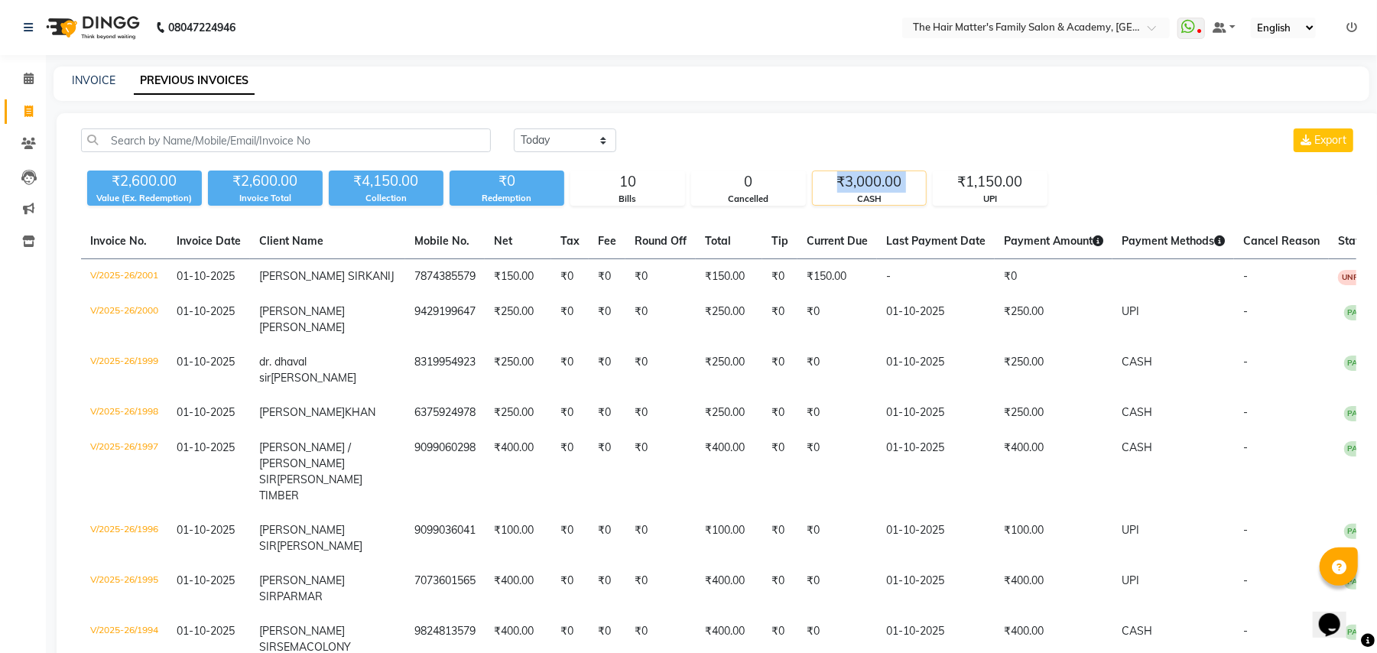
click at [885, 187] on div "₹3,000.00" at bounding box center [869, 181] width 113 height 21
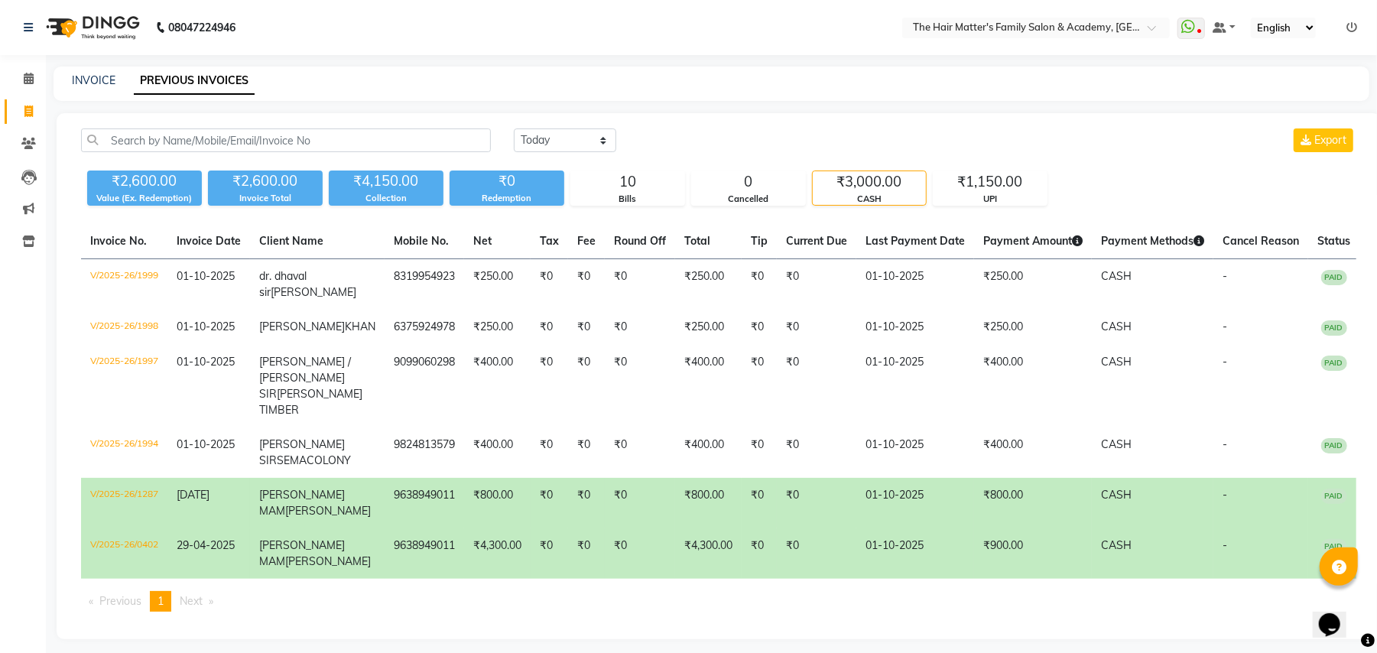
drag, startPoint x: 885, startPoint y: 245, endPoint x: 885, endPoint y: 254, distance: 8.4
click at [885, 254] on th "Last Payment Date Last Payment Date" at bounding box center [915, 241] width 118 height 35
click at [885, 257] on th "Last Payment Date" at bounding box center [915, 241] width 118 height 35
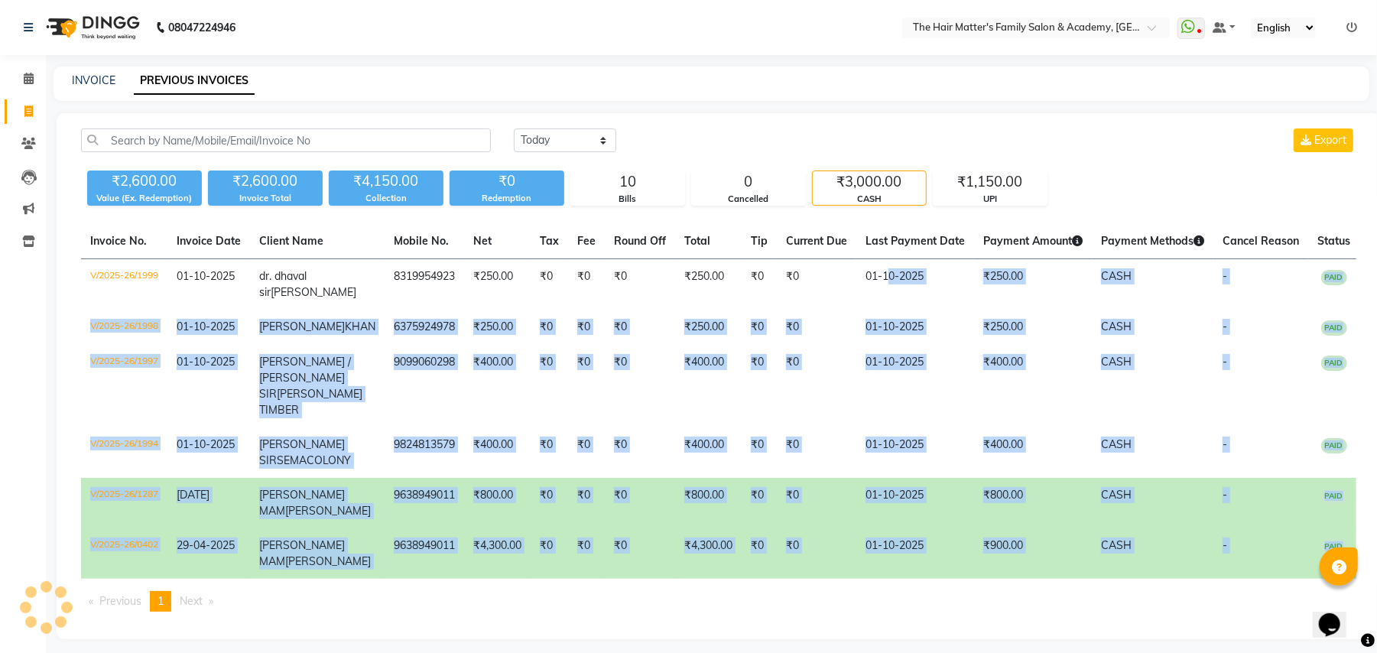
drag, startPoint x: 885, startPoint y: 271, endPoint x: 894, endPoint y: 588, distance: 317.4
click at [894, 588] on div "Invoice No. Invoice Date Client Name Mobile No. Net Tax Fee Round Off Total Tip…" at bounding box center [719, 424] width 1294 height 400
click at [894, 604] on ul "Previous page 1 / 1 You're on page 1 Next page" at bounding box center [718, 601] width 1275 height 21
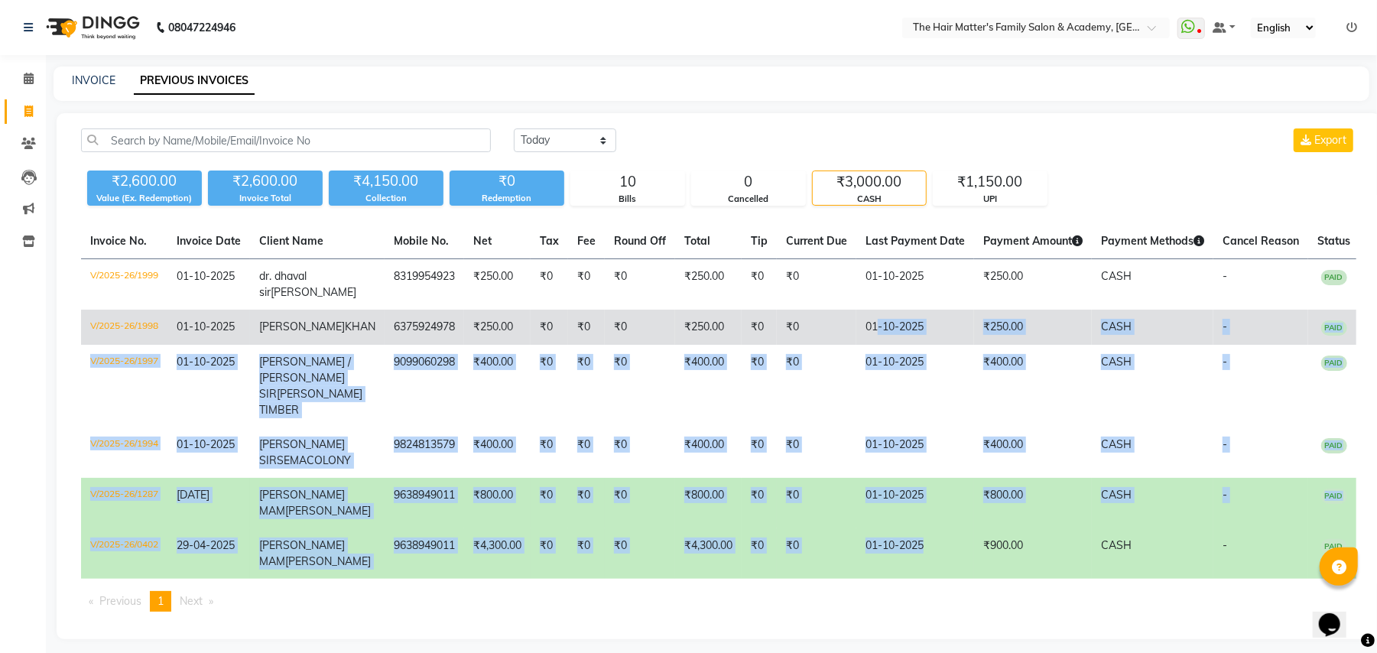
drag, startPoint x: 942, startPoint y: 569, endPoint x: 869, endPoint y: 344, distance: 236.2
click at [869, 344] on tbody "V/2025-26/1999 [DATE] dr. dhaval [PERSON_NAME] 8319954923 ₹250.00 ₹0 ₹0 ₹0 ₹250…" at bounding box center [720, 419] width 1278 height 320
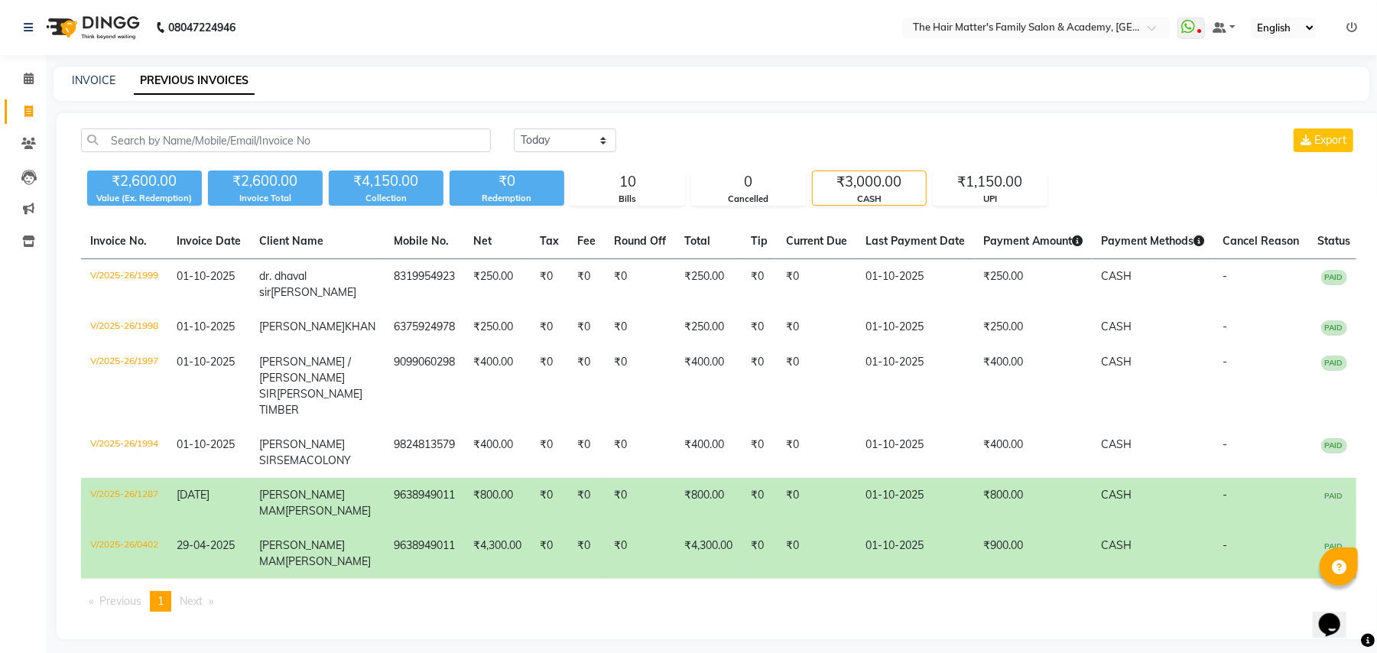
click at [1096, 122] on div "[DATE] [DATE] Custom Range Export ₹2,600.00 Value (Ex. Redemption) ₹2,600.00 In…" at bounding box center [719, 376] width 1324 height 526
click at [867, 181] on div "₹3,000.00" at bounding box center [869, 181] width 113 height 21
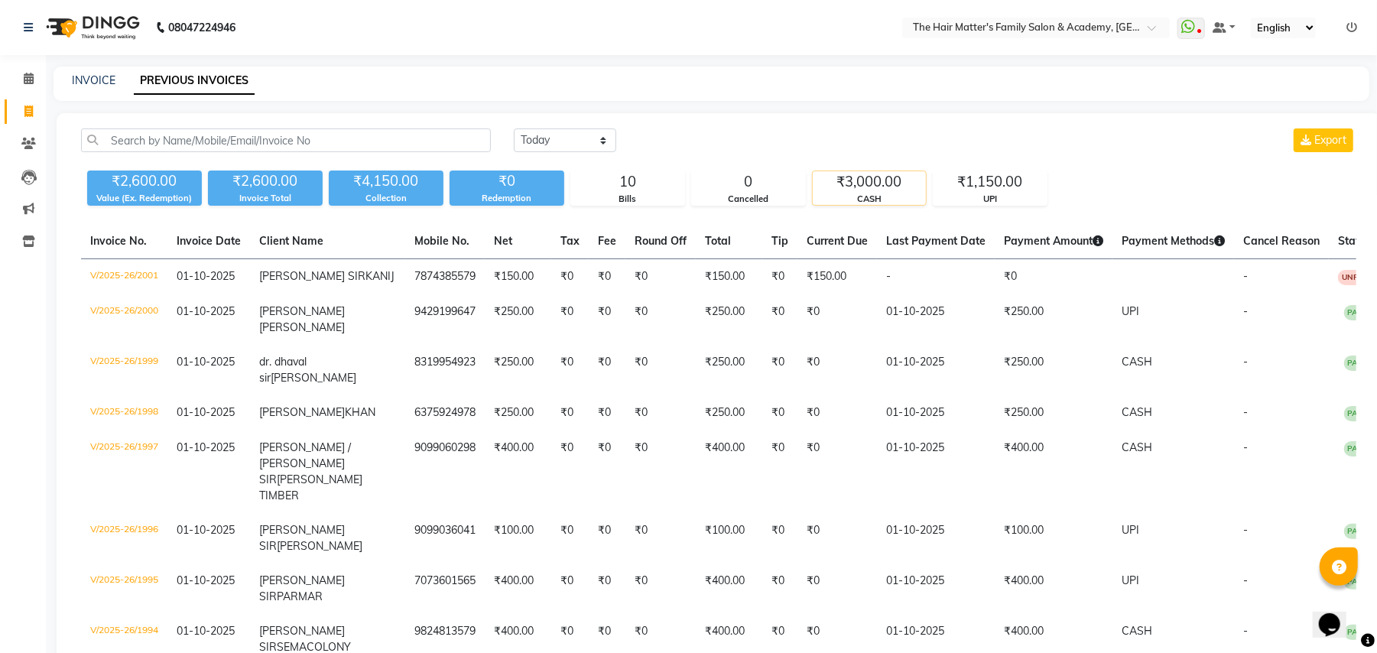
click at [896, 196] on div "CASH" at bounding box center [869, 199] width 113 height 13
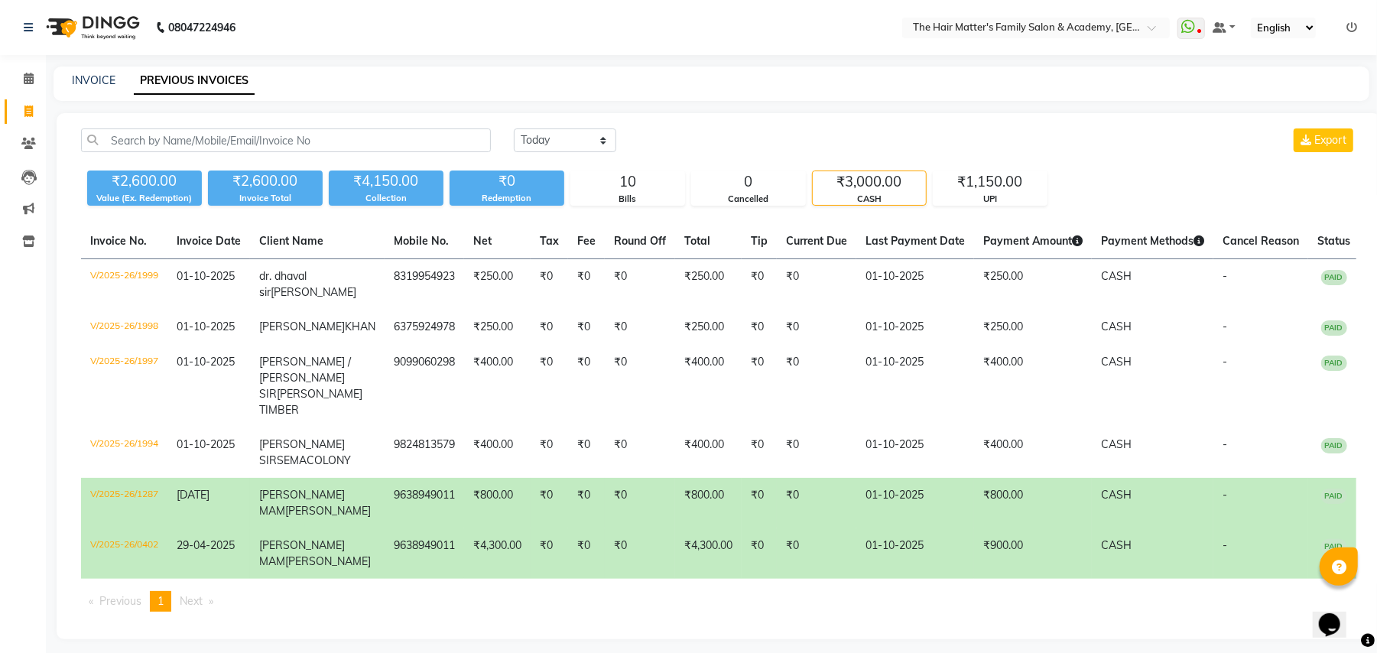
click at [23, 63] on li "Calendar" at bounding box center [23, 79] width 46 height 33
click at [28, 81] on icon at bounding box center [29, 78] width 10 height 11
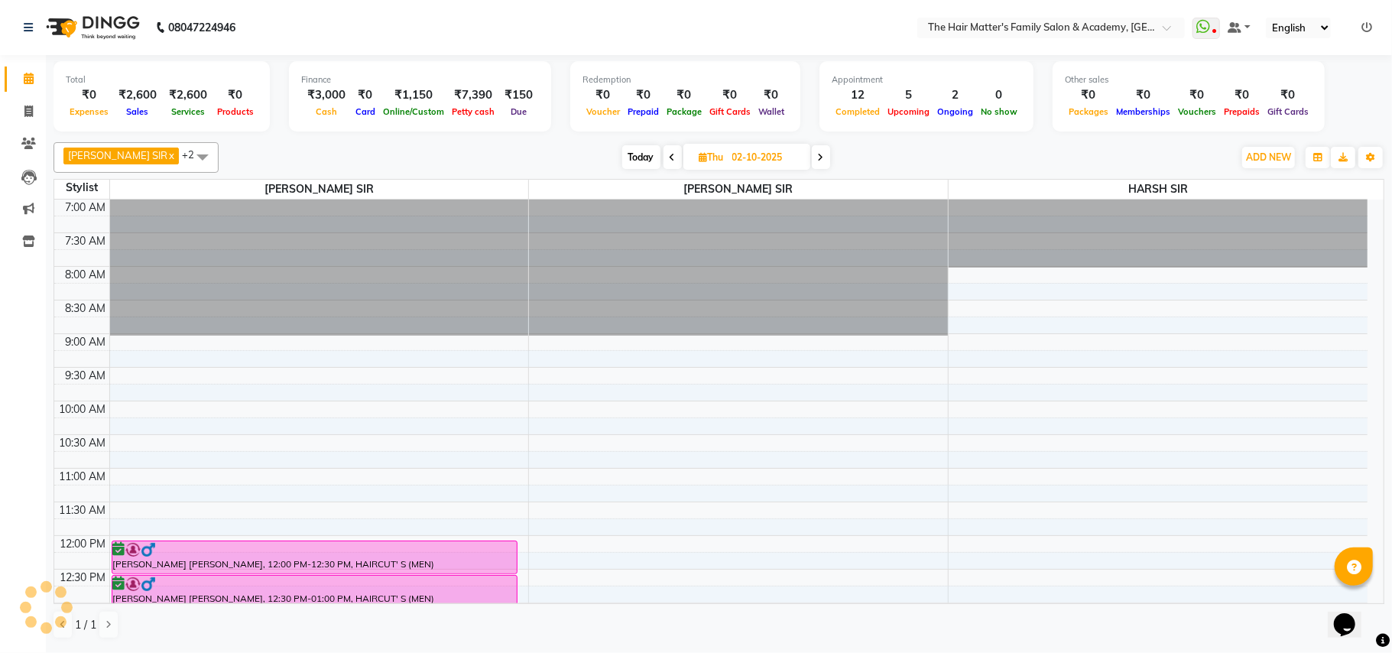
click at [624, 161] on span "Today" at bounding box center [641, 157] width 38 height 24
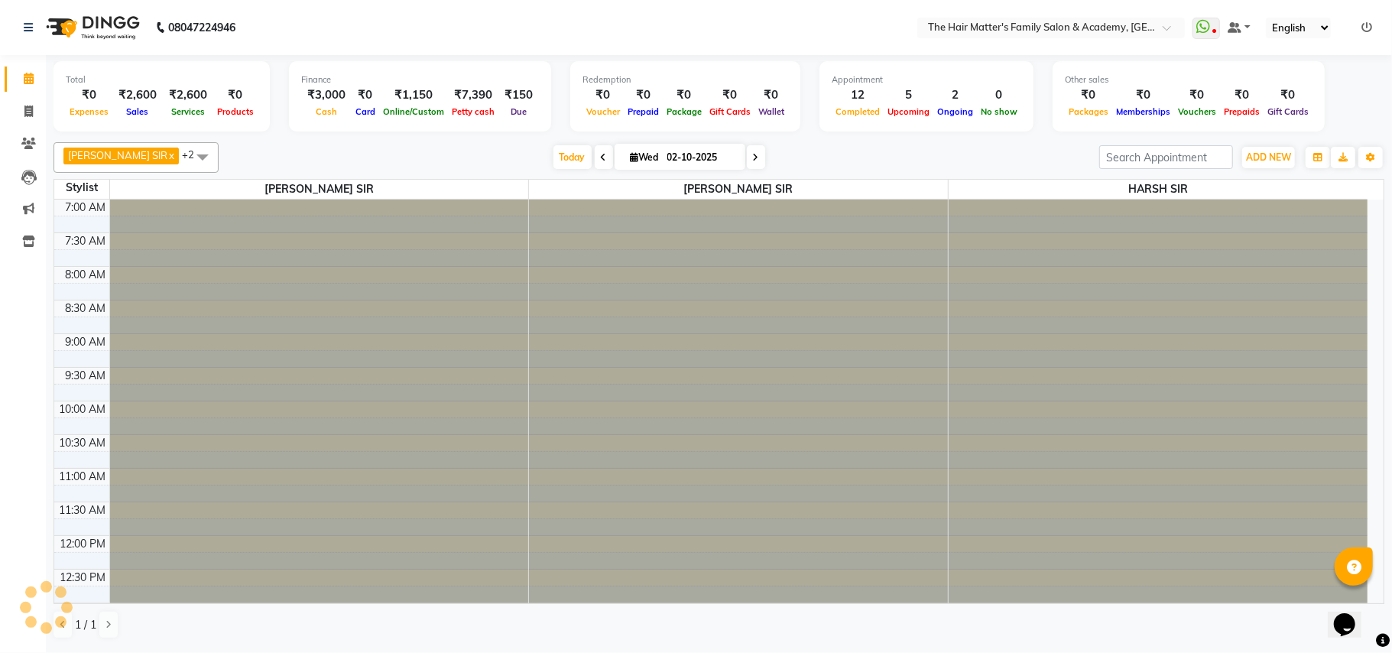
type input "01-10-2025"
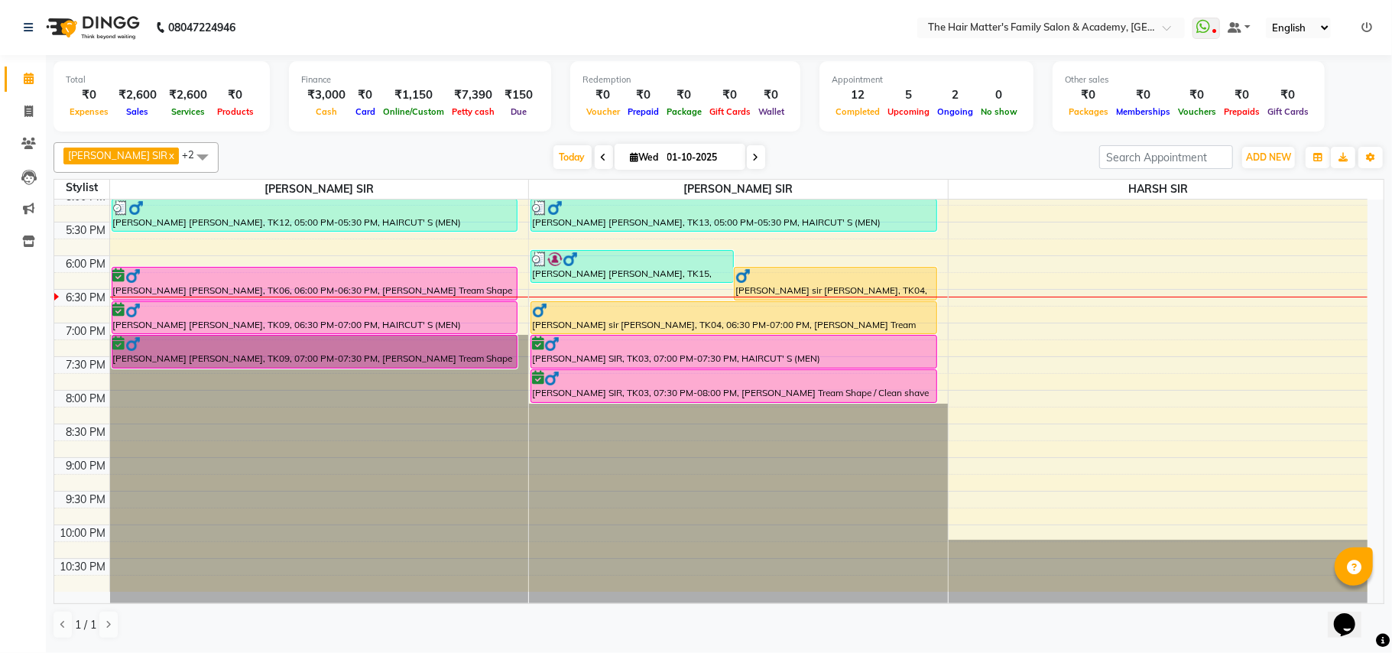
scroll to position [688, 0]
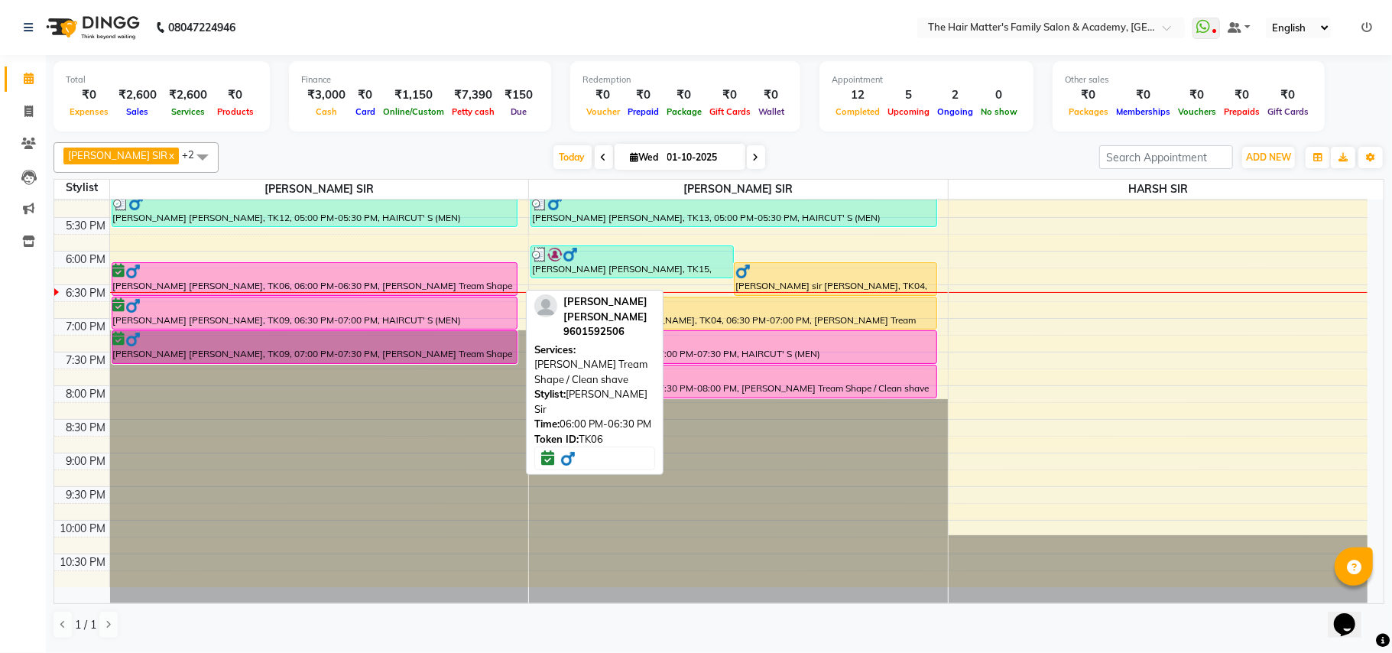
click at [385, 278] on div at bounding box center [315, 271] width 404 height 15
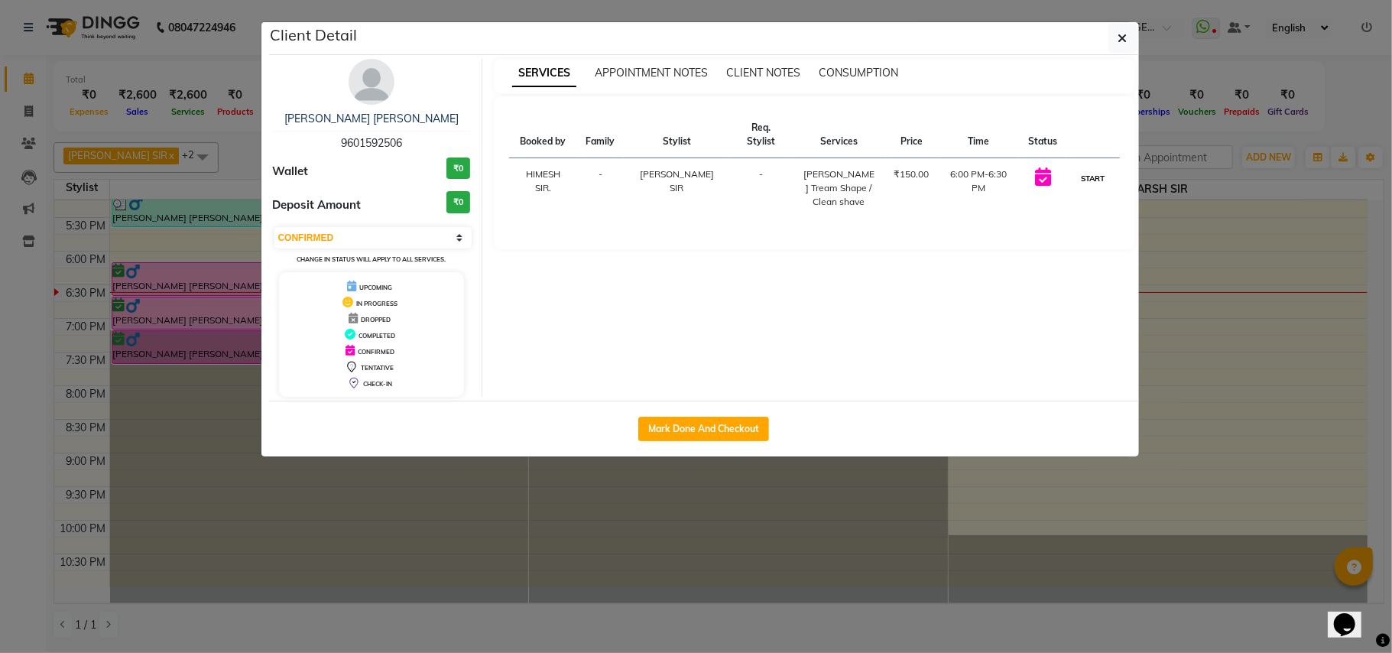
click at [1099, 169] on button "START" at bounding box center [1092, 178] width 31 height 19
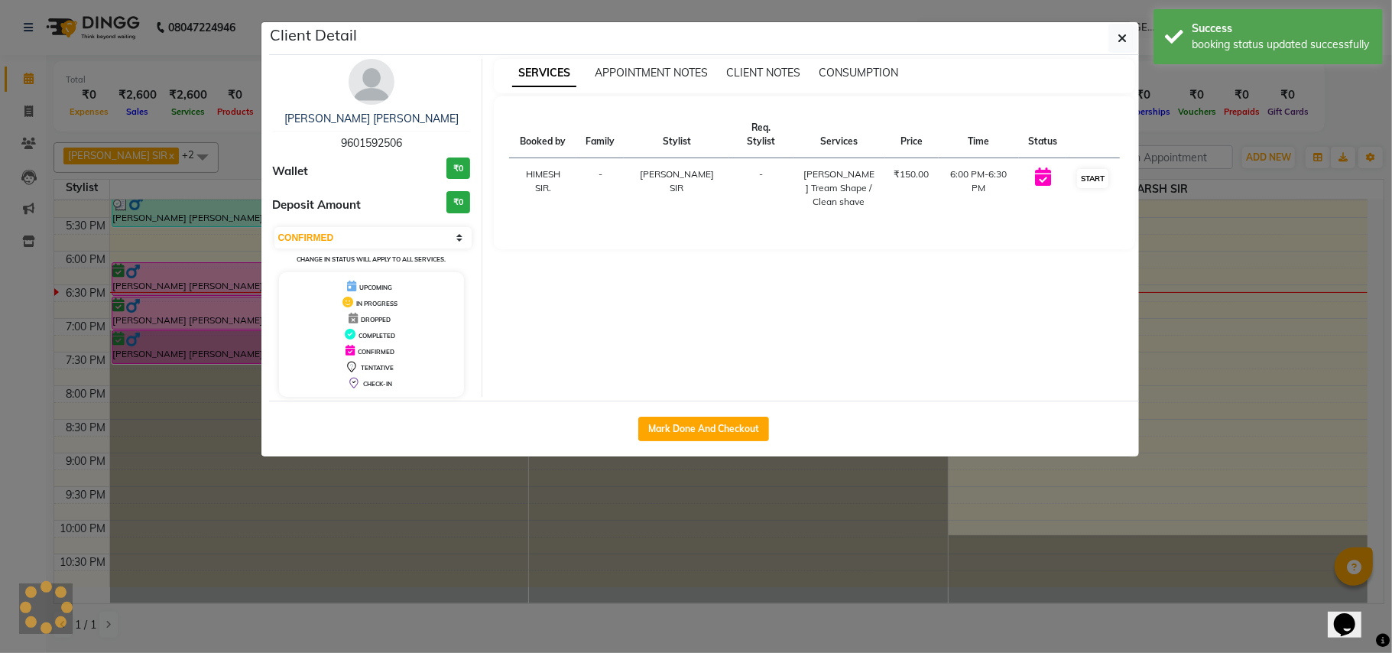
select select "1"
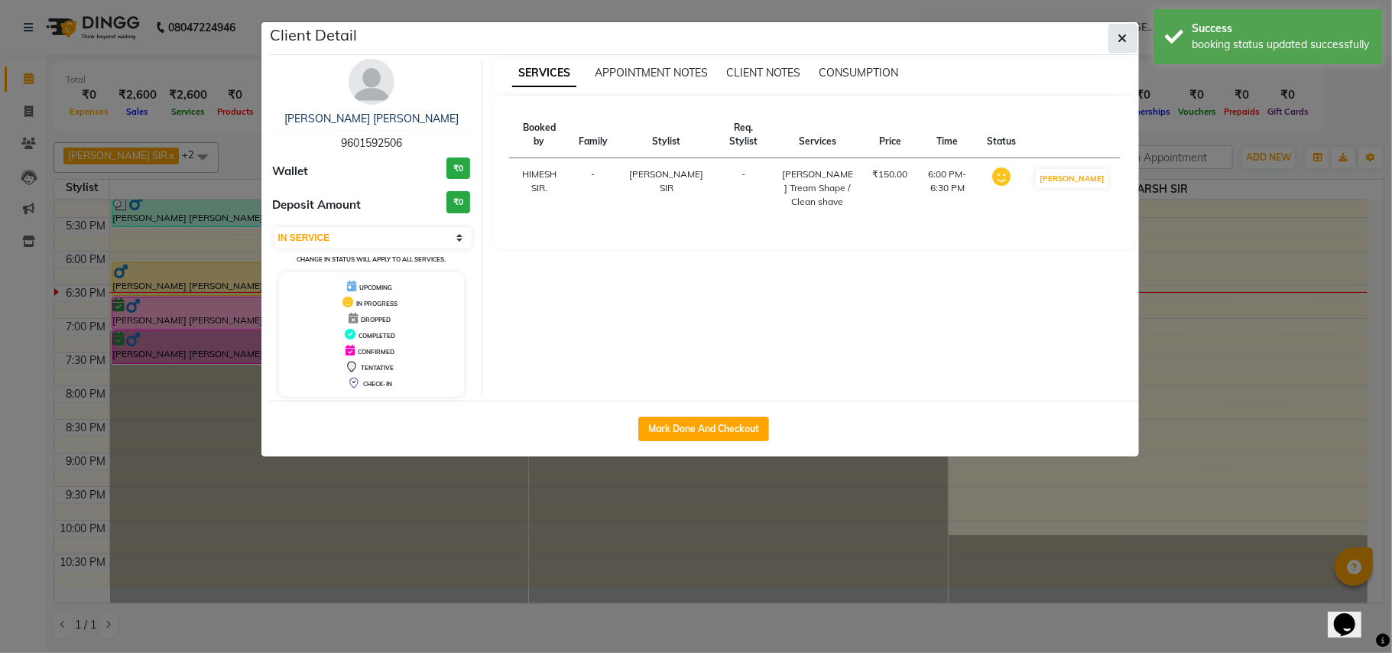
click at [1127, 28] on button "button" at bounding box center [1123, 38] width 29 height 29
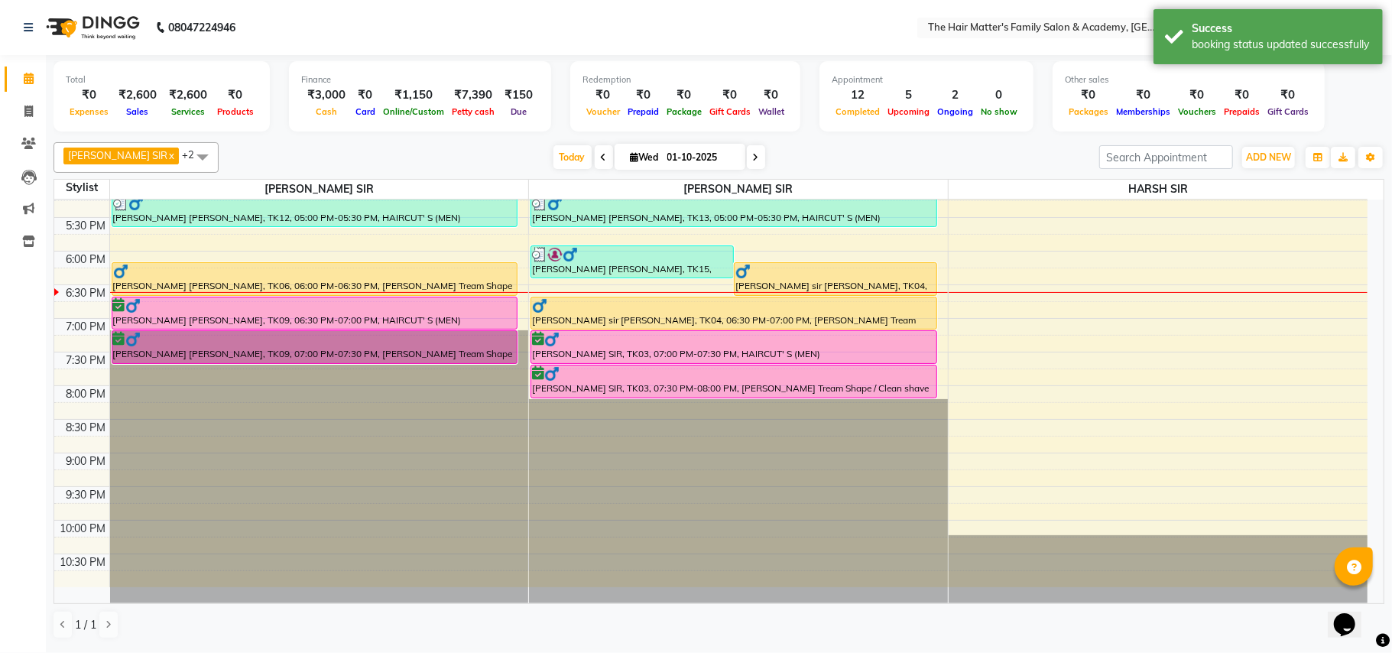
click at [709, 150] on input "01-10-2025" at bounding box center [701, 157] width 76 height 23
select select "10"
select select "2025"
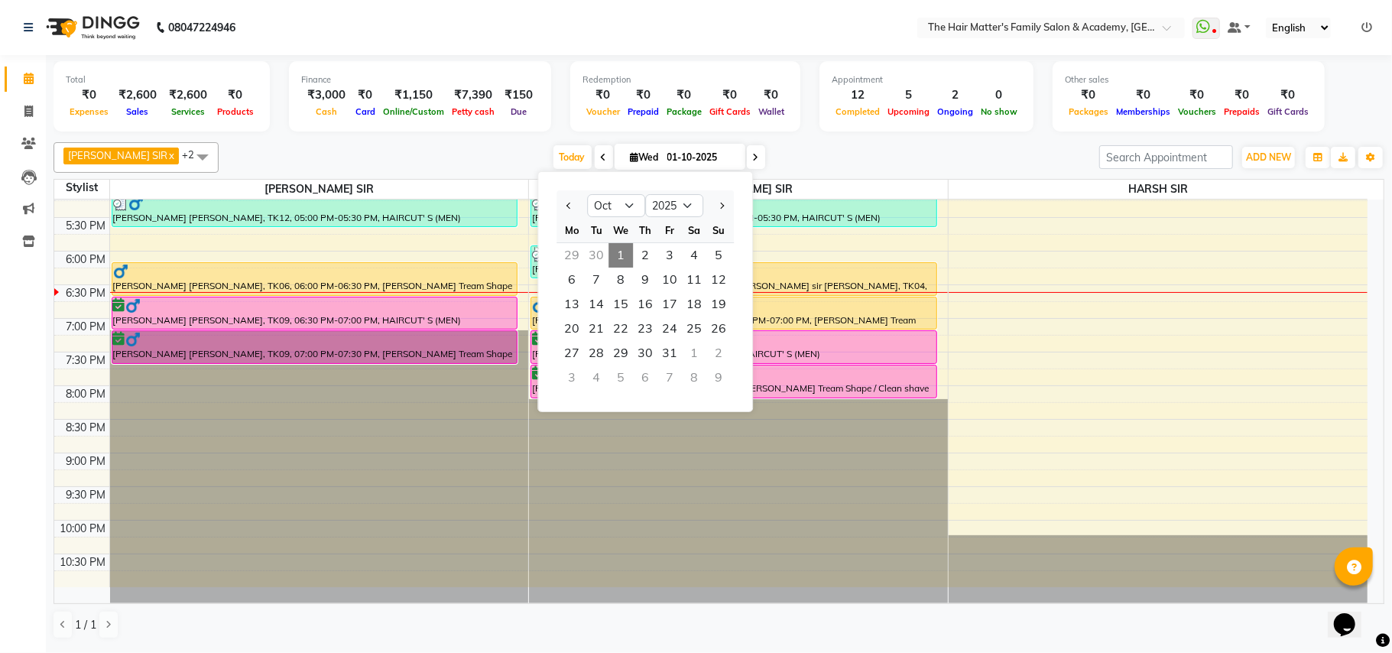
click at [913, 150] on div "[DATE] [DATE] Jan Feb Mar Apr May Jun [DATE] Aug Sep Oct Nov [DATE] 2016 2017 2…" at bounding box center [658, 157] width 865 height 23
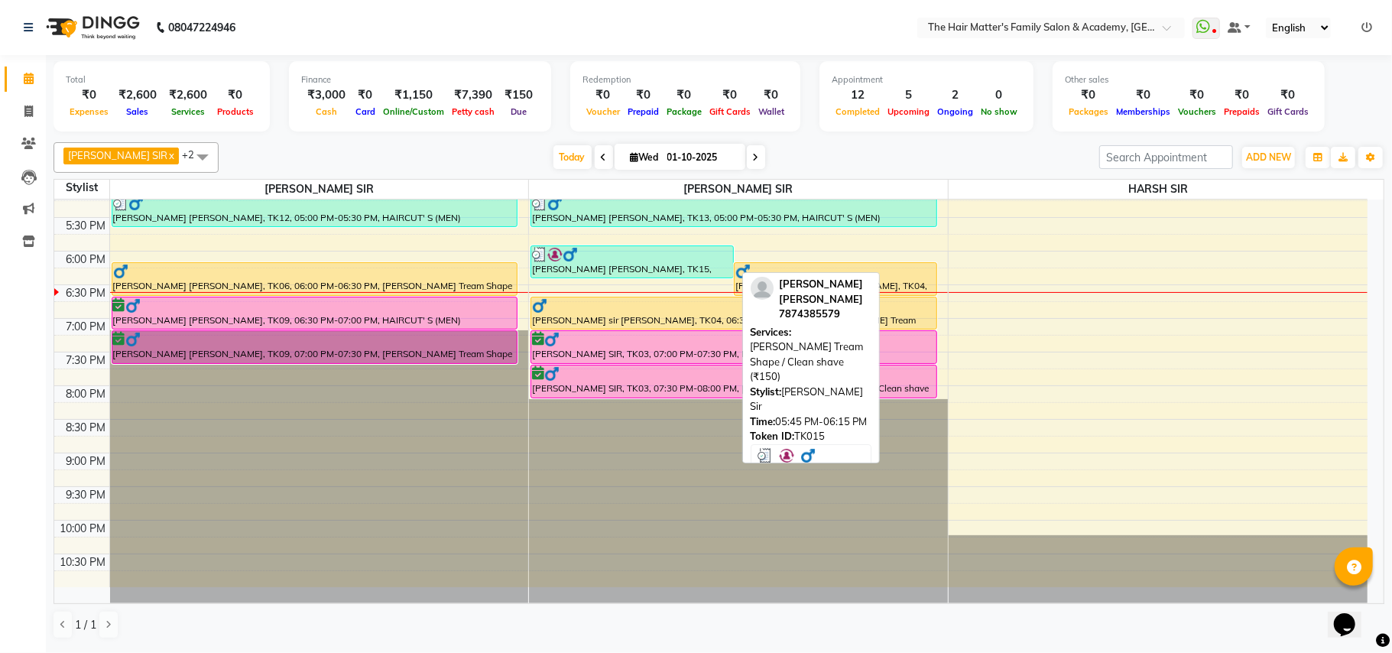
click at [634, 260] on div at bounding box center [632, 254] width 200 height 15
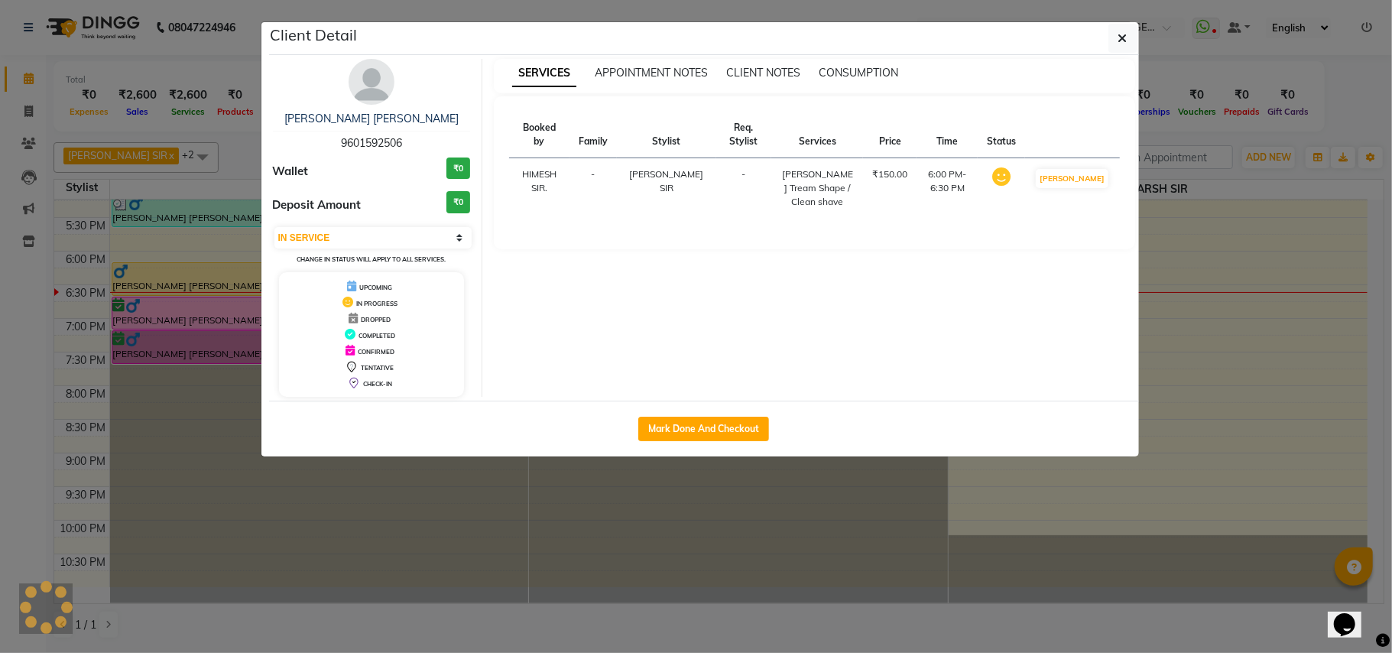
select select "3"
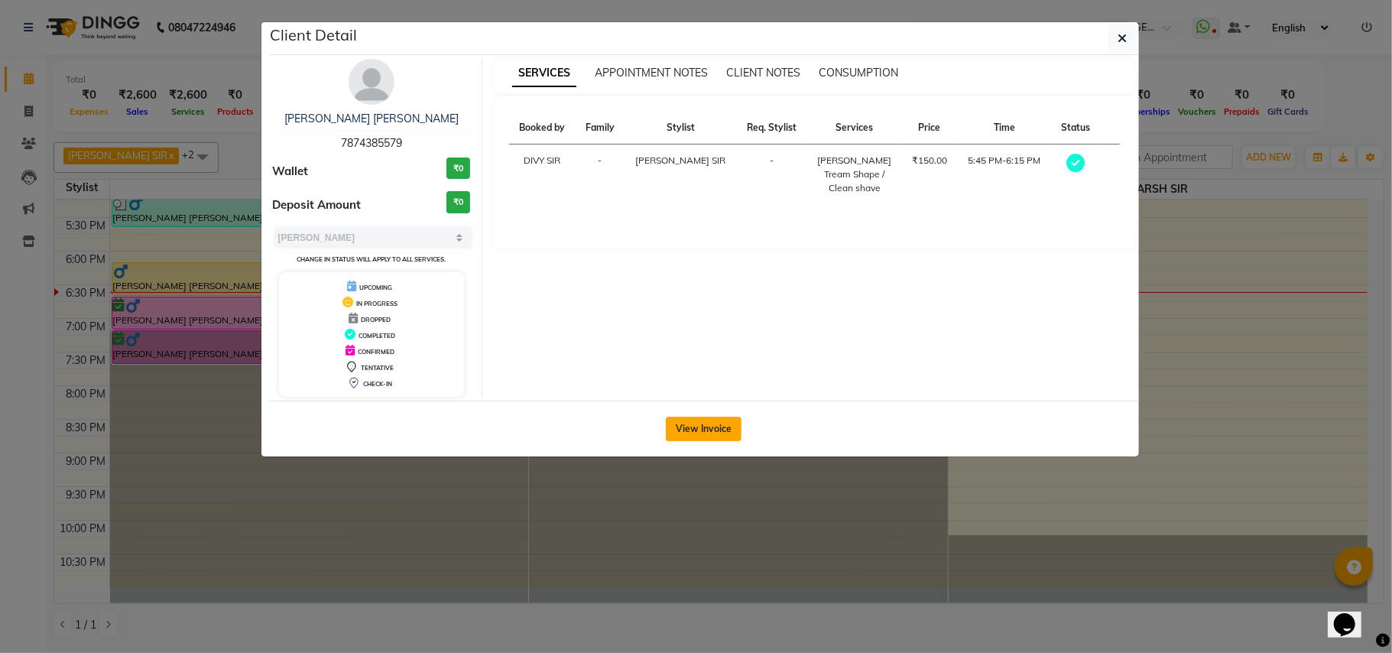
click at [695, 423] on button "View Invoice" at bounding box center [704, 429] width 76 height 24
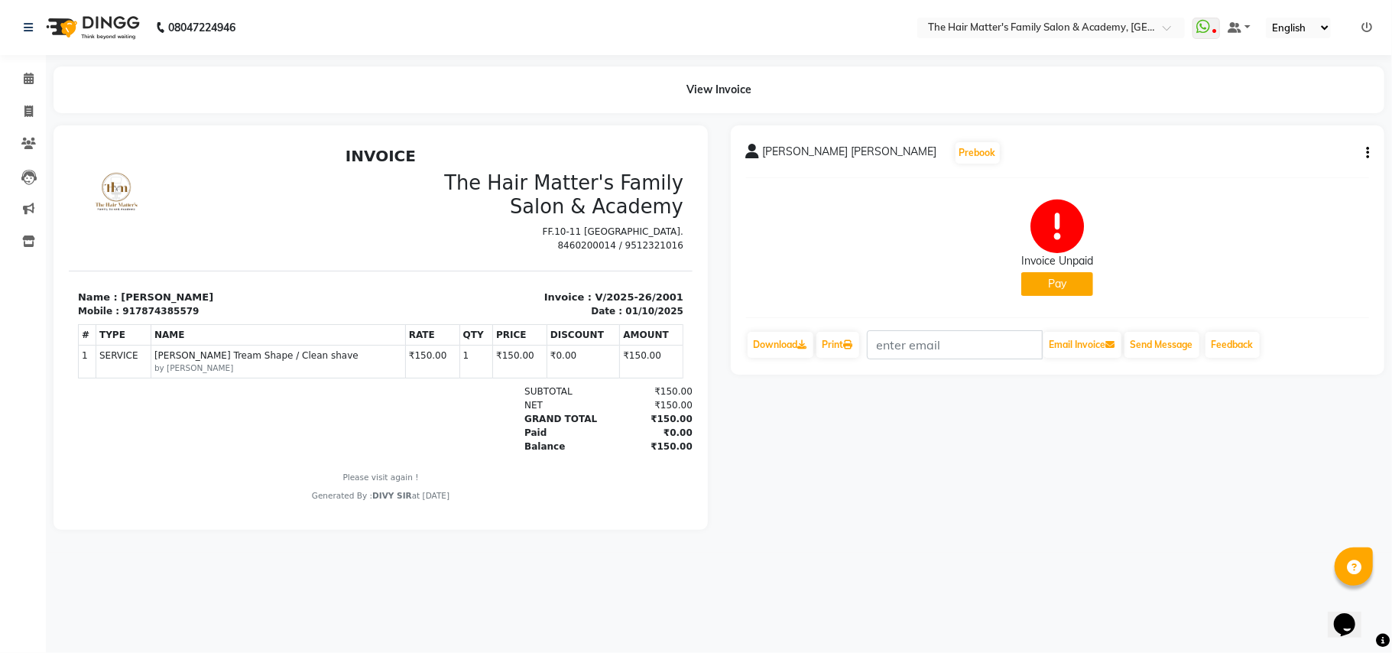
click at [1369, 153] on icon "button" at bounding box center [1367, 153] width 3 height 1
click at [1245, 183] on div "Edit Invoice" at bounding box center [1265, 180] width 157 height 19
select select "service"
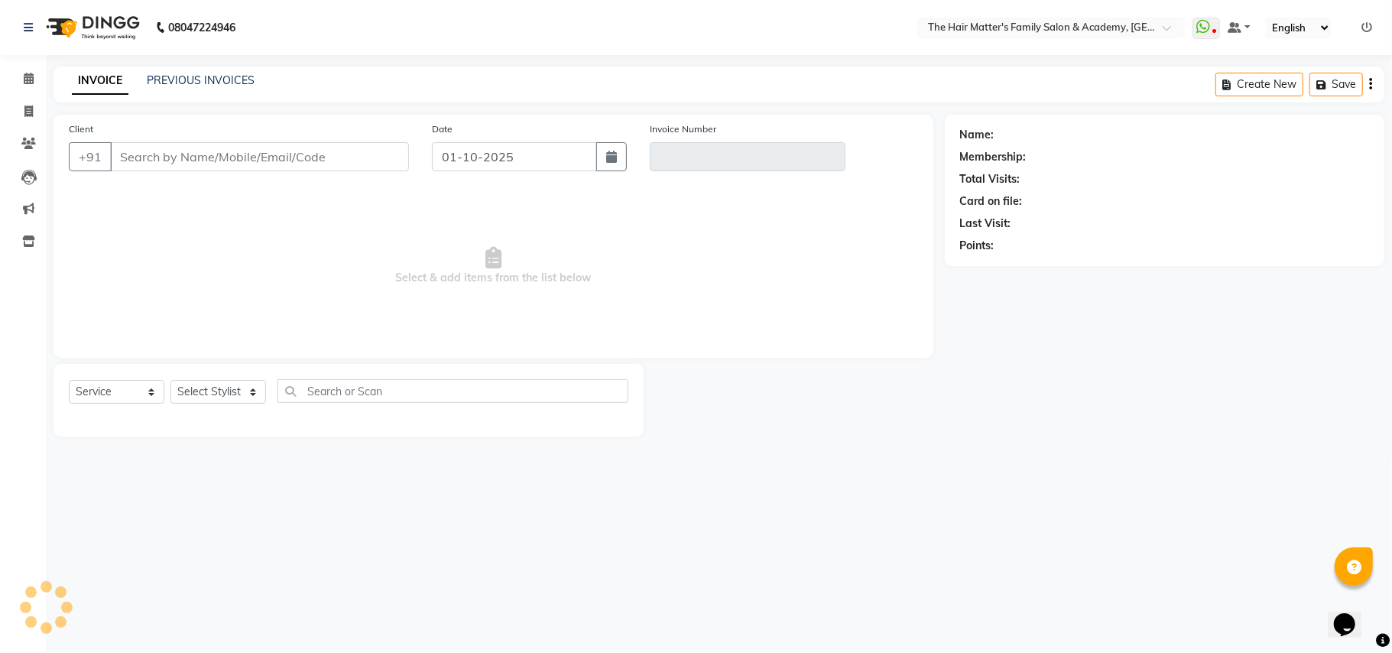
type input "7874385579"
type input "V/2025-26/2001"
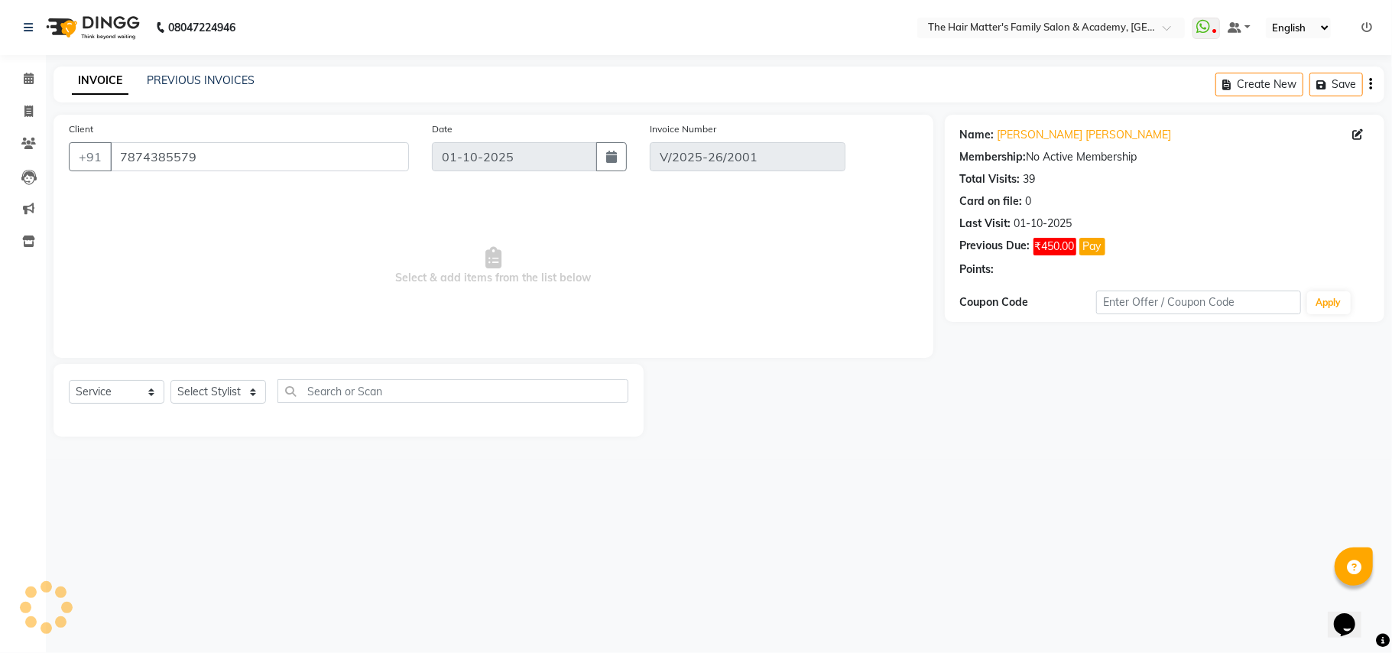
select select "select"
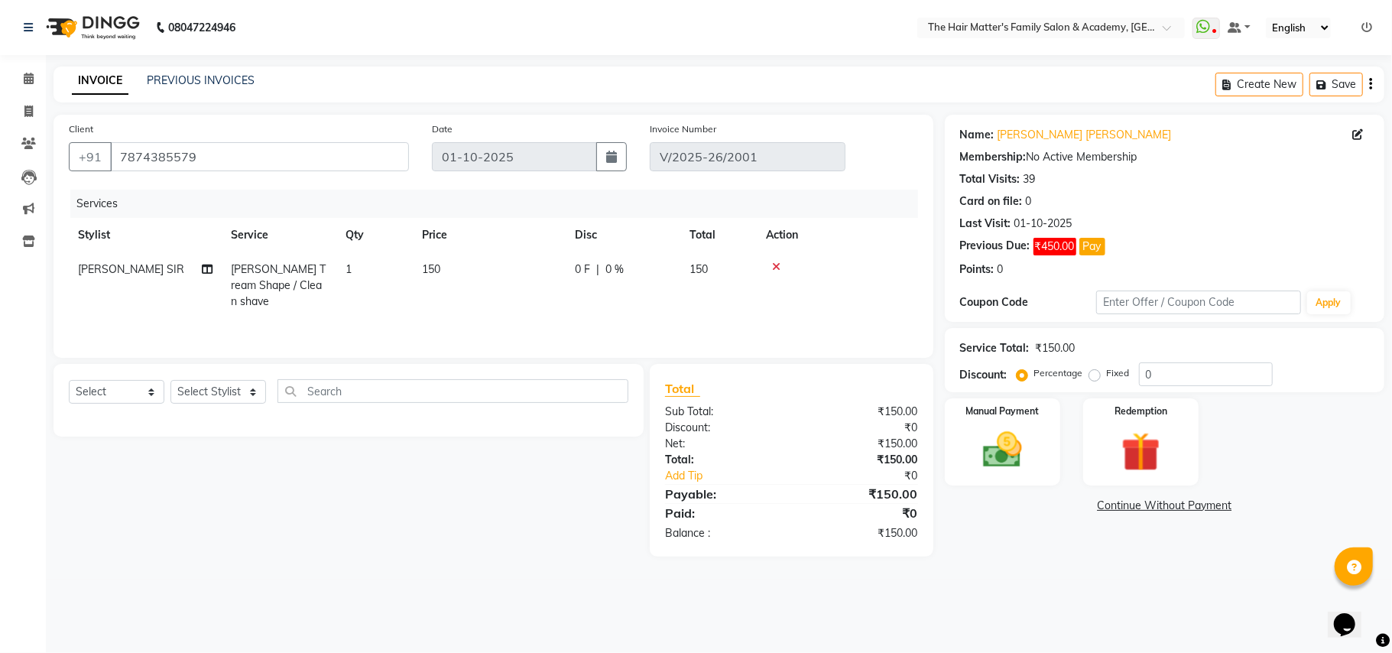
click at [576, 265] on span "0 F" at bounding box center [582, 269] width 15 height 16
select select "43094"
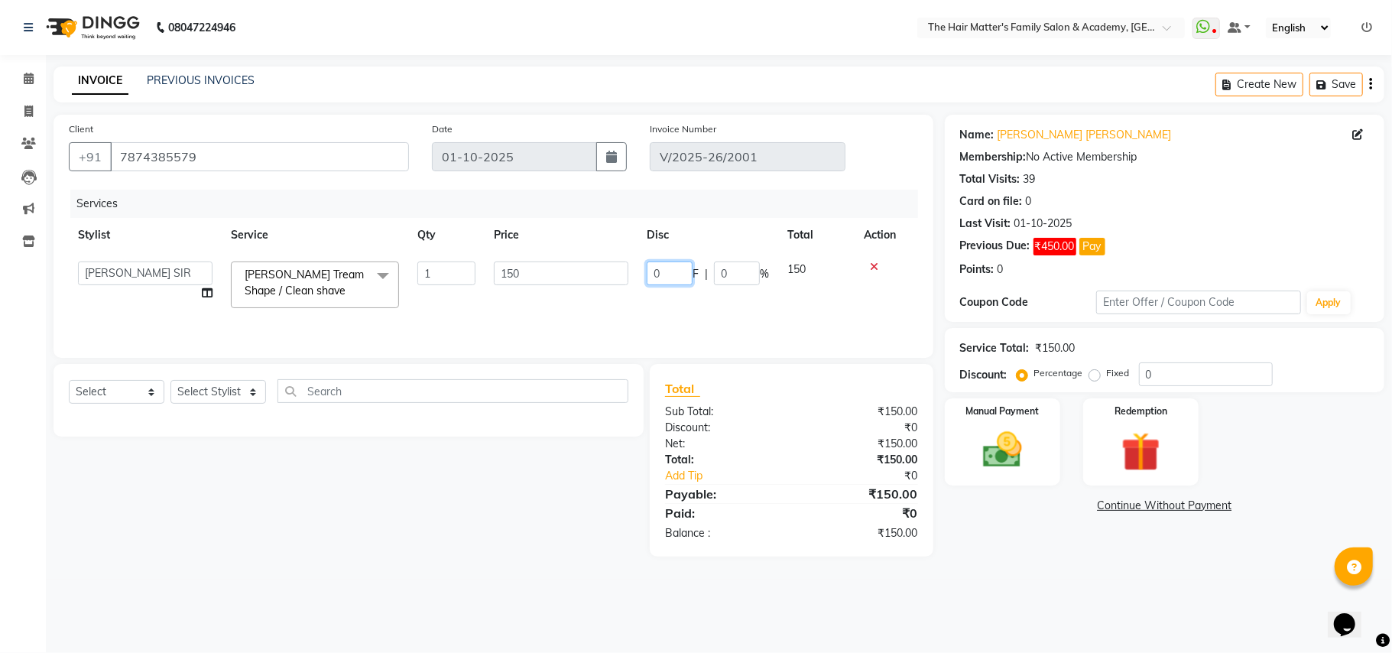
drag, startPoint x: 674, startPoint y: 280, endPoint x: 598, endPoint y: 300, distance: 78.5
click at [598, 300] on tr "DIVY [PERSON_NAME] SIR HIMESH [PERSON_NAME] SIR [PERSON_NAME] [PERSON_NAME] Tre…" at bounding box center [493, 284] width 849 height 65
type input "50"
click at [731, 321] on div "Services Stylist Service Qty Price Disc Total Action DIVY SIR HARSH SIR HIMESH …" at bounding box center [493, 266] width 849 height 153
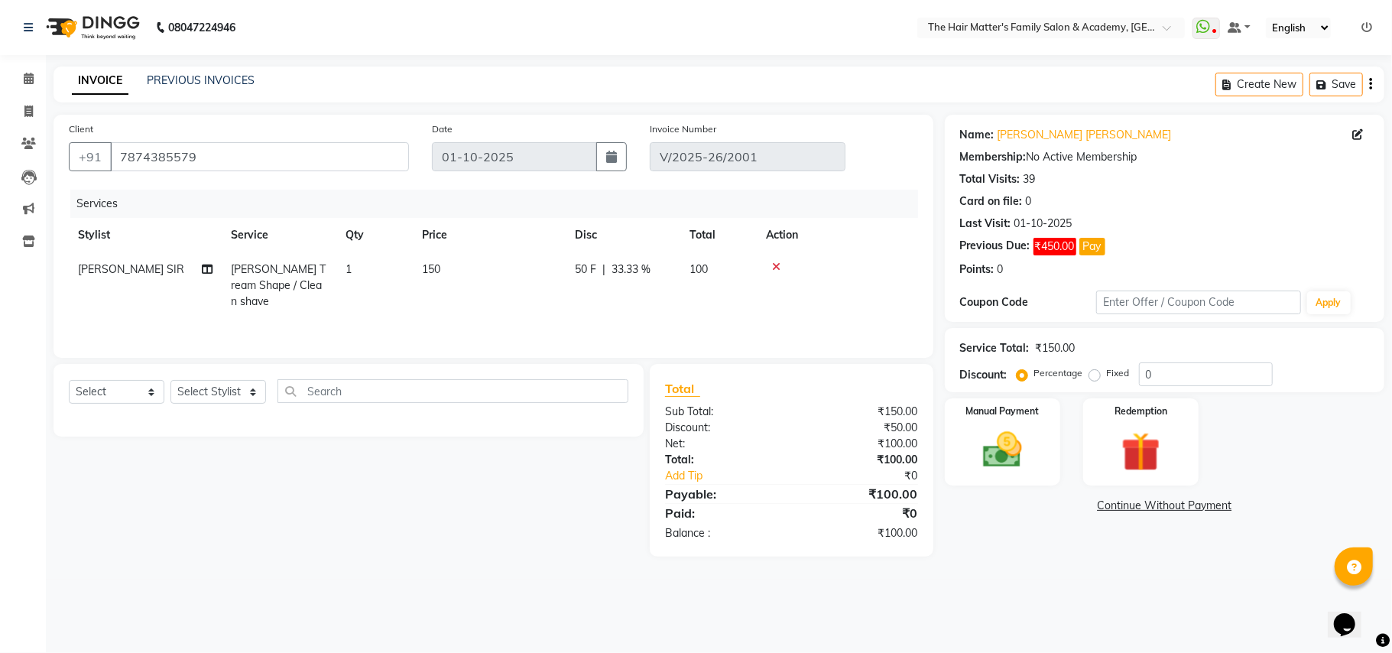
click at [1151, 511] on link "Continue Without Payment" at bounding box center [1164, 506] width 433 height 16
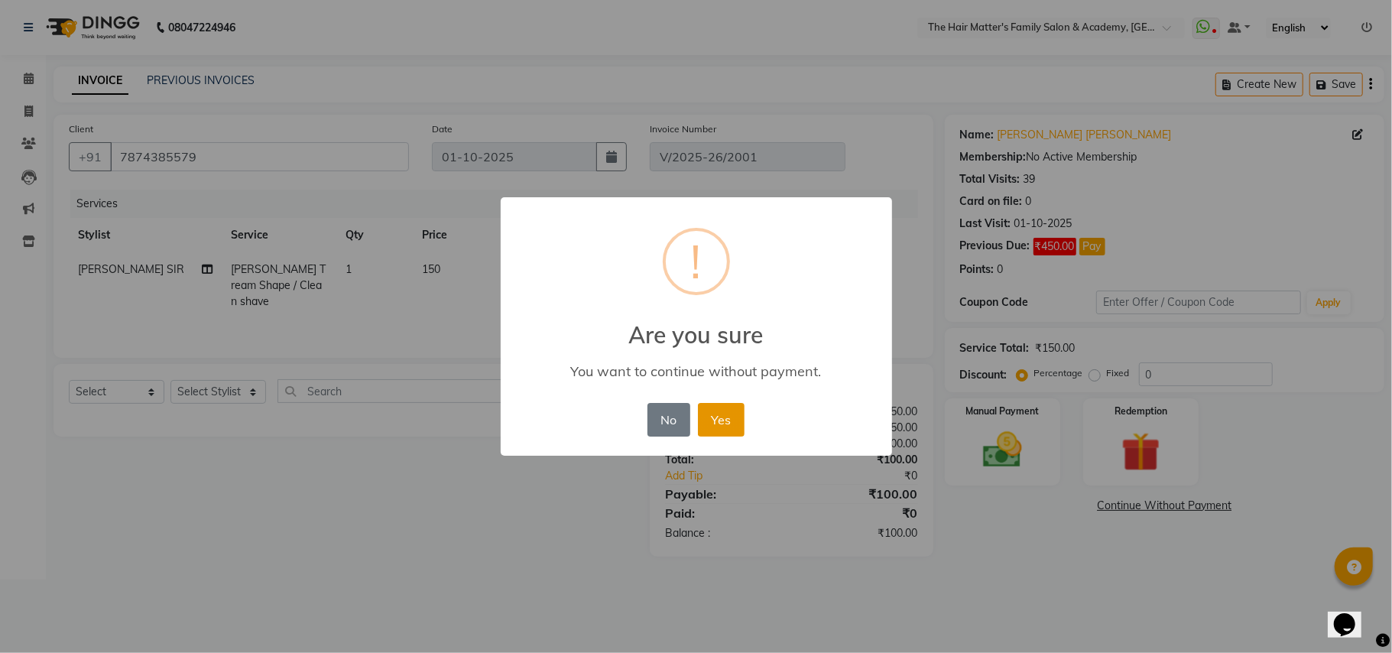
click at [731, 408] on button "Yes" at bounding box center [721, 420] width 47 height 34
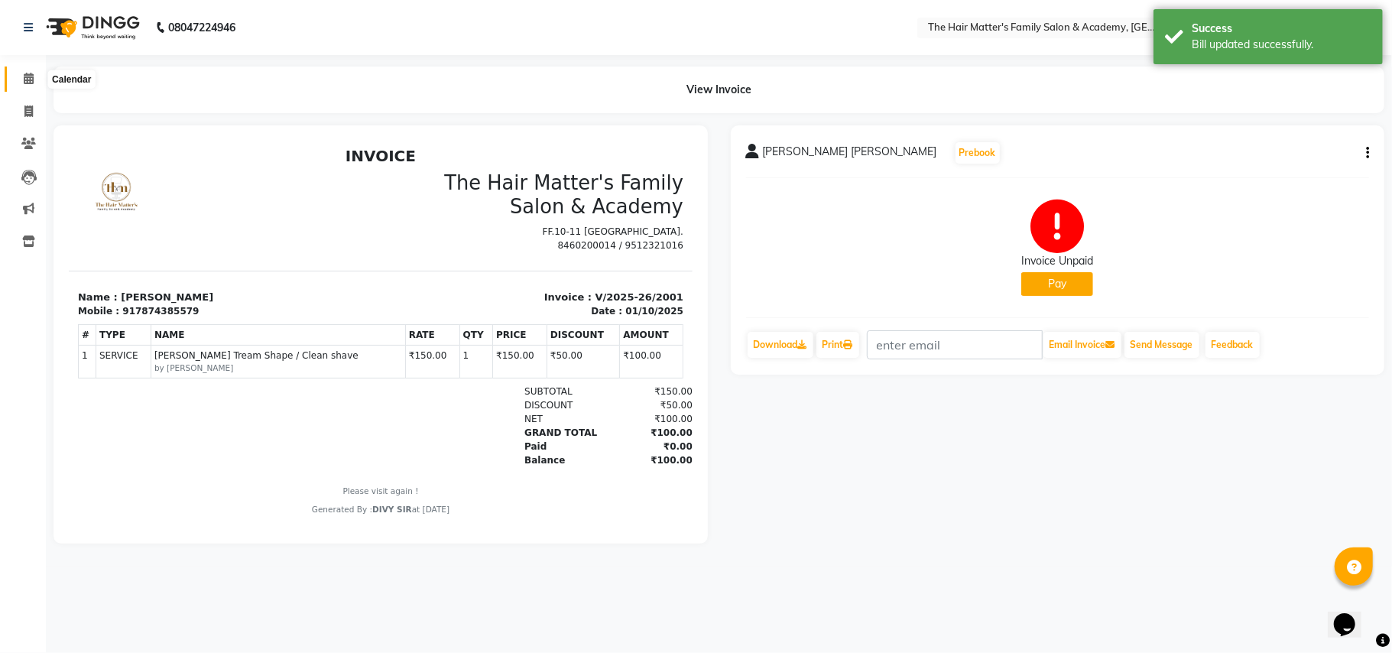
click at [35, 74] on span at bounding box center [28, 79] width 27 height 18
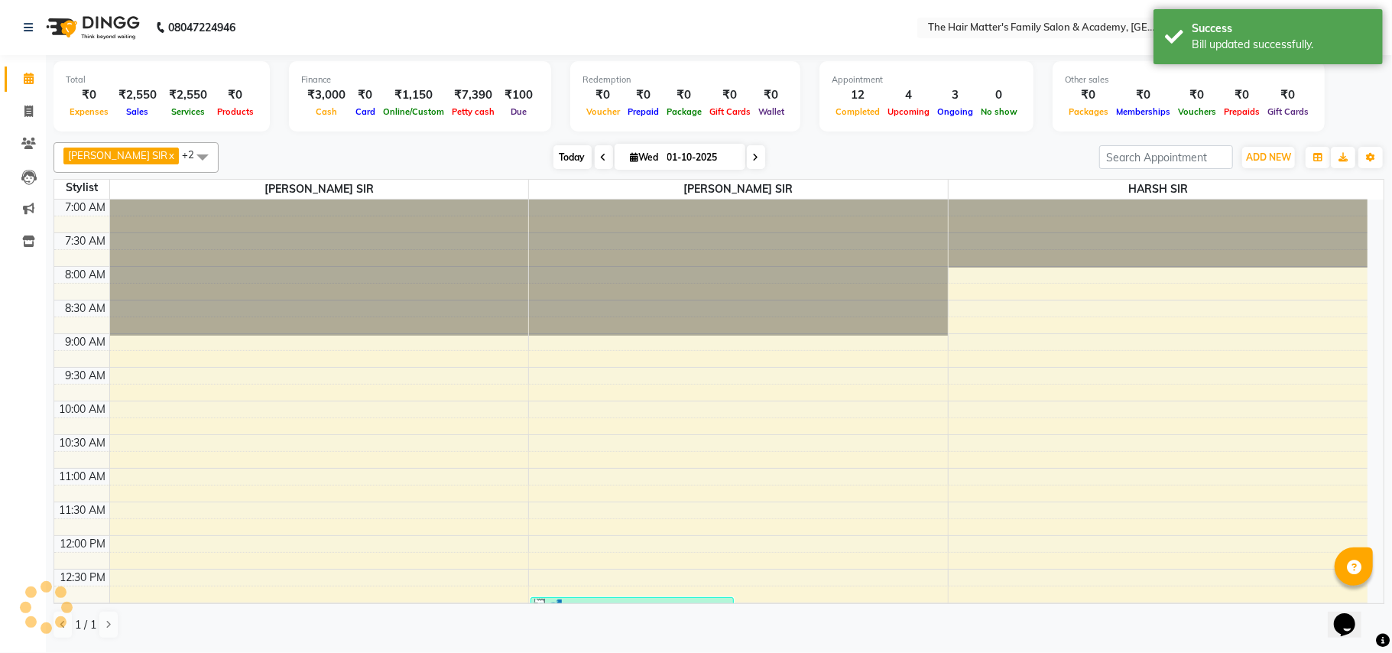
click at [554, 157] on span "Today" at bounding box center [573, 157] width 38 height 24
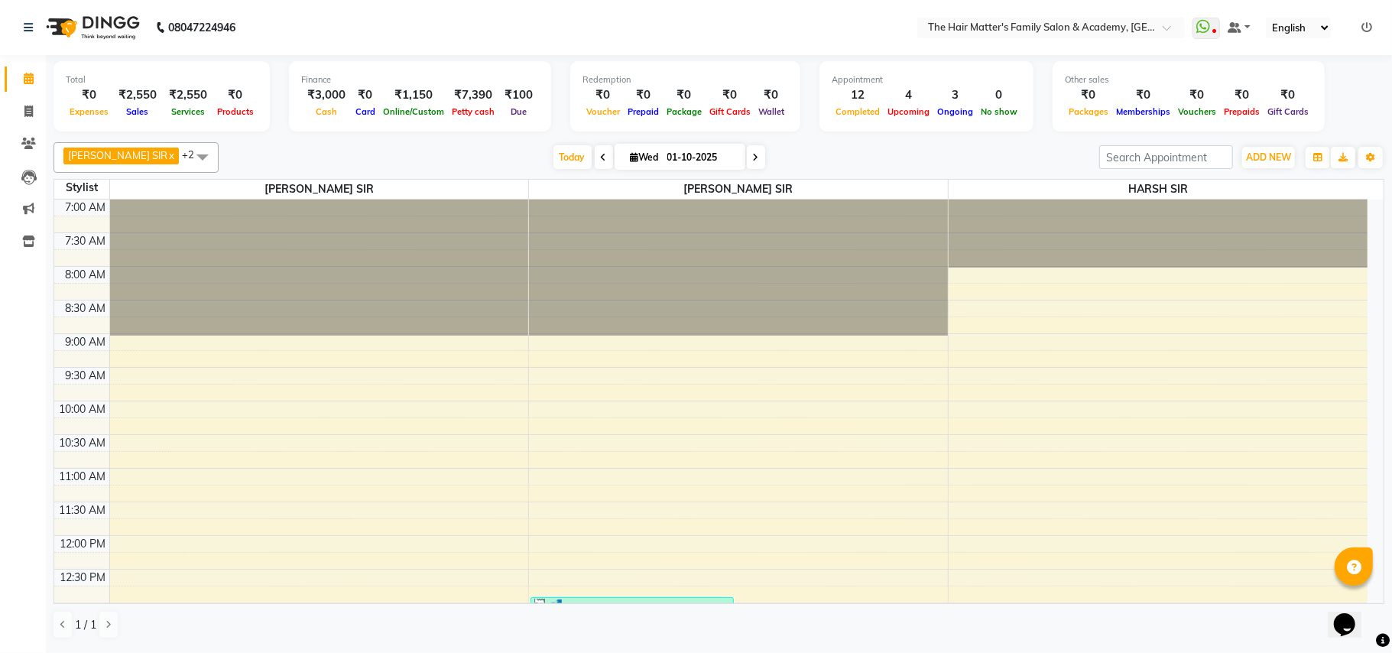
scroll to position [680, 0]
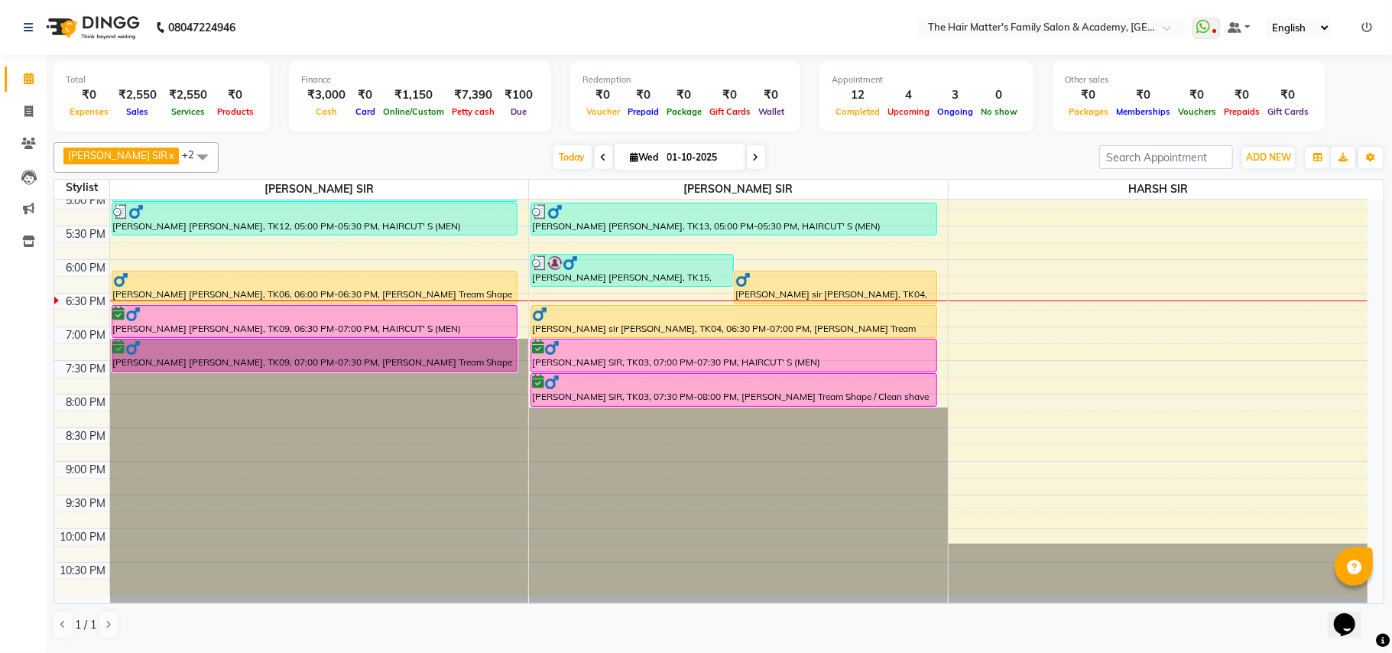
click at [711, 163] on input "01-10-2025" at bounding box center [701, 157] width 76 height 23
select select "10"
select select "2025"
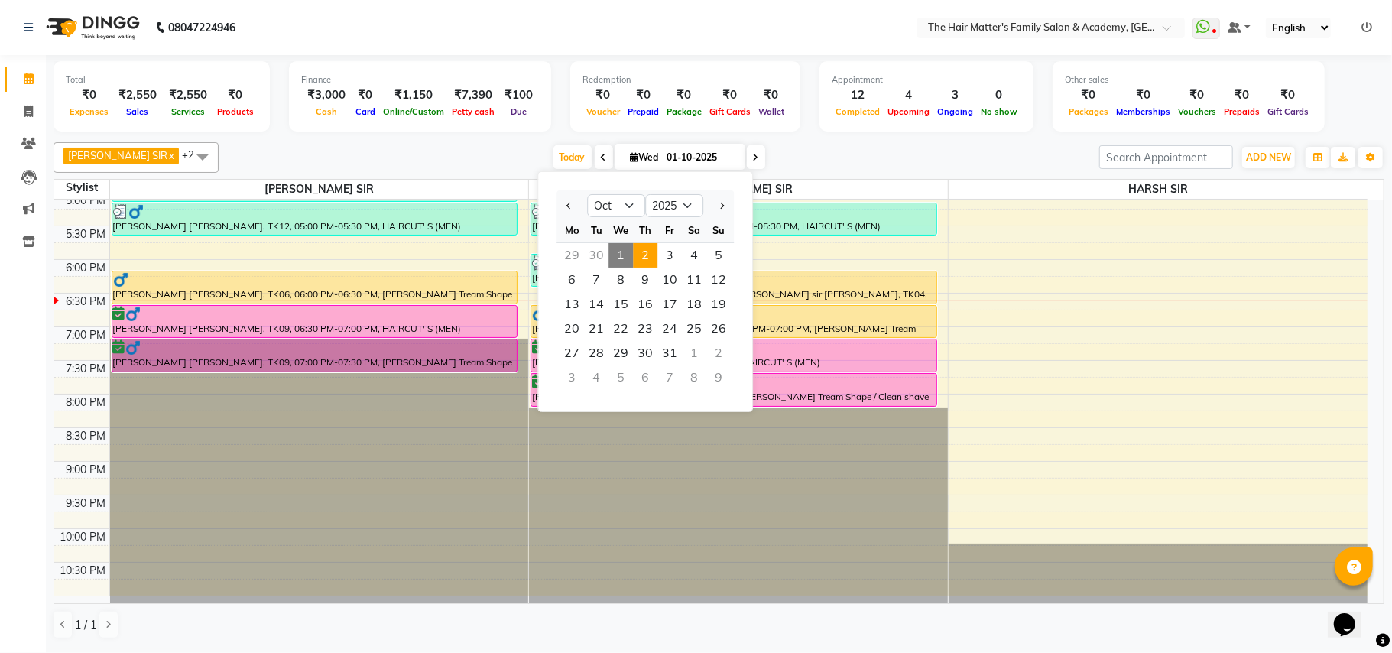
click at [649, 258] on span "2" at bounding box center [645, 255] width 24 height 24
type input "02-10-2025"
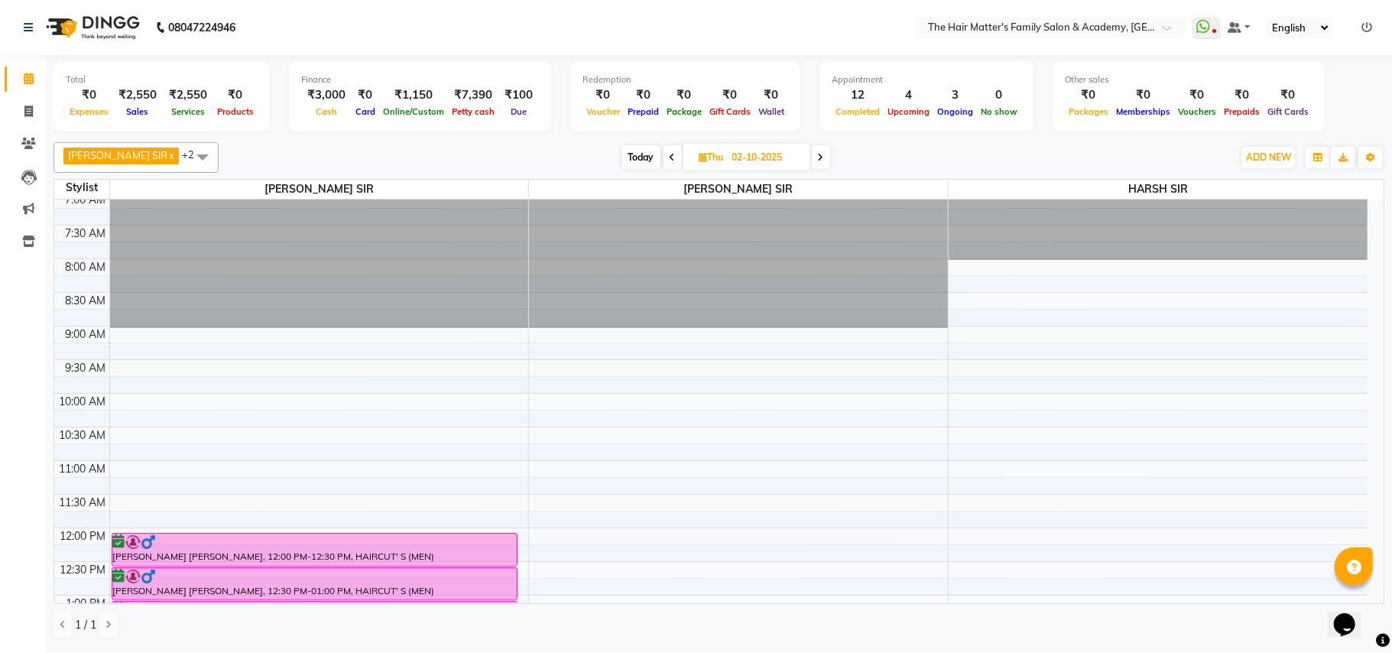
scroll to position [347, 0]
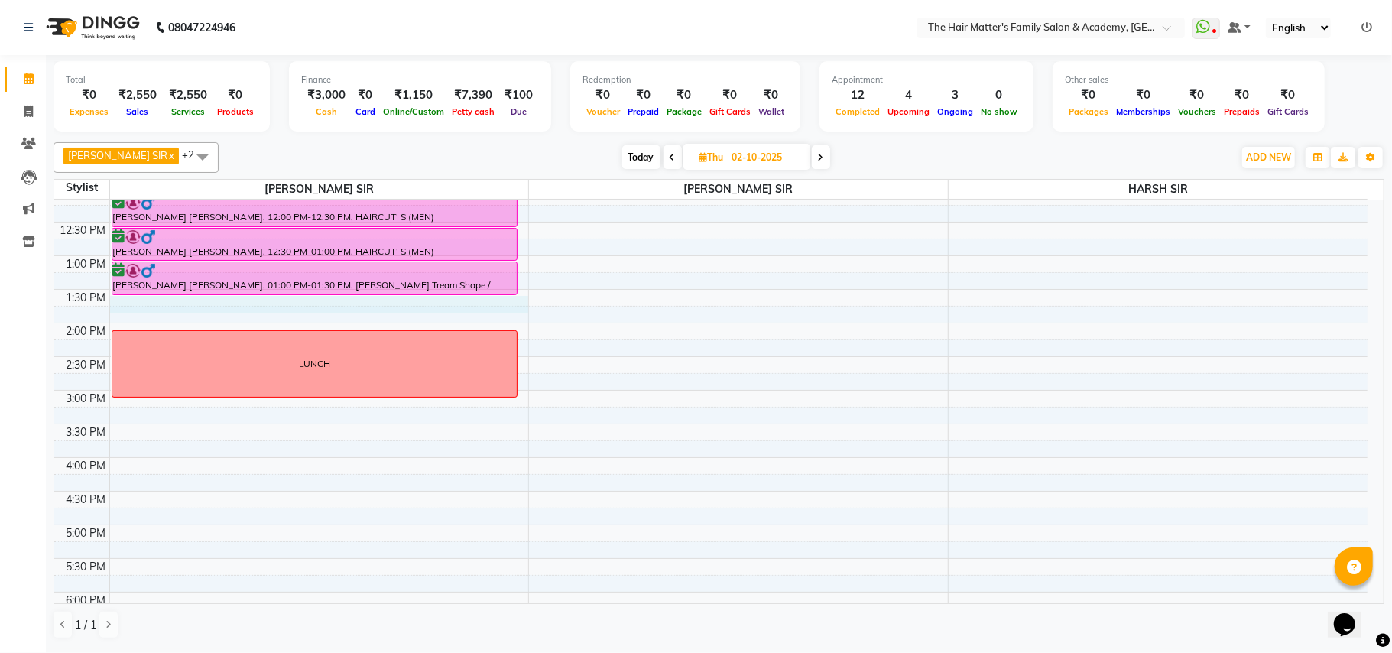
click at [132, 300] on div "7:00 AM 7:30 AM 8:00 AM 8:30 AM 9:00 AM 9:30 AM 10:00 AM 10:30 AM 11:00 AM 11:3…" at bounding box center [710, 390] width 1313 height 1076
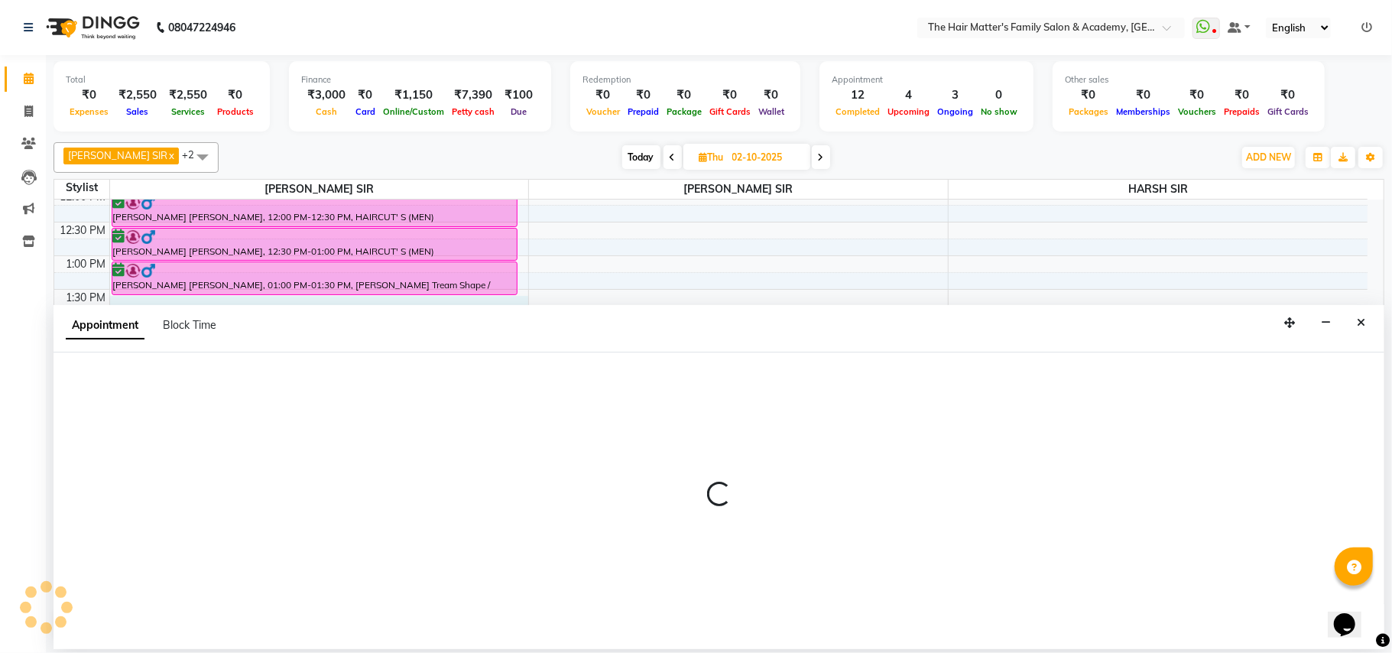
select select "42572"
select select "810"
select select "tentative"
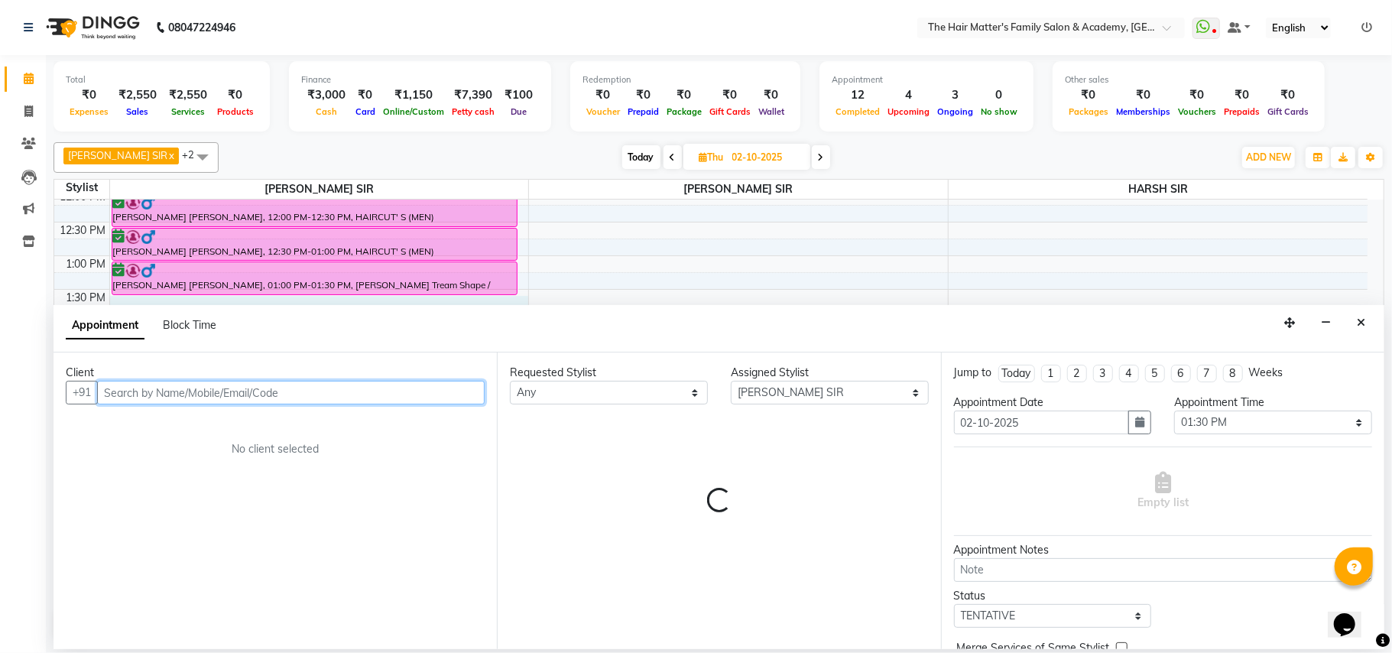
click at [178, 398] on input "text" at bounding box center [291, 393] width 388 height 24
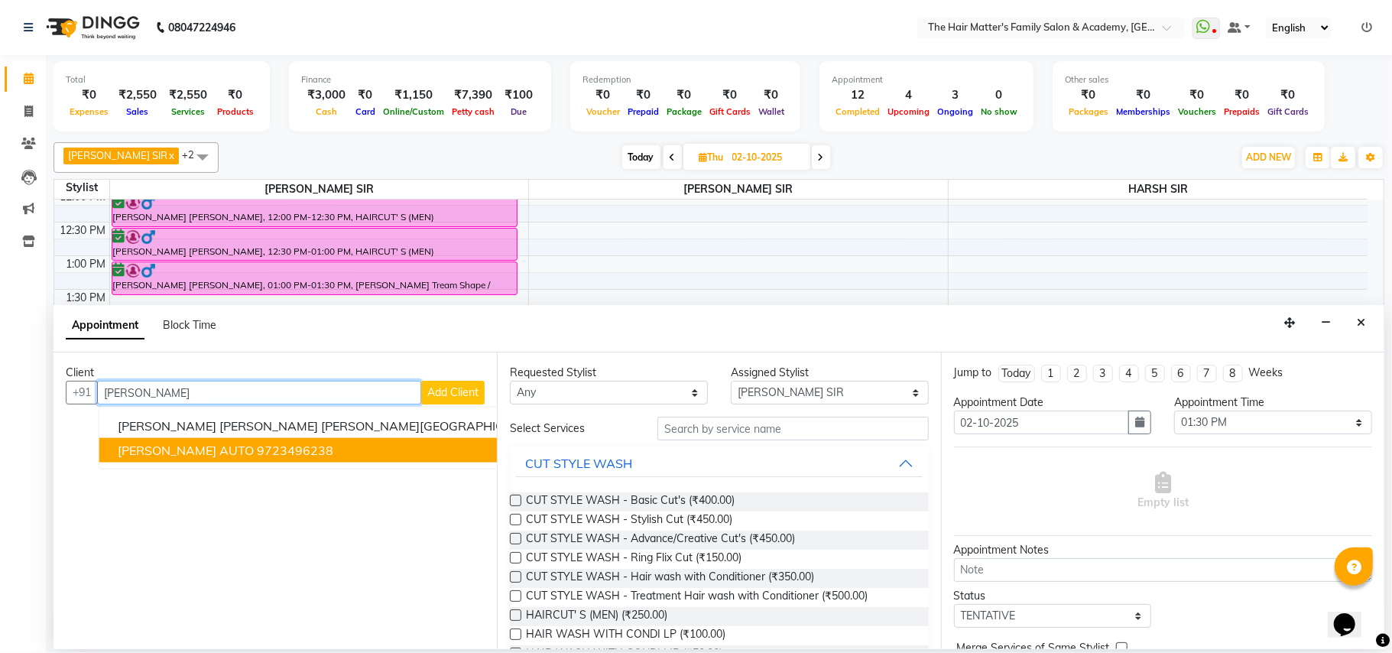
click at [254, 459] on button "[PERSON_NAME] AUTO 9723496238" at bounding box center [372, 450] width 546 height 24
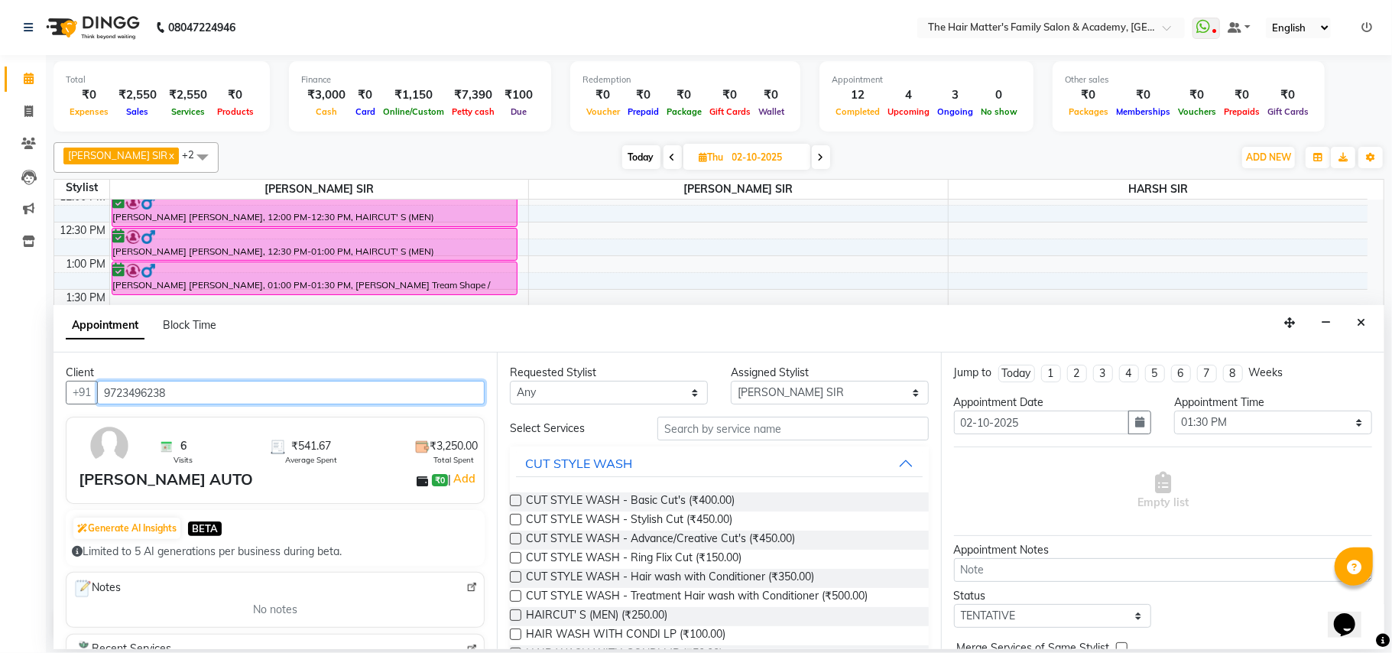
type input "9723496238"
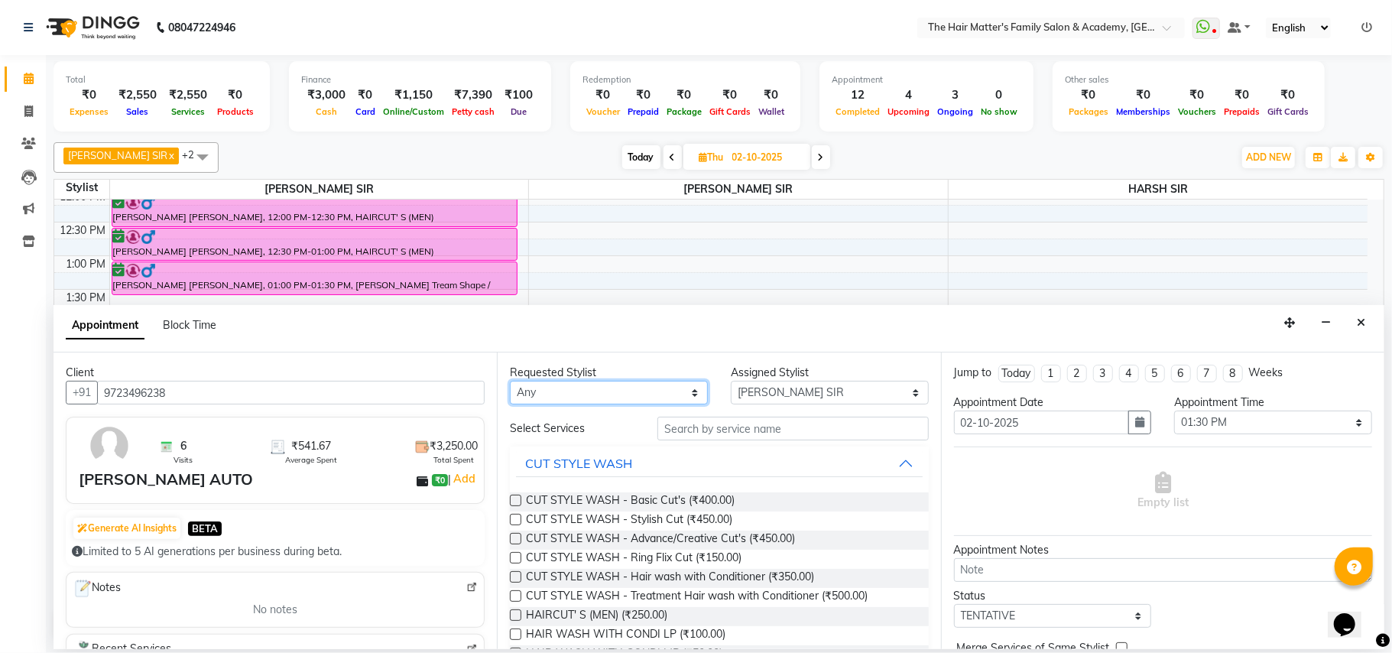
drag, startPoint x: 642, startPoint y: 395, endPoint x: 643, endPoint y: 404, distance: 8.4
click at [642, 395] on select "Any DIVY [PERSON_NAME] SIR HIMESH [PERSON_NAME] SIR [PERSON_NAME] SIR" at bounding box center [609, 393] width 198 height 24
select select "42572"
click at [510, 382] on select "Any DIVY [PERSON_NAME] SIR HIMESH [PERSON_NAME] SIR [PERSON_NAME] SIR" at bounding box center [609, 393] width 198 height 24
click at [802, 393] on select "Select DIVY [PERSON_NAME] SIR HIMESH [PERSON_NAME] SIR [PERSON_NAME] SIR" at bounding box center [830, 393] width 198 height 24
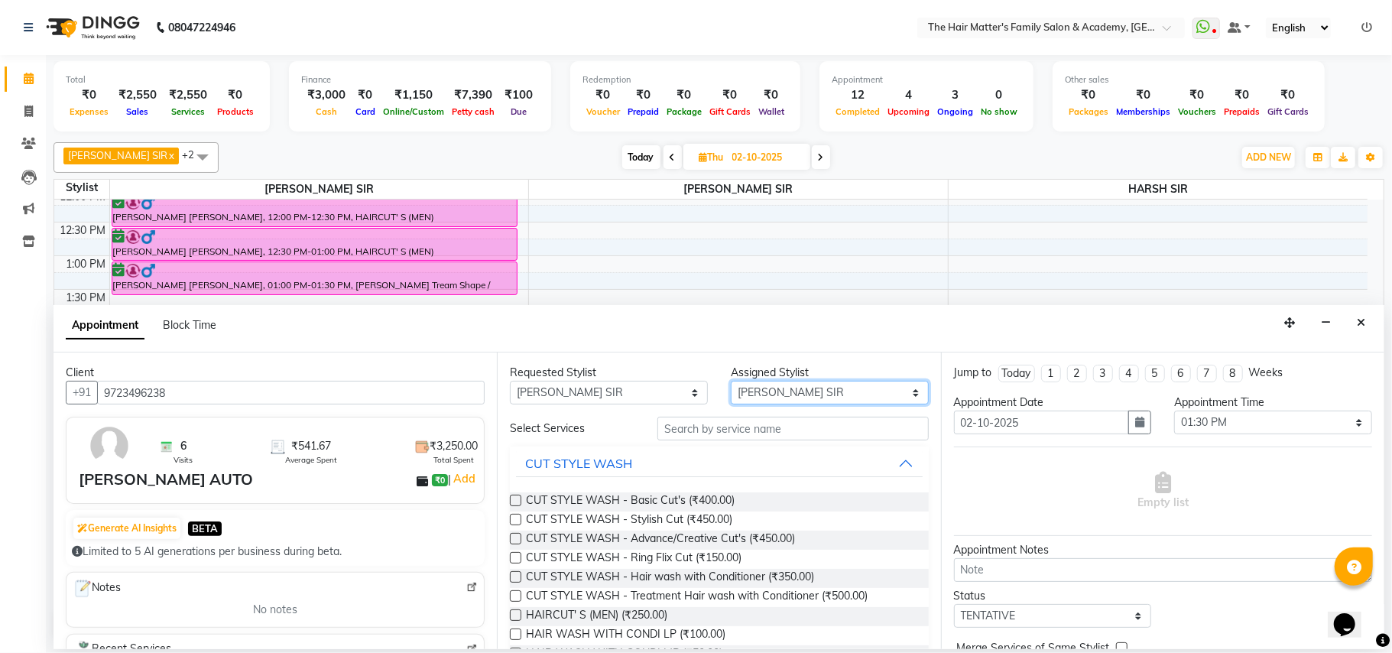
click at [731, 382] on select "Select DIVY [PERSON_NAME] SIR HIMESH [PERSON_NAME] SIR [PERSON_NAME] SIR" at bounding box center [830, 393] width 198 height 24
click at [719, 432] on input "text" at bounding box center [793, 429] width 271 height 24
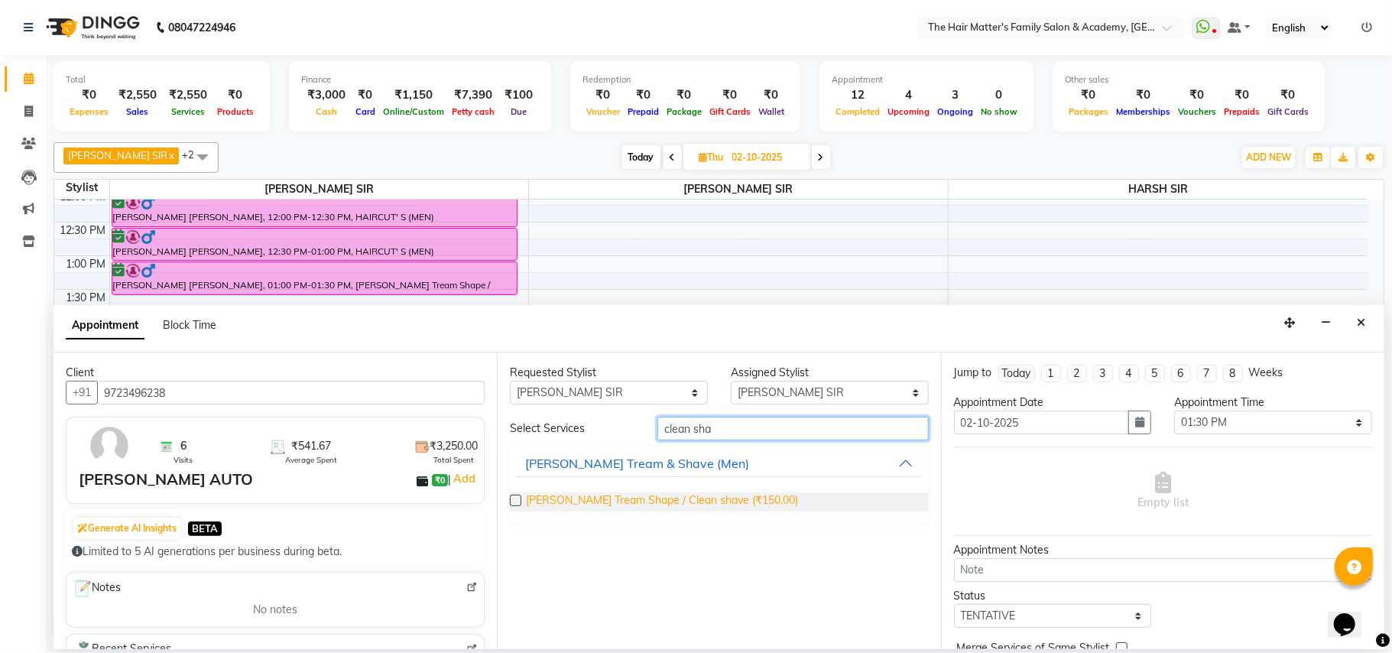
type input "clean sha"
click at [732, 494] on span "[PERSON_NAME] Tream Shape / Clean shave (₹150.00)" at bounding box center [662, 501] width 272 height 19
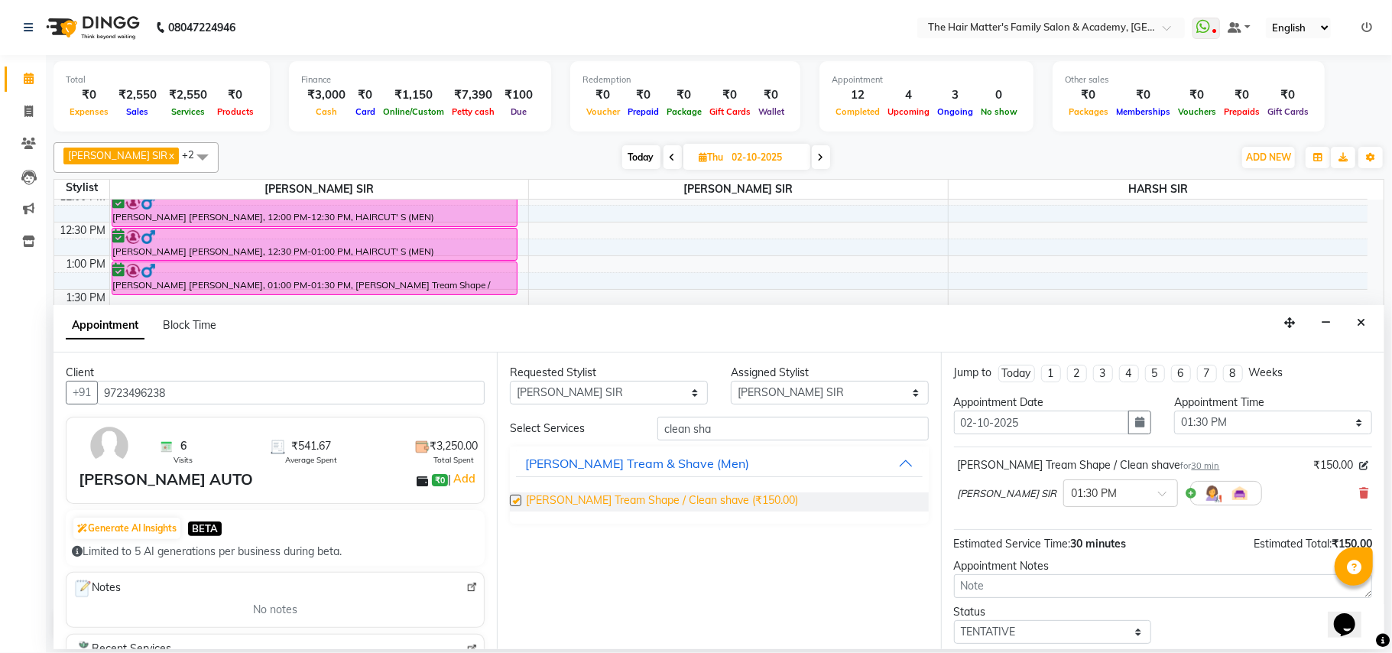
checkbox input "false"
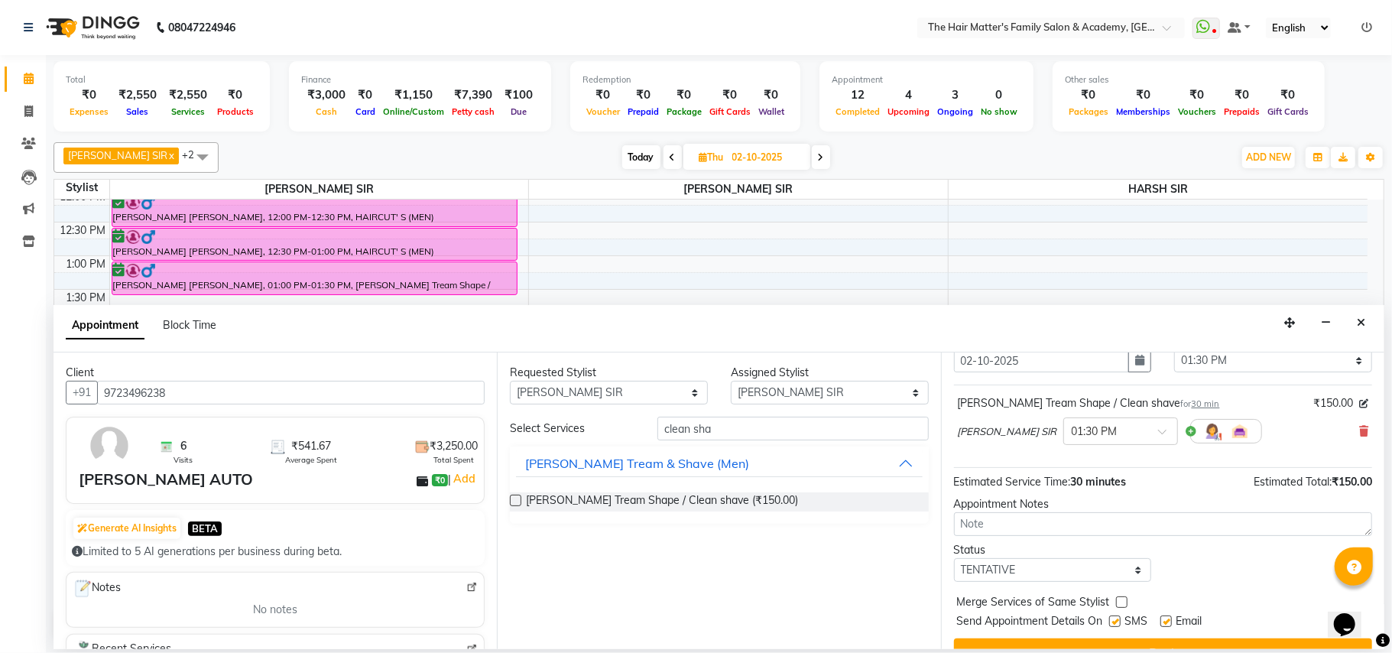
scroll to position [93, 0]
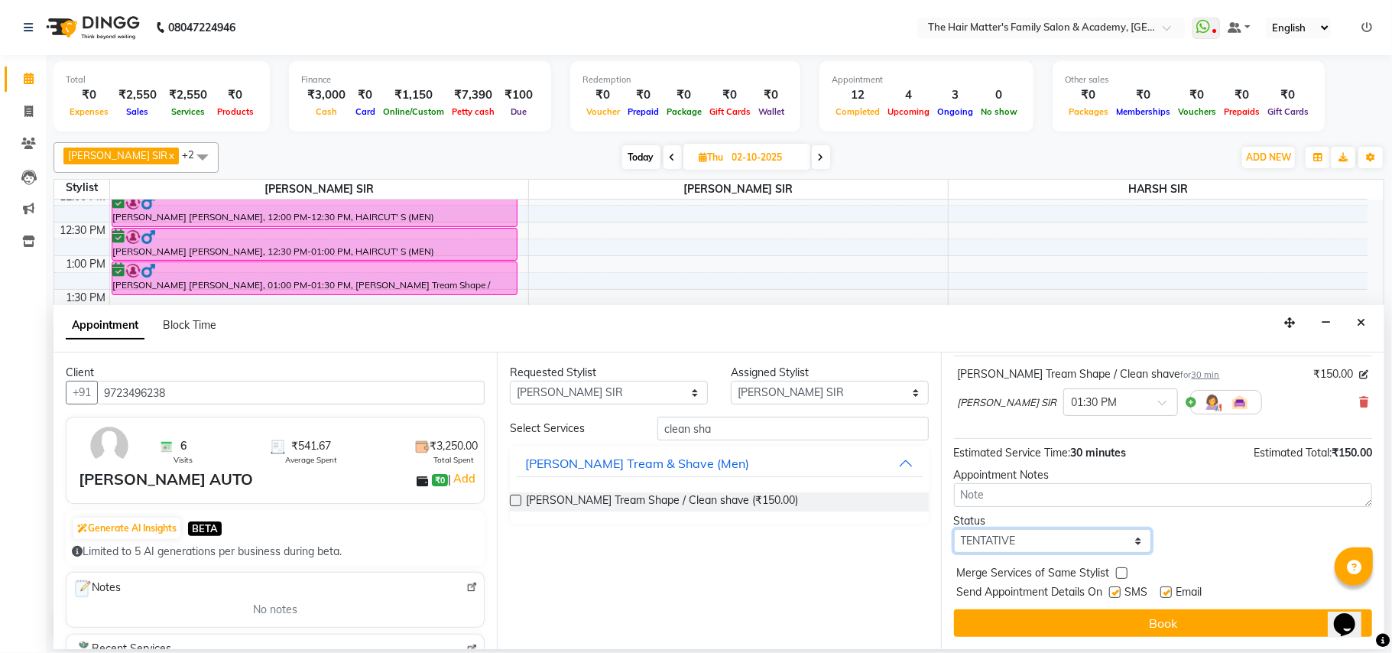
click at [1099, 542] on select "Select TENTATIVE CONFIRM UPCOMING" at bounding box center [1053, 541] width 198 height 24
select select "confirm booking"
click at [954, 531] on select "Select TENTATIVE CONFIRM UPCOMING" at bounding box center [1053, 541] width 198 height 24
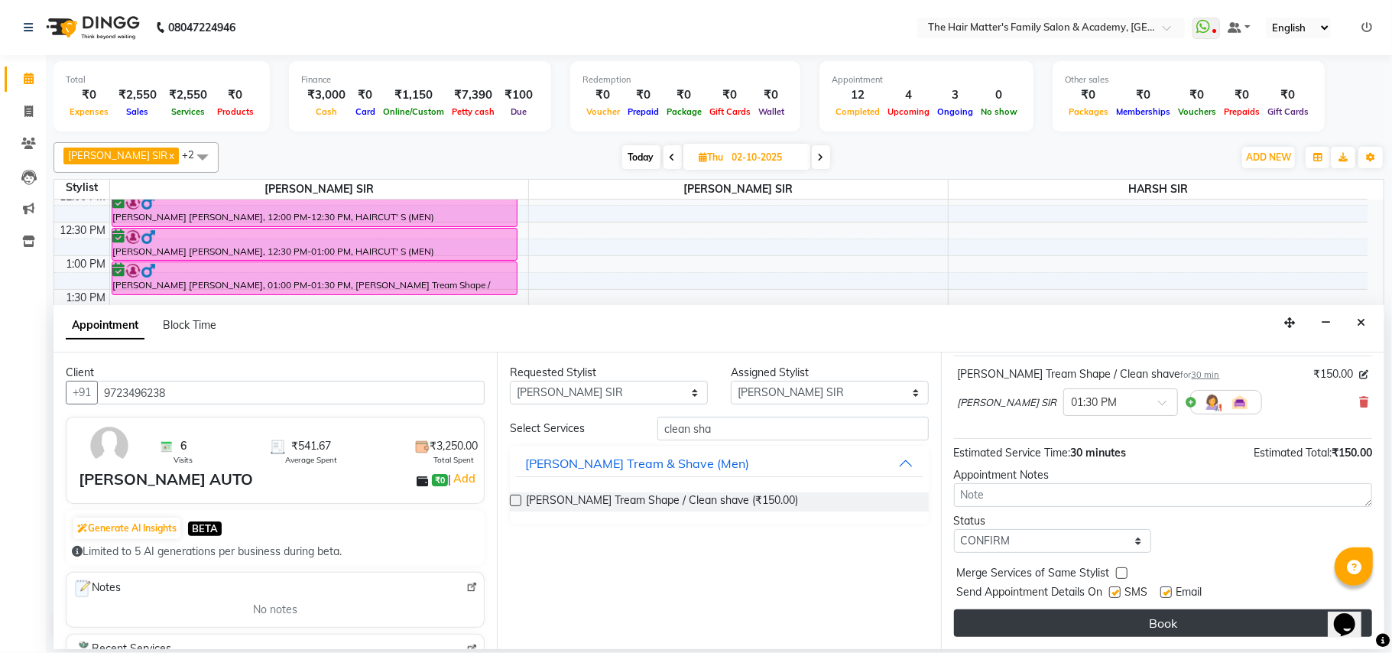
click at [1138, 627] on button "Book" at bounding box center [1163, 623] width 418 height 28
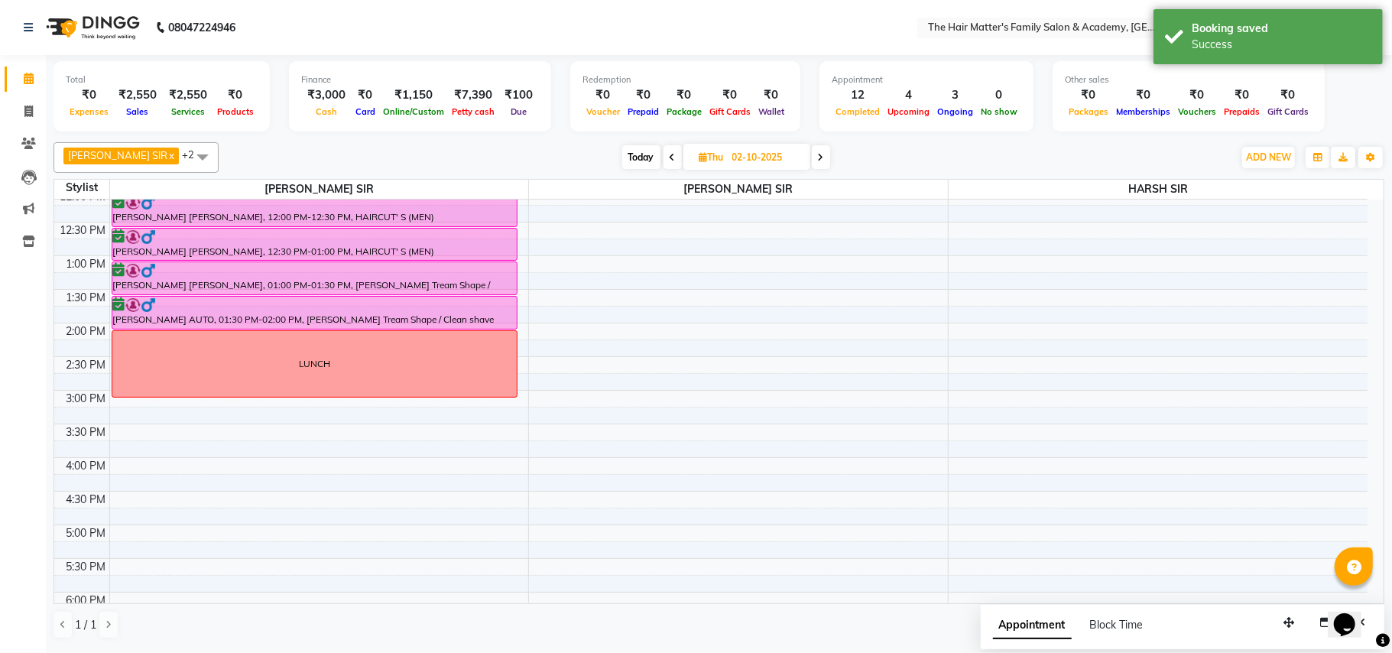
click at [817, 37] on nav "08047224946 Select Location × The Hair Matter's Family Salon & Academy, [GEOGRA…" at bounding box center [696, 27] width 1392 height 55
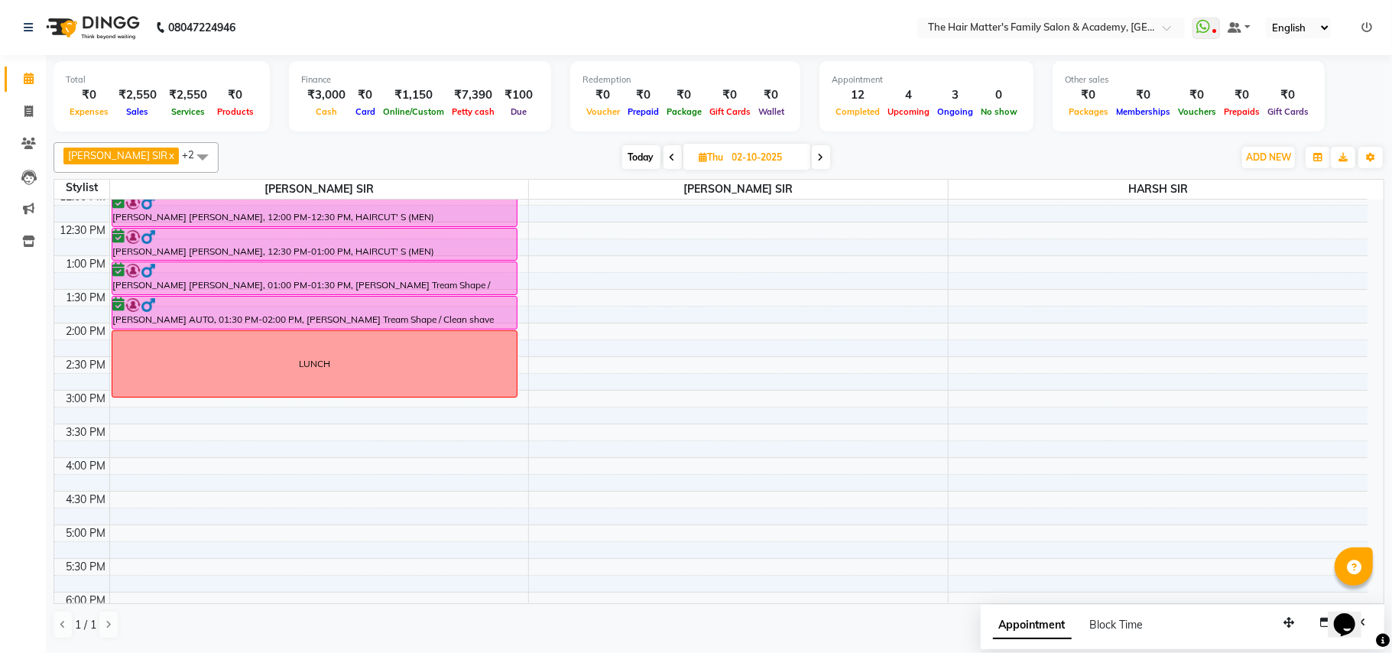
click at [818, 20] on nav "08047224946 Select Location × The Hair Matter's Family Salon & Academy, [GEOGRA…" at bounding box center [696, 27] width 1392 height 55
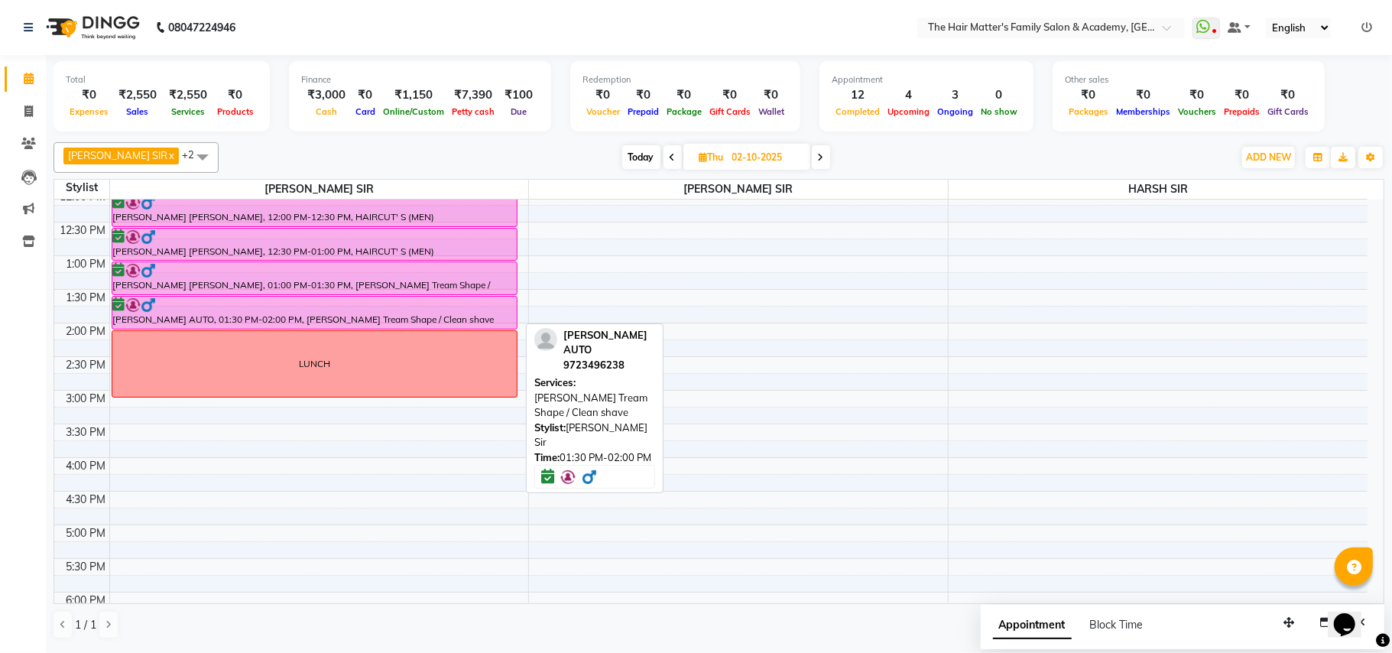
click at [200, 309] on div at bounding box center [315, 304] width 404 height 15
select select "6"
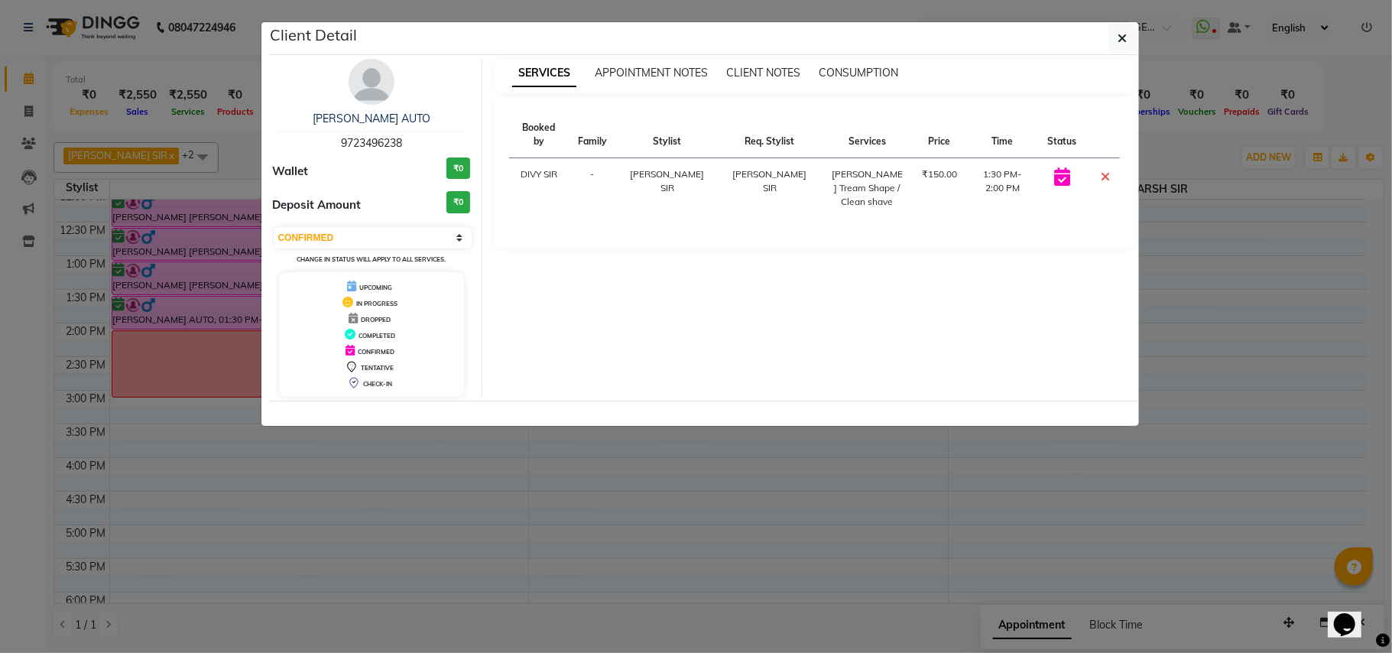
copy span "9723496238"
drag, startPoint x: 337, startPoint y: 144, endPoint x: 423, endPoint y: 138, distance: 85.8
click at [423, 138] on div "[PERSON_NAME] AUTO 9723496238" at bounding box center [372, 131] width 198 height 41
click at [1128, 38] on button "button" at bounding box center [1123, 38] width 29 height 29
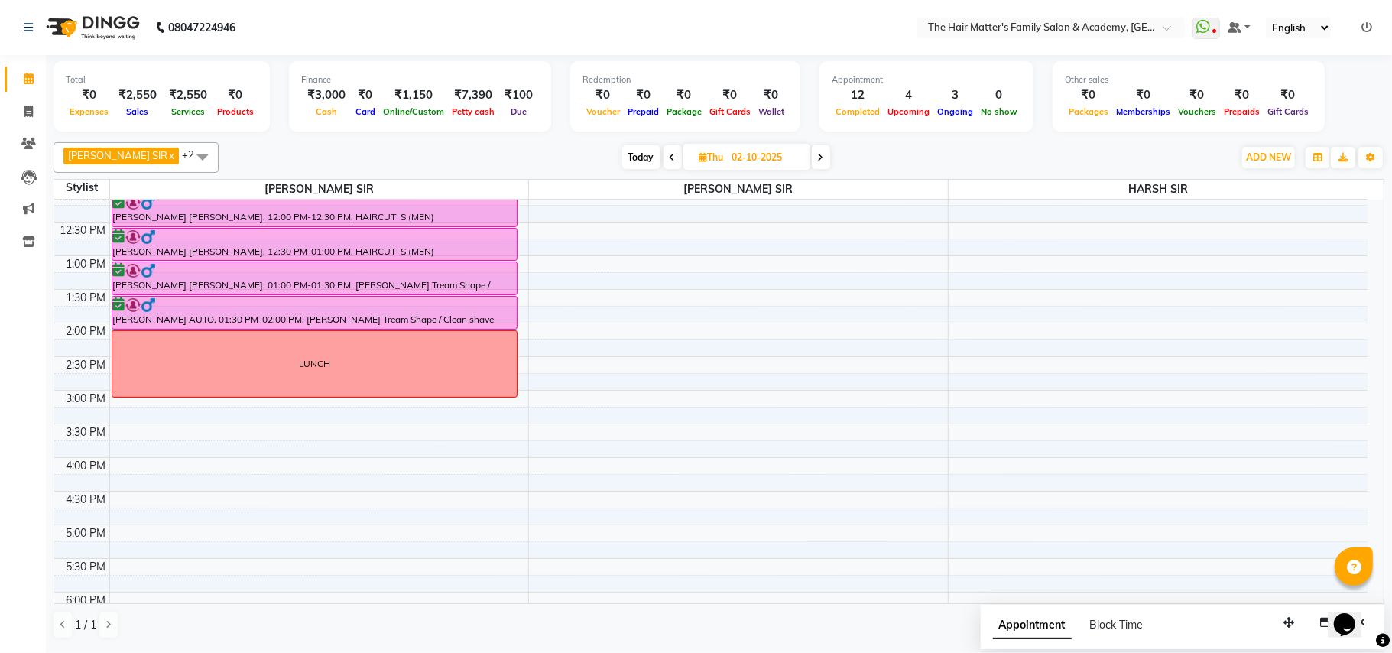
click at [622, 159] on span "Today" at bounding box center [641, 157] width 38 height 24
type input "01-10-2025"
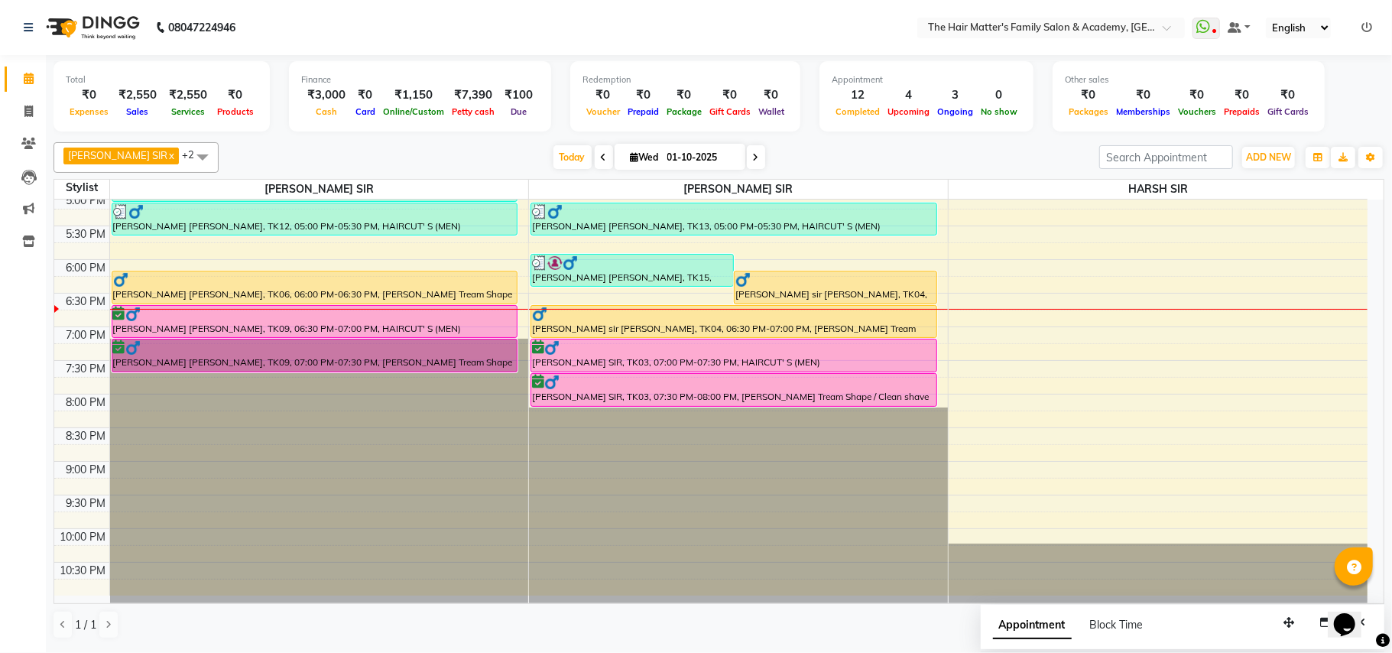
scroll to position [688, 0]
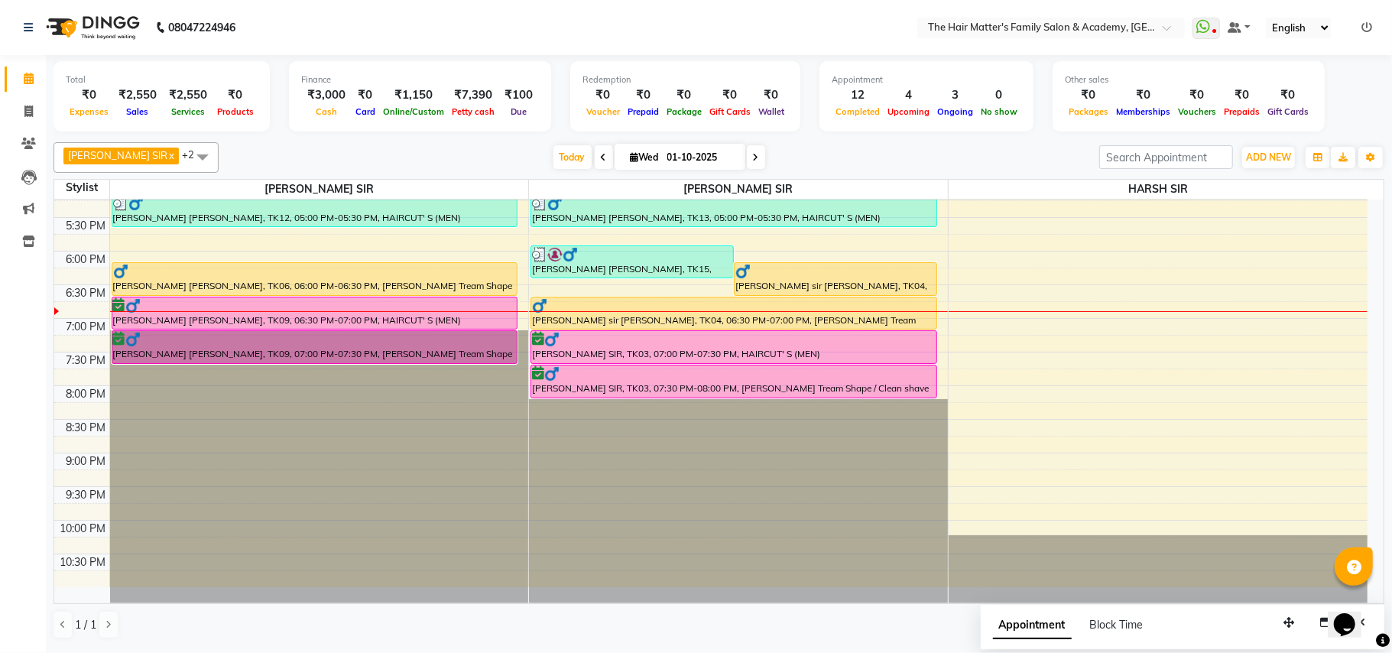
click at [142, 322] on div "[PERSON_NAME] [PERSON_NAME], TK09, 06:30 PM-07:00 PM, HAIRCUT' S (MEN)" at bounding box center [314, 312] width 405 height 31
select select "6"
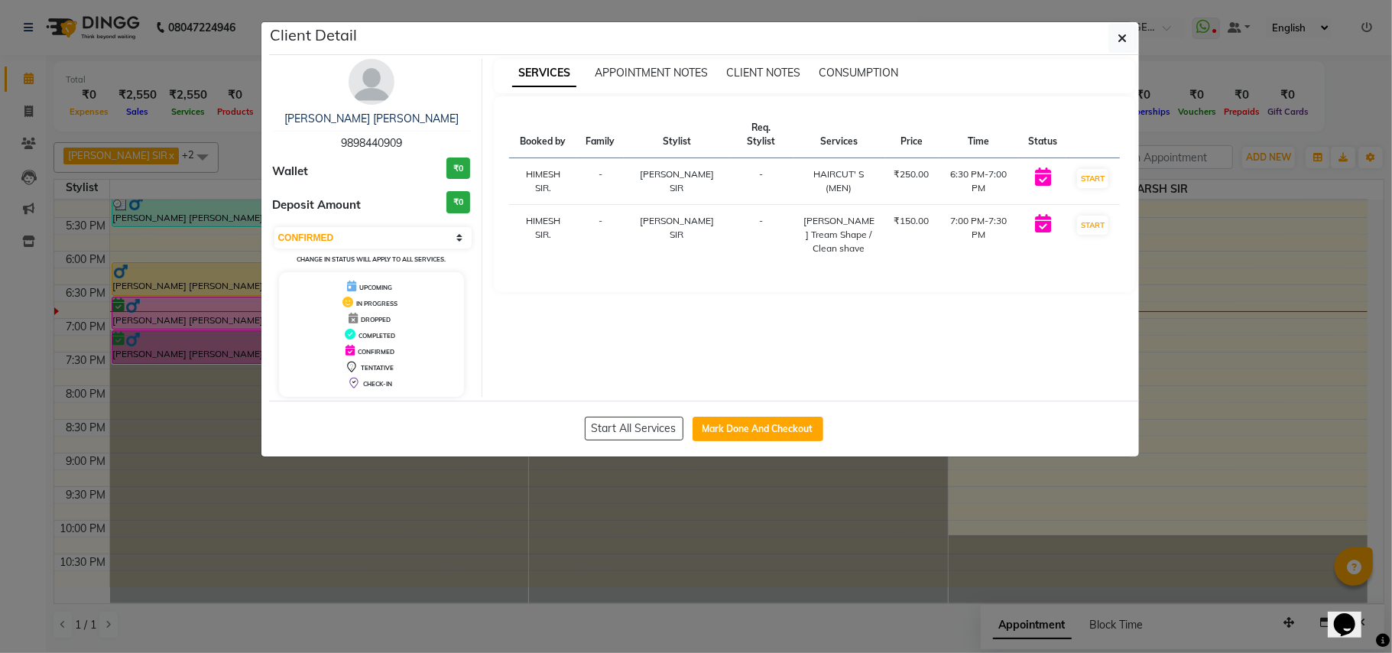
copy span "9898440909"
drag, startPoint x: 334, startPoint y: 141, endPoint x: 437, endPoint y: 148, distance: 103.4
click at [437, 148] on div "[PERSON_NAME] [PERSON_NAME] 9898440909" at bounding box center [372, 131] width 198 height 41
click at [1124, 44] on icon "button" at bounding box center [1123, 38] width 9 height 12
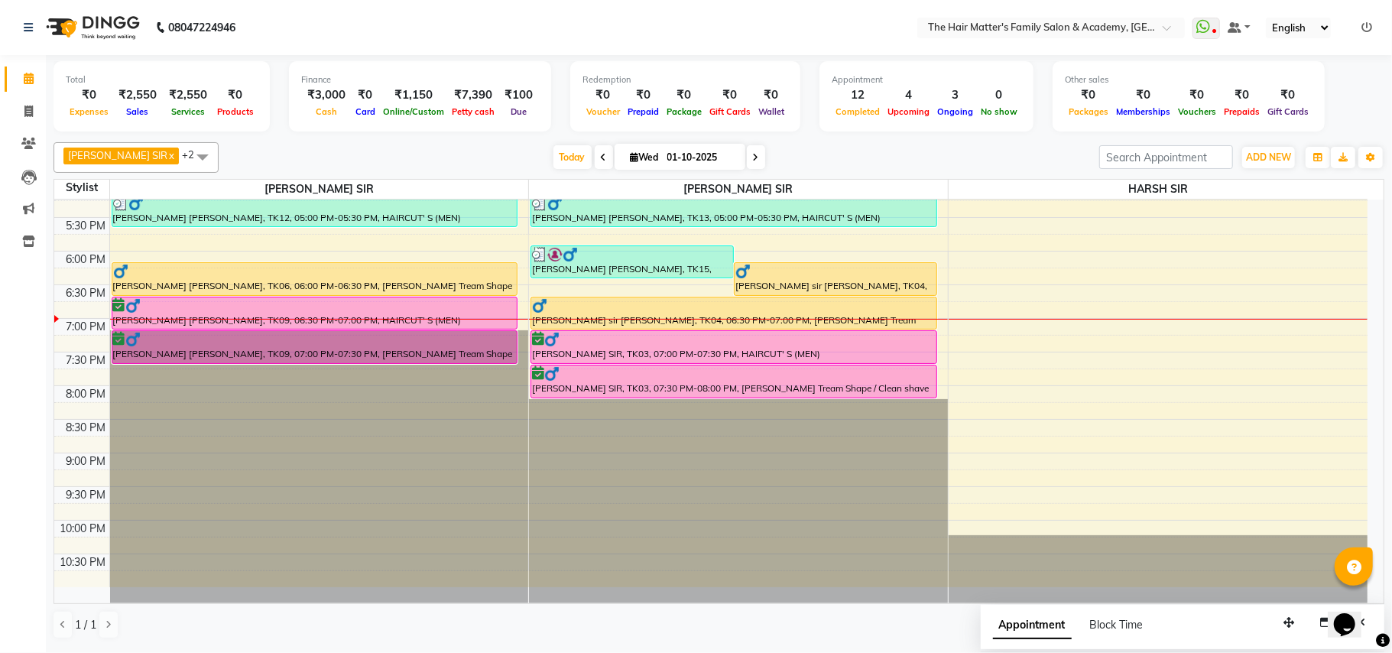
click at [698, 157] on input "01-10-2025" at bounding box center [701, 157] width 76 height 23
select select "10"
select select "2025"
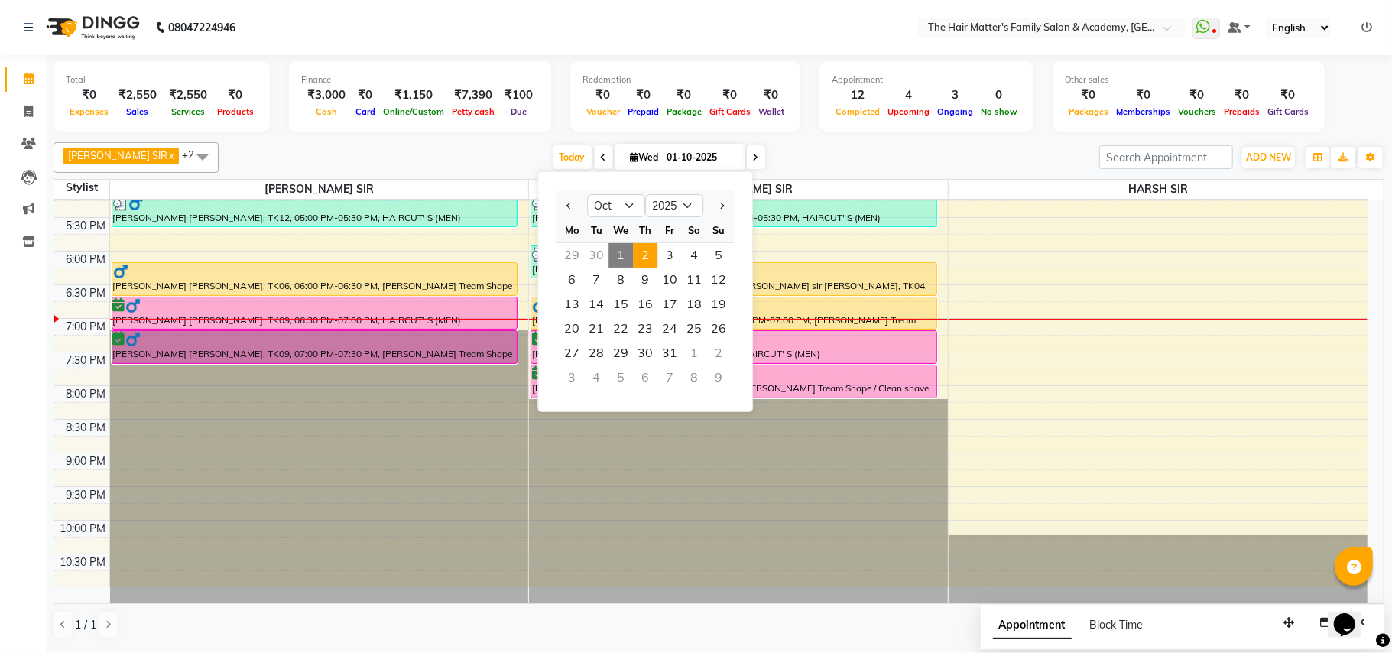
click at [642, 249] on span "2" at bounding box center [645, 255] width 24 height 24
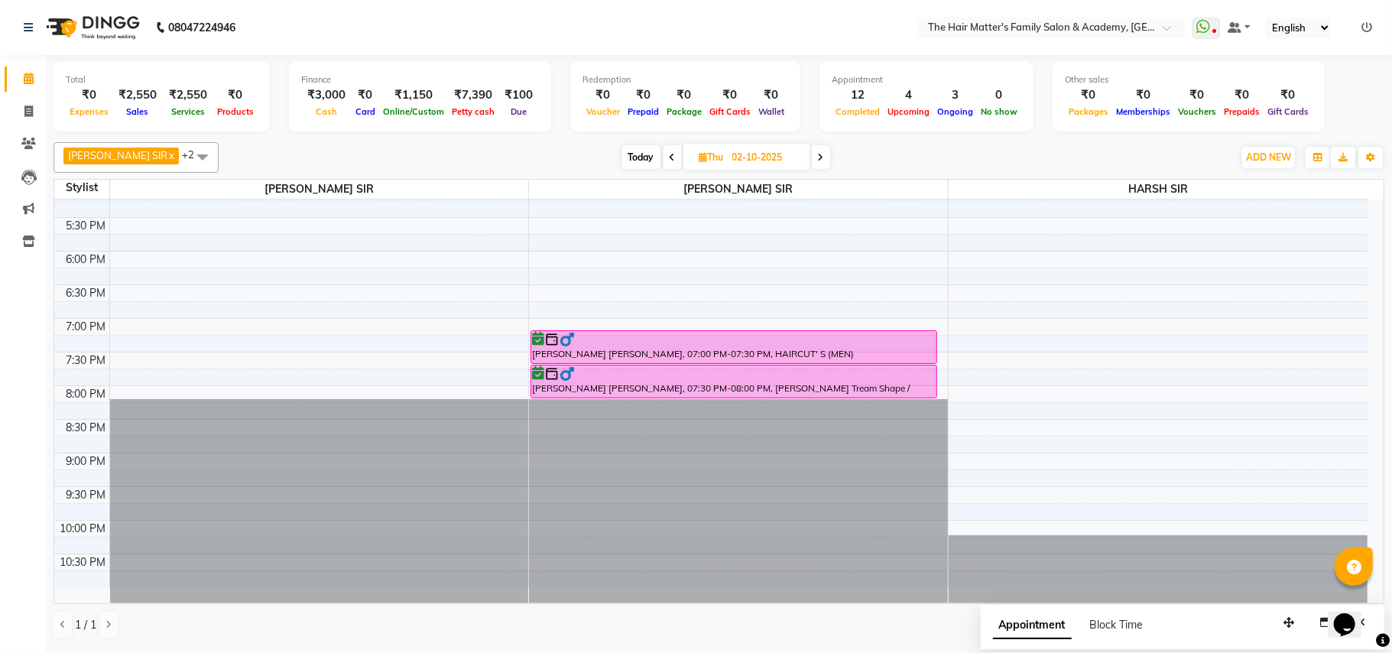
click at [622, 156] on span "Today" at bounding box center [641, 157] width 38 height 24
type input "01-10-2025"
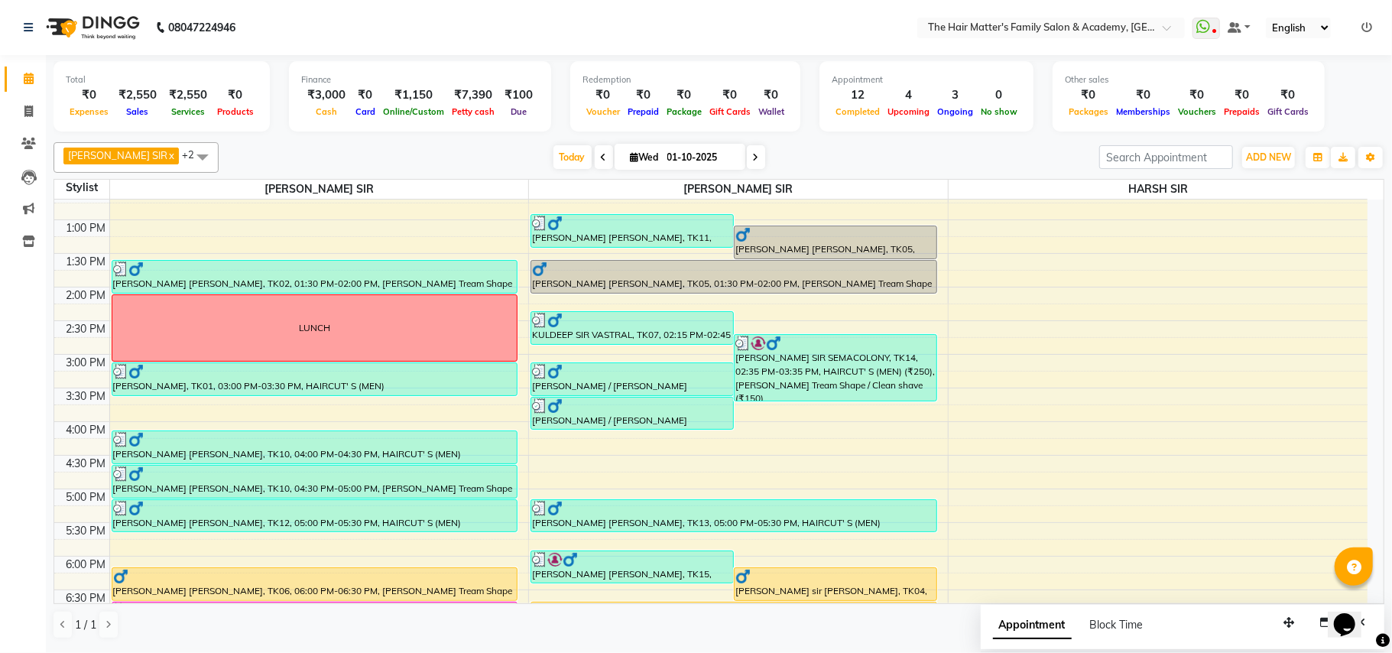
scroll to position [349, 0]
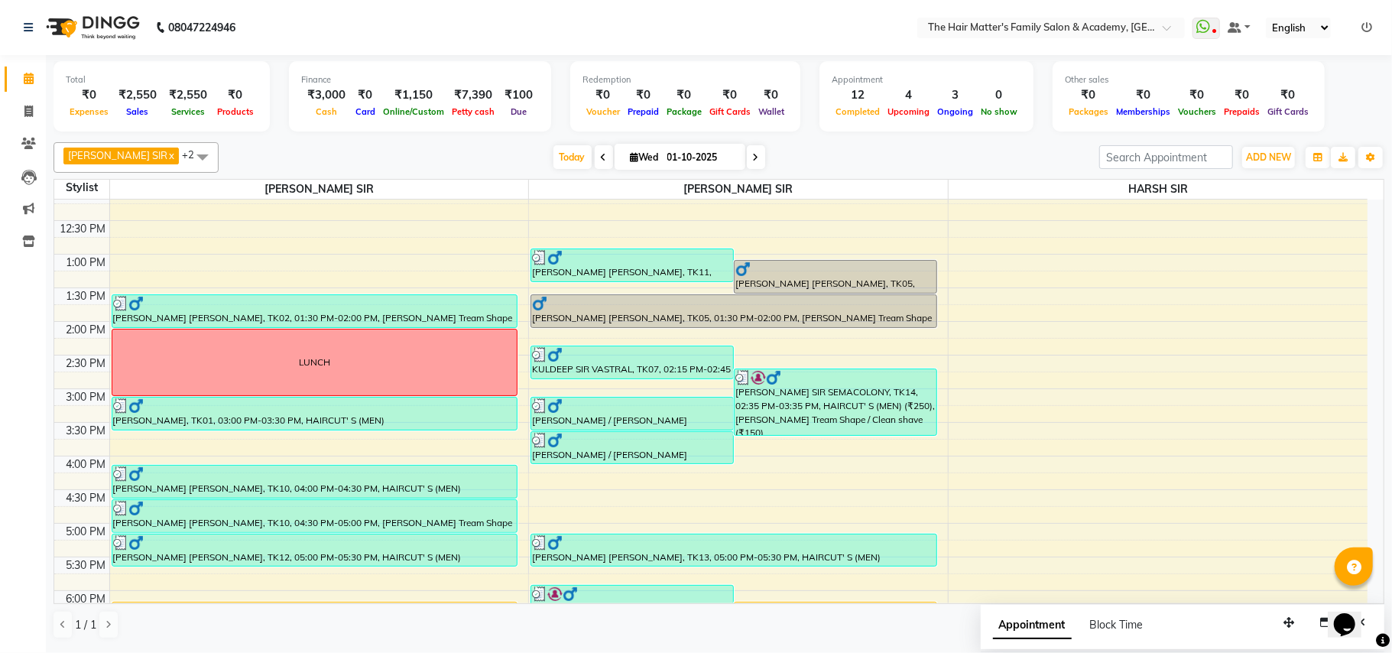
click at [697, 153] on input "01-10-2025" at bounding box center [701, 157] width 76 height 23
select select "10"
select select "2025"
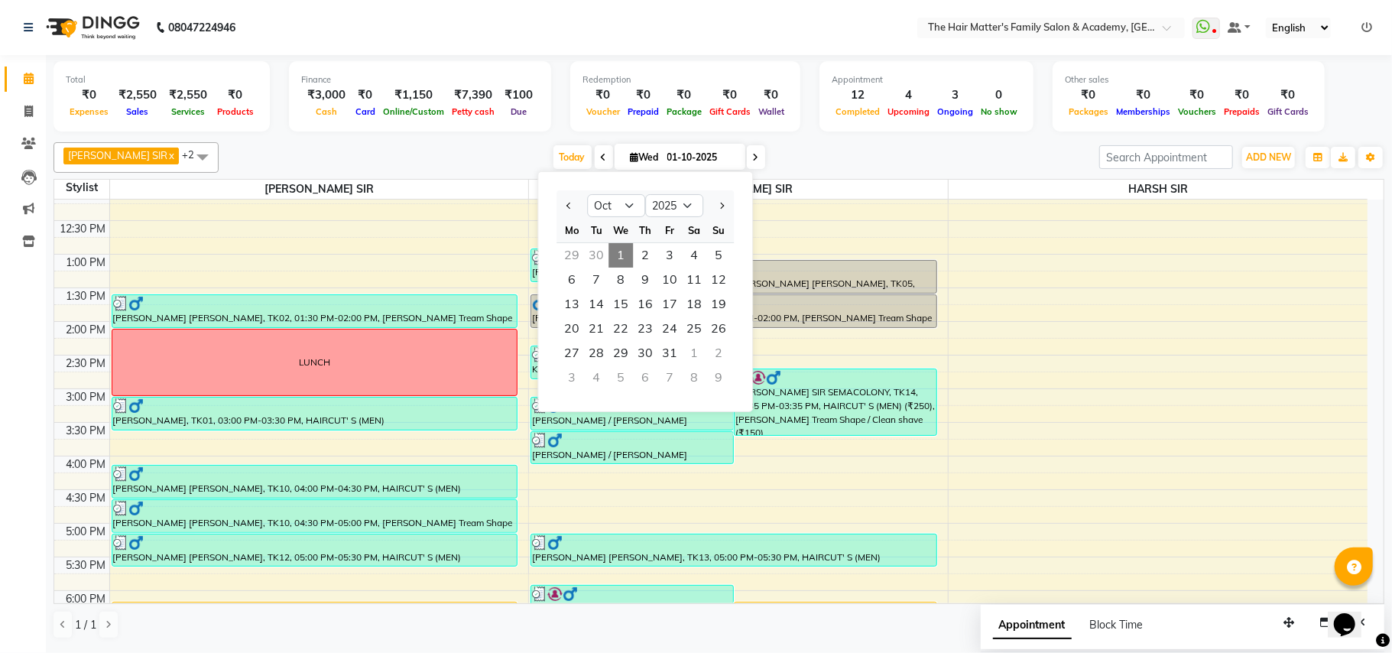
click at [808, 141] on div "[PERSON_NAME] SIR x [PERSON_NAME] SIR x HARSH SIR x +2 Select All DIVY SIR HARS…" at bounding box center [719, 390] width 1331 height 509
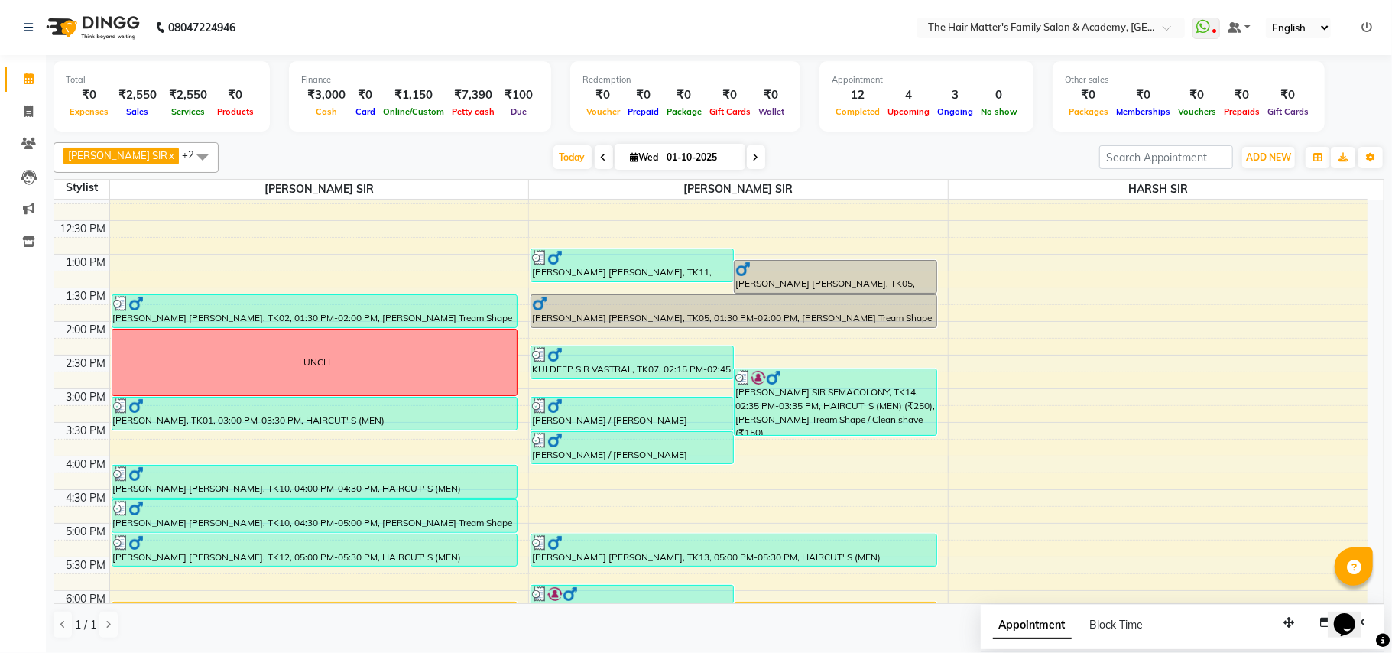
click at [699, 164] on input "01-10-2025" at bounding box center [701, 157] width 76 height 23
select select "10"
select select "2025"
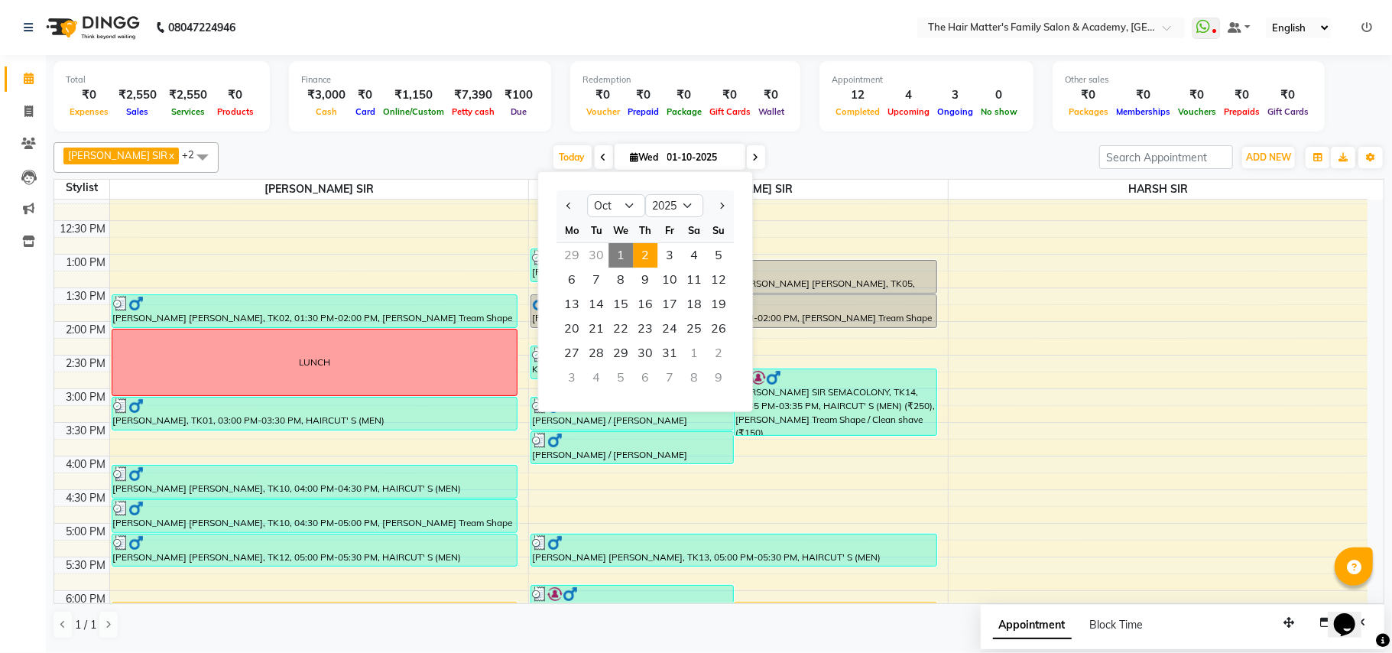
click at [645, 249] on span "2" at bounding box center [645, 255] width 24 height 24
type input "02-10-2025"
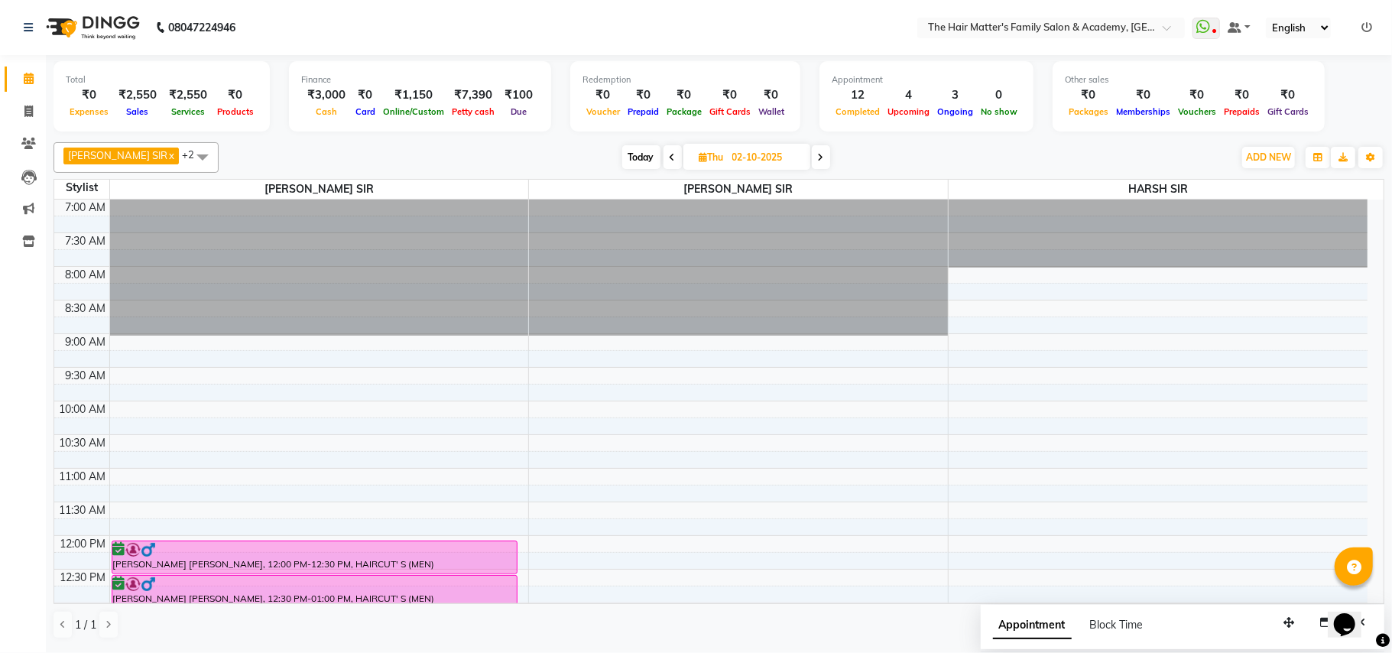
scroll to position [339, 0]
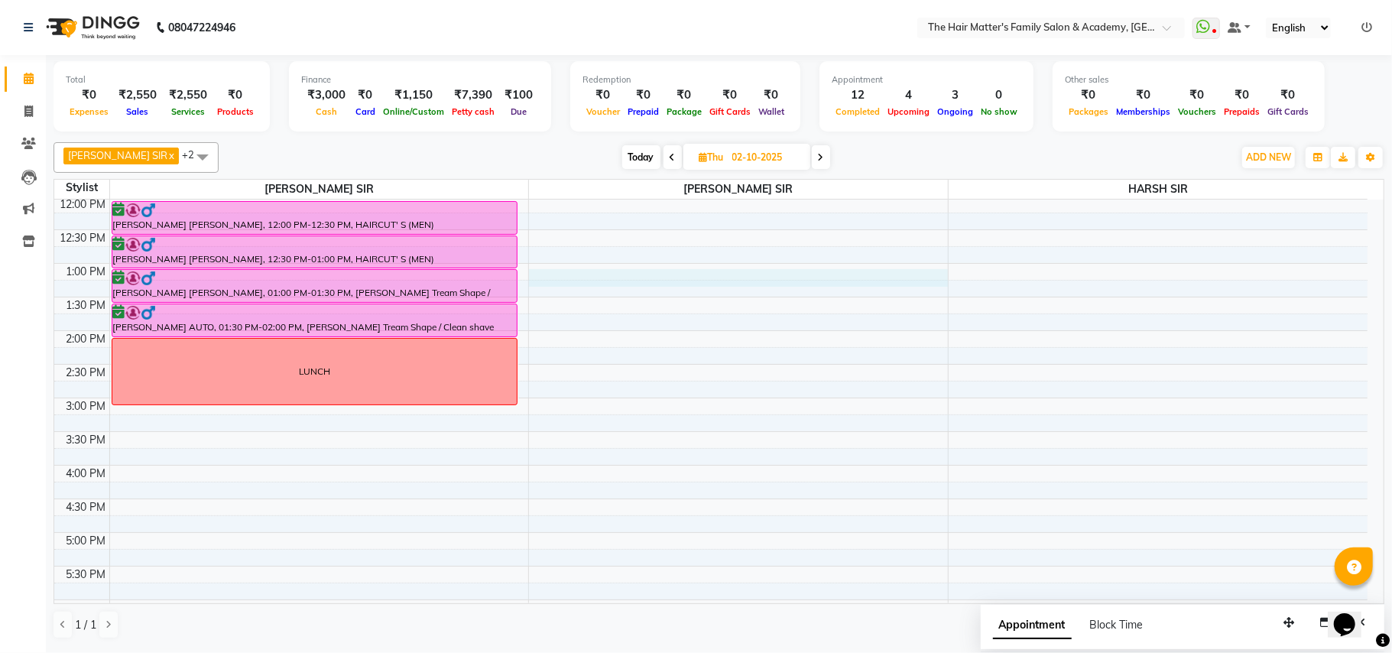
click at [597, 283] on div "7:00 AM 7:30 AM 8:00 AM 8:30 AM 9:00 AM 9:30 AM 10:00 AM 10:30 AM 11:00 AM 11:3…" at bounding box center [710, 398] width 1313 height 1076
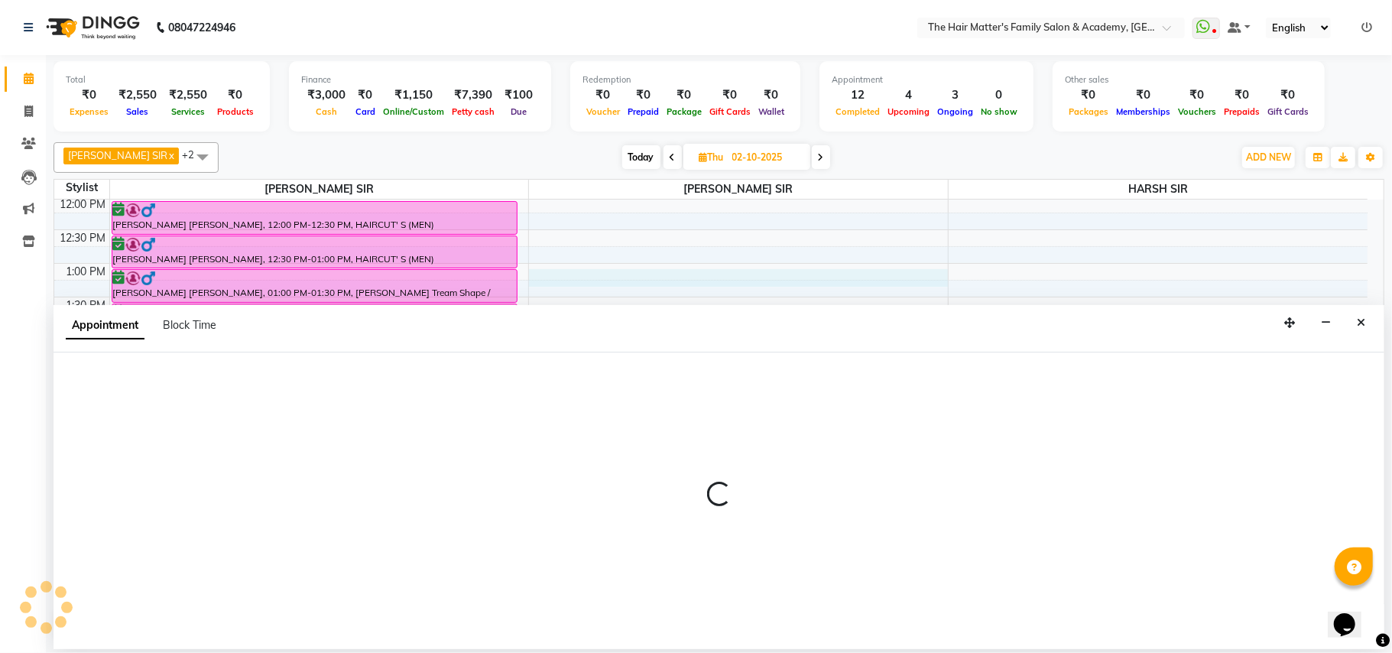
select select "43094"
select select "780"
select select "tentative"
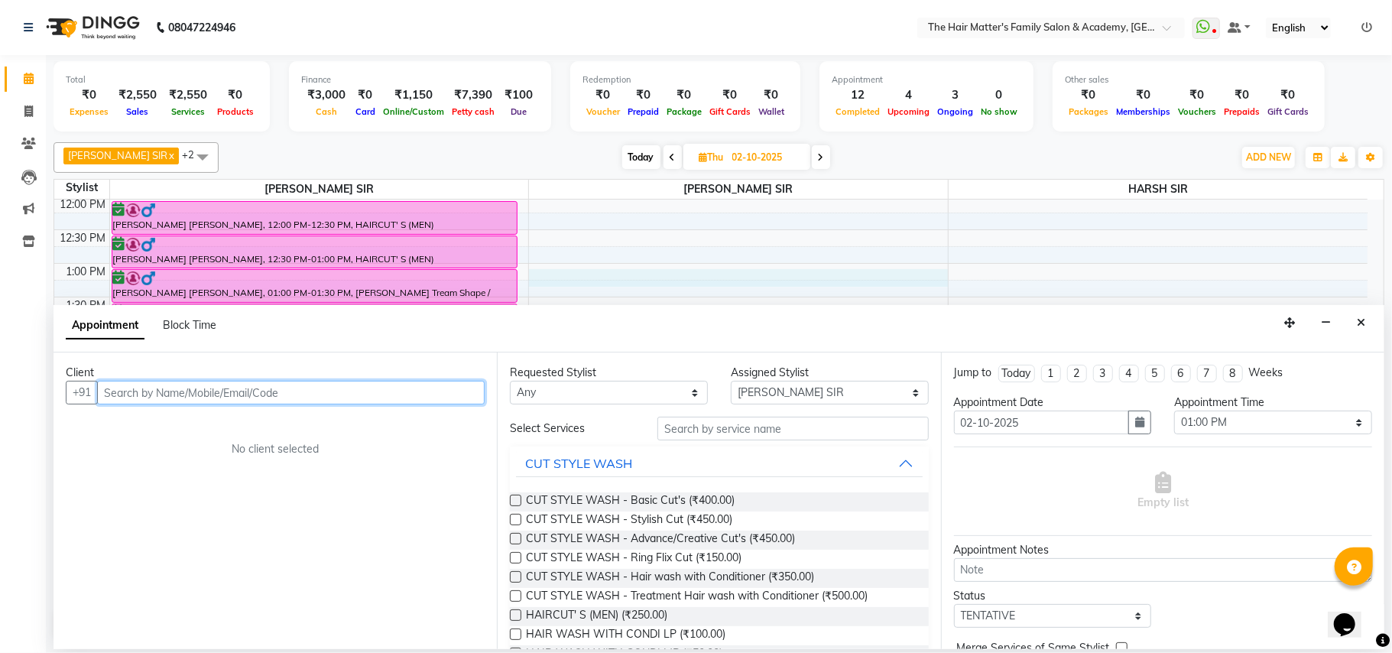
click at [343, 399] on input "text" at bounding box center [291, 393] width 388 height 24
paste input "84694 30033"
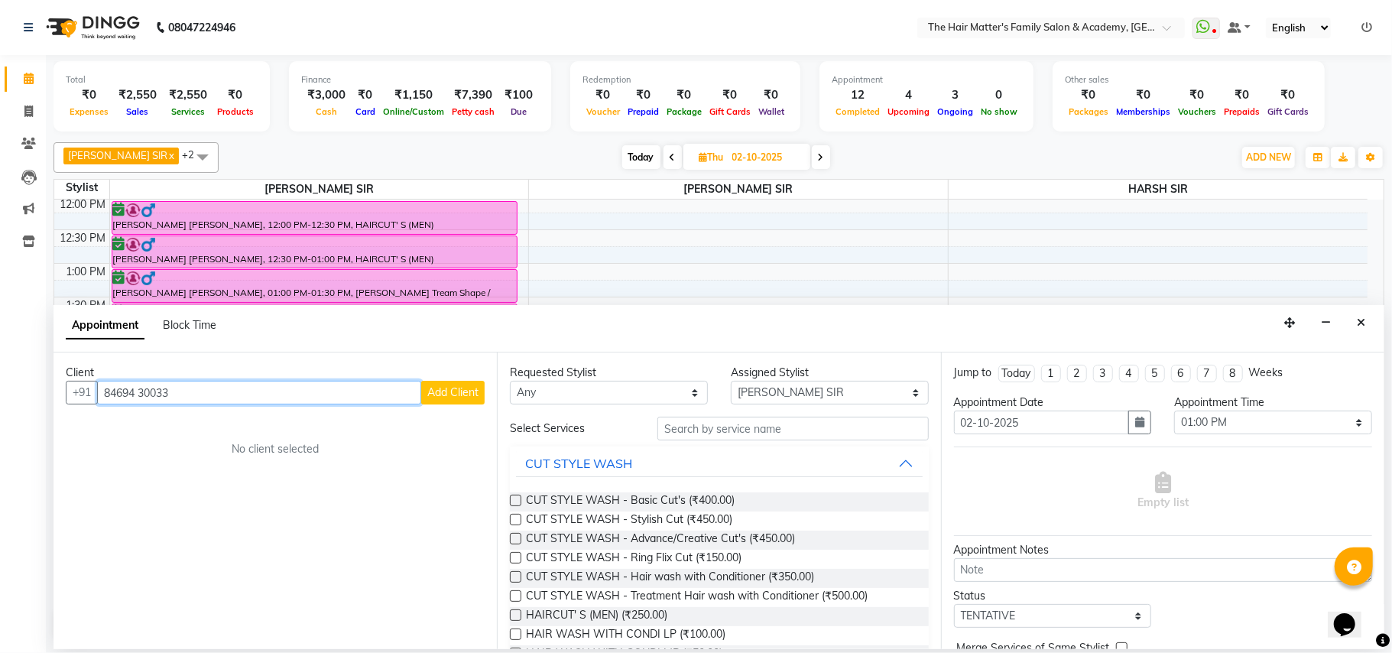
click at [144, 393] on input "84694 30033" at bounding box center [259, 393] width 324 height 24
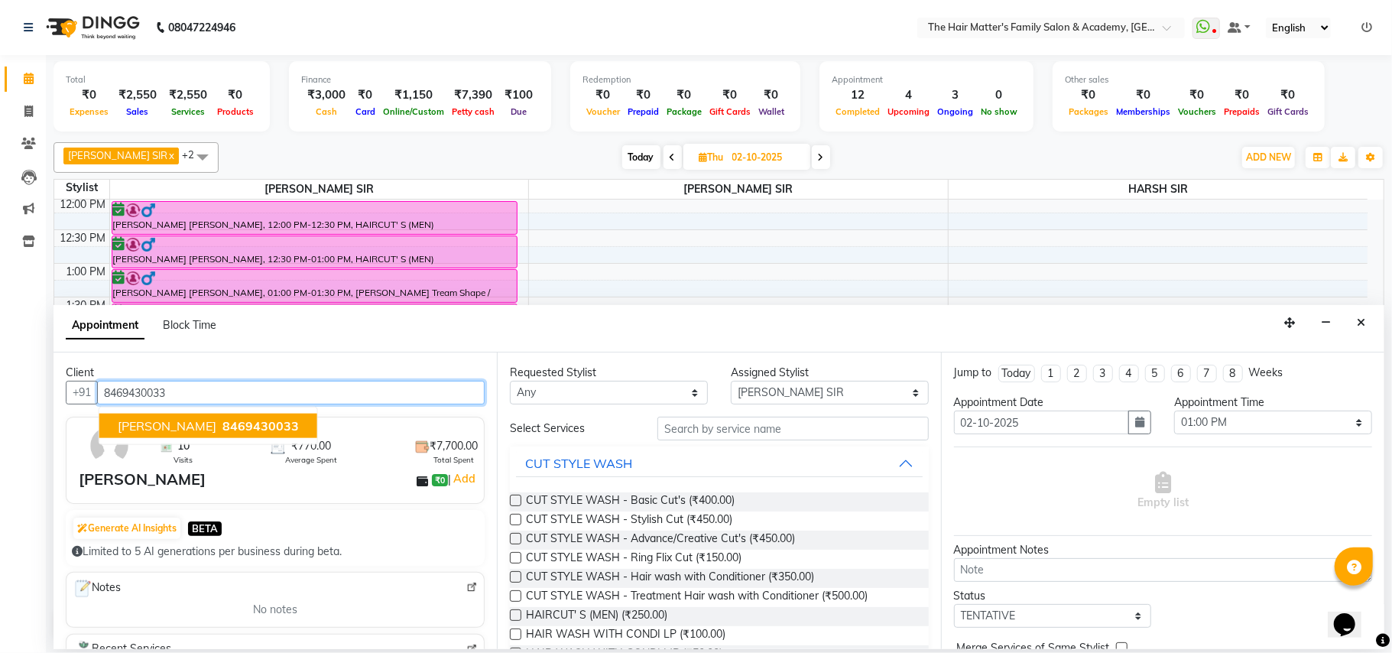
click at [200, 414] on ngb-typeahead-window "[PERSON_NAME] 8469430033" at bounding box center [208, 426] width 219 height 38
click at [200, 435] on button "[PERSON_NAME] 8469430033" at bounding box center [208, 426] width 218 height 24
type input "8469430033"
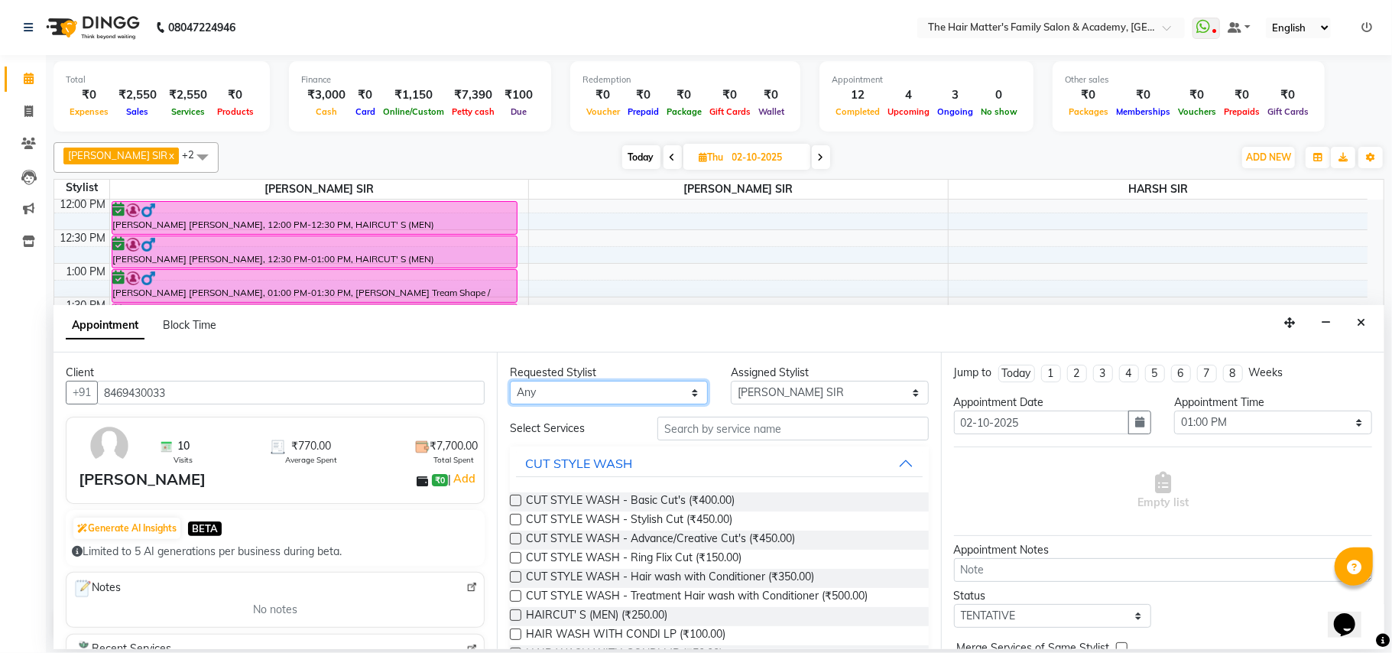
click at [552, 398] on select "Any DIVY [PERSON_NAME] SIR HIMESH [PERSON_NAME] SIR [PERSON_NAME] SIR" at bounding box center [609, 393] width 198 height 24
select select "43094"
click at [510, 382] on select "Any DIVY [PERSON_NAME] SIR HIMESH [PERSON_NAME] SIR [PERSON_NAME] SIR" at bounding box center [609, 393] width 198 height 24
click at [786, 380] on div "Assigned Stylist" at bounding box center [830, 373] width 198 height 16
click at [790, 385] on select "Select DIVY [PERSON_NAME] SIR HIMESH [PERSON_NAME] SIR [PERSON_NAME] SIR" at bounding box center [830, 393] width 198 height 24
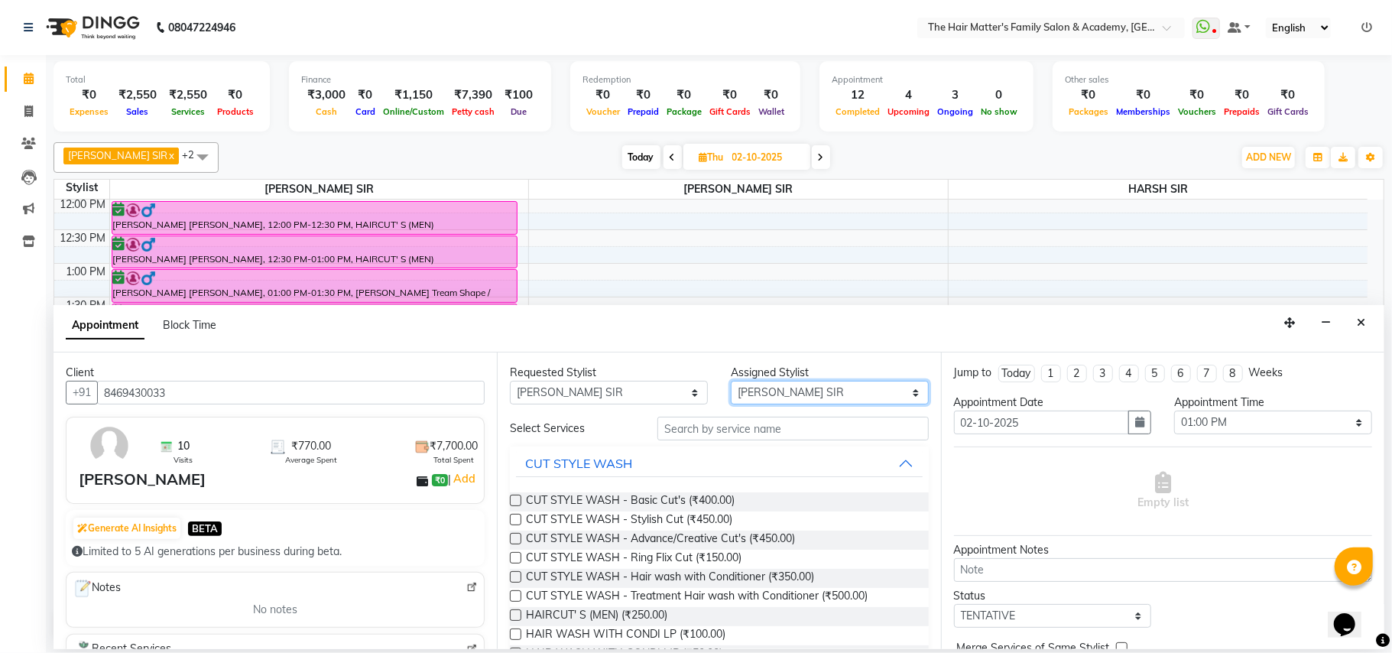
click at [731, 382] on select "Select DIVY [PERSON_NAME] SIR HIMESH [PERSON_NAME] SIR [PERSON_NAME] SIR" at bounding box center [830, 393] width 198 height 24
click at [726, 436] on input "text" at bounding box center [793, 429] width 271 height 24
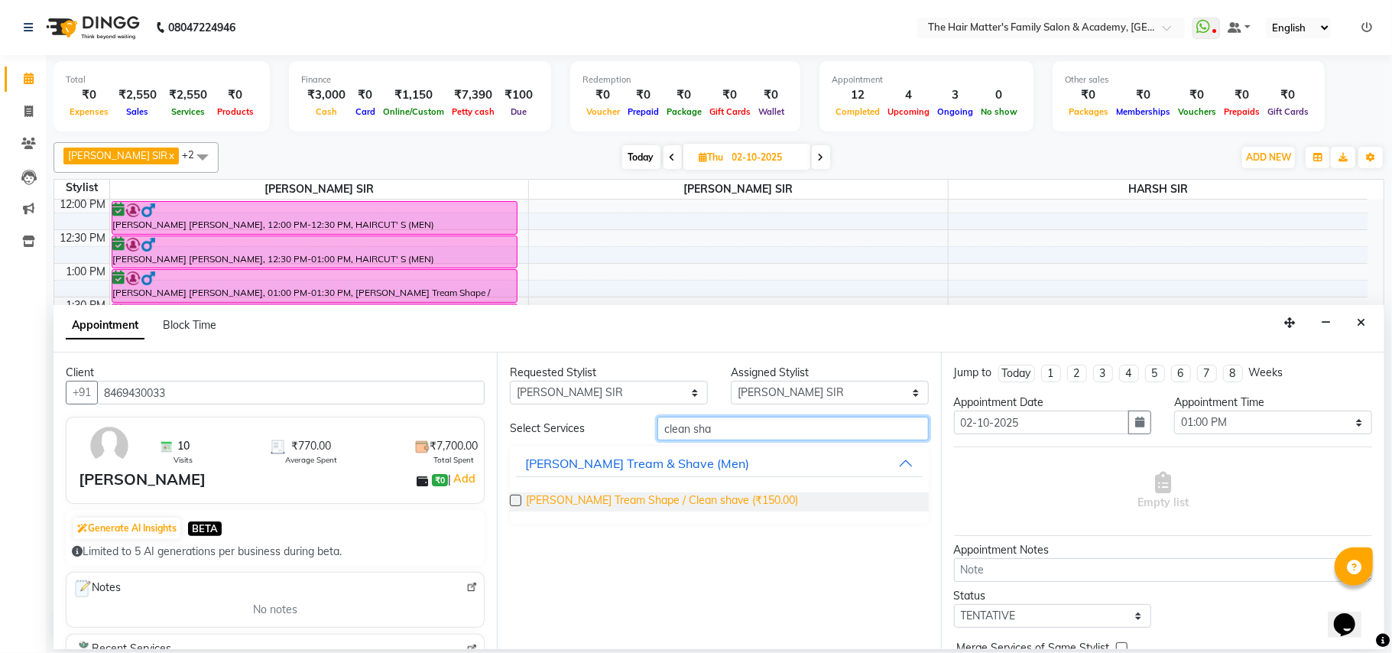
type input "clean sha"
click at [722, 505] on span "[PERSON_NAME] Tream Shape / Clean shave (₹150.00)" at bounding box center [662, 501] width 272 height 19
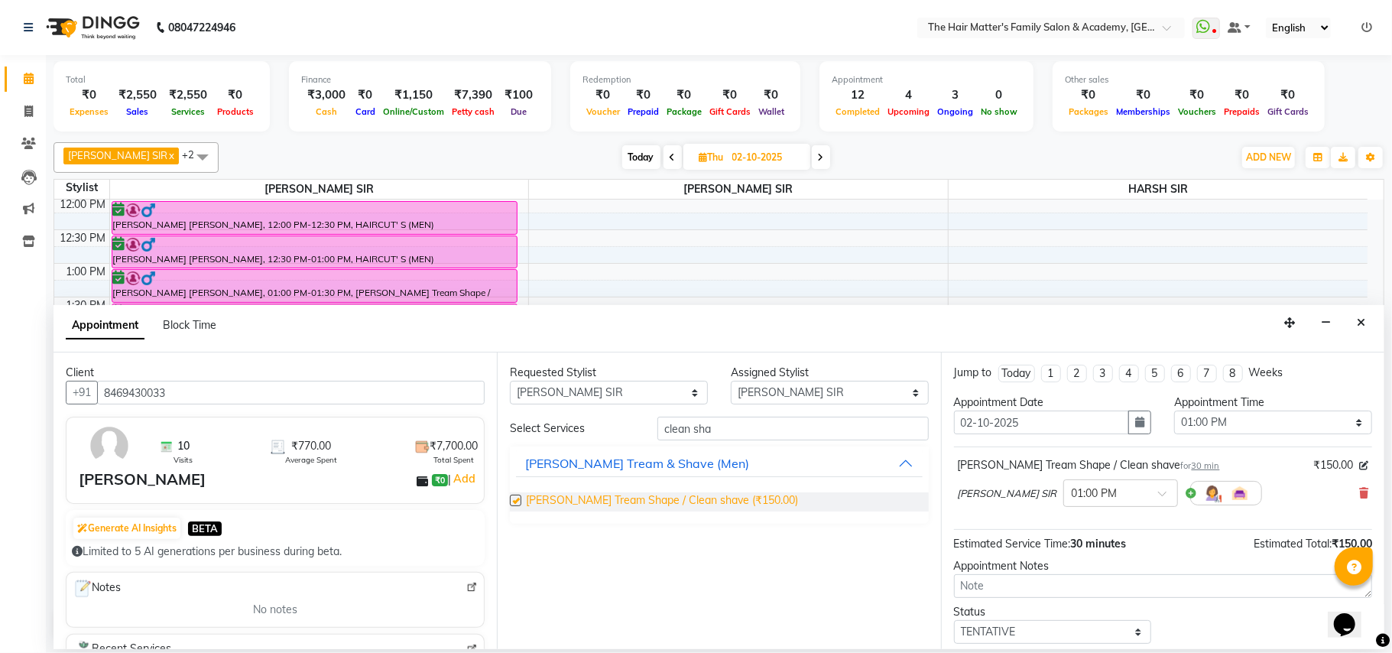
checkbox input "false"
click at [756, 437] on input "clean sha" at bounding box center [793, 429] width 271 height 24
type input "c"
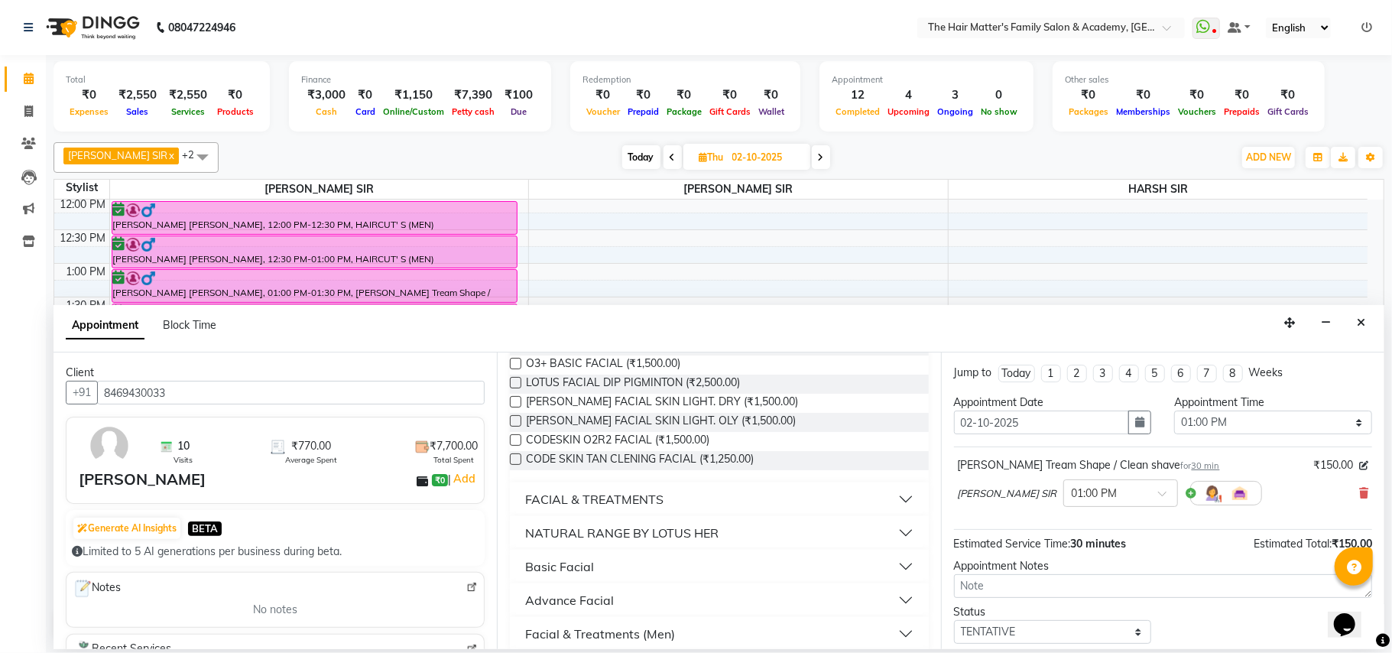
scroll to position [268, 0]
type input "facial"
click at [888, 490] on button "FACIAL & TREATMENTS" at bounding box center [719, 503] width 406 height 28
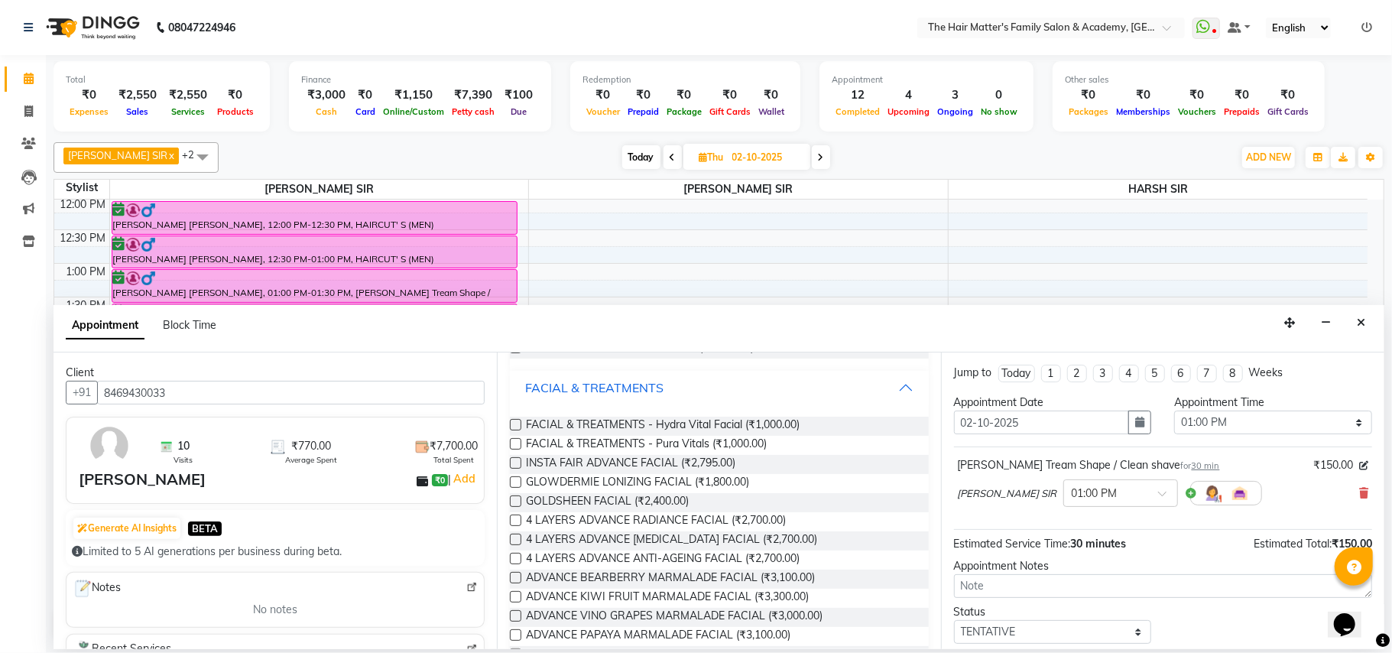
scroll to position [387, 0]
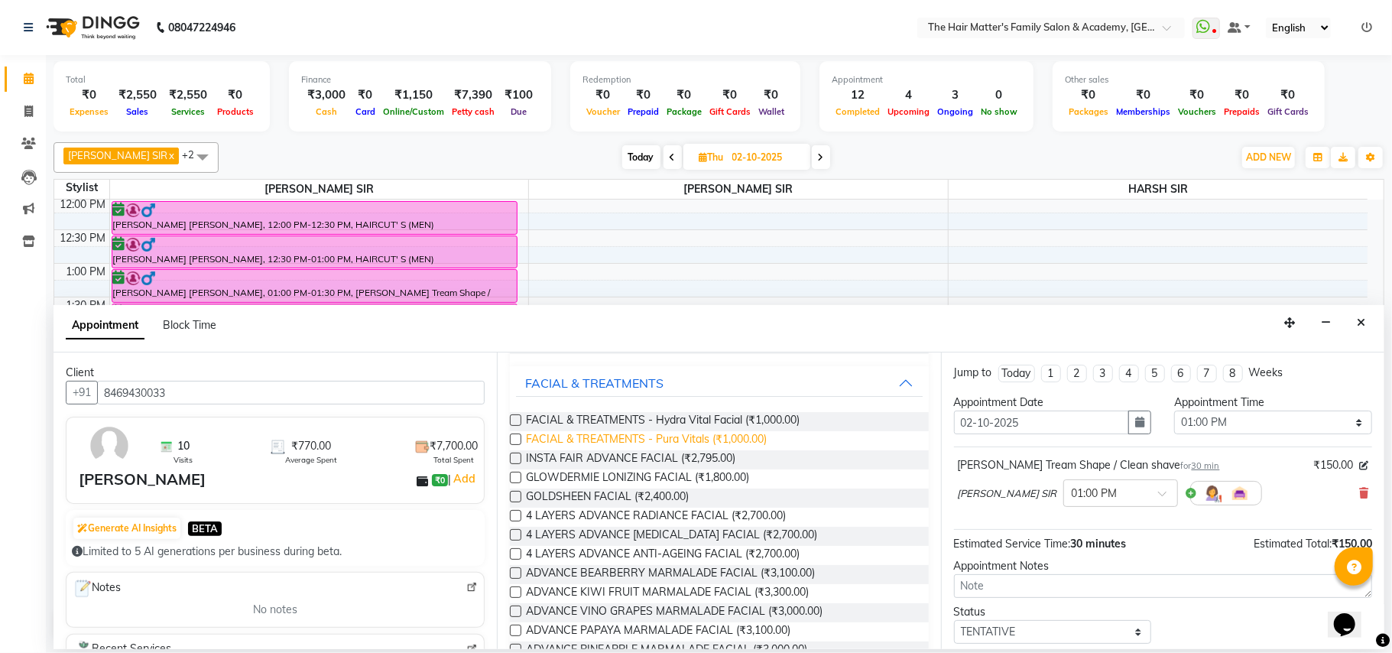
click at [760, 437] on span "FACIAL & TREATMENTS - Pura Vitals (₹1,000.00)" at bounding box center [646, 440] width 241 height 19
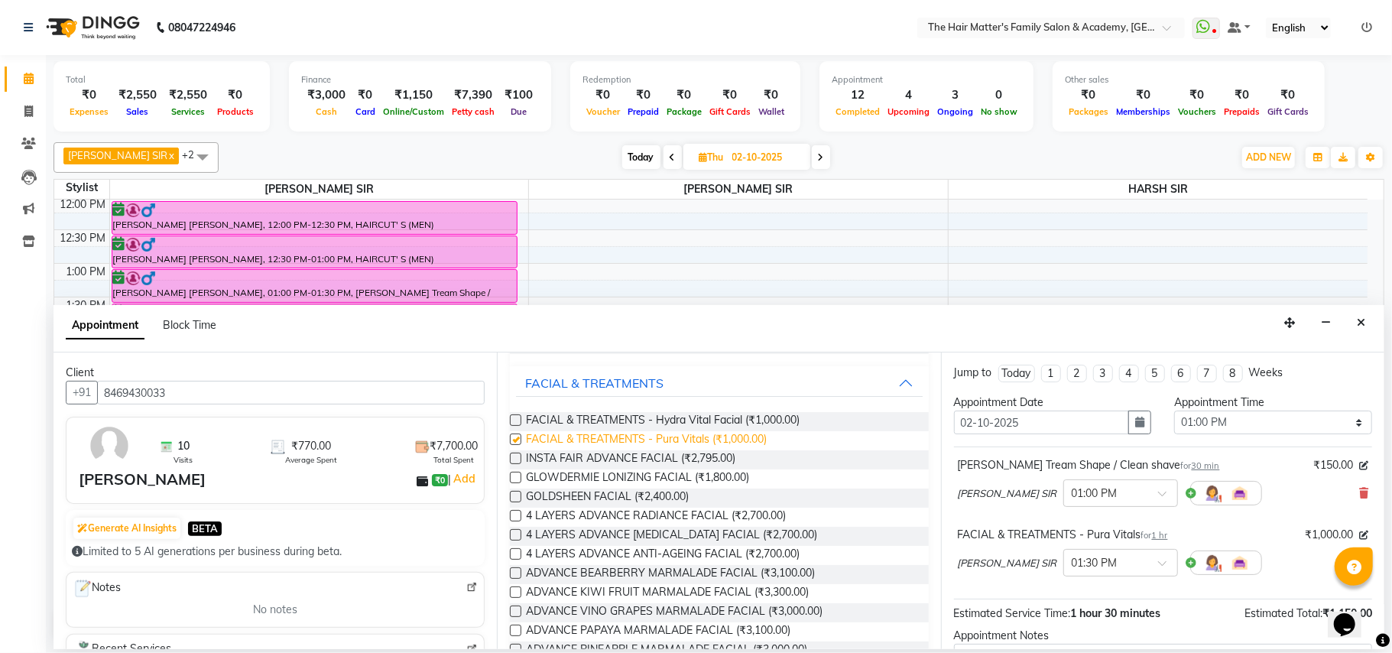
checkbox input "false"
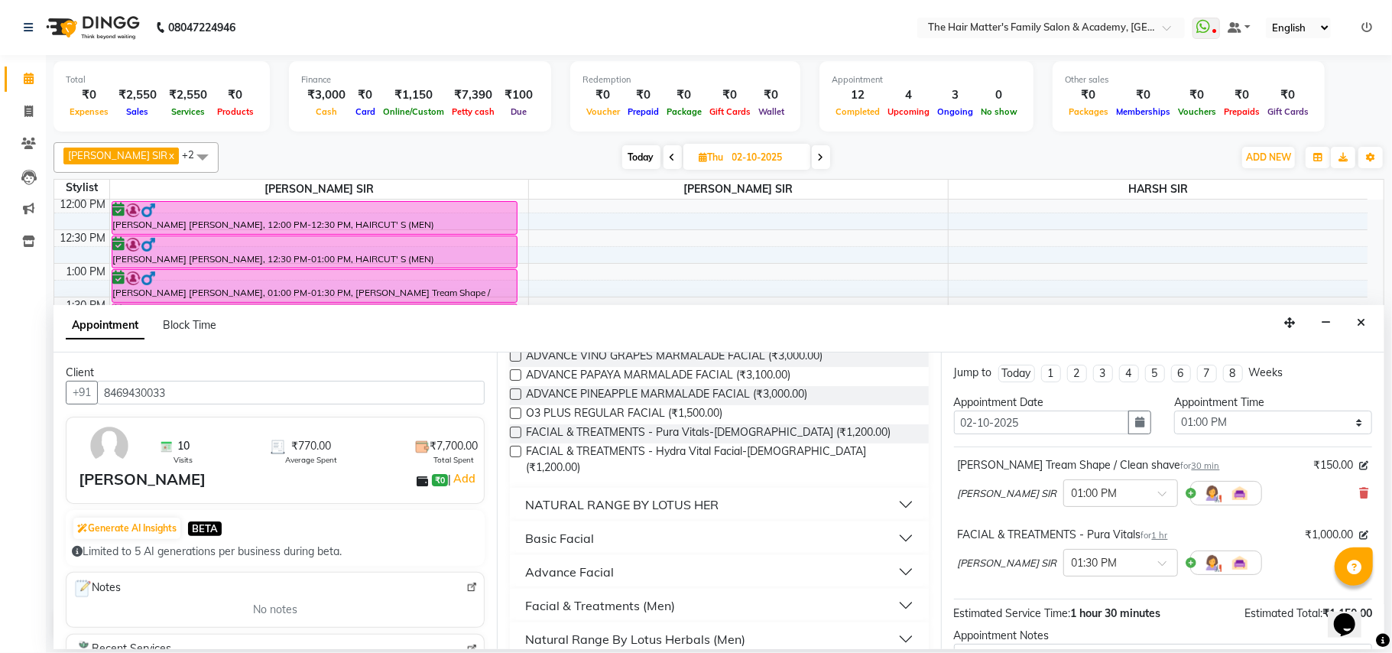
scroll to position [646, 0]
click at [887, 521] on button "Basic Facial" at bounding box center [719, 535] width 406 height 28
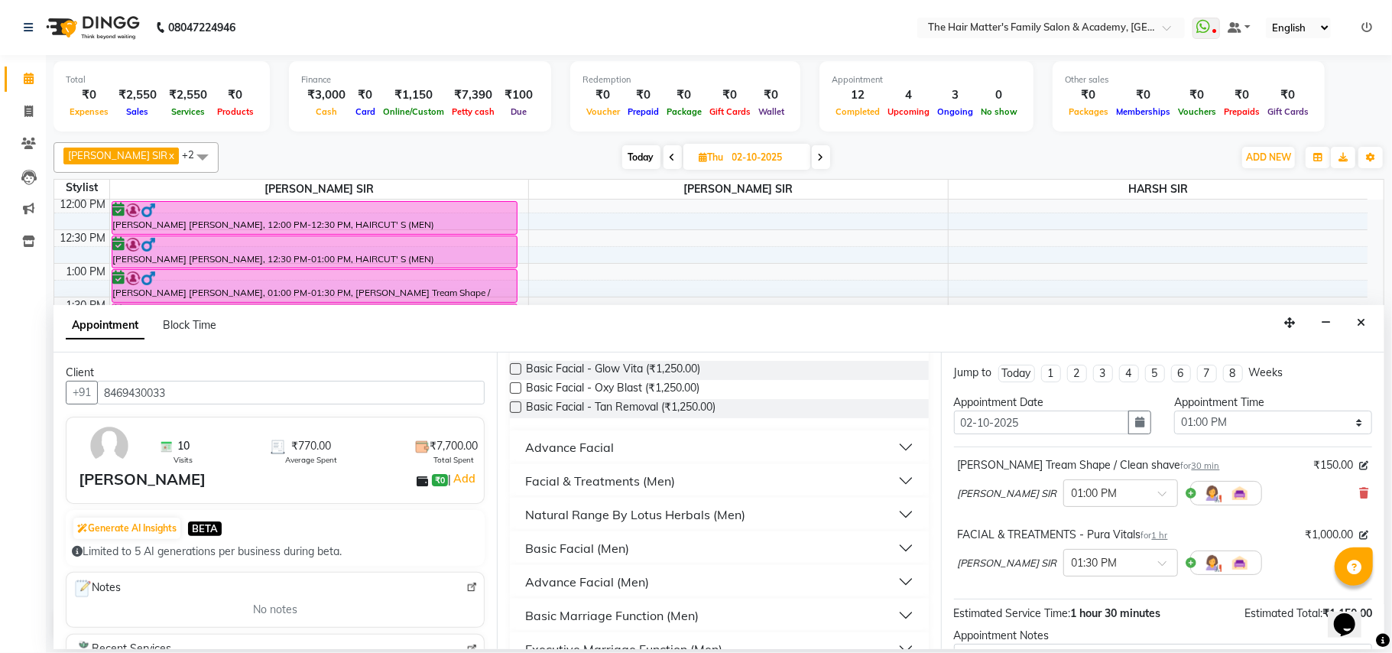
scroll to position [862, 0]
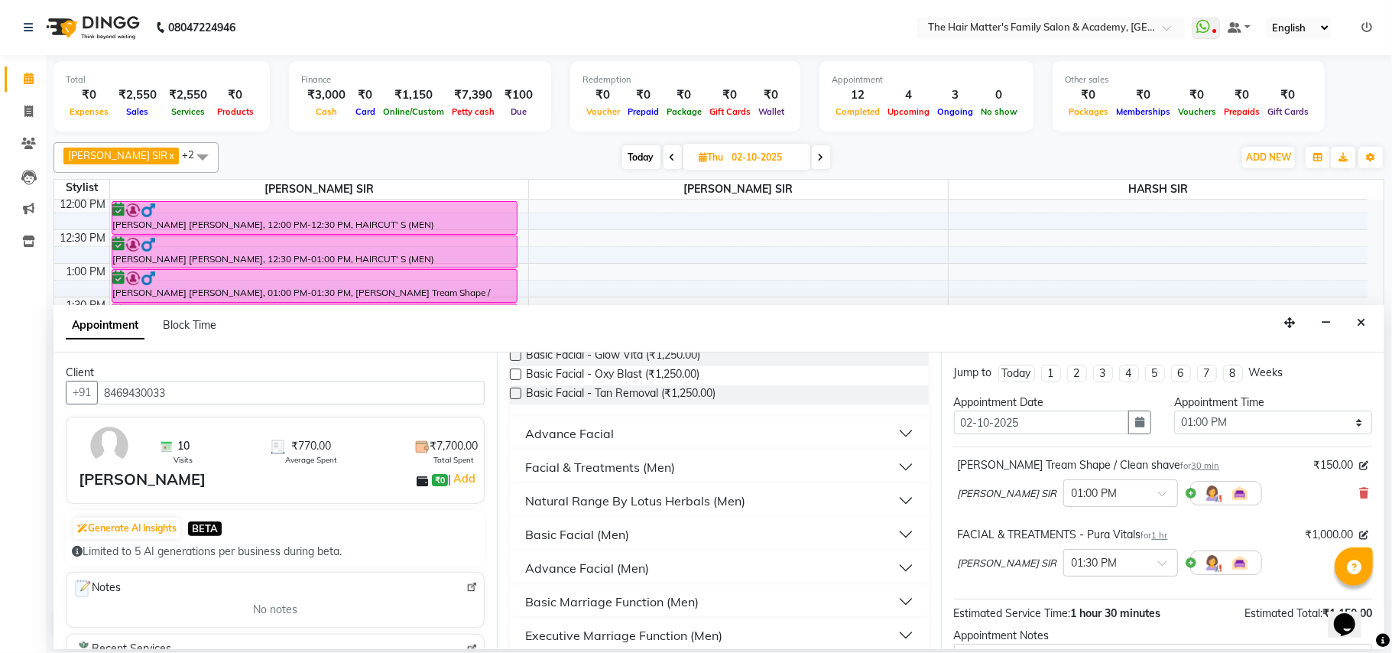
click at [839, 453] on button "Facial & Treatments (Men)" at bounding box center [719, 467] width 406 height 28
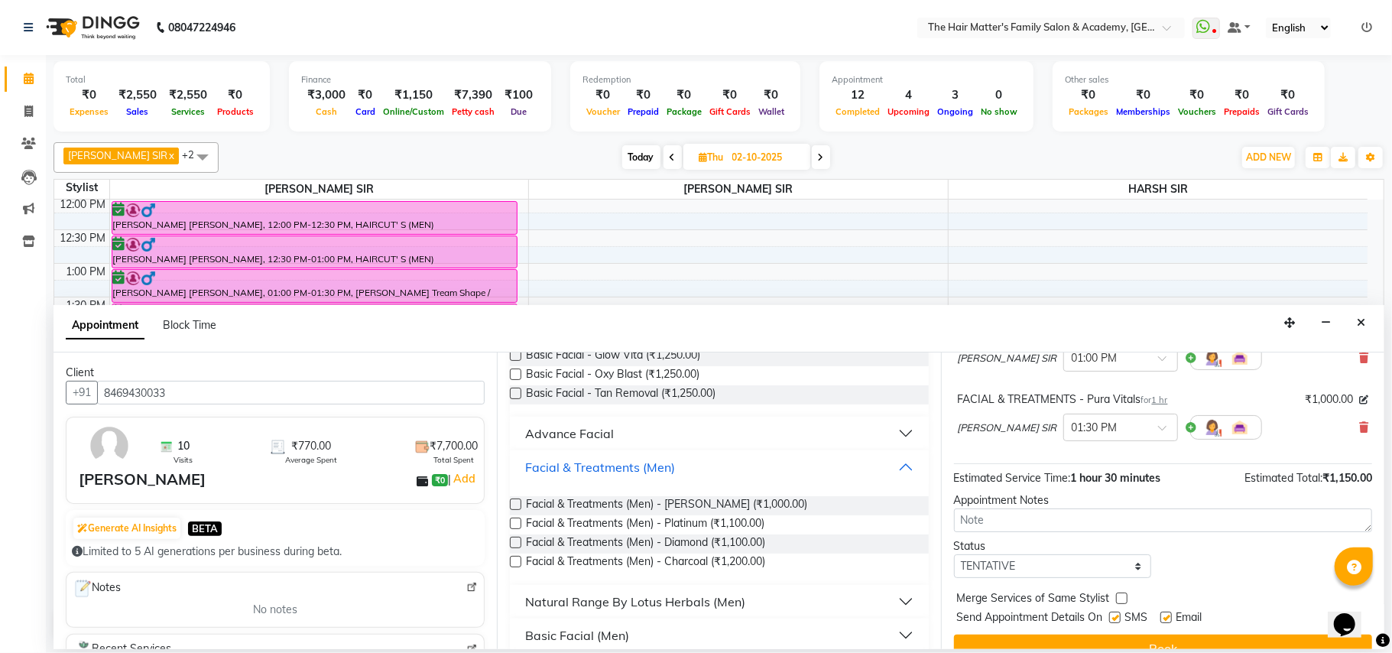
scroll to position [163, 0]
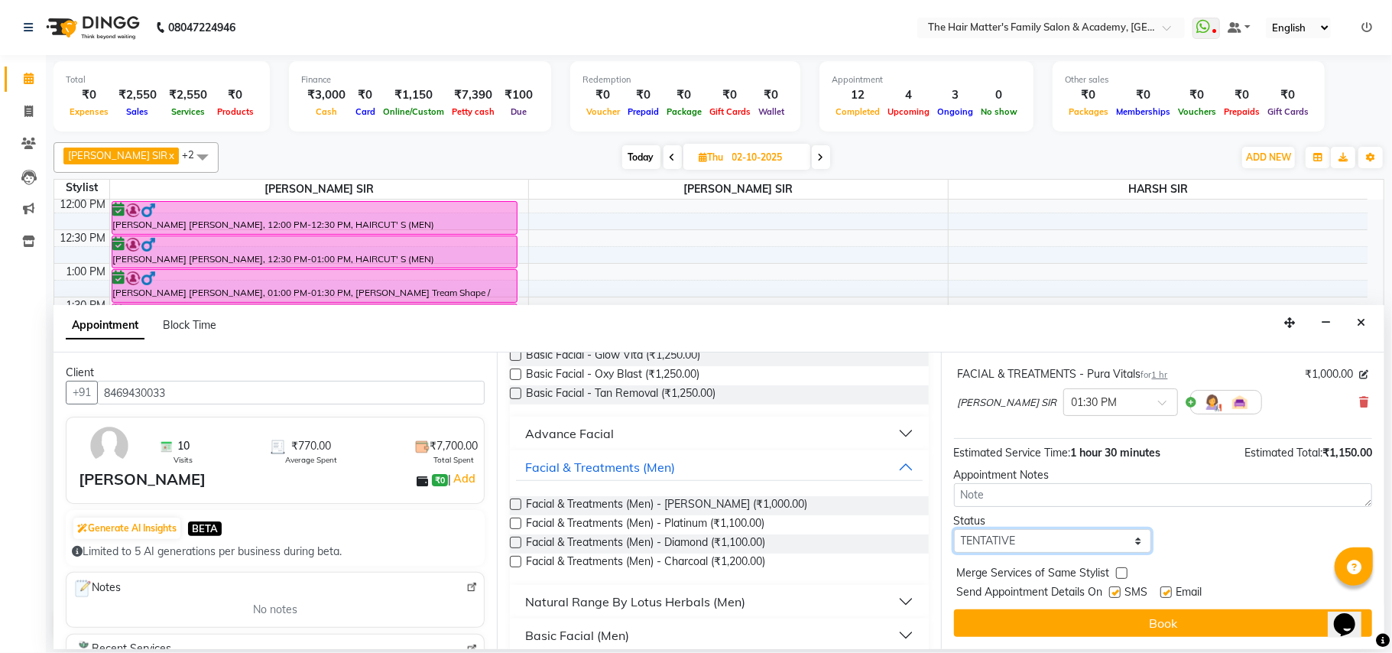
click at [1121, 549] on select "Select TENTATIVE CONFIRM UPCOMING" at bounding box center [1053, 541] width 198 height 24
select select "confirm booking"
click at [954, 530] on select "Select TENTATIVE CONFIRM UPCOMING" at bounding box center [1053, 541] width 198 height 24
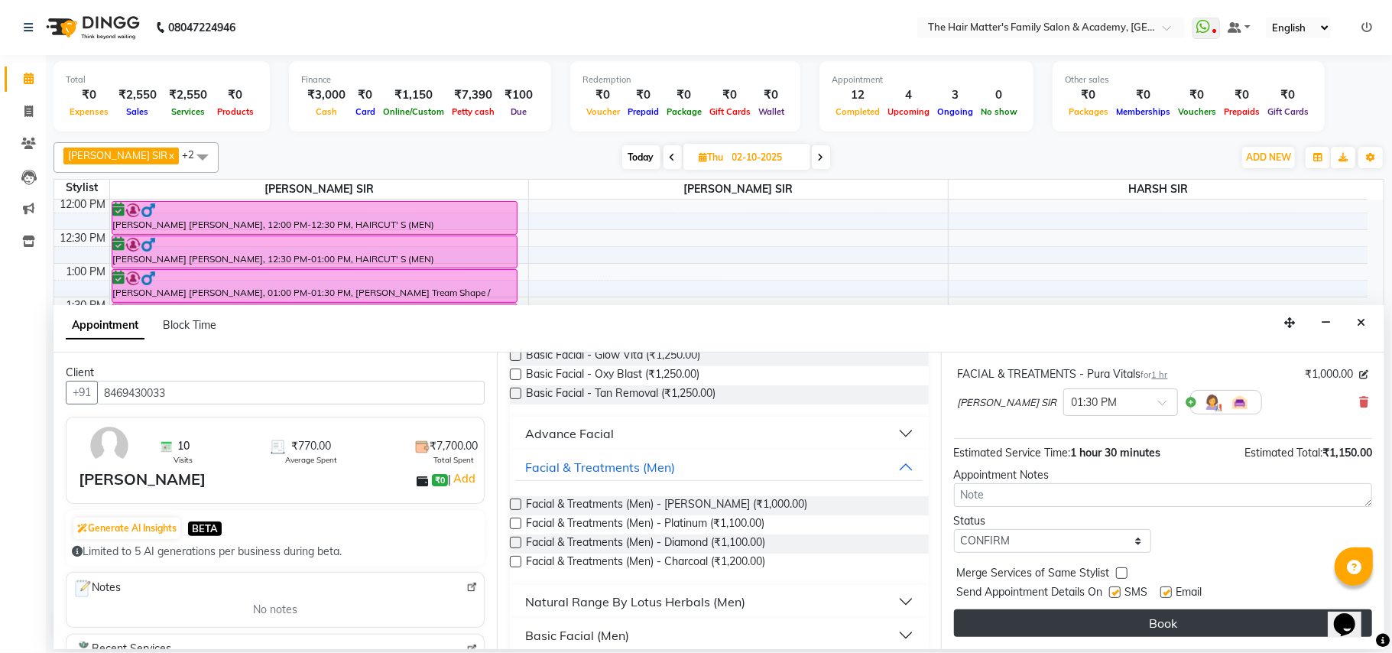
click at [1150, 612] on button "Book" at bounding box center [1163, 623] width 418 height 28
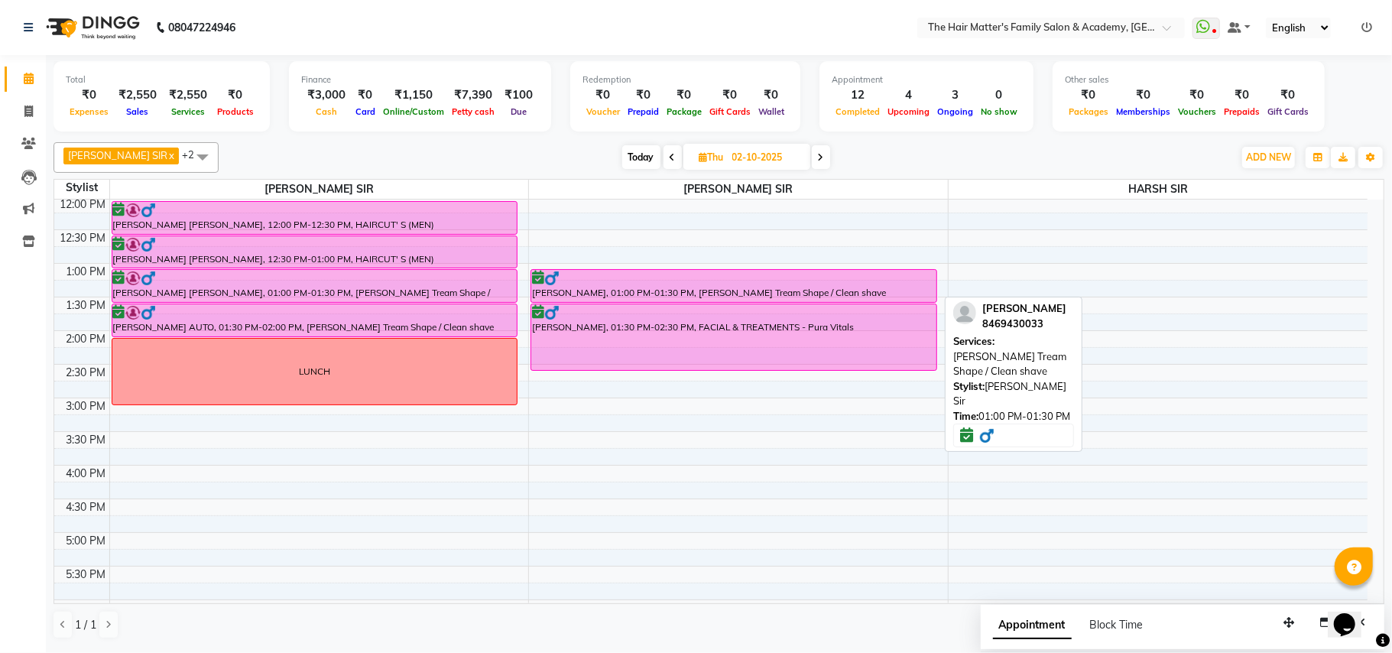
click at [662, 285] on div at bounding box center [734, 278] width 404 height 15
select select "6"
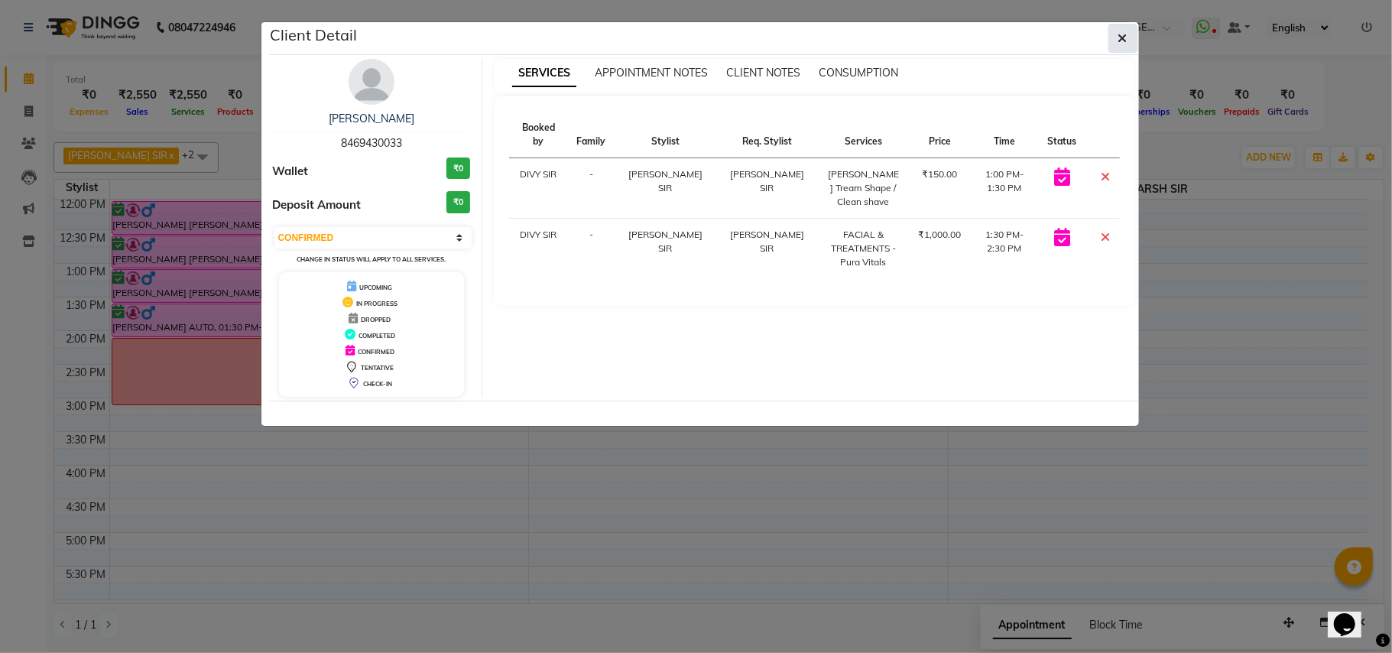
click at [1124, 44] on icon "button" at bounding box center [1123, 38] width 9 height 12
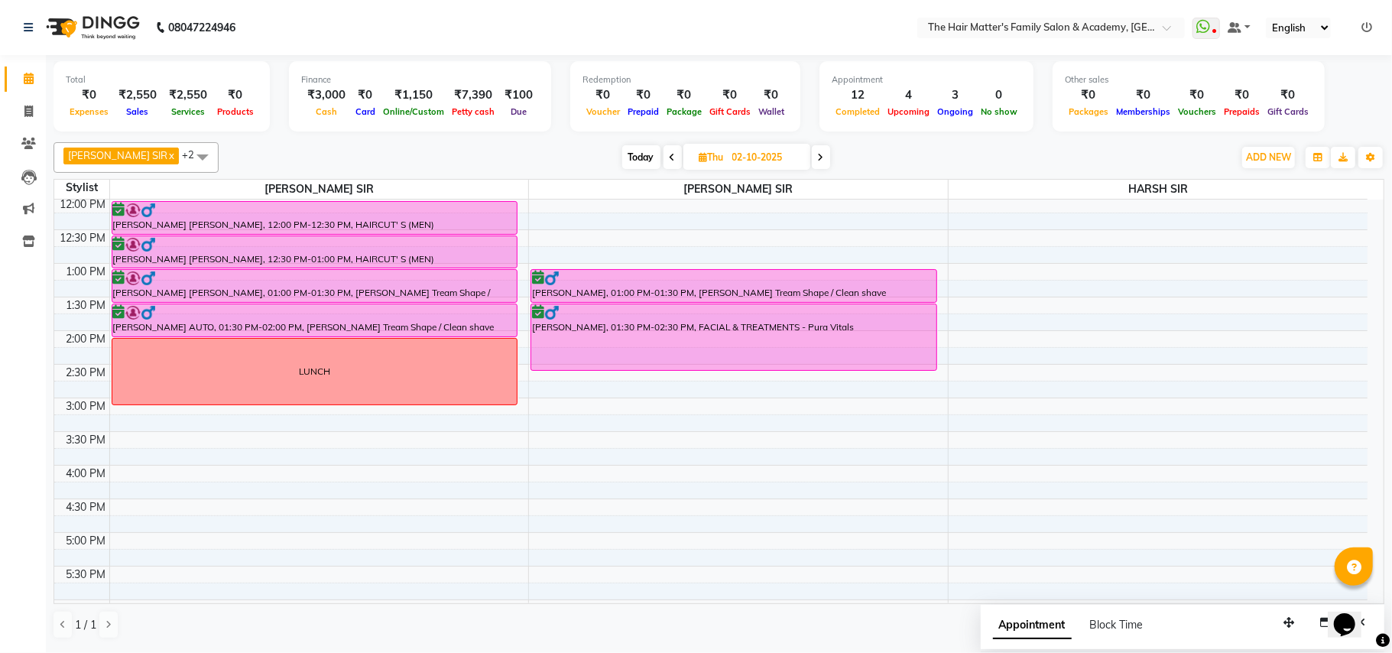
click at [630, 162] on span "Today" at bounding box center [641, 157] width 38 height 24
type input "01-10-2025"
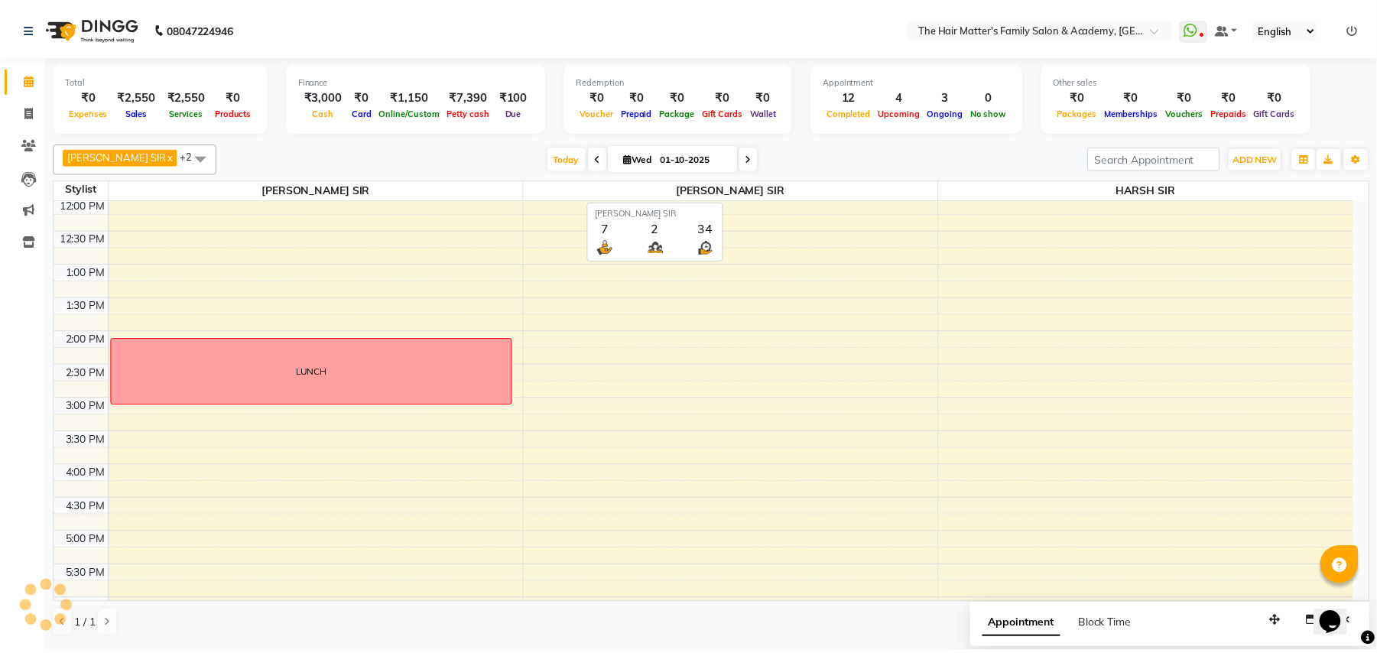
scroll to position [688, 0]
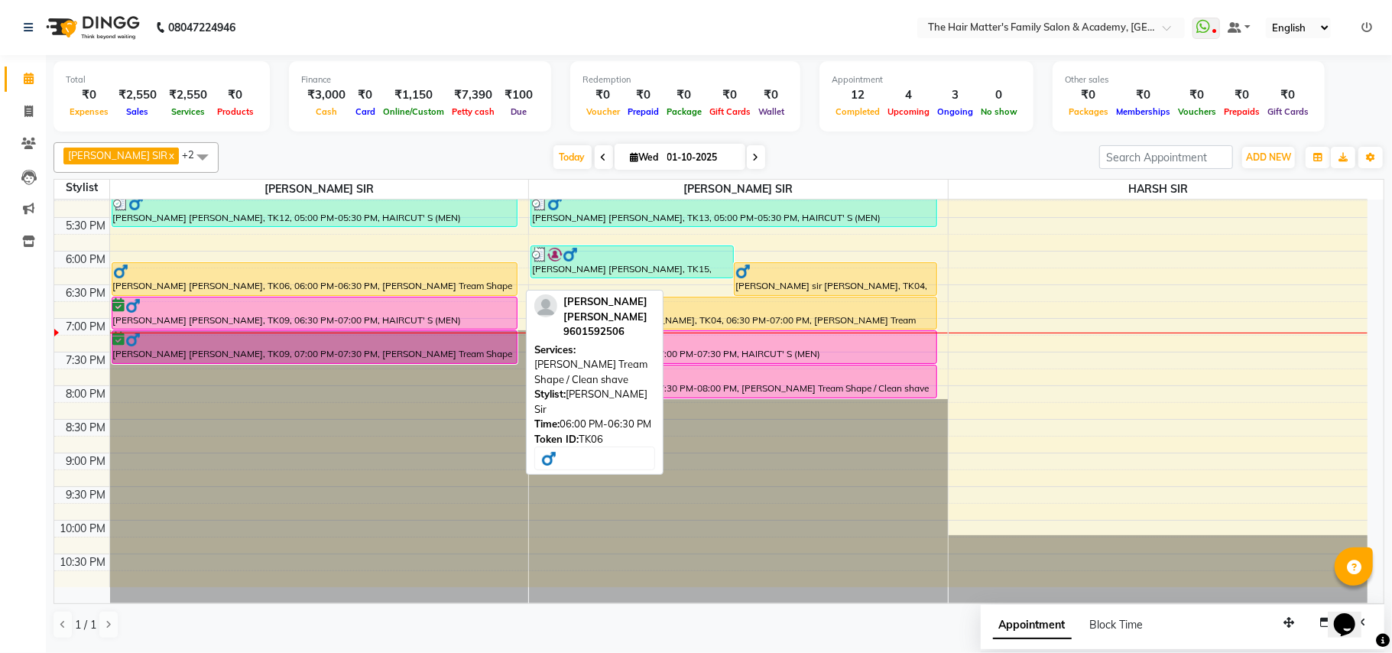
click at [460, 280] on div "[PERSON_NAME] [PERSON_NAME], TK06, 06:00 PM-06:30 PM, [PERSON_NAME] Tream Shape…" at bounding box center [314, 279] width 405 height 32
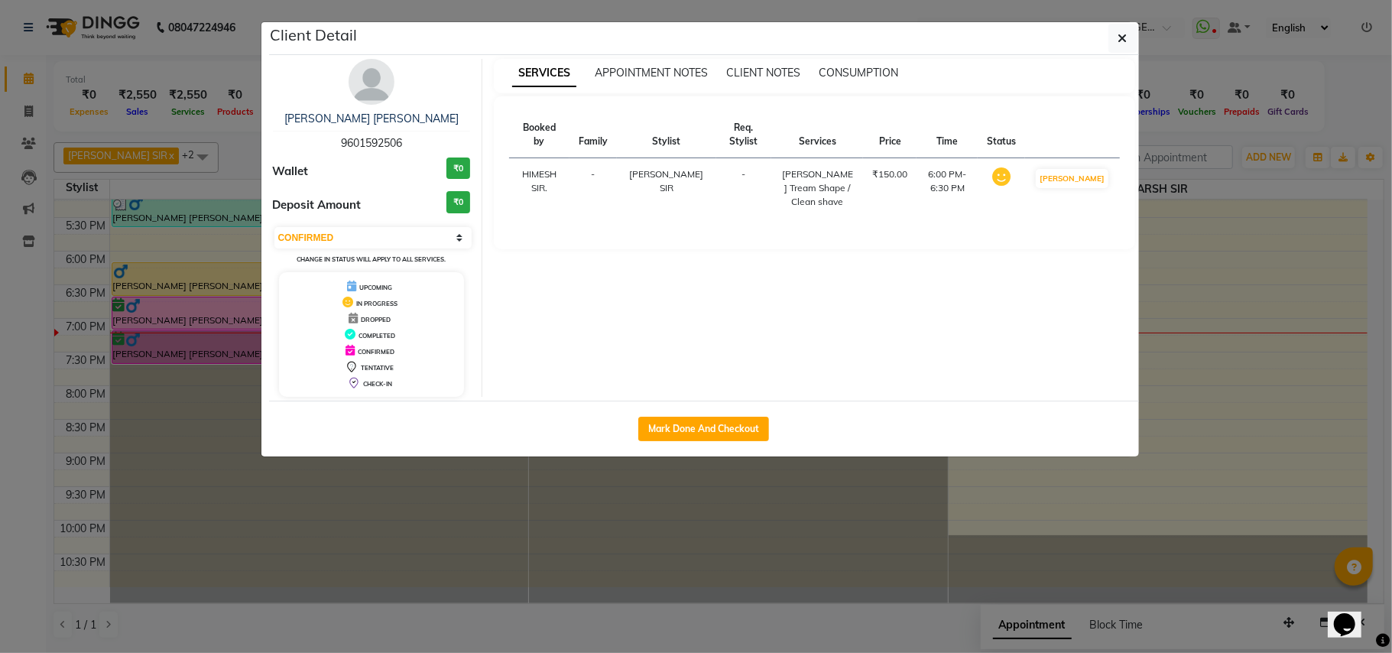
select select "1"
click at [670, 426] on button "Mark Done And Checkout" at bounding box center [703, 429] width 131 height 24
select select "service"
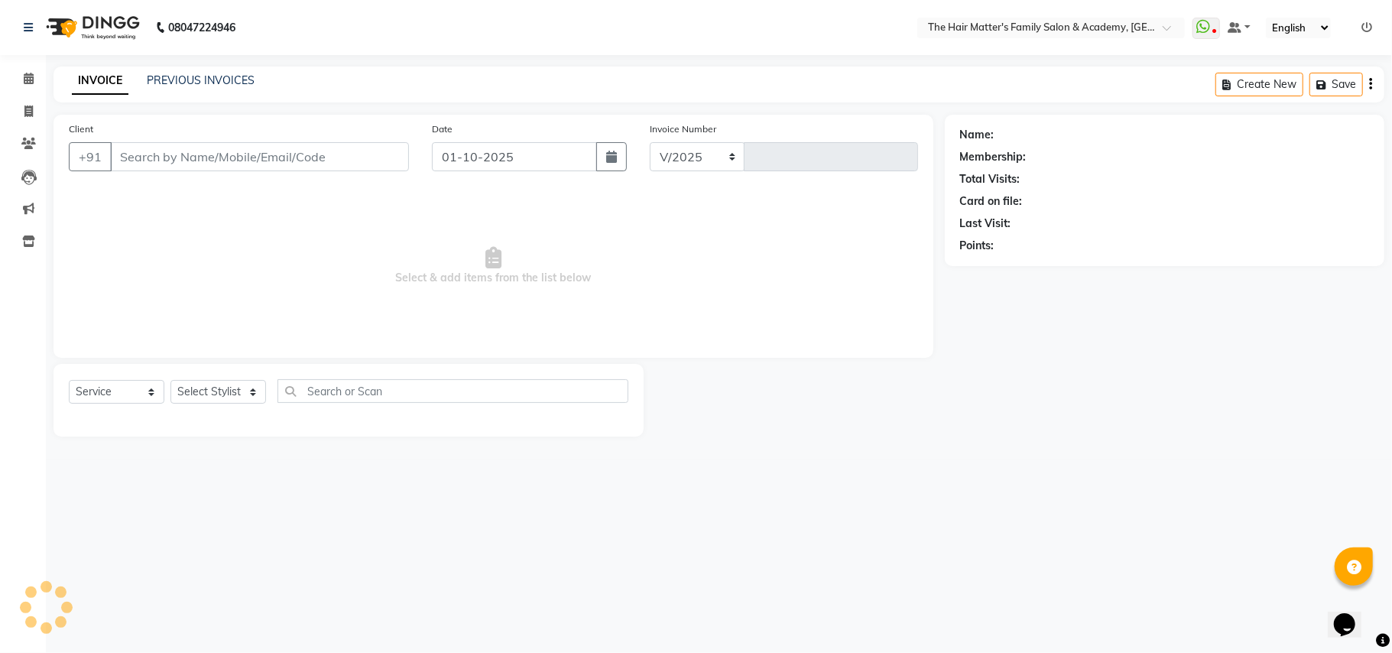
select select "5980"
type input "2002"
type input "9601592506"
select select "42572"
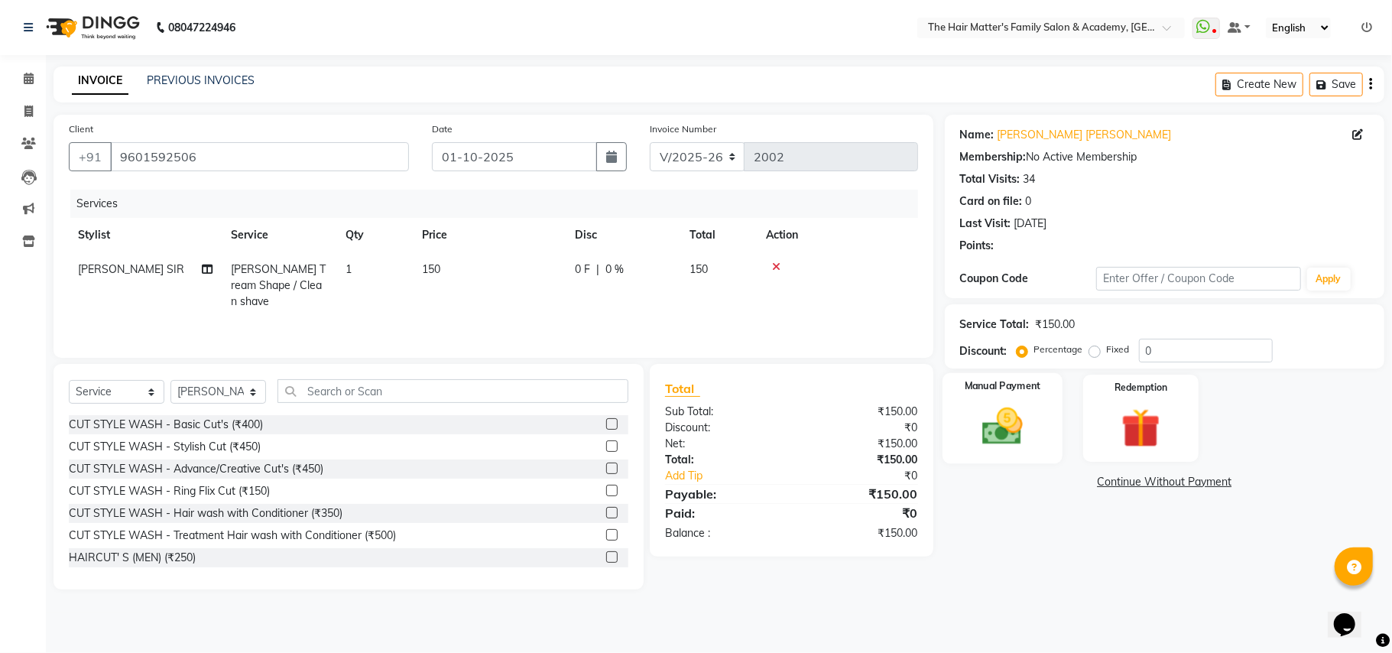
click at [1020, 411] on img at bounding box center [1002, 426] width 67 height 47
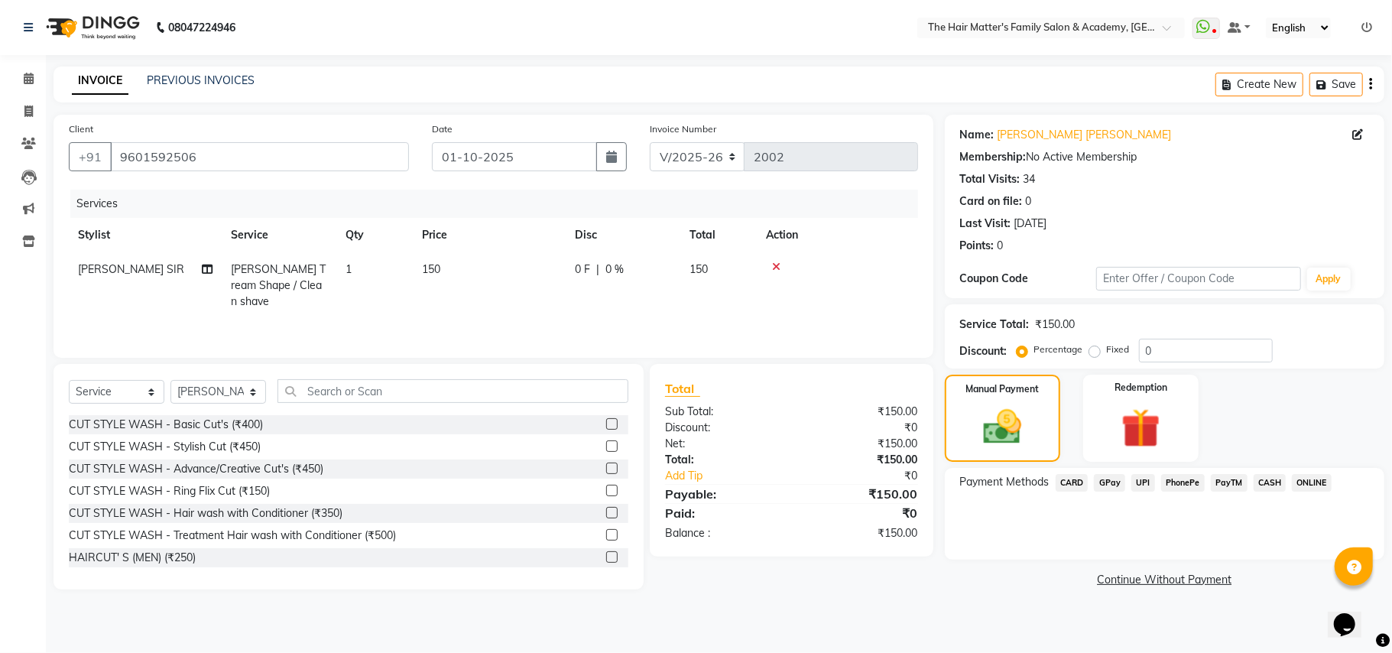
click at [1148, 482] on span "UPI" at bounding box center [1144, 483] width 24 height 18
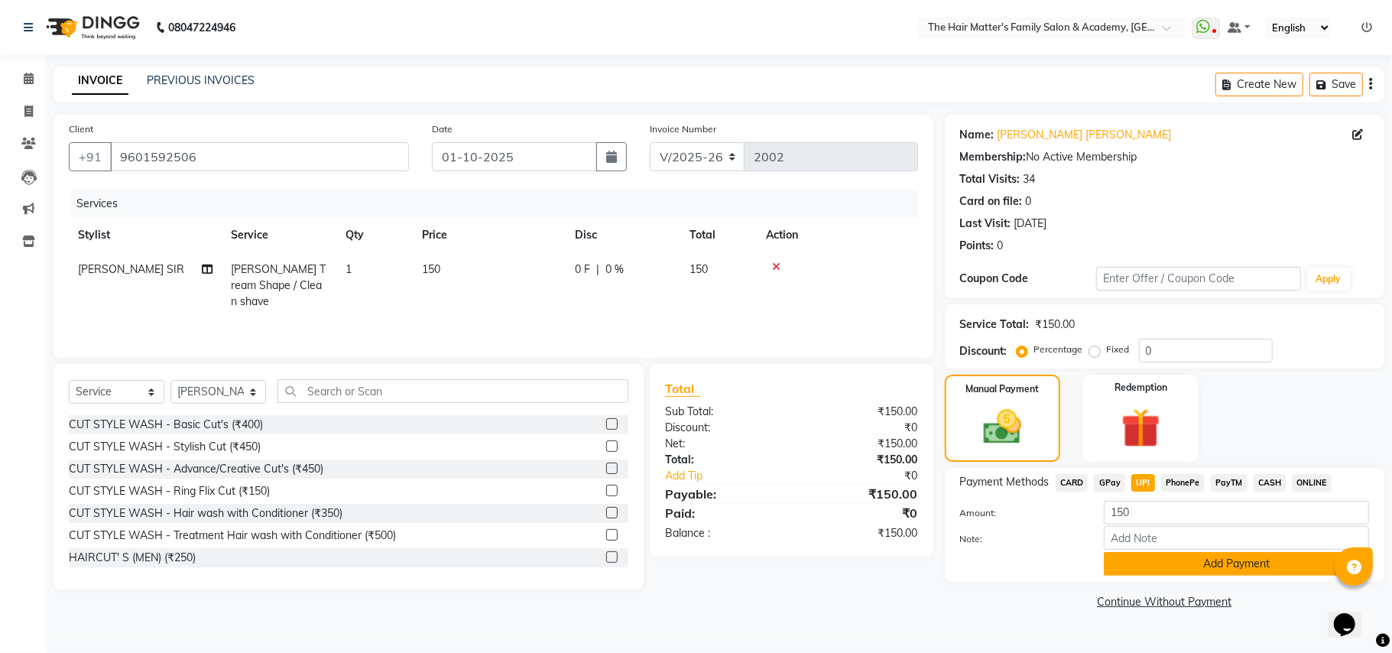
click at [1193, 567] on button "Add Payment" at bounding box center [1236, 564] width 265 height 24
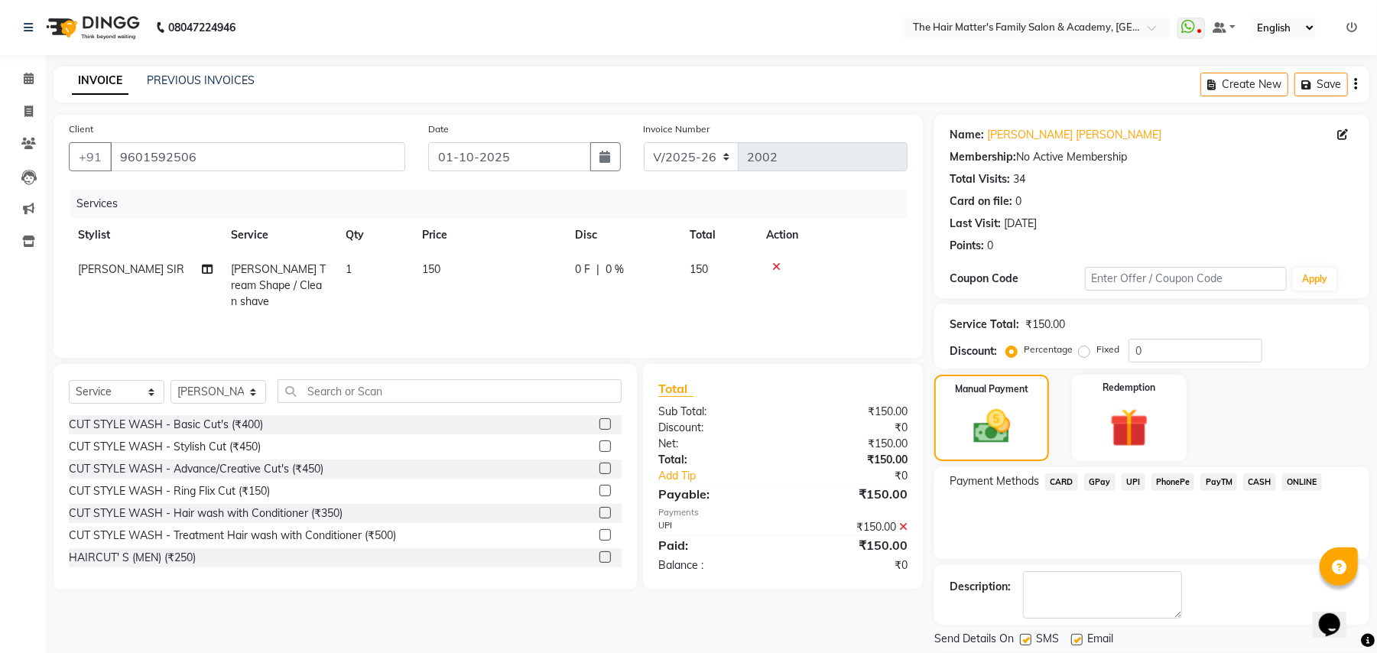
click at [1213, 631] on div "Send Details On SMS Email Checkout" at bounding box center [1151, 654] width 435 height 46
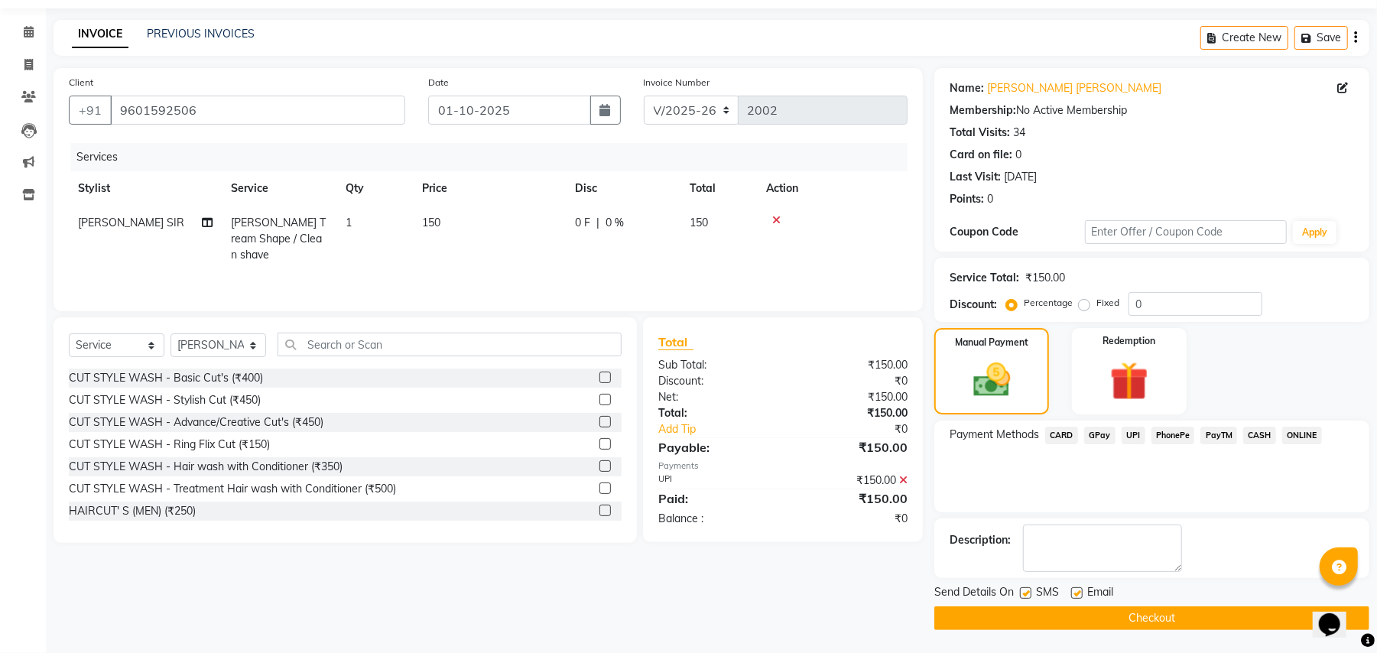
click at [1213, 606] on button "Checkout" at bounding box center [1151, 618] width 435 height 24
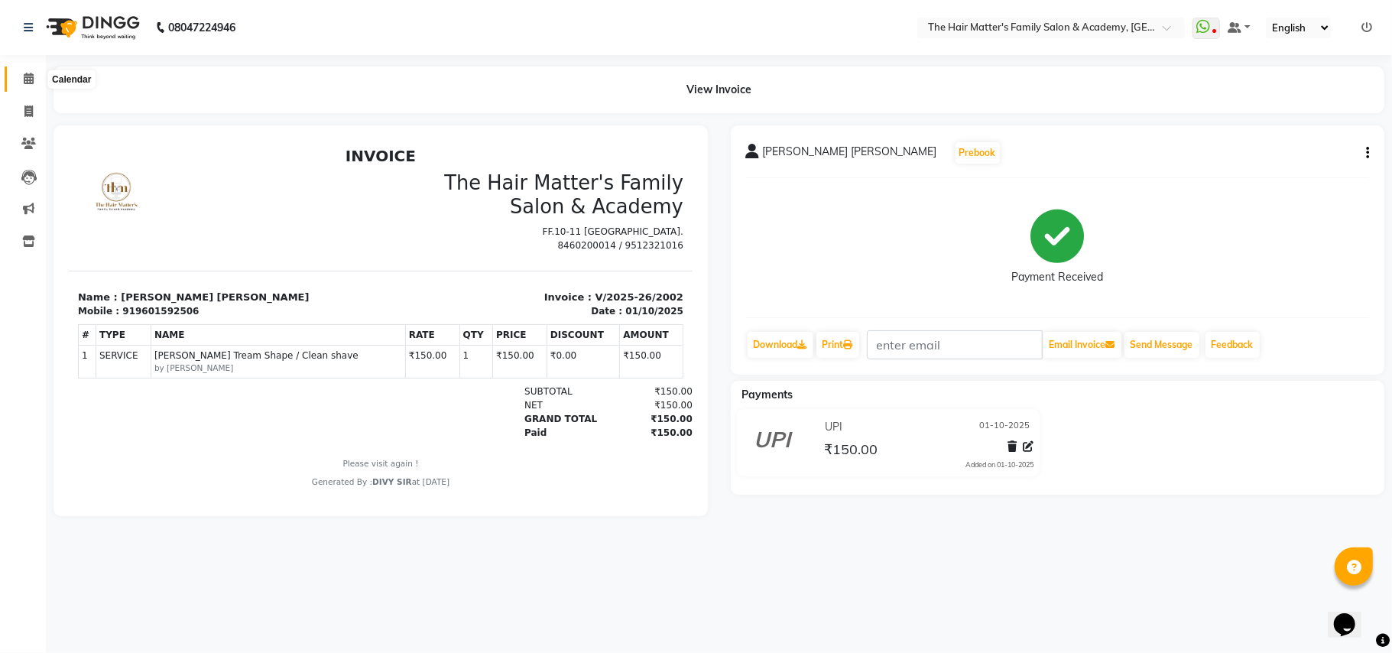
click at [31, 81] on icon at bounding box center [29, 78] width 10 height 11
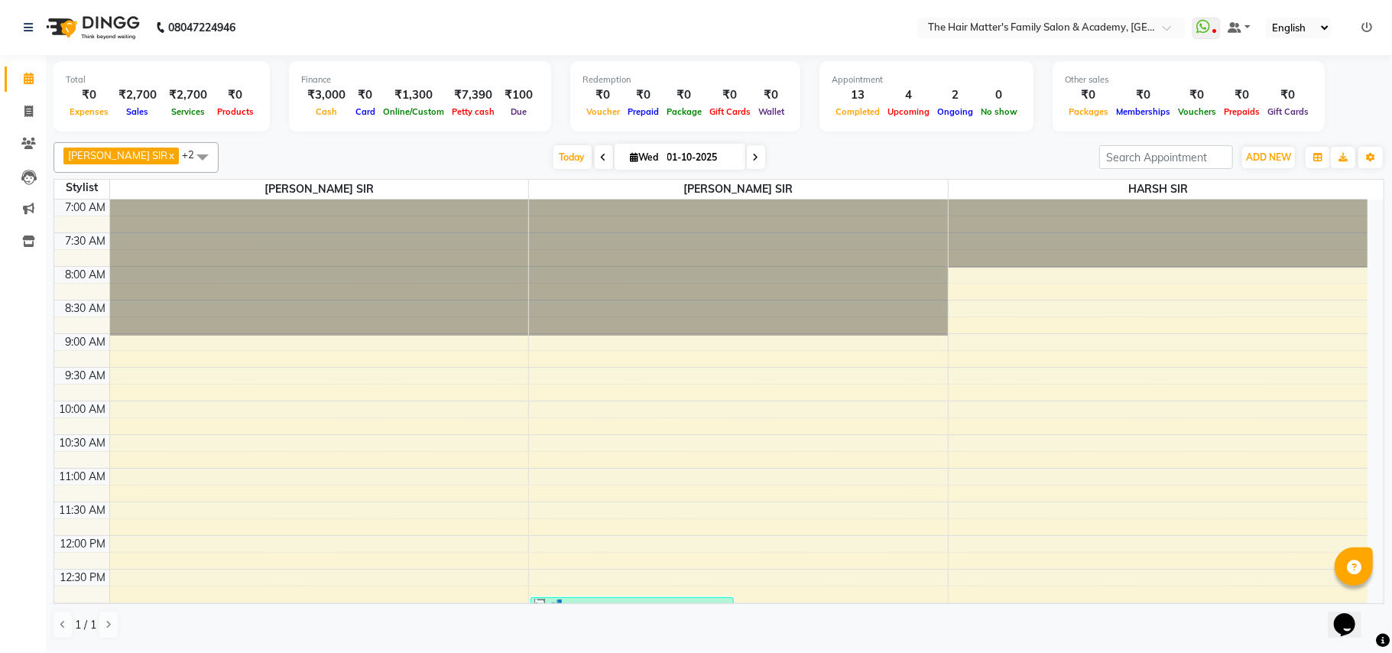
scroll to position [680, 0]
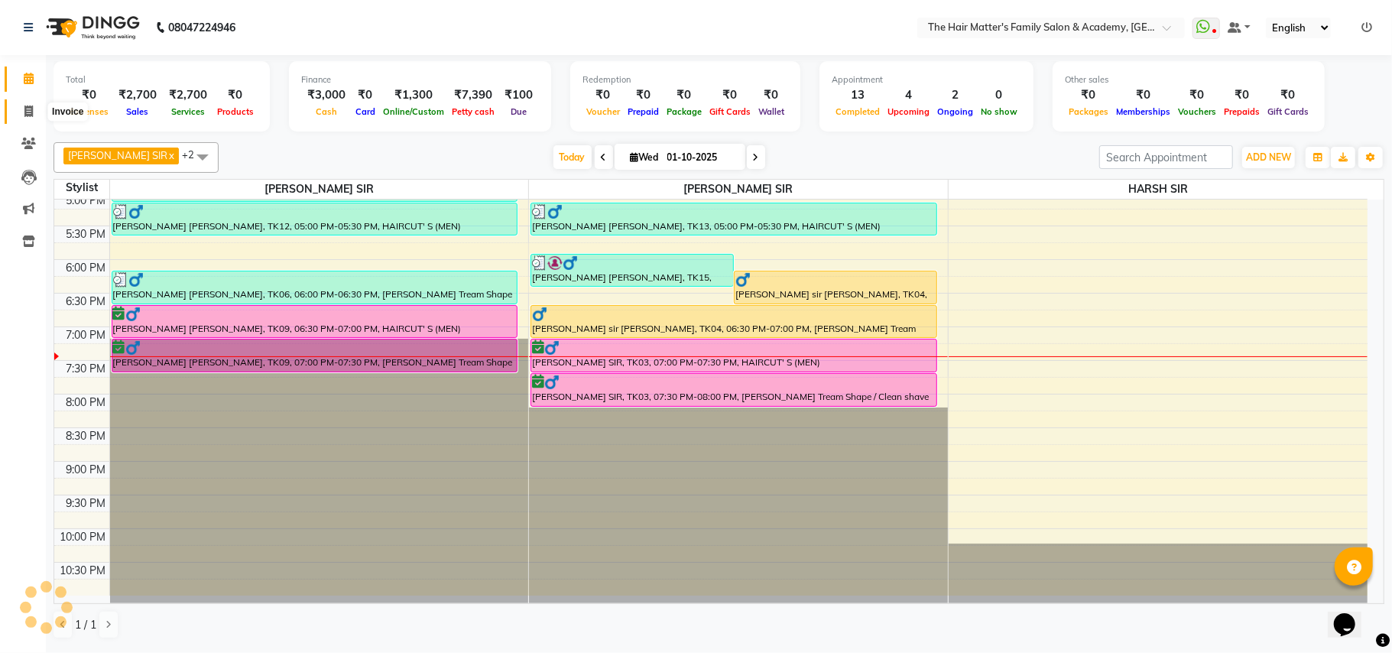
click at [28, 108] on icon at bounding box center [28, 111] width 8 height 11
select select "service"
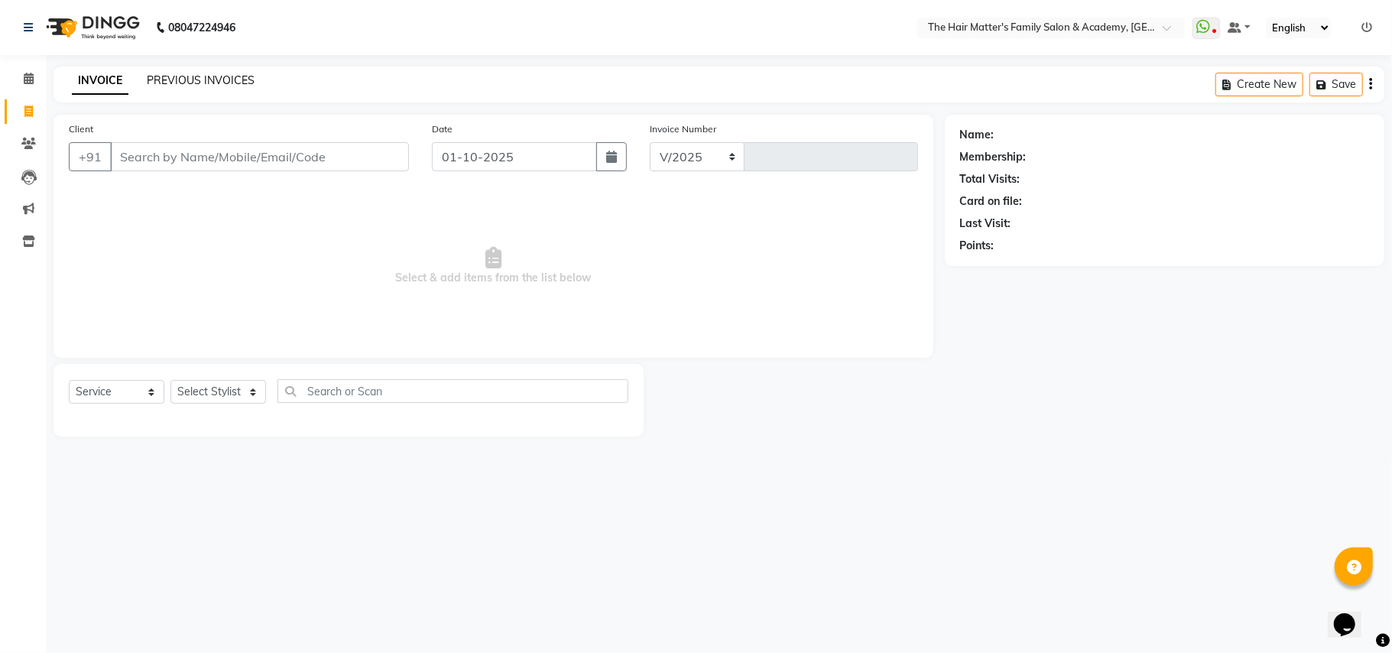
select select "5980"
type input "2003"
drag, startPoint x: 154, startPoint y: 138, endPoint x: 157, endPoint y: 148, distance: 10.9
click at [157, 141] on div "Client +91" at bounding box center [238, 152] width 363 height 63
click at [166, 154] on input "Client" at bounding box center [259, 156] width 299 height 29
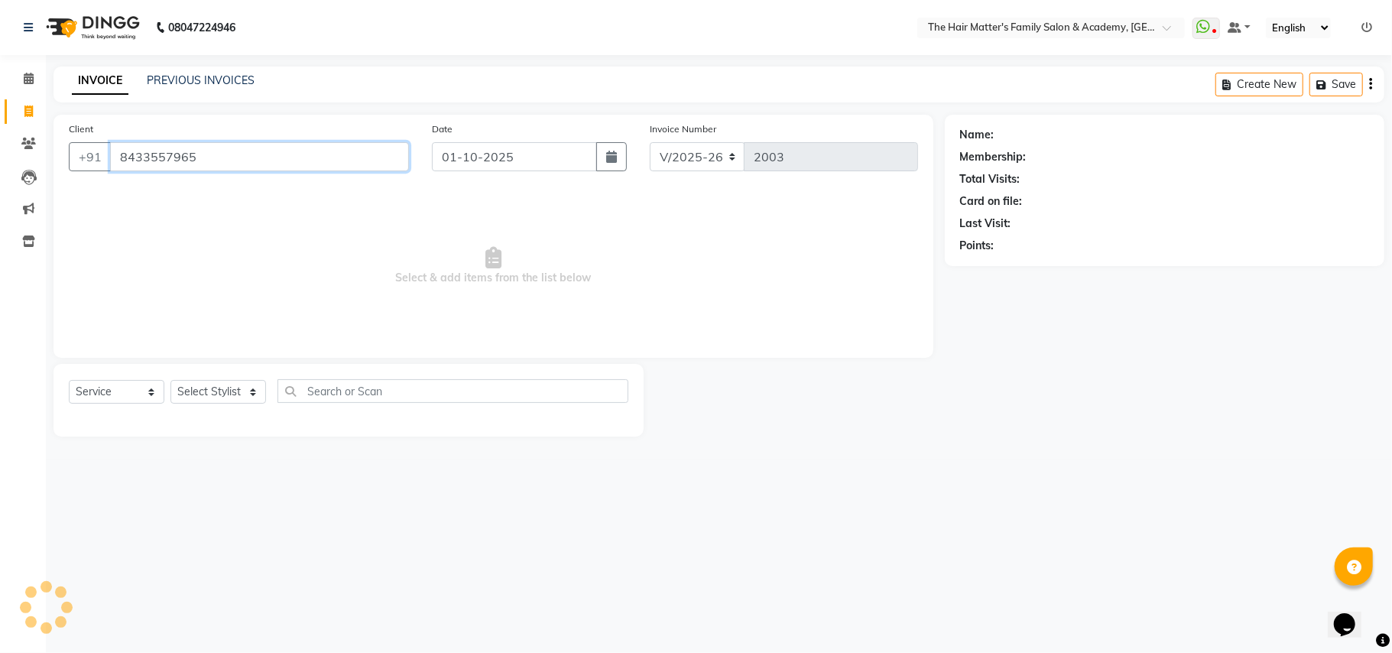
type input "8433557965"
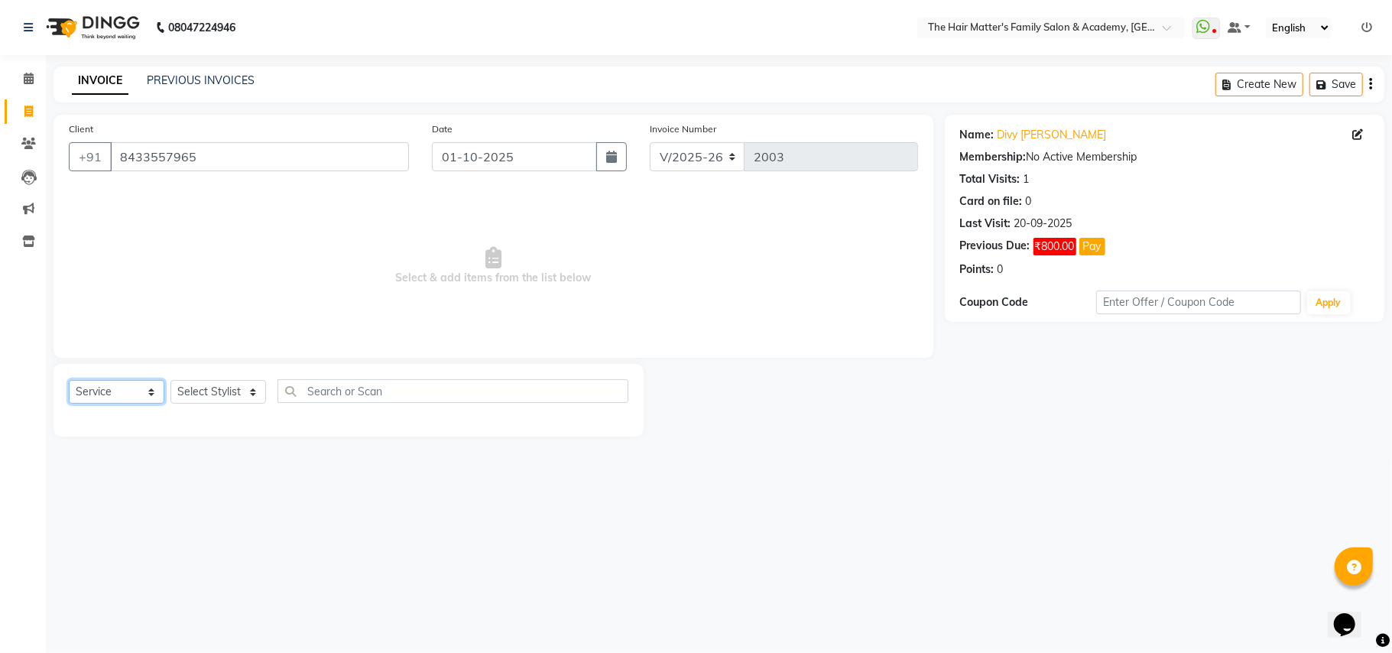
click at [151, 404] on select "Select Service Product Membership Package Voucher Prepaid Gift Card" at bounding box center [117, 392] width 96 height 24
select select "product"
click at [69, 380] on select "Select Service Product Membership Package Voucher Prepaid Gift Card" at bounding box center [117, 392] width 96 height 24
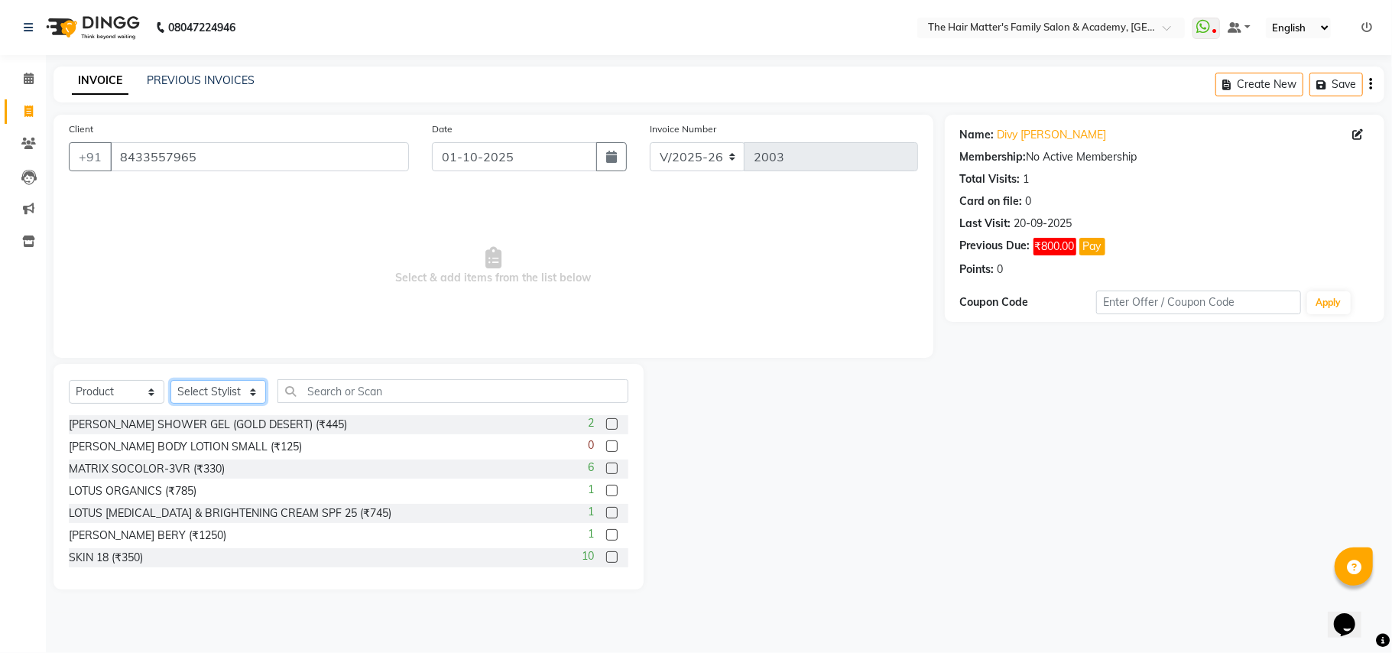
click at [245, 386] on select "Select Stylist DIVY SIR HARSH SIR HIMESH SIR. MAYANK SIR [PERSON_NAME] SIR" at bounding box center [218, 392] width 96 height 24
select select "43094"
click at [170, 380] on select "Select Stylist DIVY SIR HARSH SIR HIMESH SIR. MAYANK SIR [PERSON_NAME] SIR" at bounding box center [218, 392] width 96 height 24
click at [338, 396] on input "text" at bounding box center [453, 391] width 351 height 24
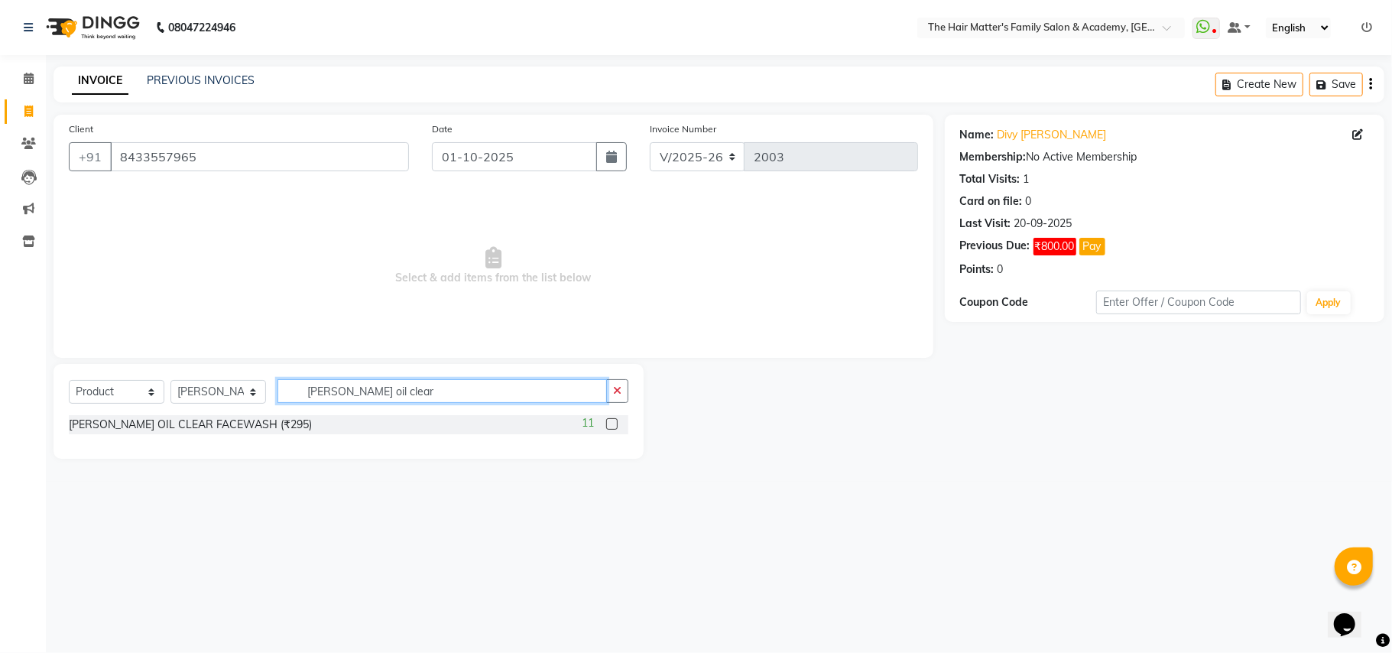
type input "[PERSON_NAME] oil clear"
click at [615, 424] on label at bounding box center [611, 423] width 11 height 11
click at [615, 424] on input "checkbox" at bounding box center [611, 425] width 10 height 10
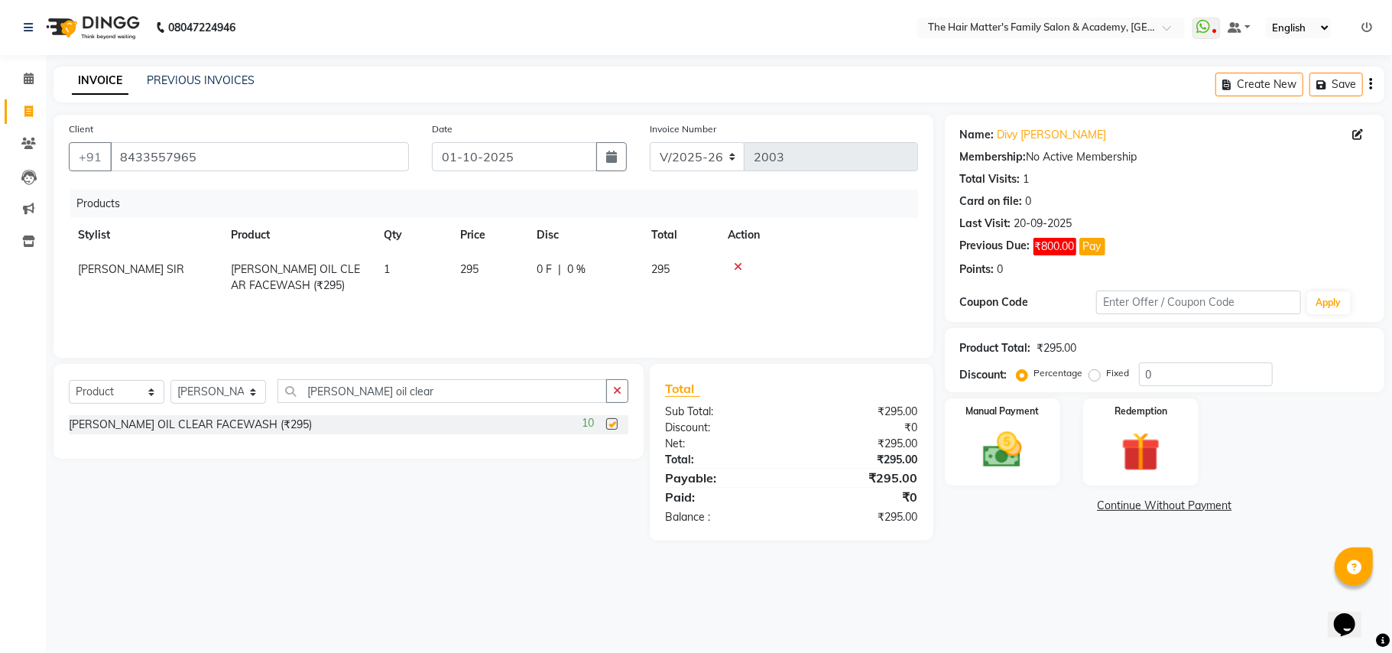
checkbox input "false"
click at [576, 261] on span "0 %" at bounding box center [576, 269] width 18 height 16
select select "43094"
click at [627, 268] on input "0" at bounding box center [627, 273] width 46 height 24
type input "10"
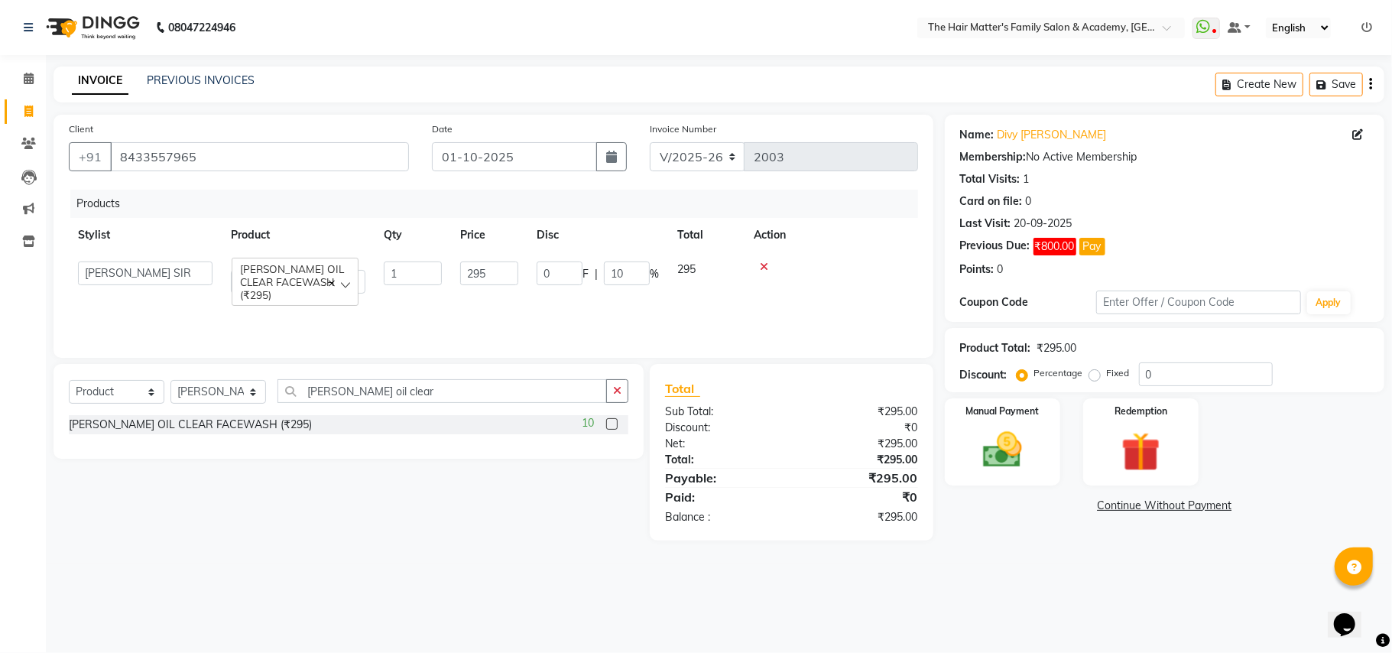
click at [729, 298] on div "Products Stylist Product Qty Price Disc Total Action DIVY SIR HARSH SIR HIMESH …" at bounding box center [493, 266] width 849 height 153
click at [24, 78] on icon at bounding box center [29, 78] width 10 height 11
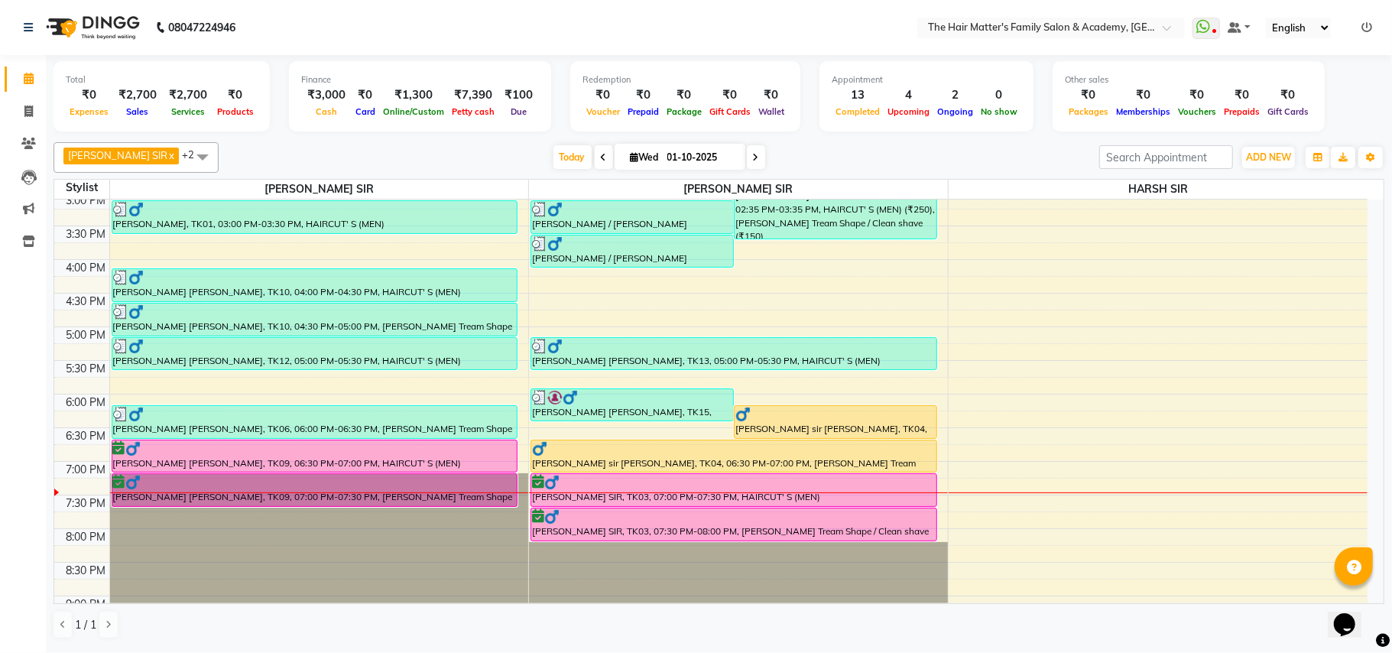
scroll to position [560, 0]
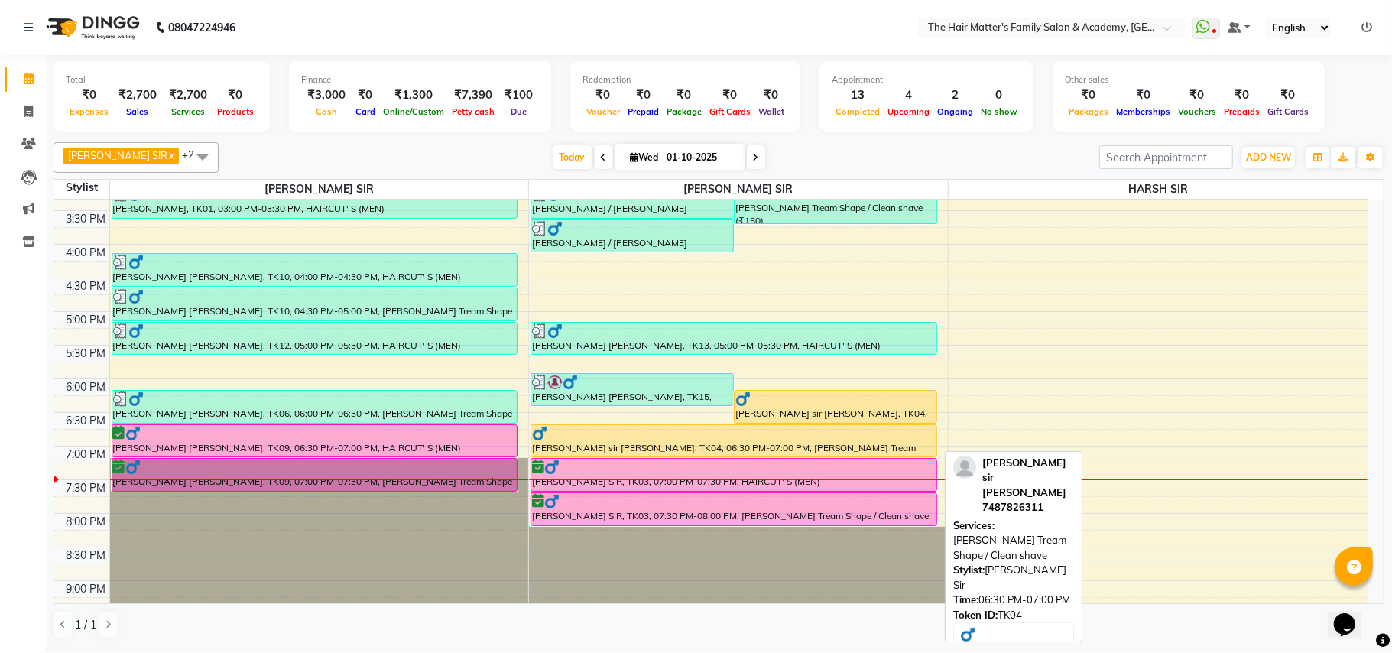
click at [795, 446] on div "[PERSON_NAME] sir [PERSON_NAME], TK04, 06:30 PM-07:00 PM, [PERSON_NAME] Tream S…" at bounding box center [733, 440] width 405 height 31
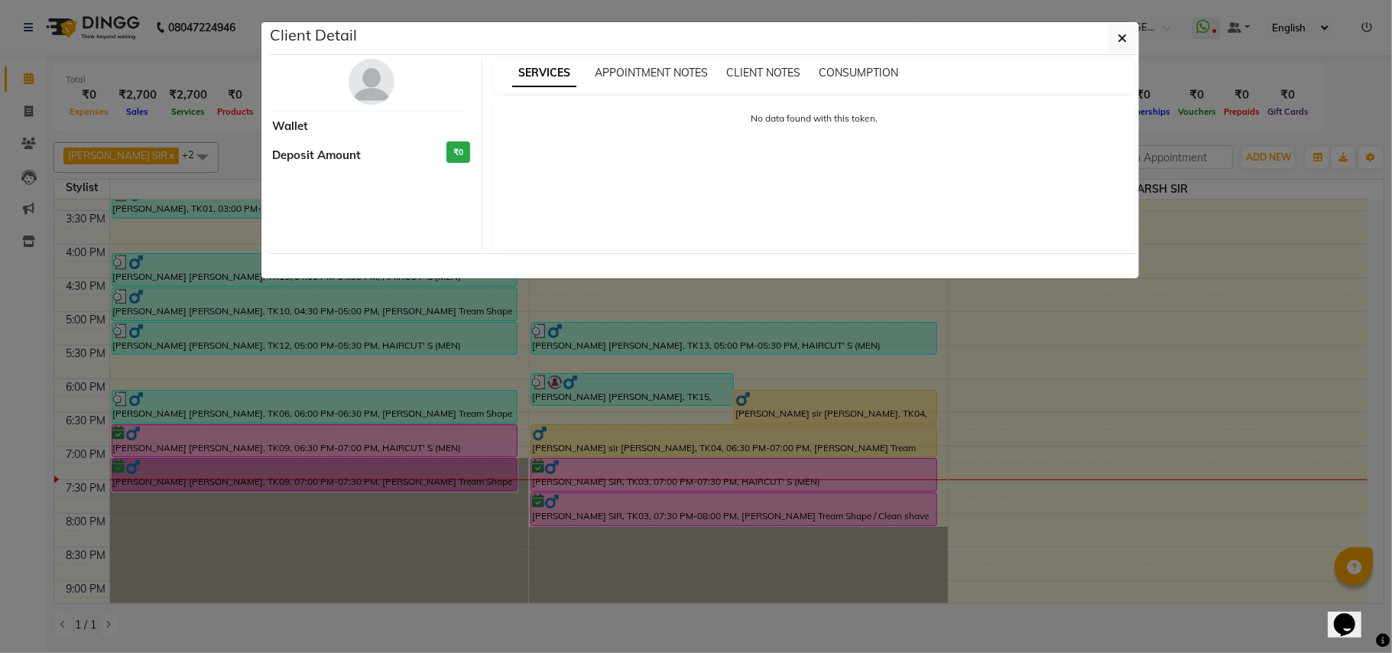
select select "1"
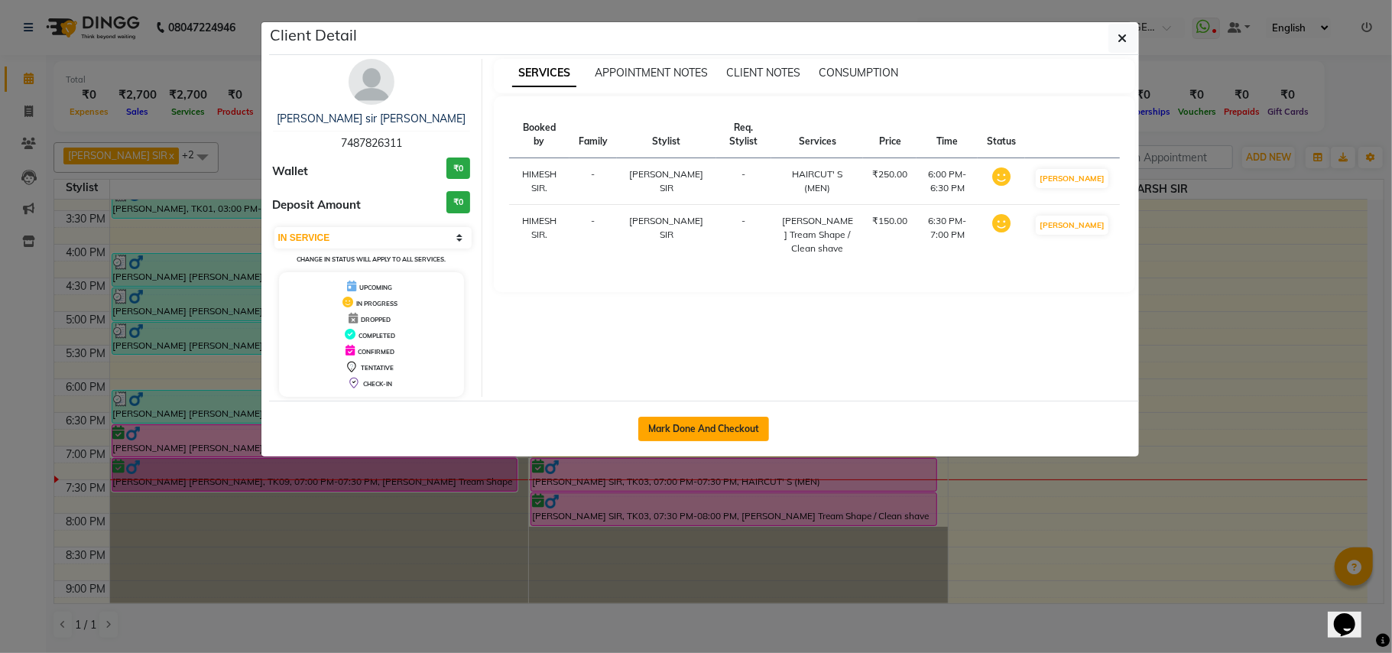
click at [731, 434] on button "Mark Done And Checkout" at bounding box center [703, 429] width 131 height 24
select select "service"
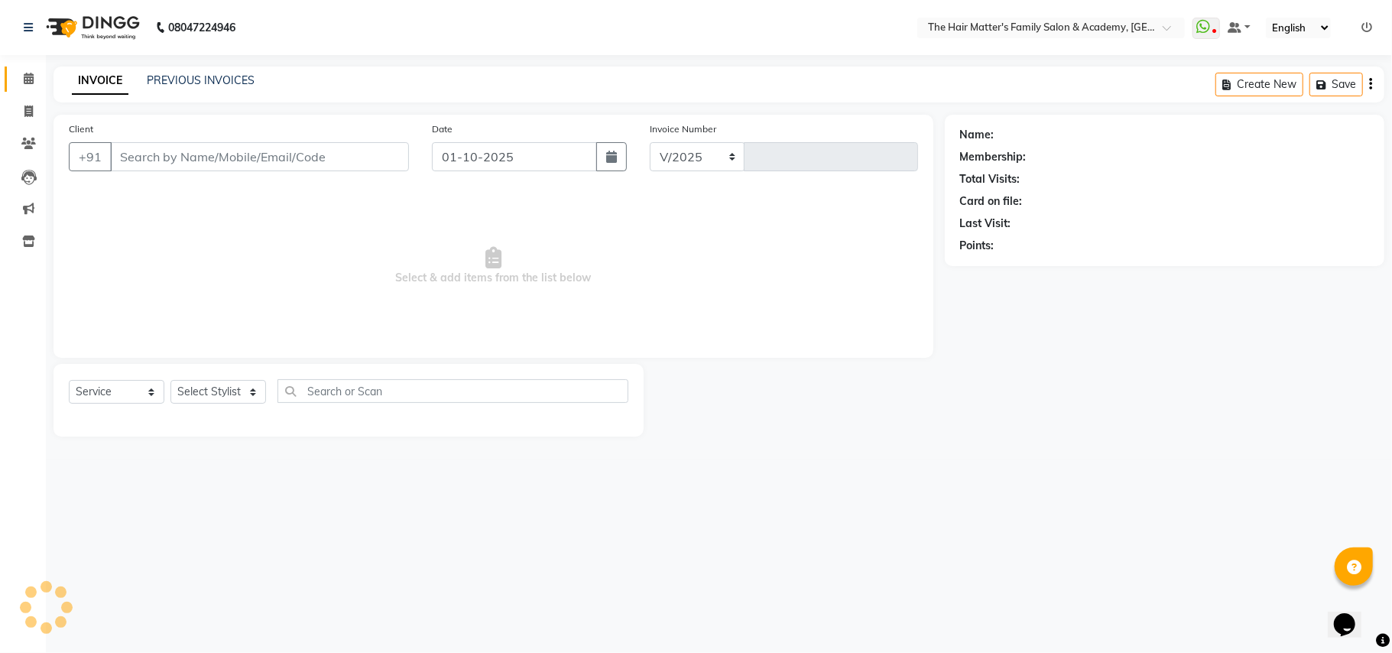
select select "5980"
type input "2003"
type input "7487826311"
select select "43094"
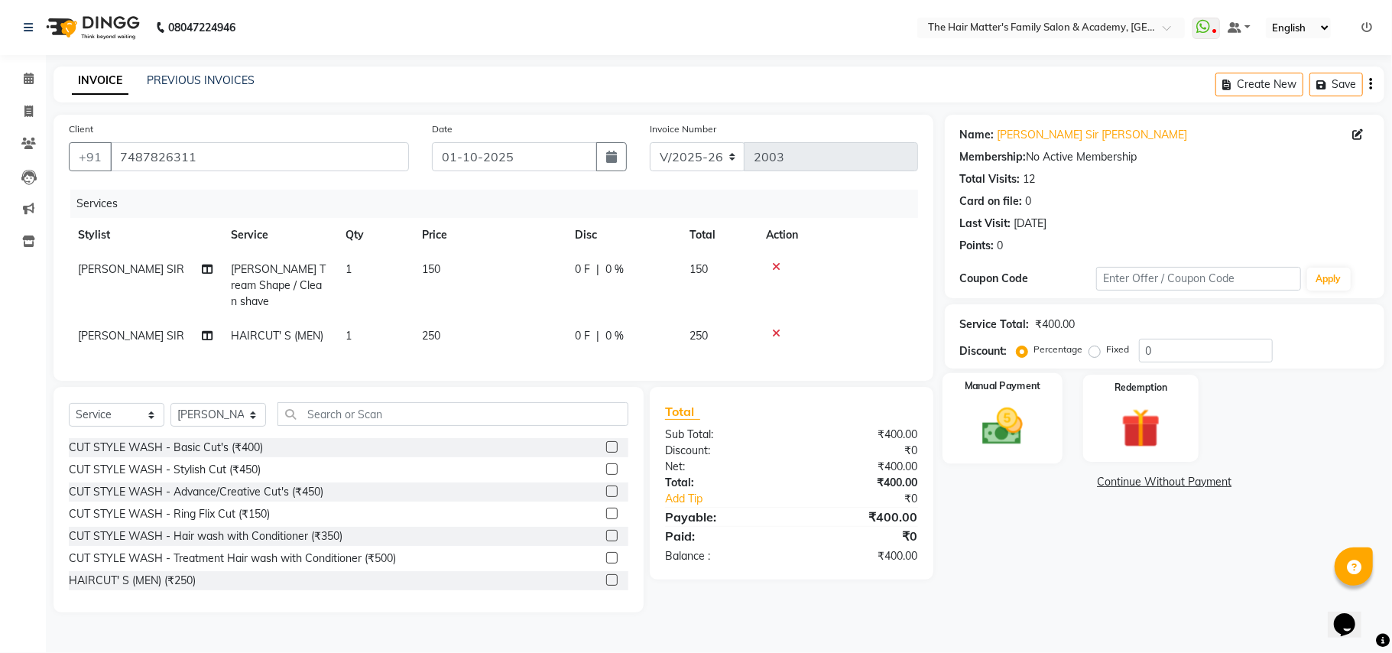
click at [1023, 434] on img at bounding box center [1002, 426] width 67 height 47
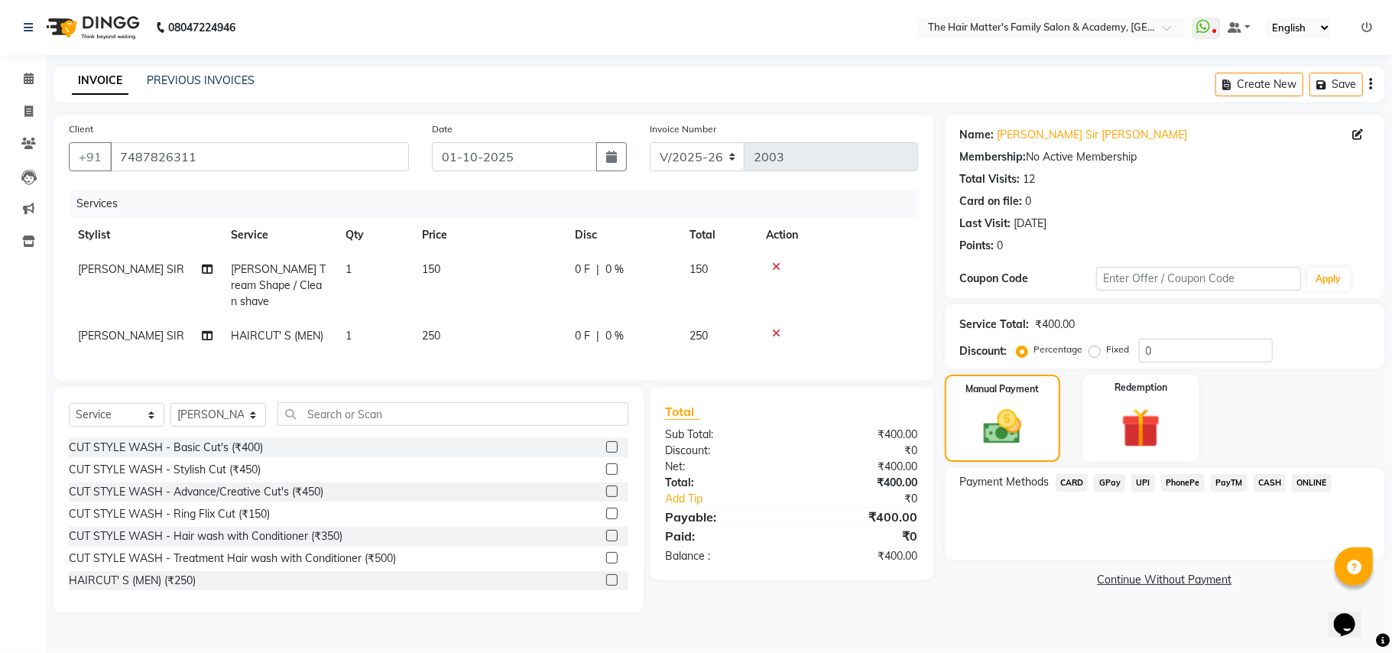
click at [1138, 483] on span "UPI" at bounding box center [1144, 483] width 24 height 18
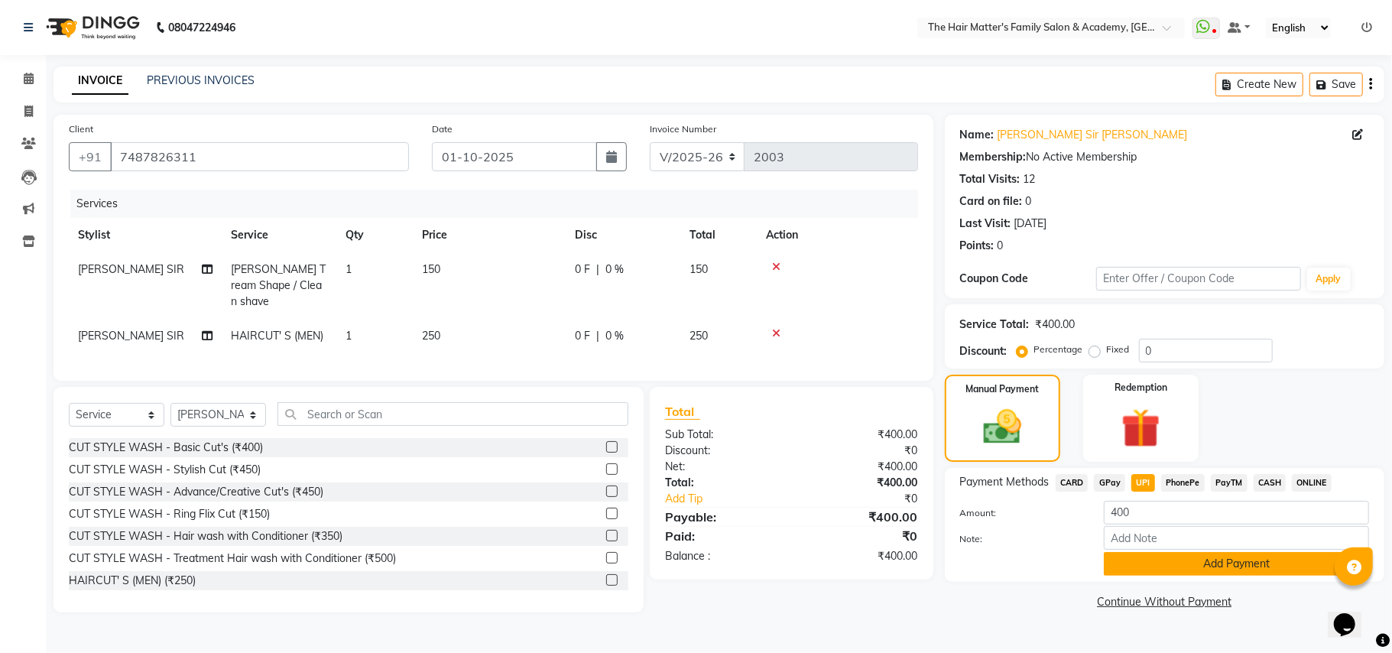
click at [1167, 575] on button "Add Payment" at bounding box center [1236, 564] width 265 height 24
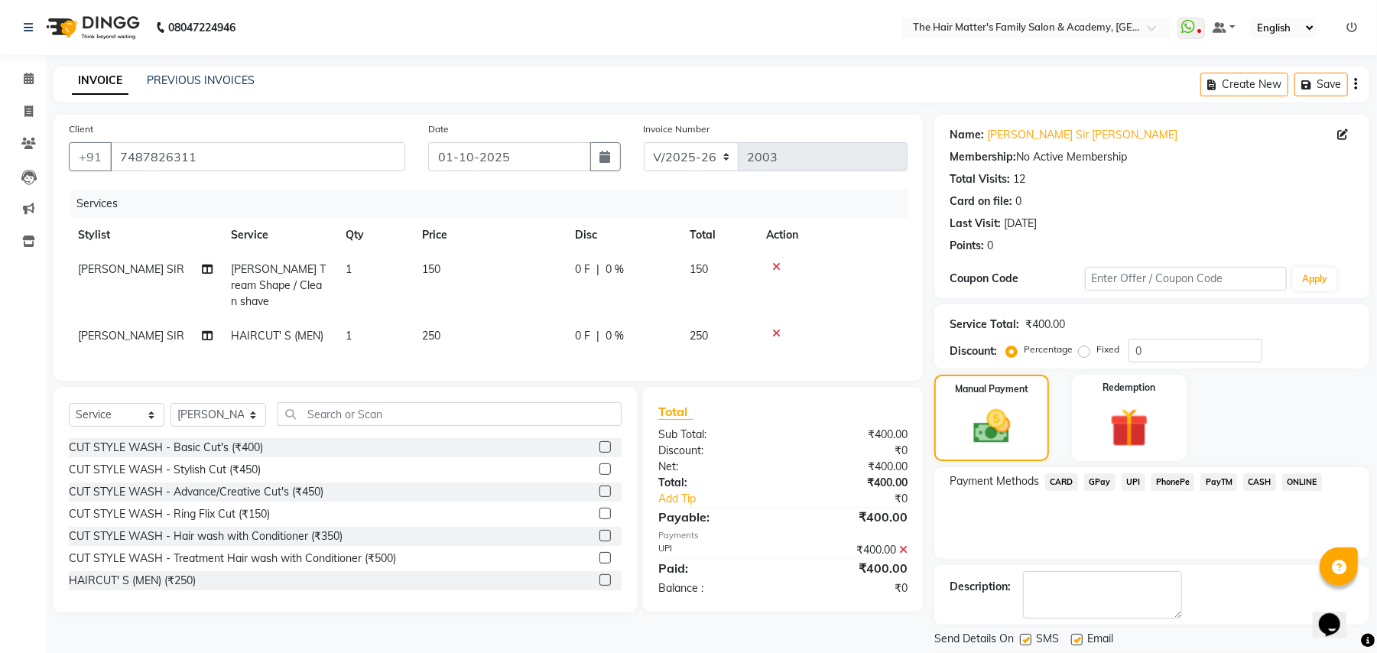
click at [1203, 652] on button "Checkout" at bounding box center [1151, 665] width 435 height 24
click at [1212, 652] on div "Checkout" at bounding box center [1151, 665] width 435 height 24
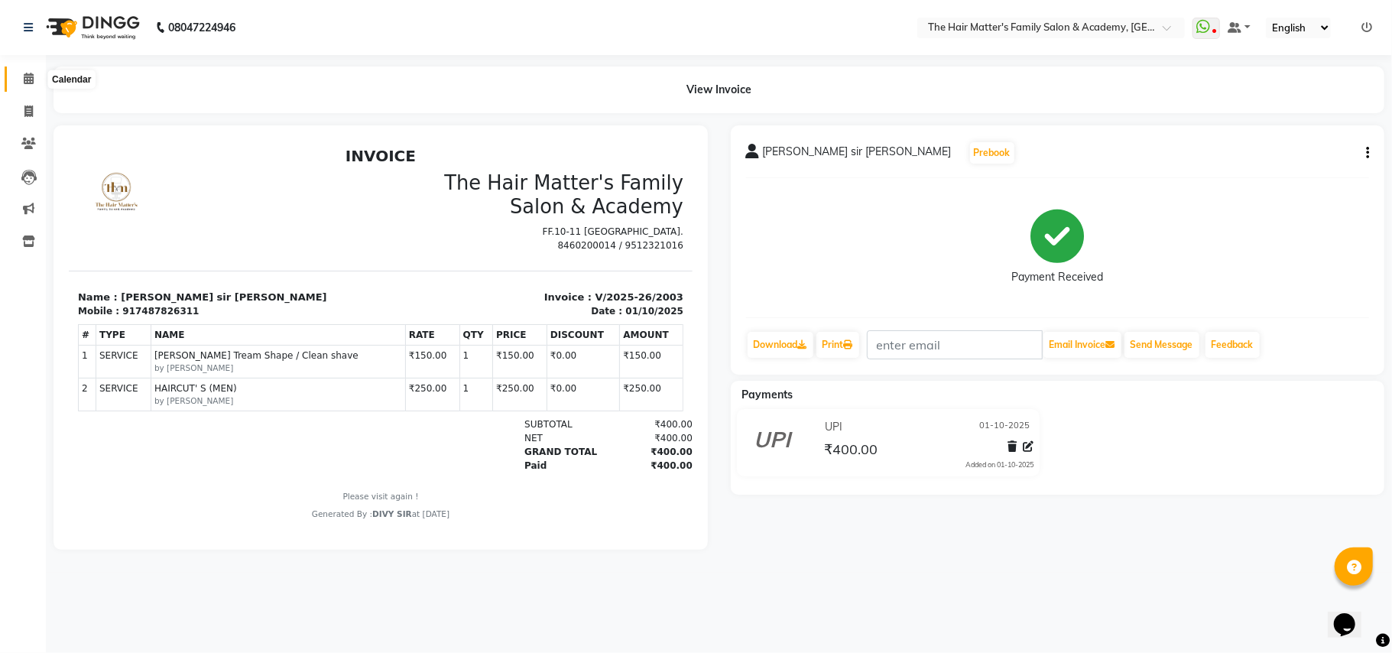
click at [28, 86] on span at bounding box center [28, 79] width 27 height 18
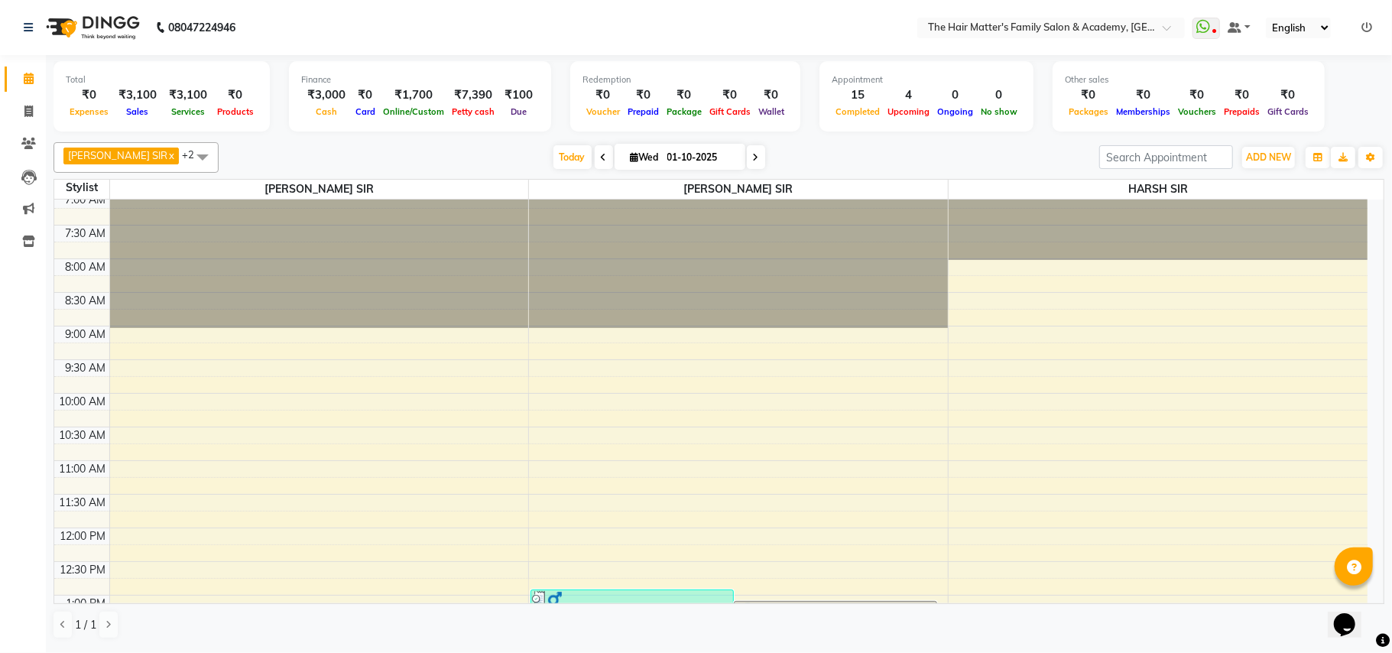
scroll to position [688, 0]
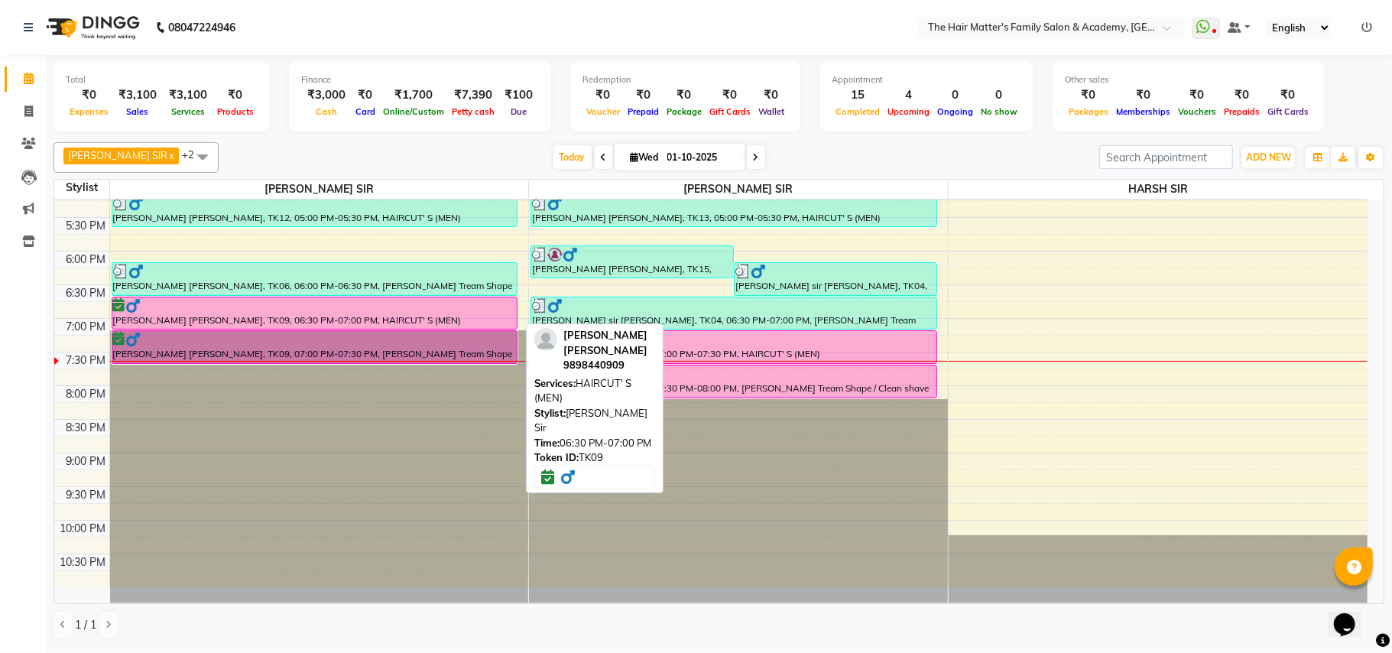
click at [315, 309] on div at bounding box center [315, 305] width 404 height 15
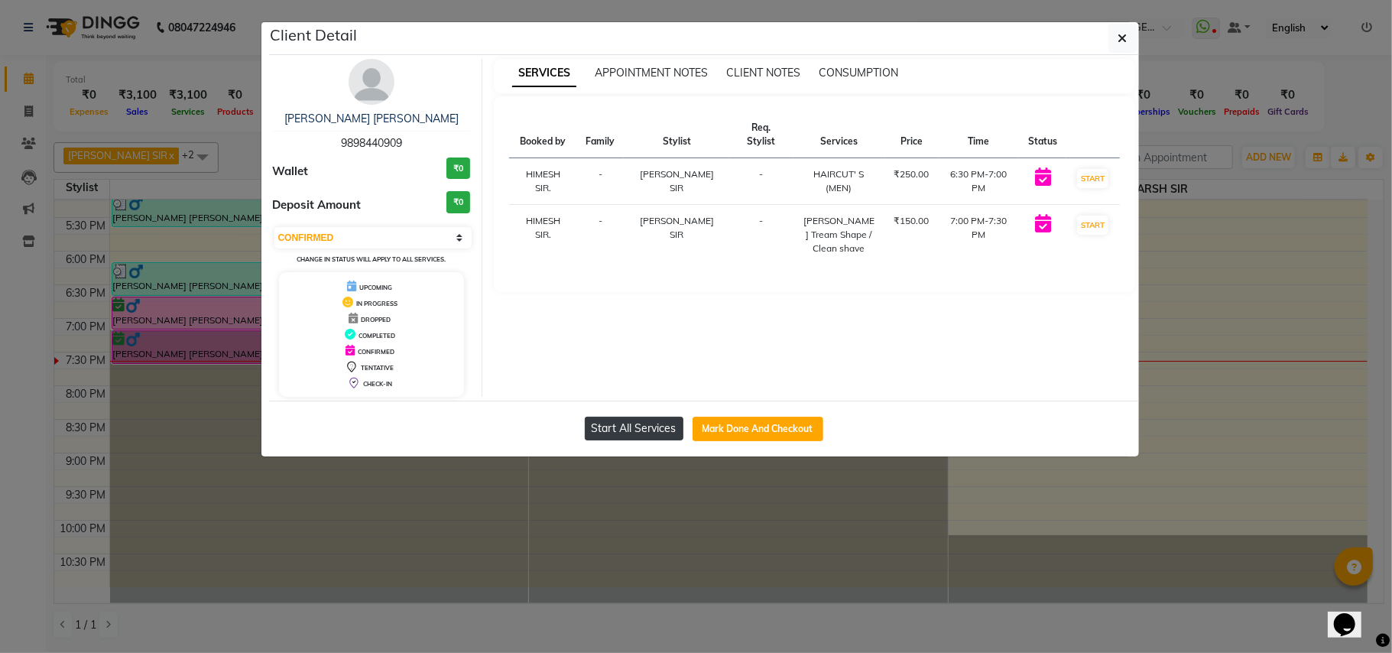
click at [639, 429] on button "Start All Services" at bounding box center [634, 429] width 99 height 24
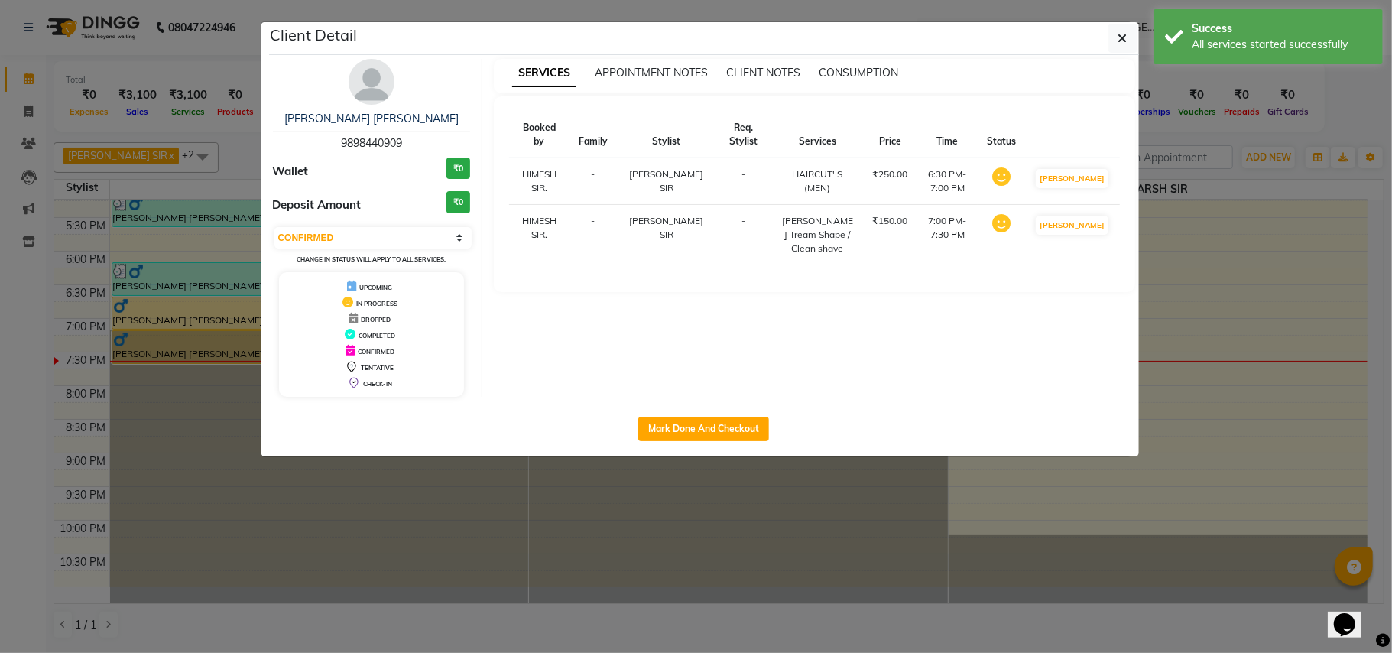
select select "1"
click at [1125, 41] on icon "button" at bounding box center [1123, 38] width 9 height 12
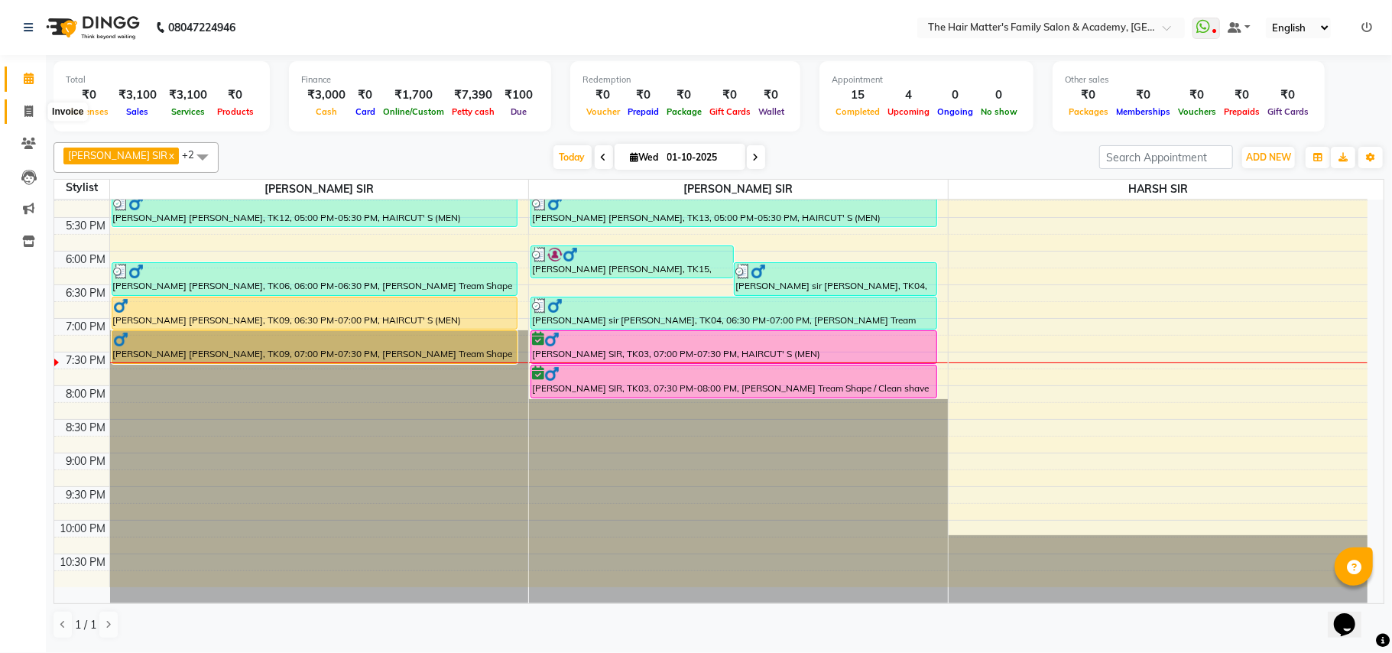
click at [16, 114] on span at bounding box center [28, 112] width 27 height 18
select select "5980"
select select "service"
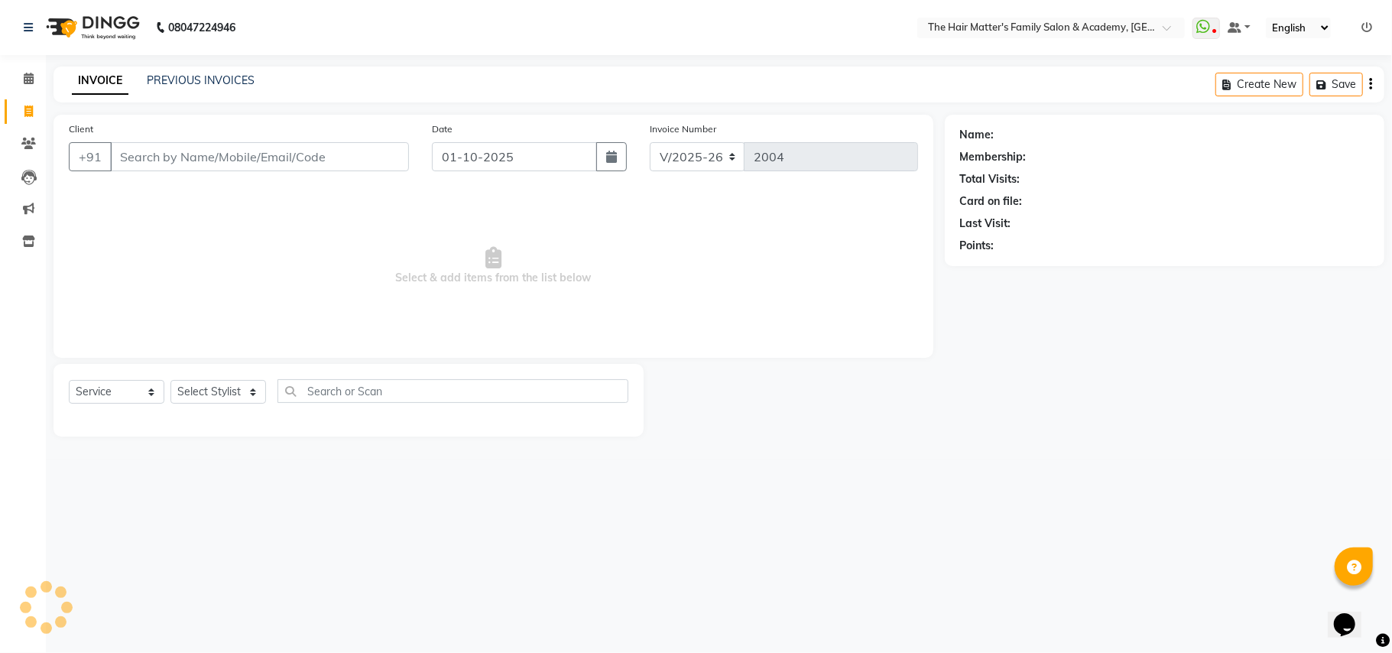
click at [175, 151] on input "Client" at bounding box center [259, 156] width 299 height 29
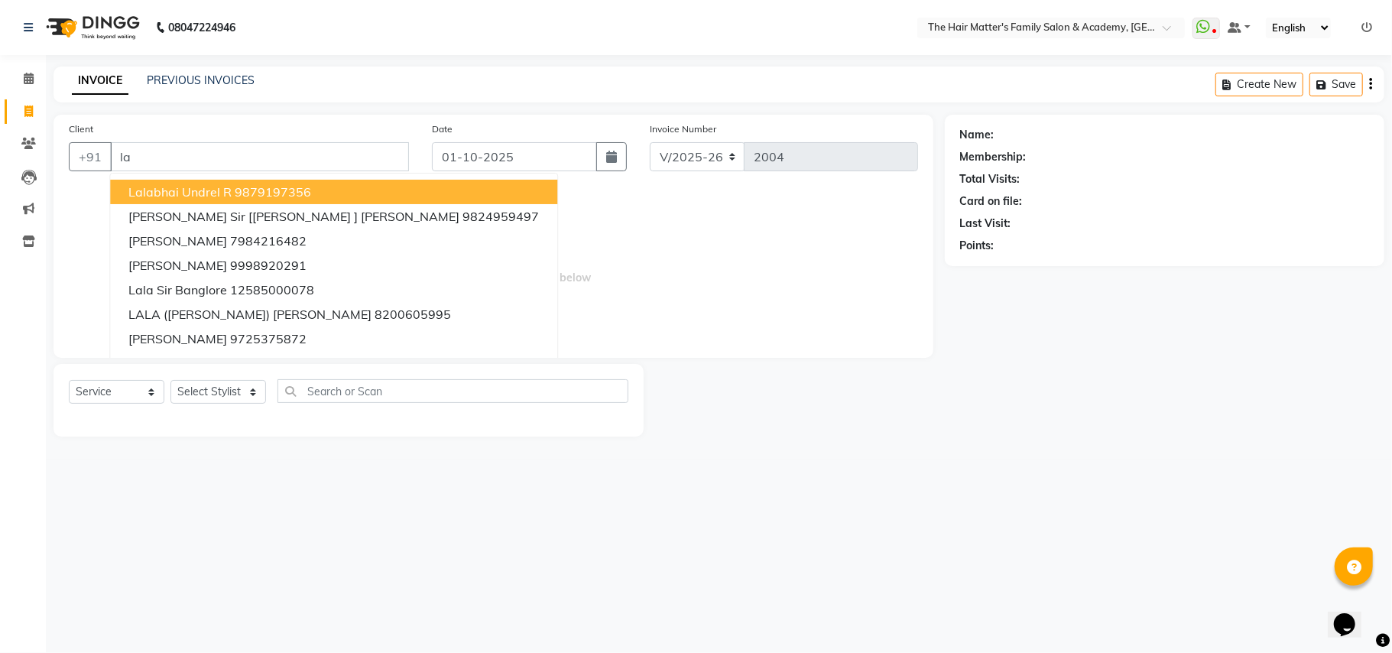
type input "l"
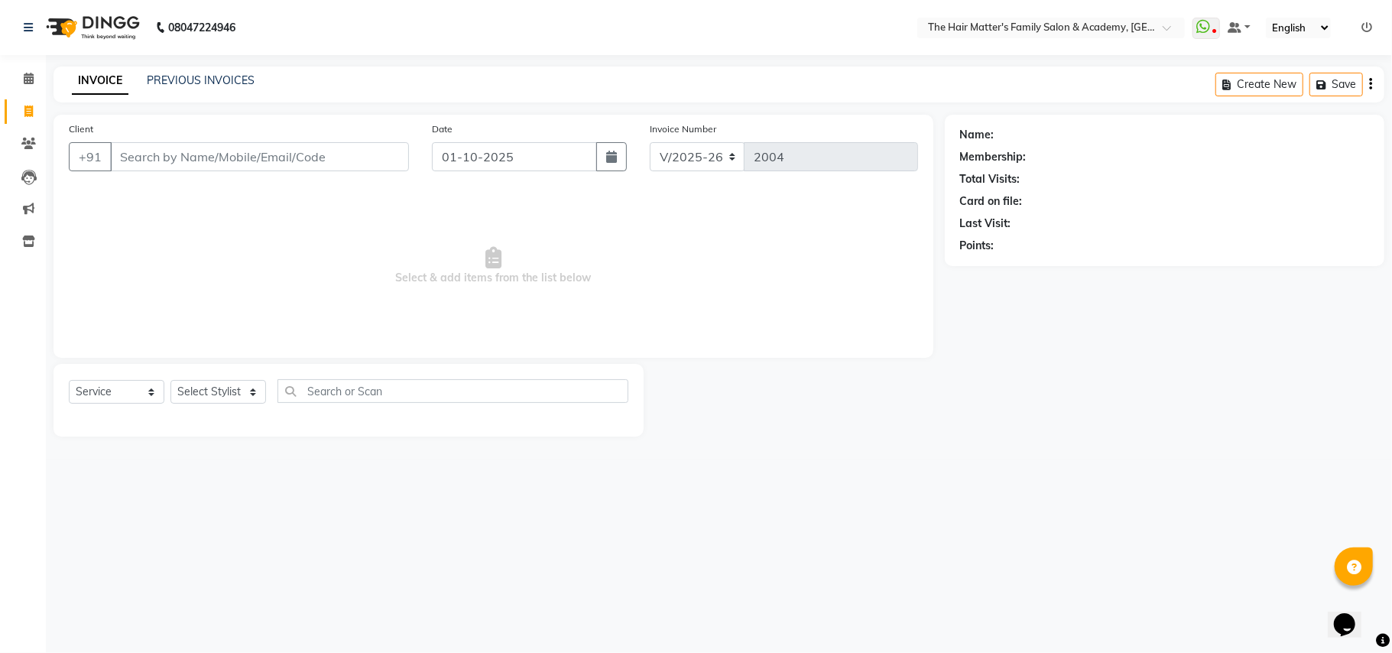
click at [199, 160] on input "Client" at bounding box center [259, 156] width 299 height 29
